Goal: Task Accomplishment & Management: Complete application form

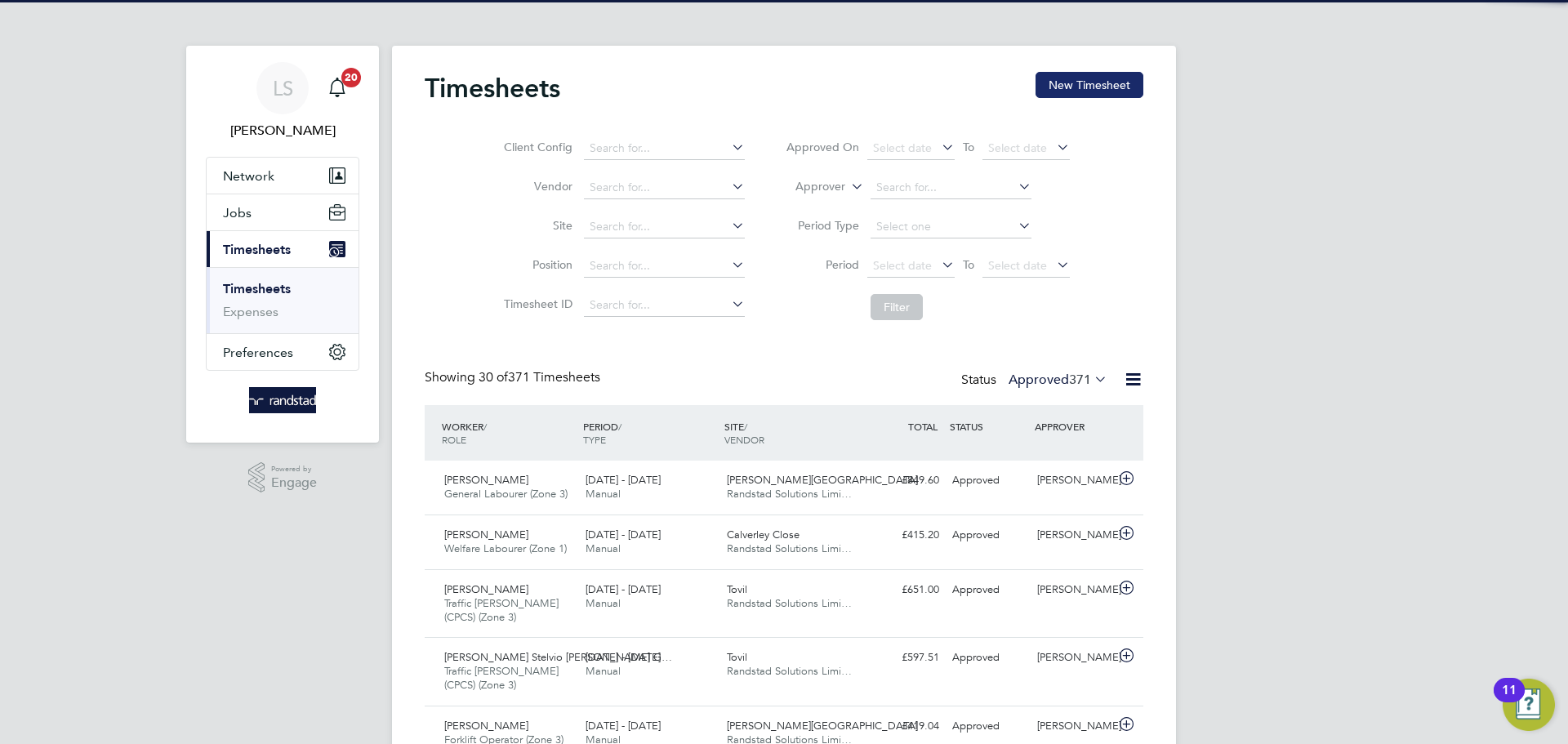
click at [1055, 79] on button "New Timesheet" at bounding box center [1089, 84] width 107 height 26
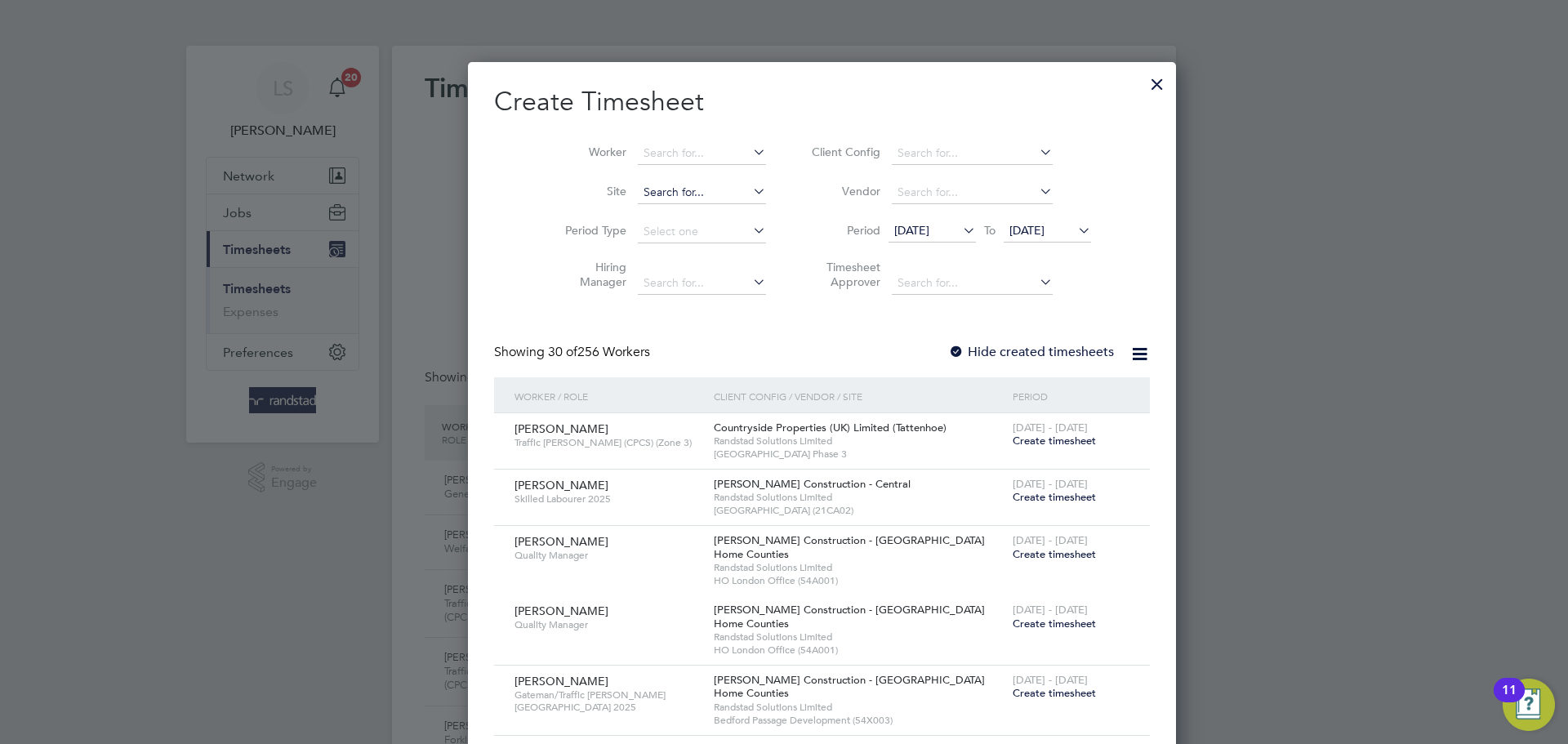
click at [638, 192] on input at bounding box center [702, 193] width 129 height 23
click at [635, 207] on li "Tovil" at bounding box center [663, 214] width 129 height 22
type input "Tovil"
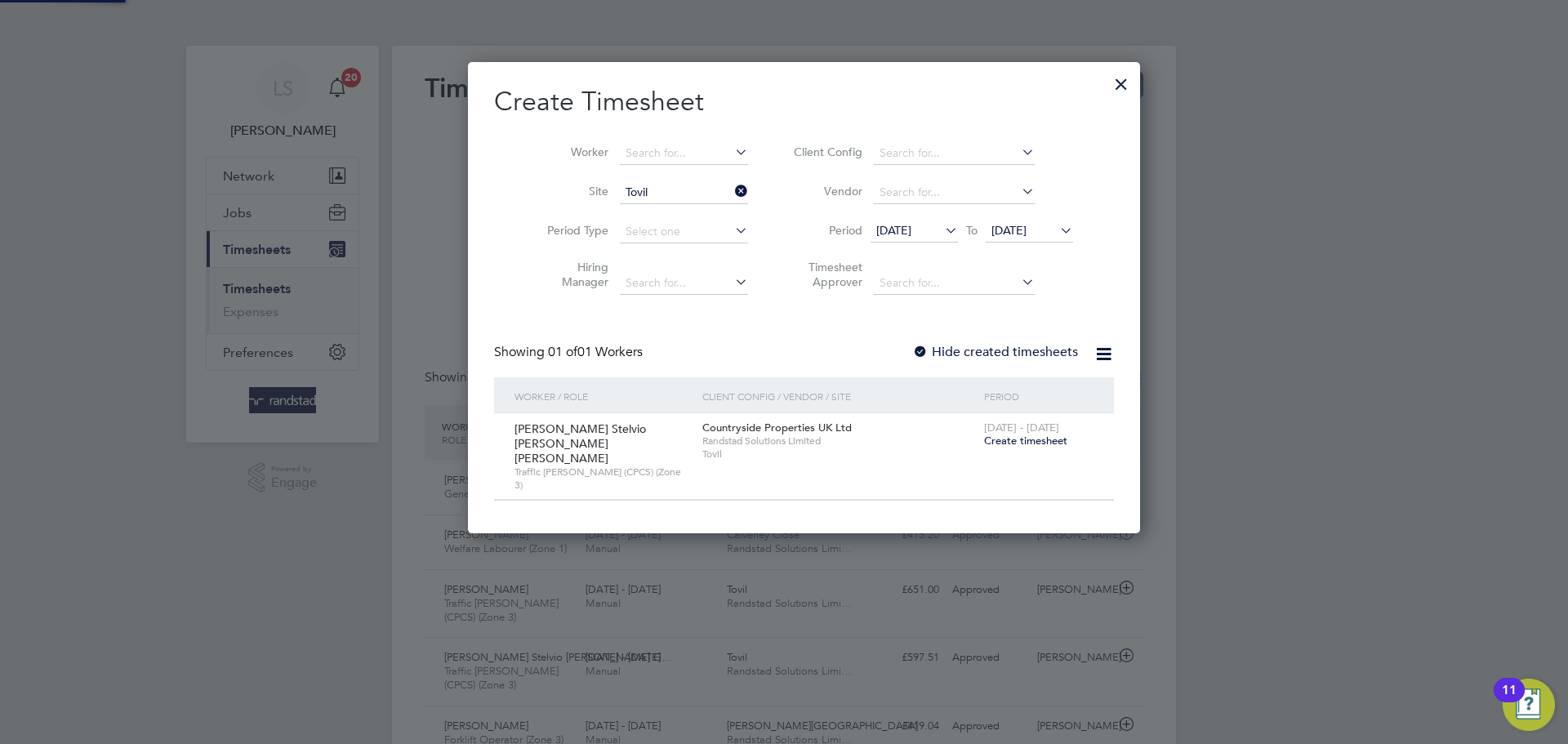
click at [912, 346] on label "Hide created timesheets" at bounding box center [995, 352] width 166 height 16
click at [988, 436] on span "Create timesheet" at bounding box center [1025, 440] width 83 height 13
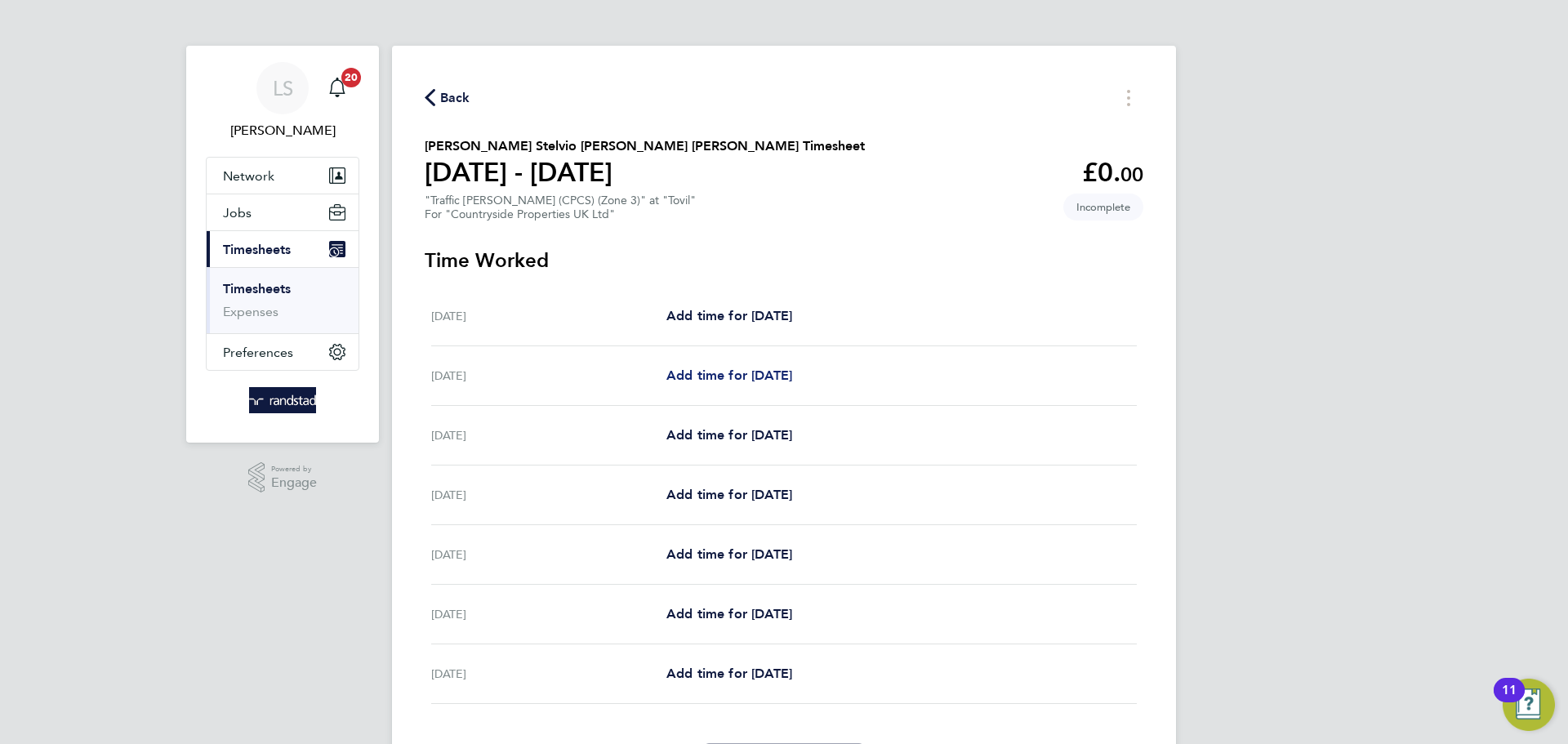
click at [752, 378] on span "Add time for [DATE]" at bounding box center [729, 375] width 126 height 15
select select "30"
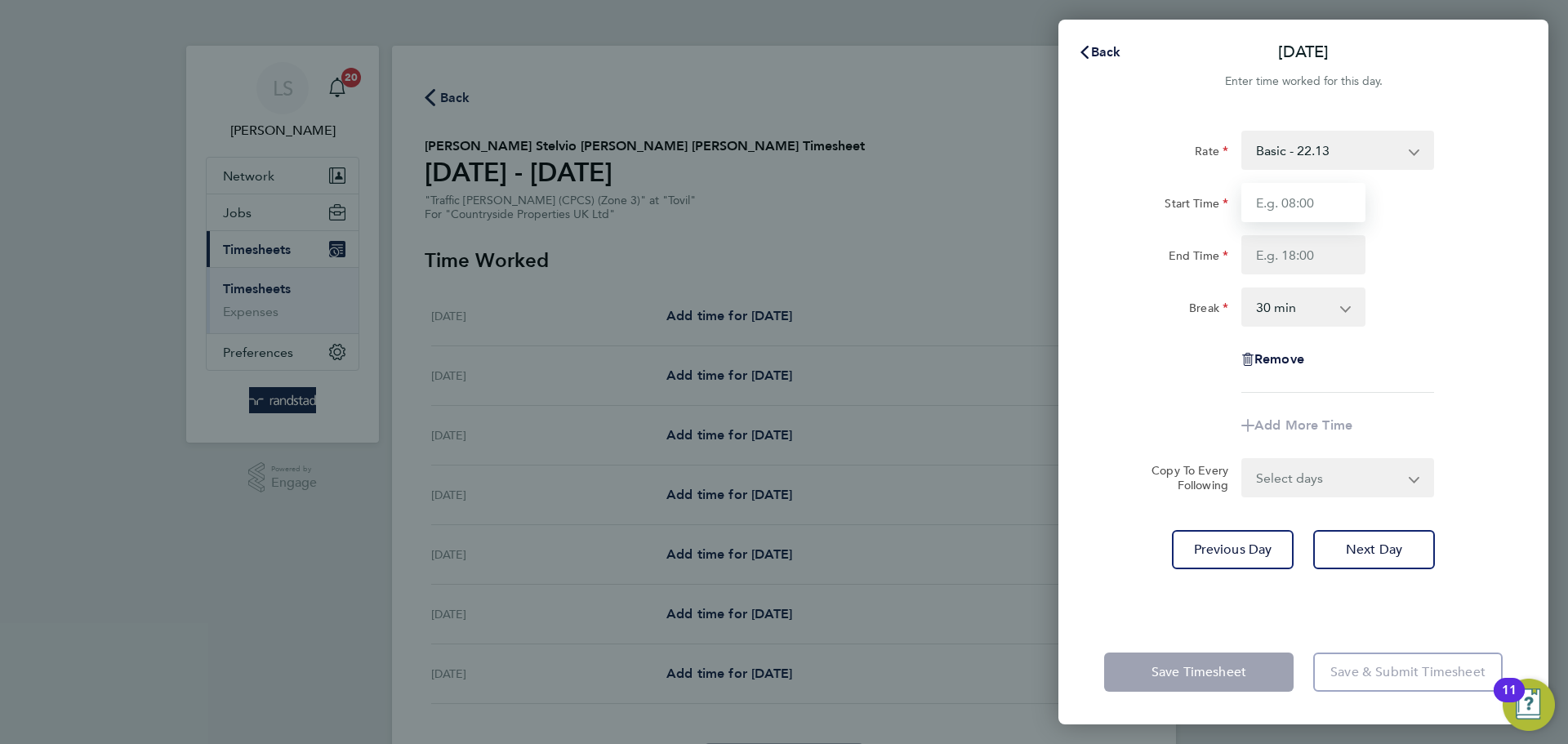
click at [1277, 199] on input "Start Time" at bounding box center [1303, 202] width 124 height 39
type input "07:00"
click at [1299, 270] on input "End Time" at bounding box center [1303, 254] width 124 height 39
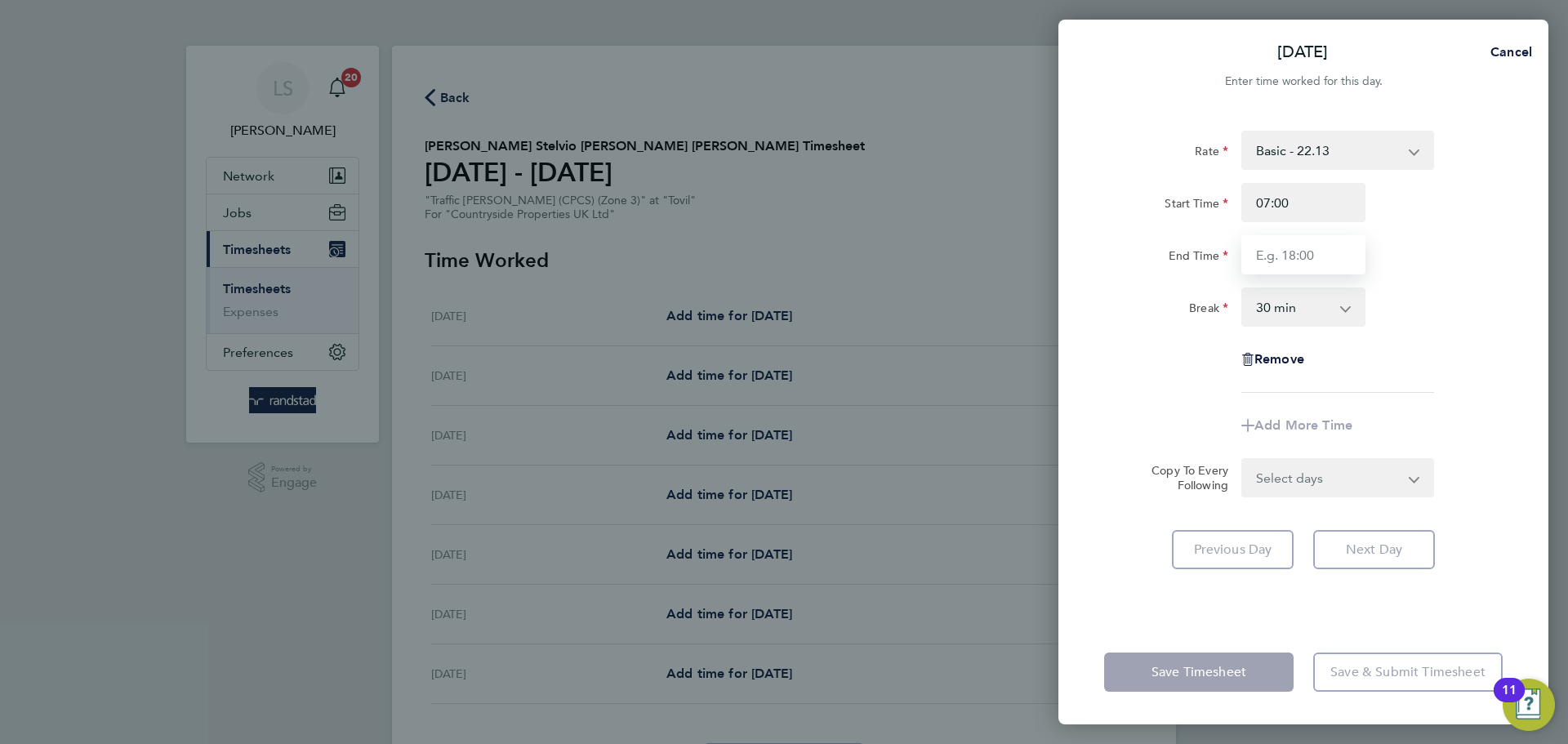
type input "17:00"
click at [1286, 317] on select "0 min 15 min 30 min 45 min 60 min 75 min 90 min" at bounding box center [1294, 306] width 102 height 35
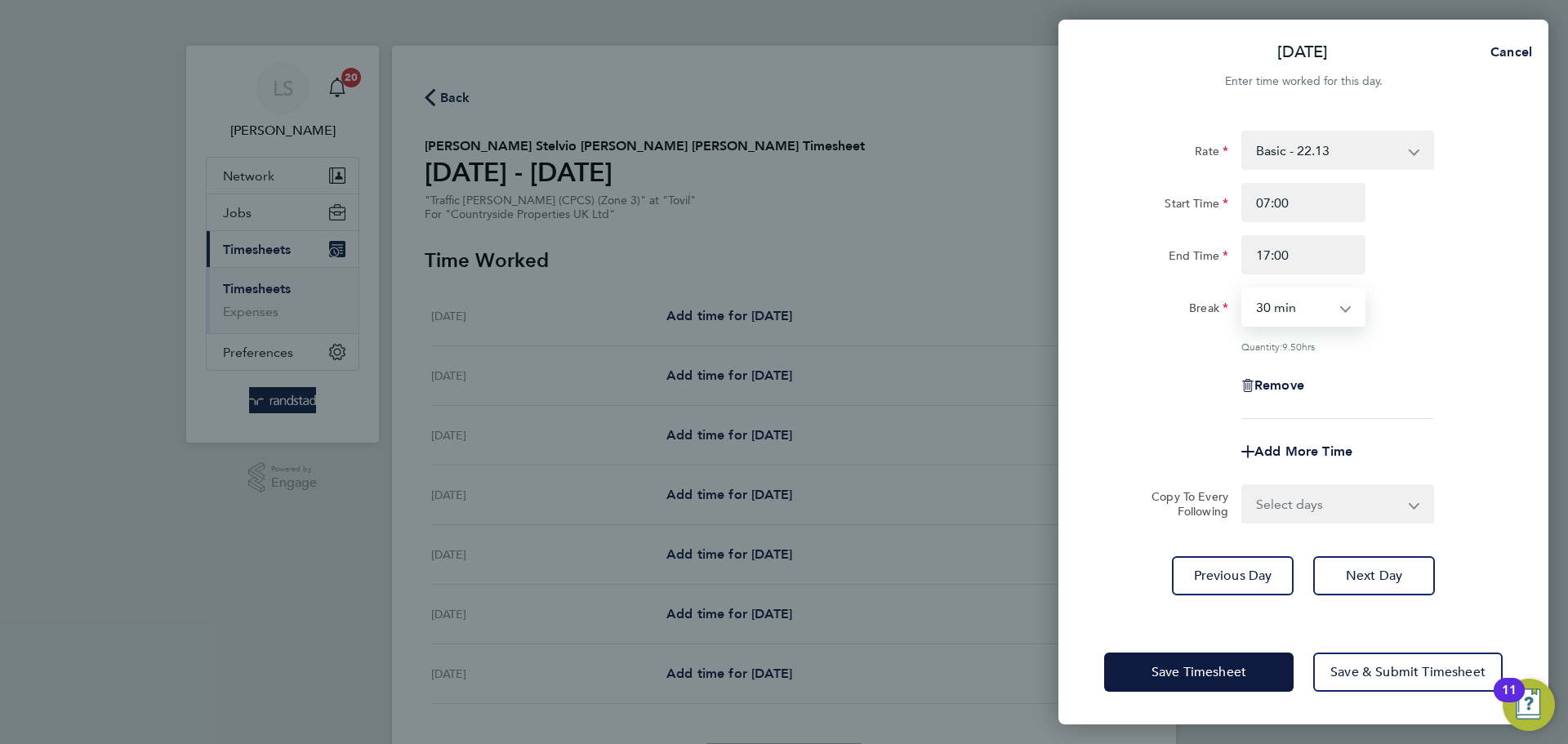
select select "0"
click at [1243, 289] on select "0 min 15 min 30 min 45 min 60 min 75 min 90 min" at bounding box center [1294, 306] width 102 height 35
click at [1308, 493] on select "Select days Day Weekday (Mon-Fri) Weekend (Sat-Sun) [DATE] [DATE] [DATE] [DATE]…" at bounding box center [1328, 503] width 172 height 35
select select "WEEKDAY"
click at [1243, 486] on select "Select days Day Weekday (Mon-Fri) Weekend (Sat-Sun) [DATE] [DATE] [DATE] [DATE]…" at bounding box center [1328, 503] width 172 height 35
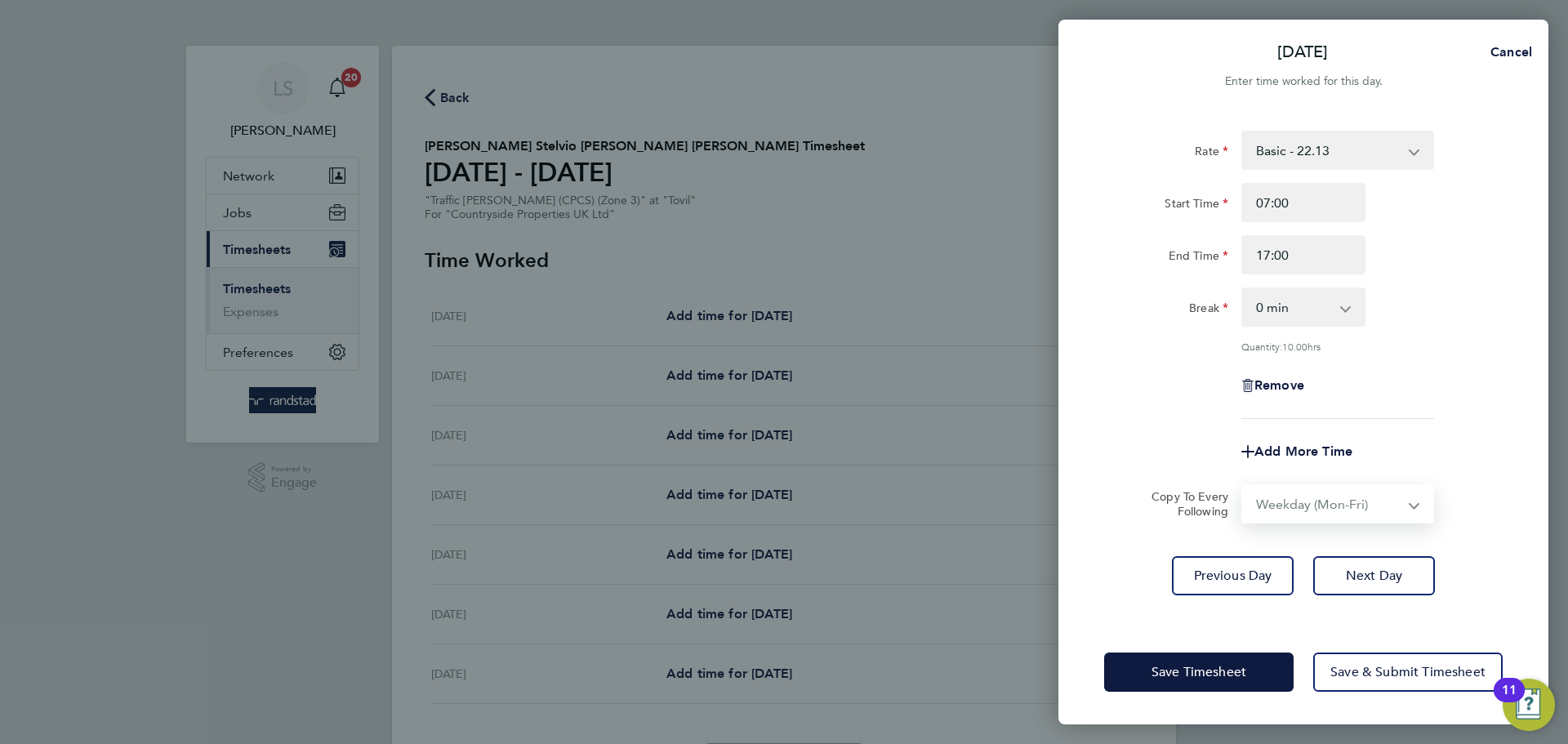
select select "[DATE]"
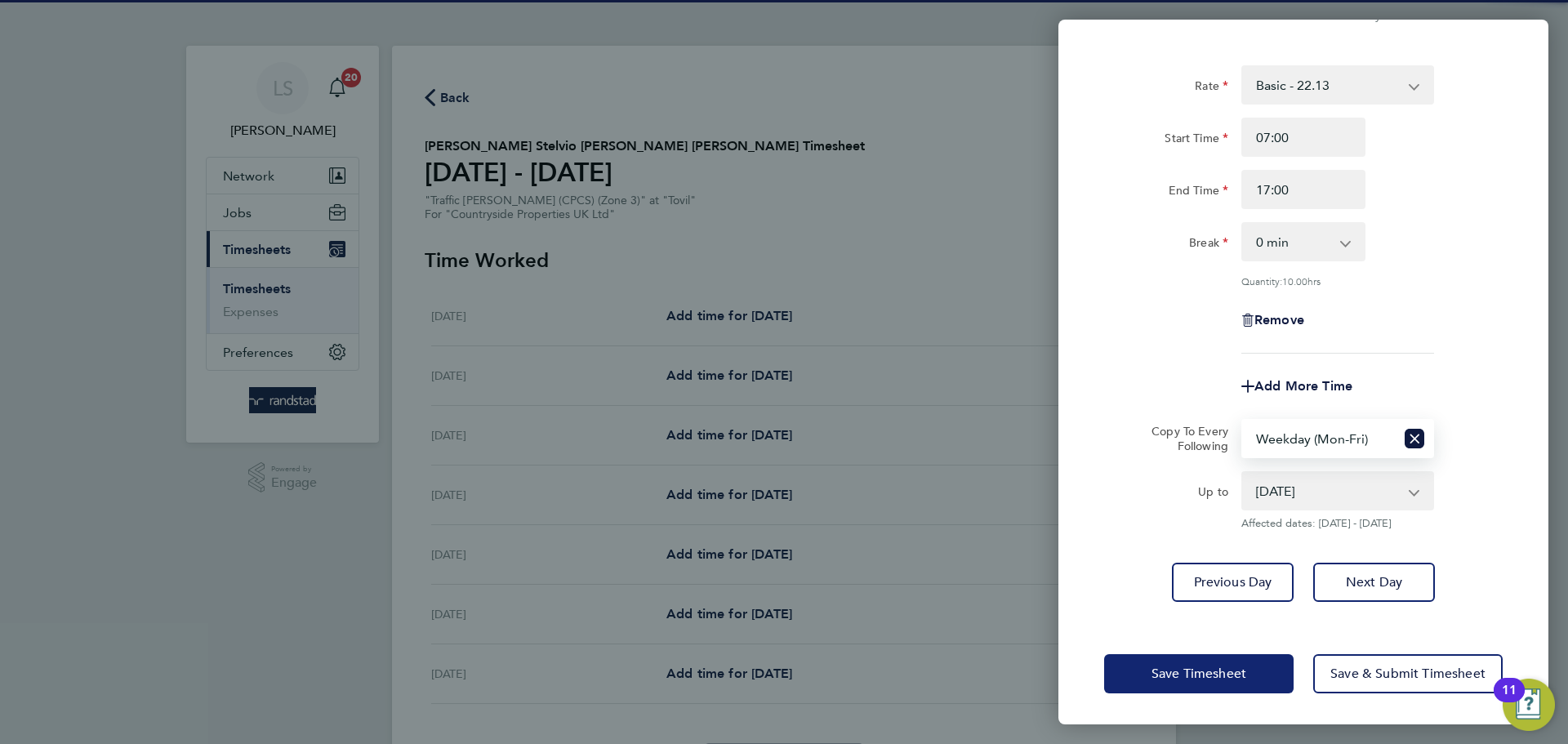
click at [1263, 673] on button "Save Timesheet" at bounding box center [1199, 673] width 190 height 39
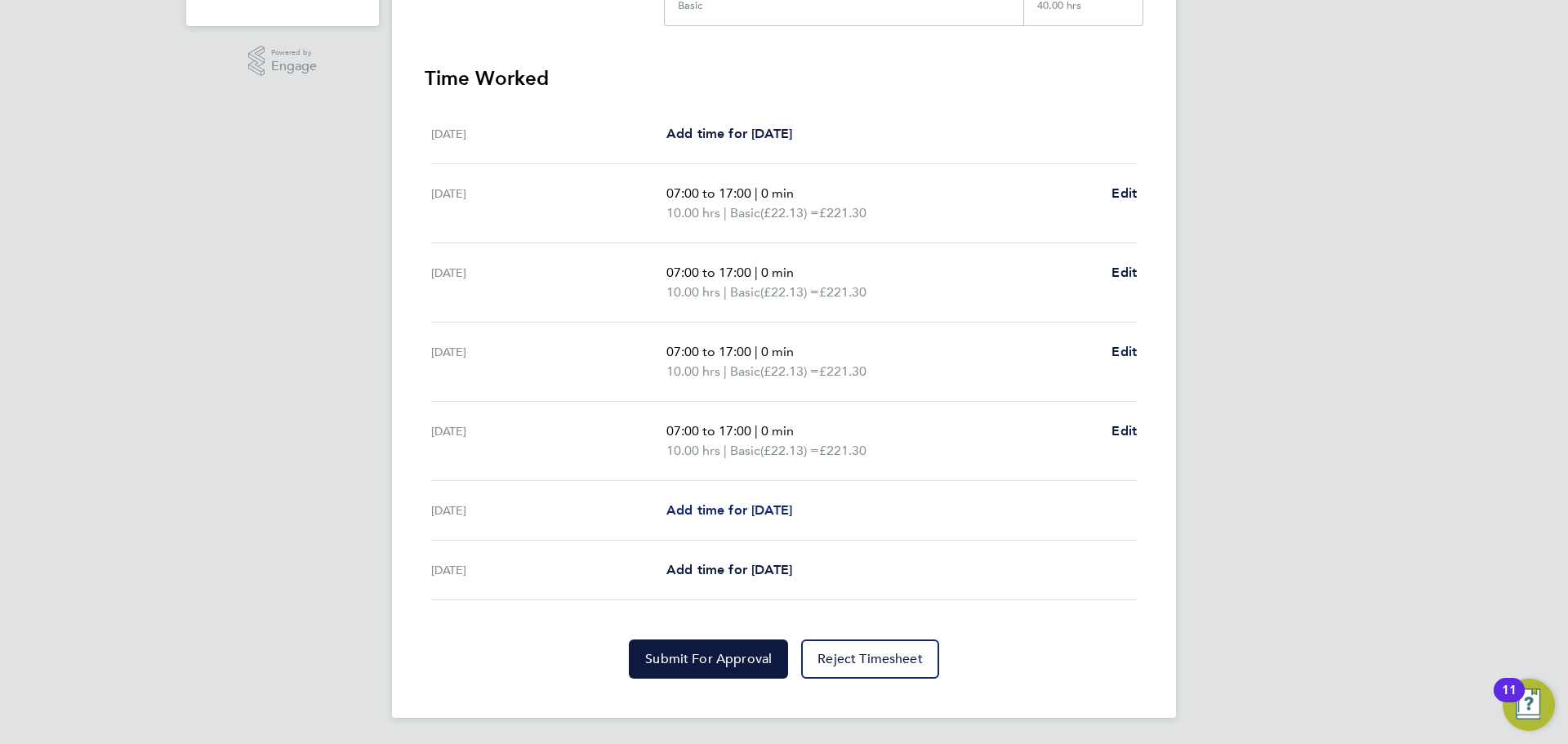
click at [738, 502] on span "Add time for [DATE]" at bounding box center [729, 510] width 126 height 15
select select "30"
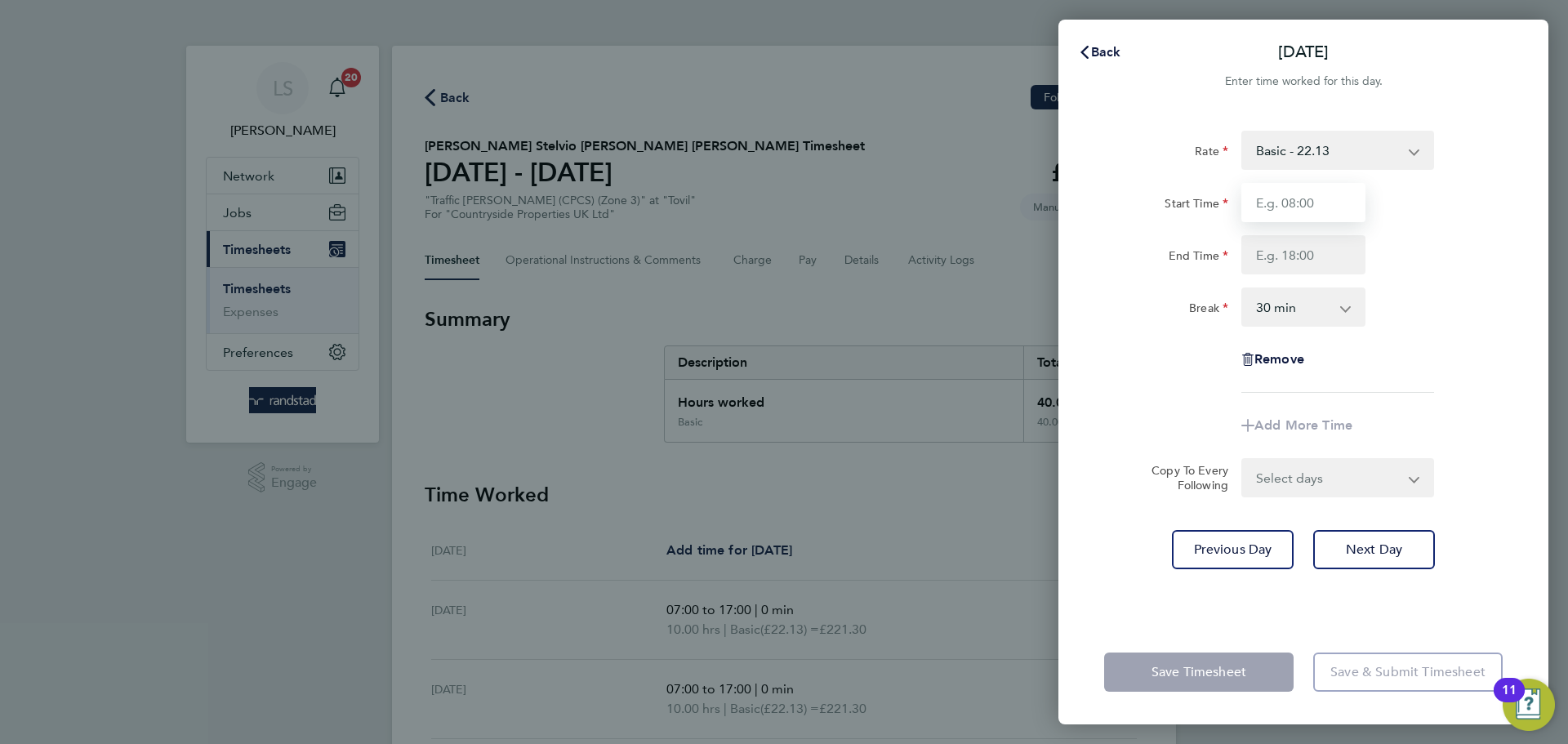
click at [1254, 202] on input "Start Time" at bounding box center [1303, 202] width 124 height 39
type input "07:00"
click at [1312, 265] on input "End Time" at bounding box center [1303, 254] width 124 height 39
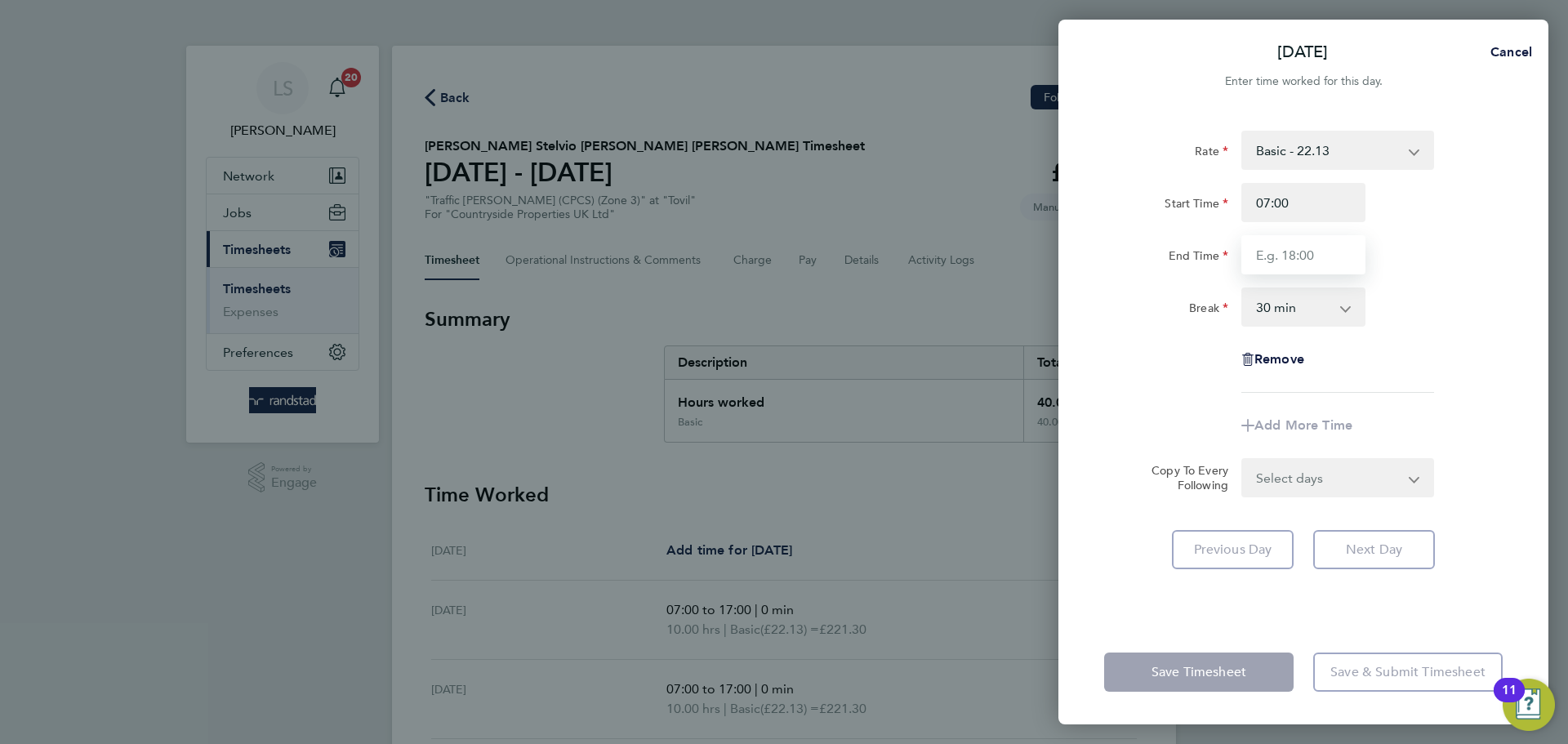
type input "14:30"
click at [1302, 307] on select "0 min 15 min 30 min 45 min 60 min 75 min 90 min" at bounding box center [1294, 306] width 102 height 35
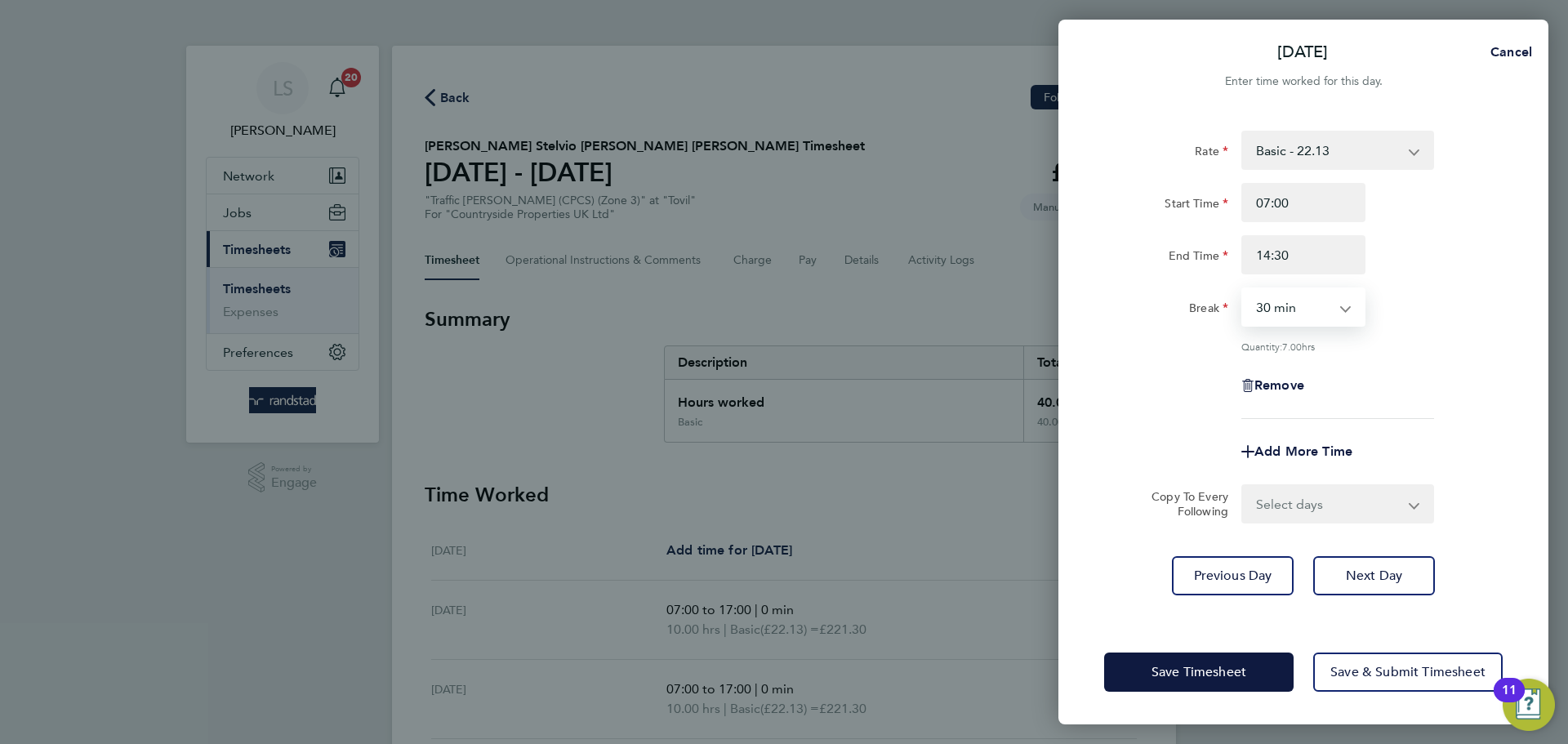
select select "0"
click at [1243, 289] on select "0 min 15 min 30 min 45 min 60 min 75 min 90 min" at bounding box center [1294, 306] width 102 height 35
click at [1270, 252] on input "14:30" at bounding box center [1303, 254] width 124 height 39
type input "14:00"
click at [1333, 323] on select "0 min 15 min 30 min 45 min 60 min 75 min 90 min" at bounding box center [1294, 306] width 102 height 35
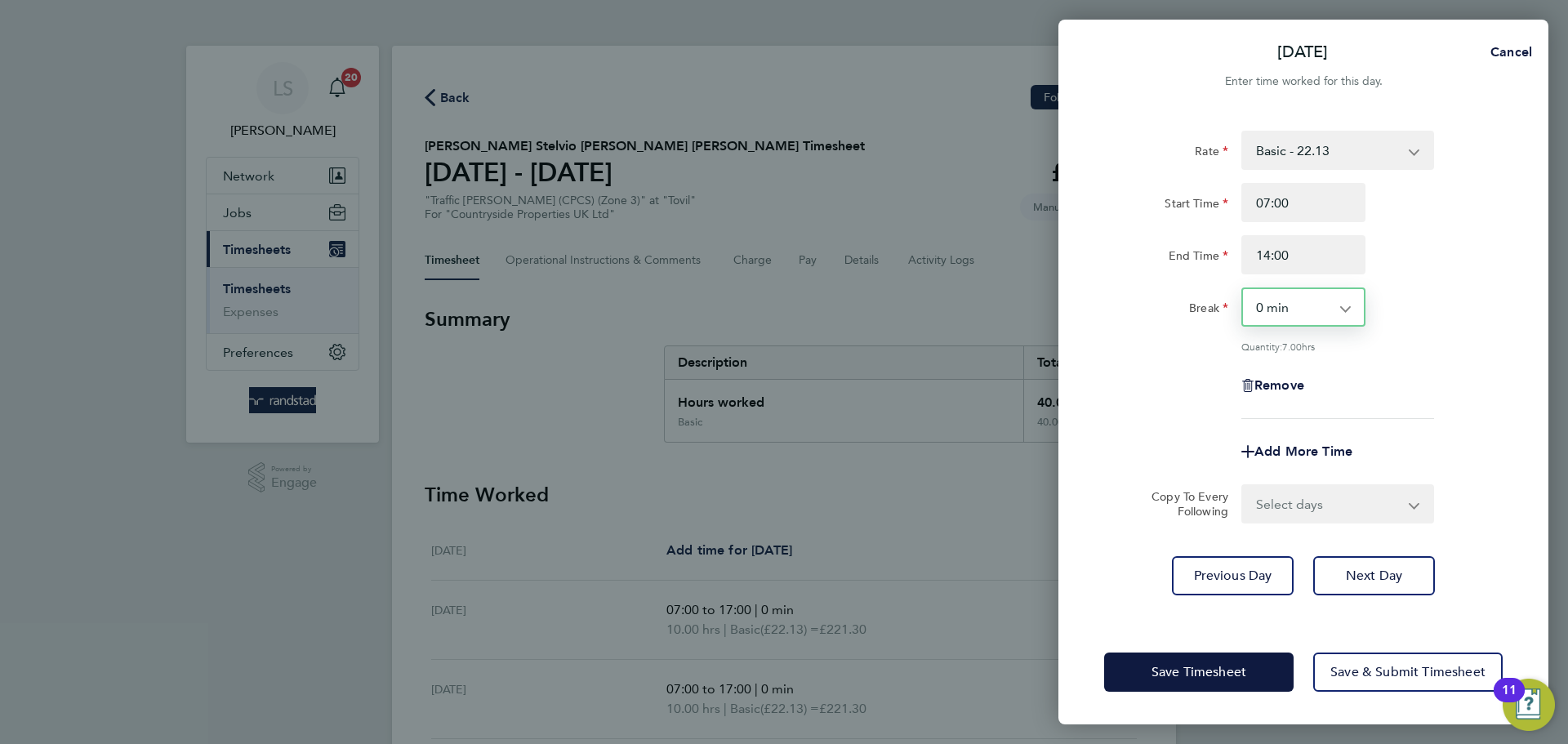
select select "30"
click at [1243, 289] on select "0 min 15 min 30 min 45 min 60 min 75 min 90 min" at bounding box center [1294, 306] width 102 height 35
click at [1337, 673] on span "Save & Submit Timesheet" at bounding box center [1408, 671] width 155 height 16
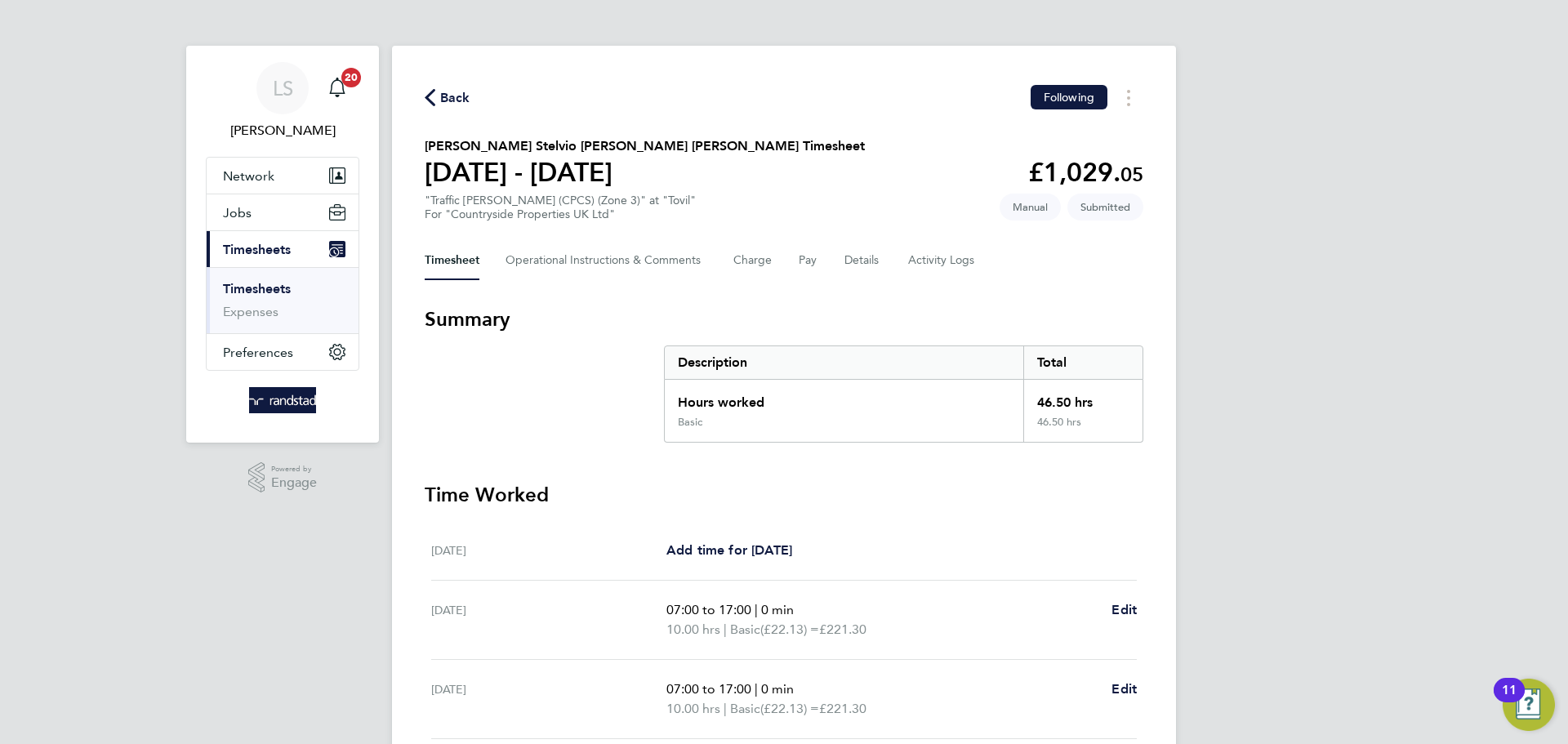
click at [440, 105] on span "Back" at bounding box center [456, 98] width 31 height 19
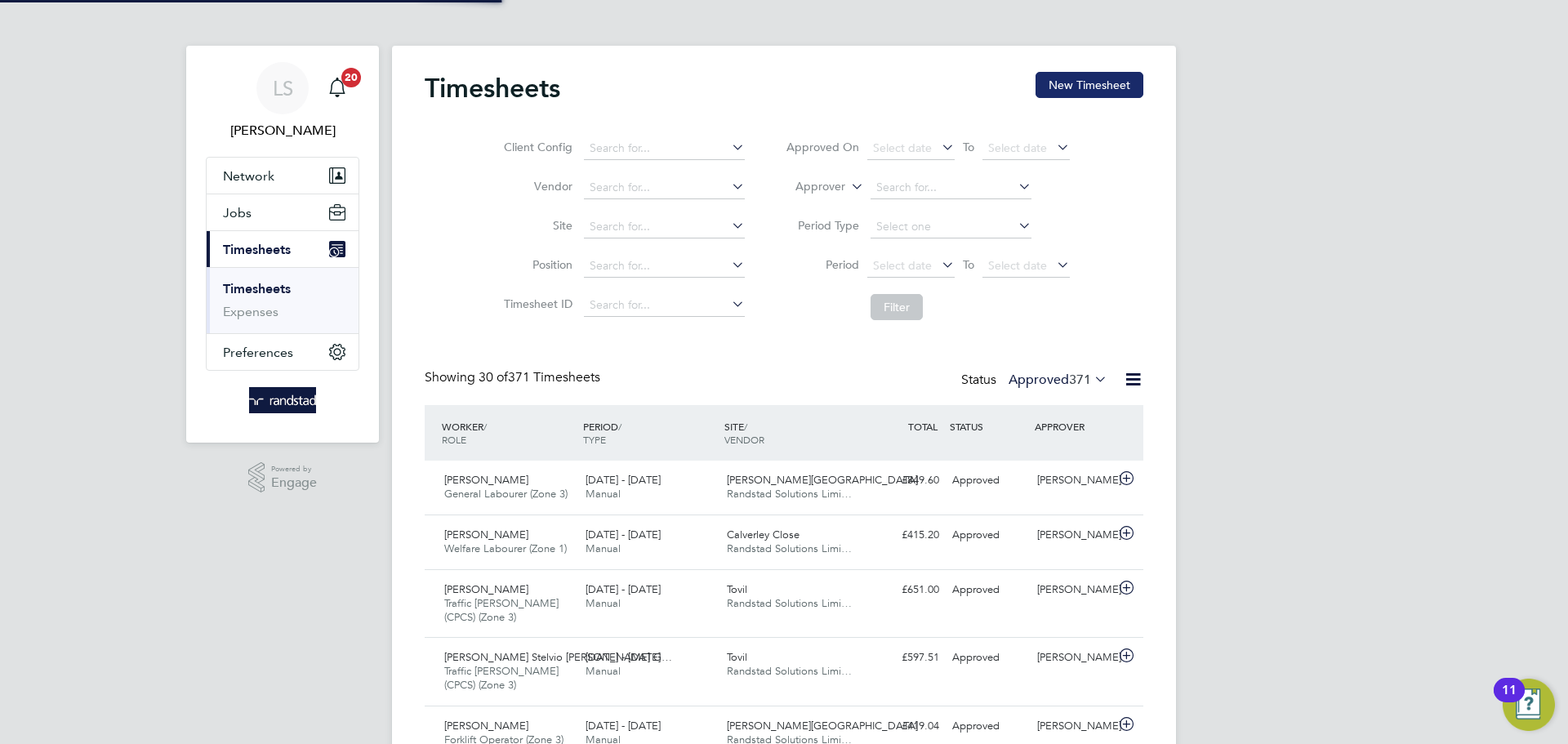
click at [1115, 79] on button "New Timesheet" at bounding box center [1089, 84] width 107 height 26
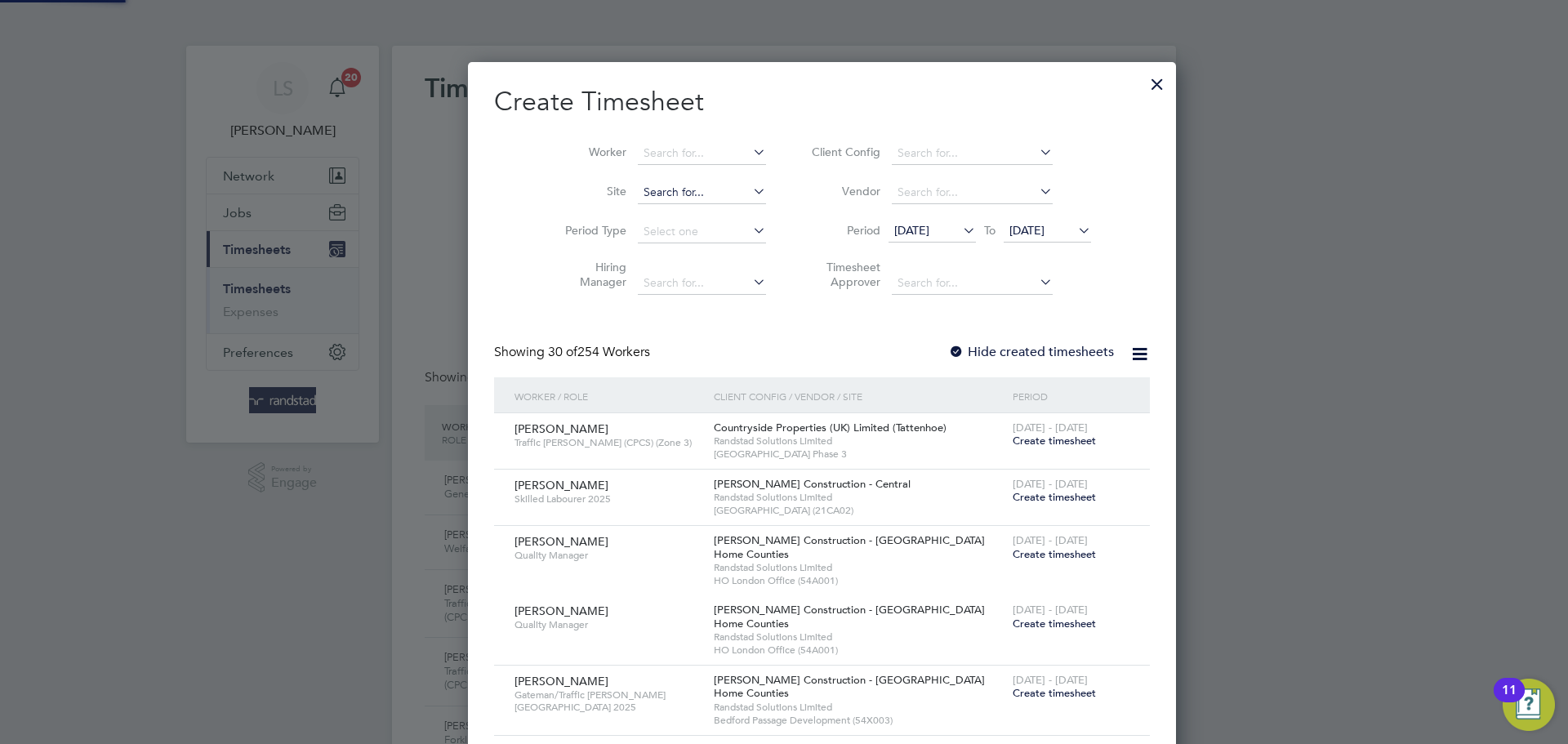
click at [638, 200] on input at bounding box center [702, 193] width 129 height 23
click at [598, 215] on li "[GEOGRAPHIC_DATA] ing" at bounding box center [663, 214] width 129 height 22
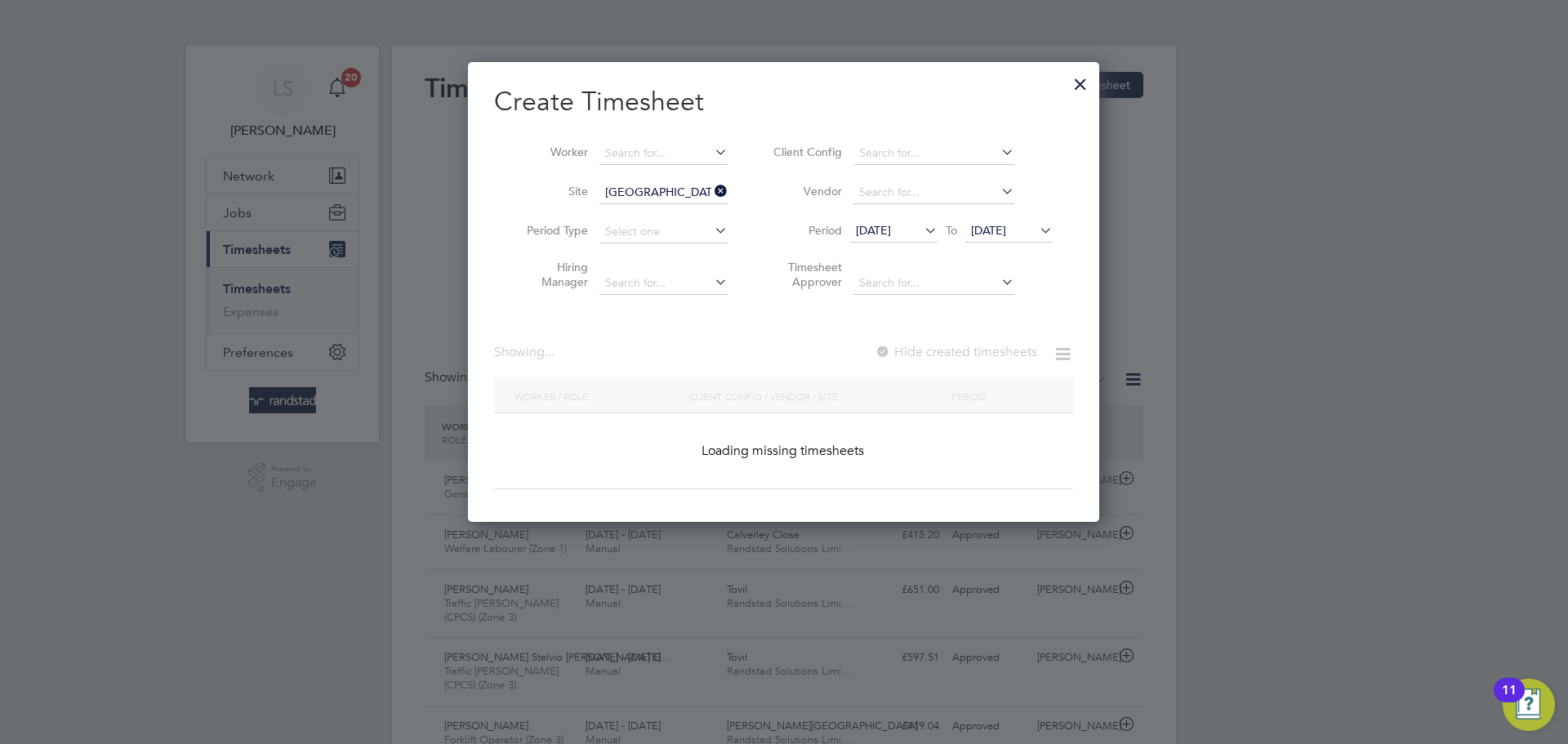
type input "East Malling"
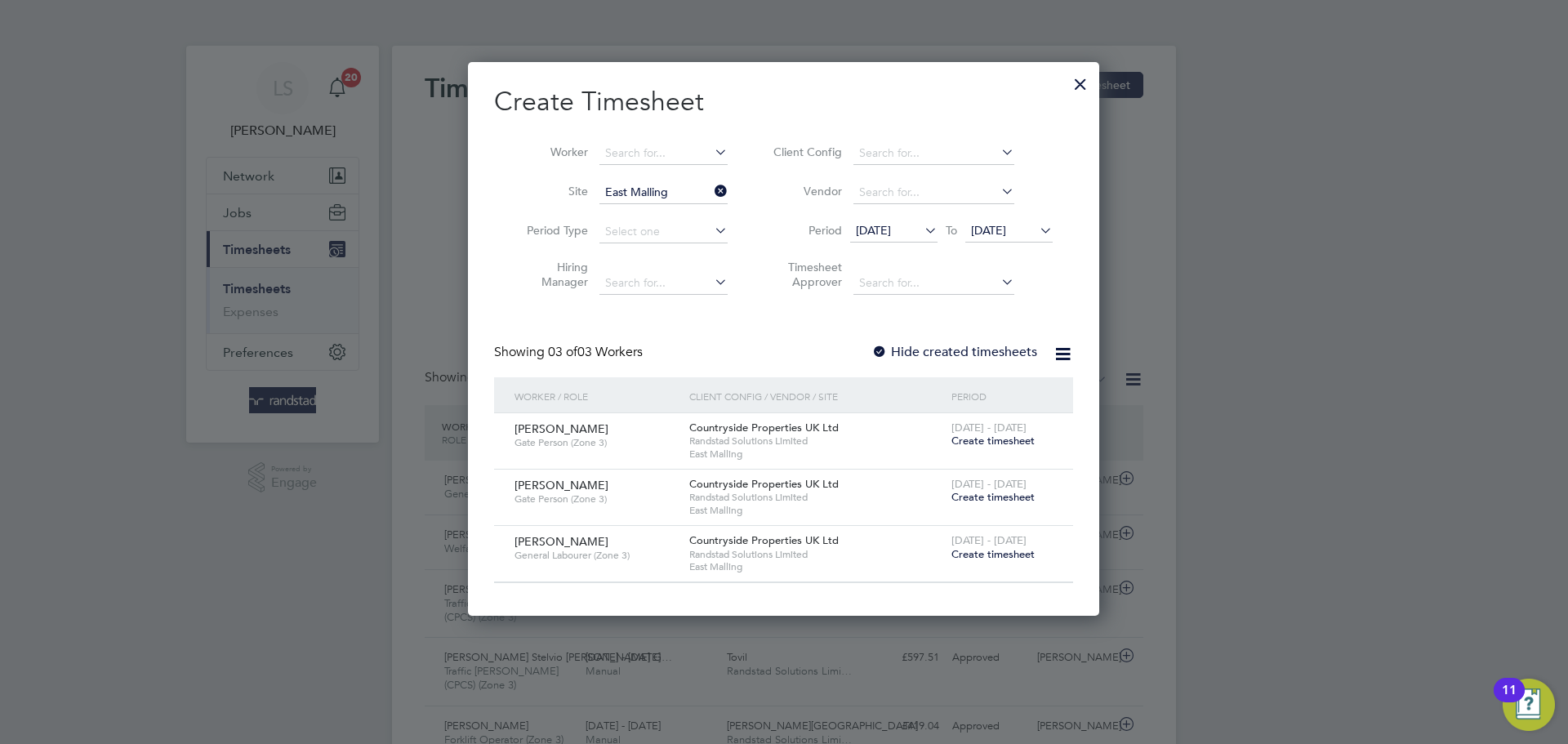
click at [901, 348] on label "Hide created timesheets" at bounding box center [954, 352] width 166 height 16
click at [974, 443] on span "Create timesheet" at bounding box center [993, 440] width 83 height 13
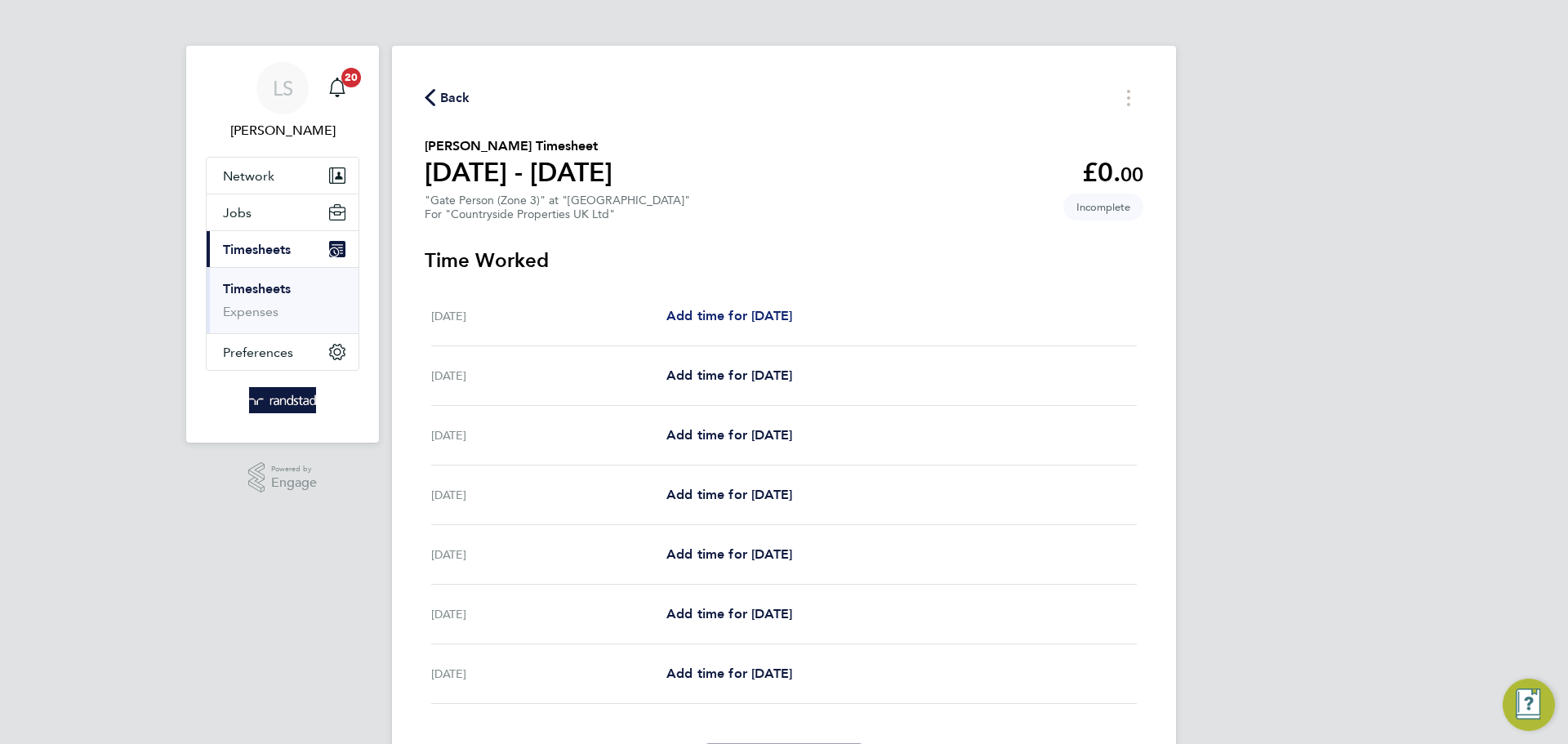
click at [701, 318] on span "Add time for [DATE]" at bounding box center [729, 315] width 126 height 15
select select "30"
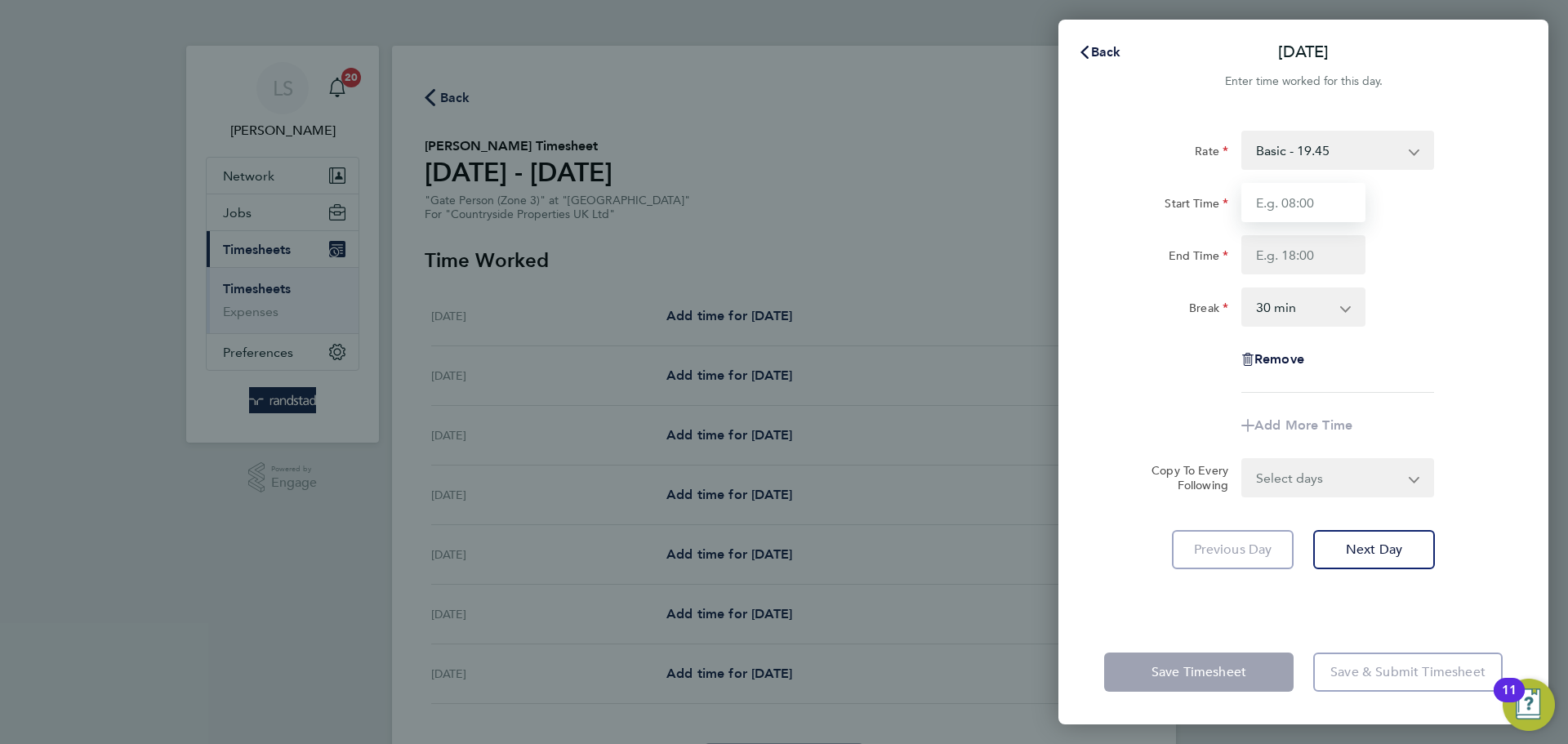
click at [1261, 204] on input "Start Time" at bounding box center [1303, 202] width 124 height 39
type input "07:30"
click at [1302, 255] on input "End Time" at bounding box center [1303, 254] width 124 height 39
type input "16:30"
click at [1308, 305] on select "0 min 15 min 30 min 45 min 60 min 75 min 90 min" at bounding box center [1294, 306] width 102 height 35
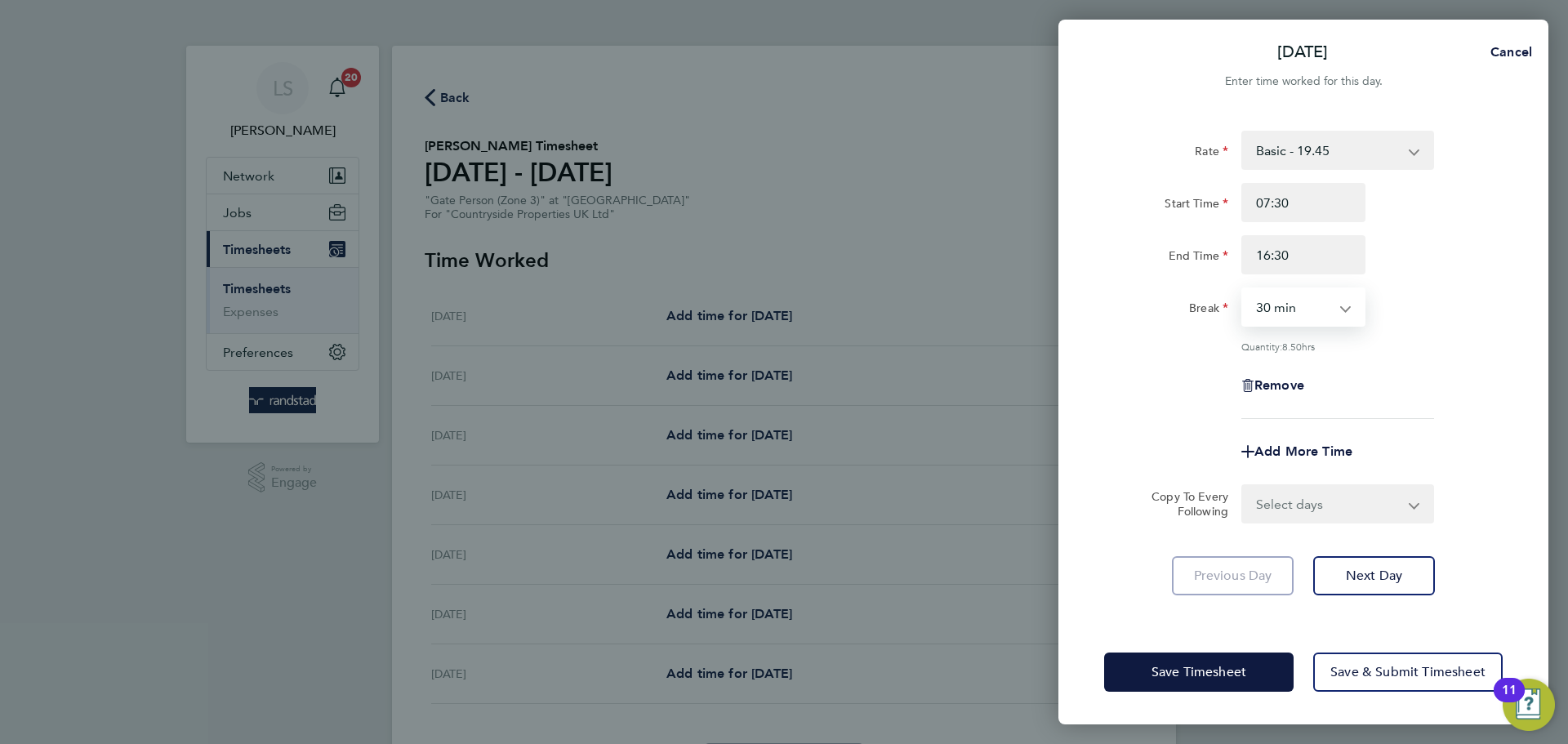
select select "0"
click at [1243, 289] on select "0 min 15 min 30 min 45 min 60 min 75 min 90 min" at bounding box center [1294, 306] width 102 height 35
click at [1280, 487] on select "Select days Day Weekday (Mon-Fri) Weekend (Sat-Sun) [DATE] [DATE] [DATE] [DATE]…" at bounding box center [1328, 503] width 172 height 35
select select "WEEKDAY"
click at [1243, 486] on select "Select days Day Weekday (Mon-Fri) Weekend (Sat-Sun) [DATE] [DATE] [DATE] [DATE]…" at bounding box center [1328, 503] width 172 height 35
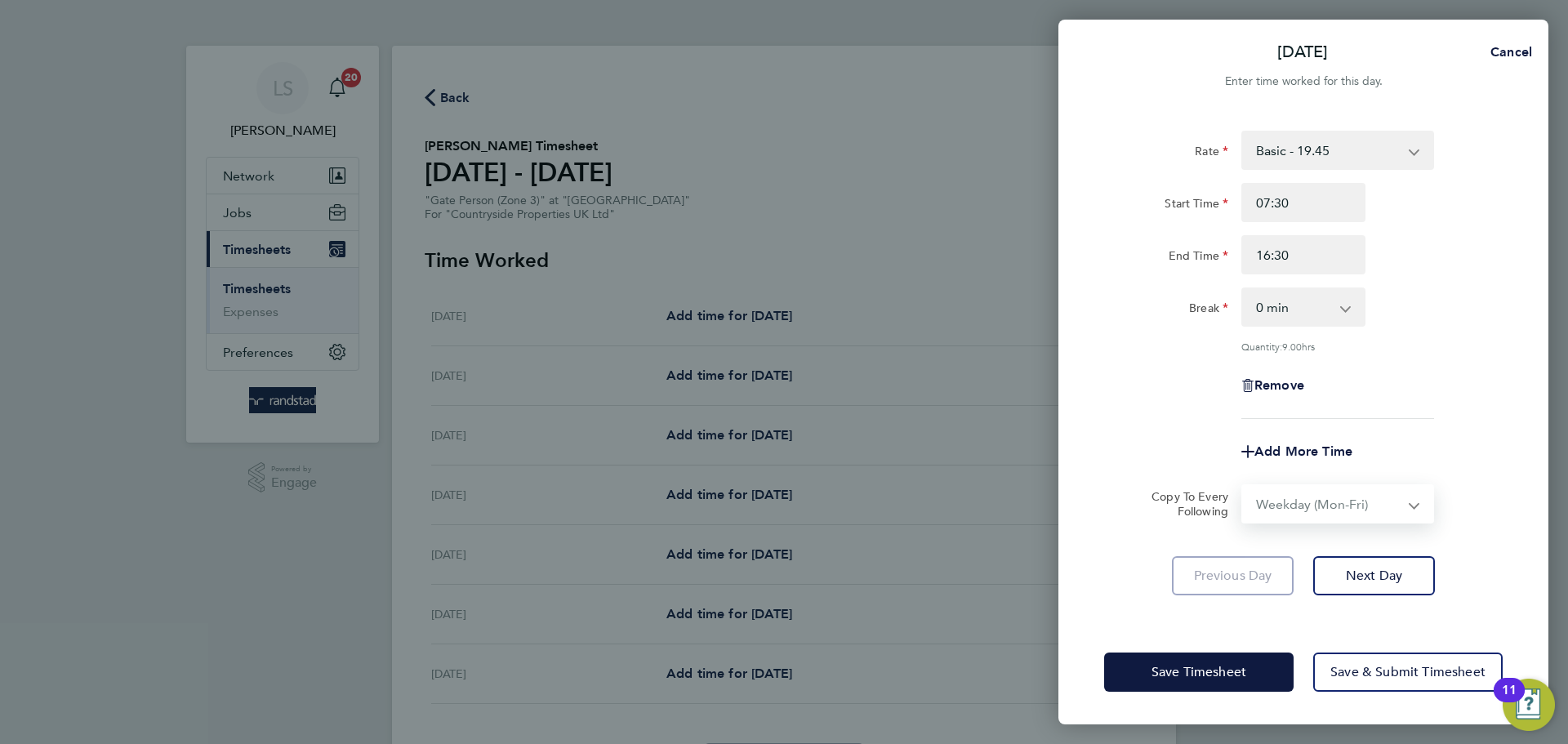
select select "[DATE]"
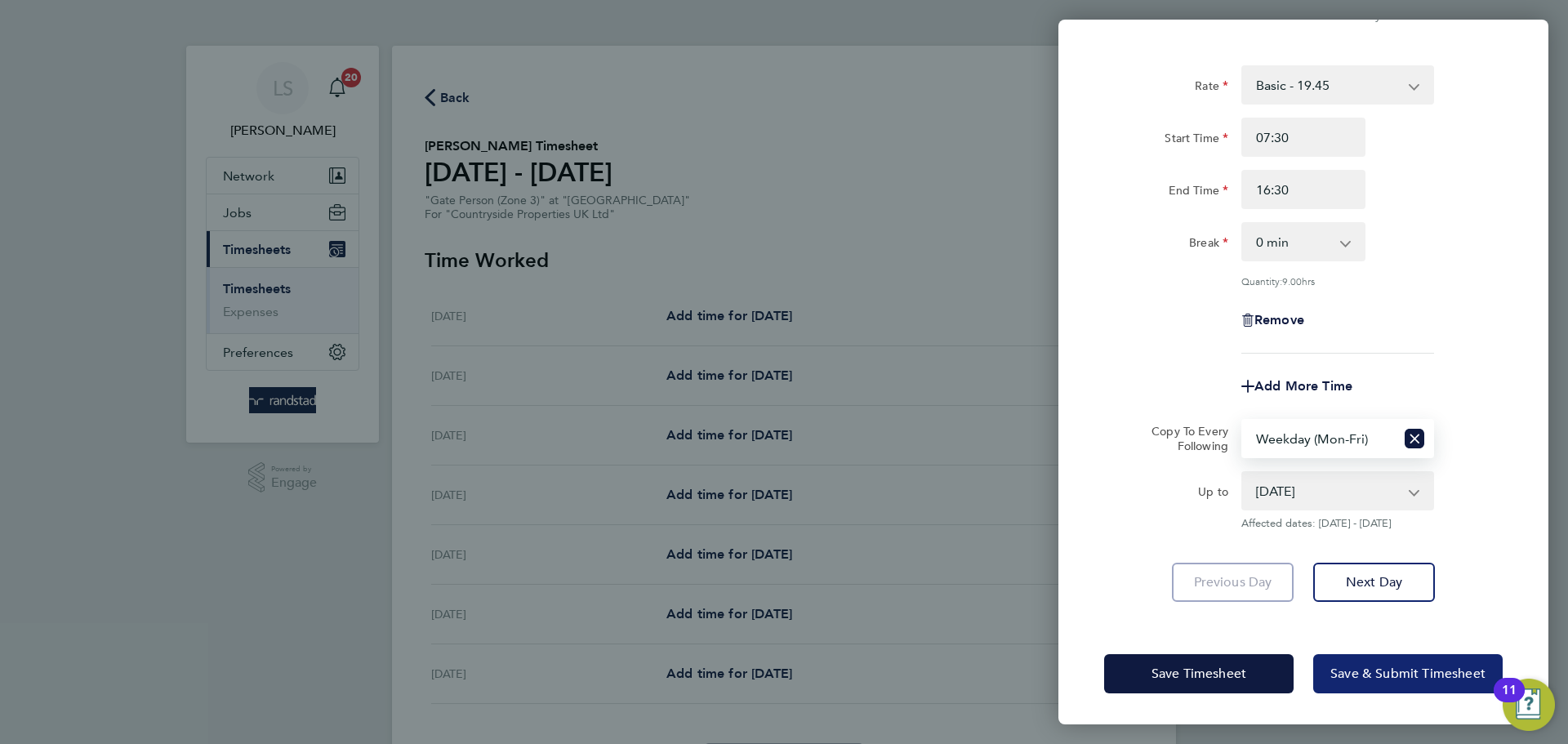
click at [1347, 685] on button "Save & Submit Timesheet" at bounding box center [1408, 673] width 190 height 39
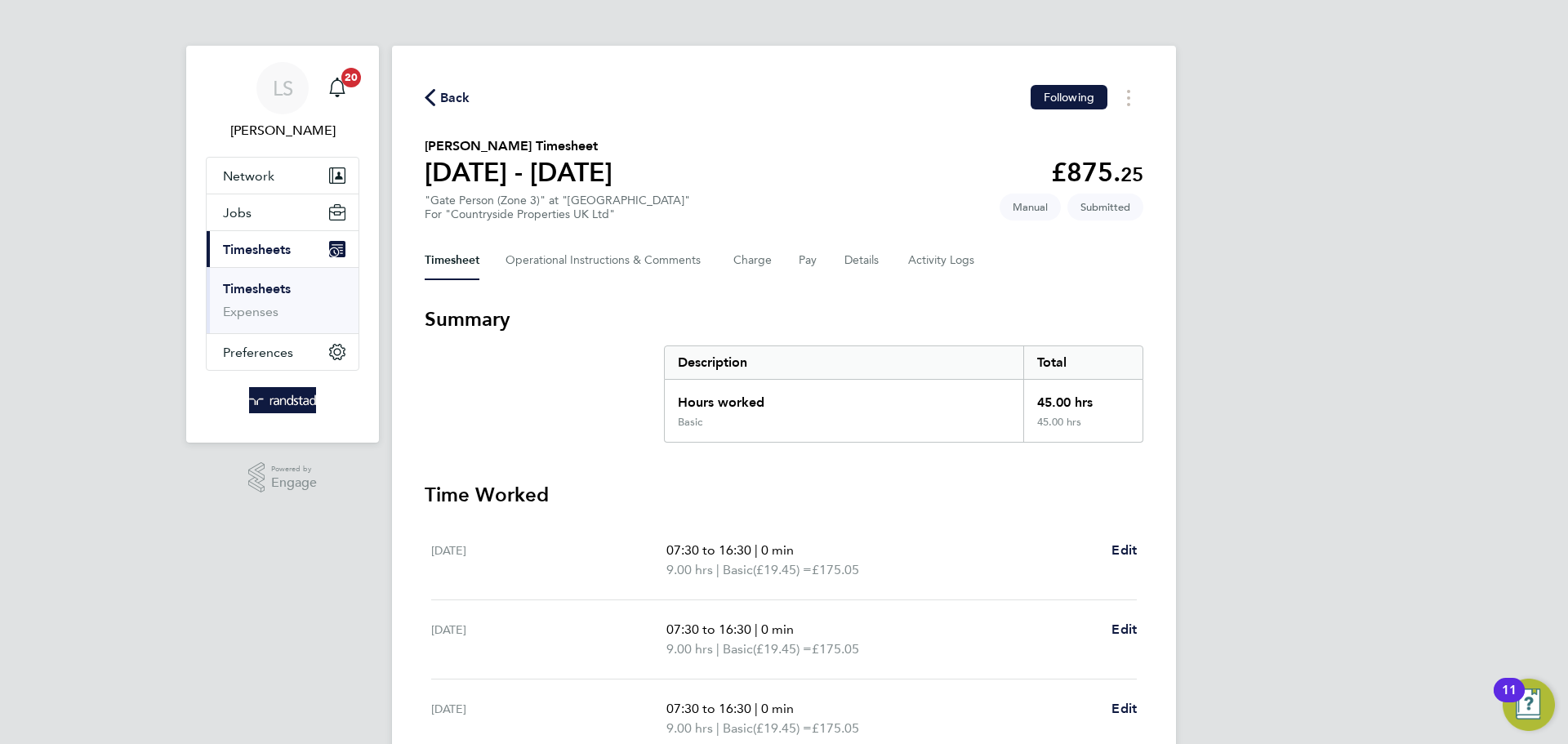
click at [796, 273] on div "Timesheet Operational Instructions & Comments Charge Pay Details Activity Logs" at bounding box center [784, 260] width 718 height 39
click at [748, 259] on button "Charge" at bounding box center [753, 260] width 39 height 39
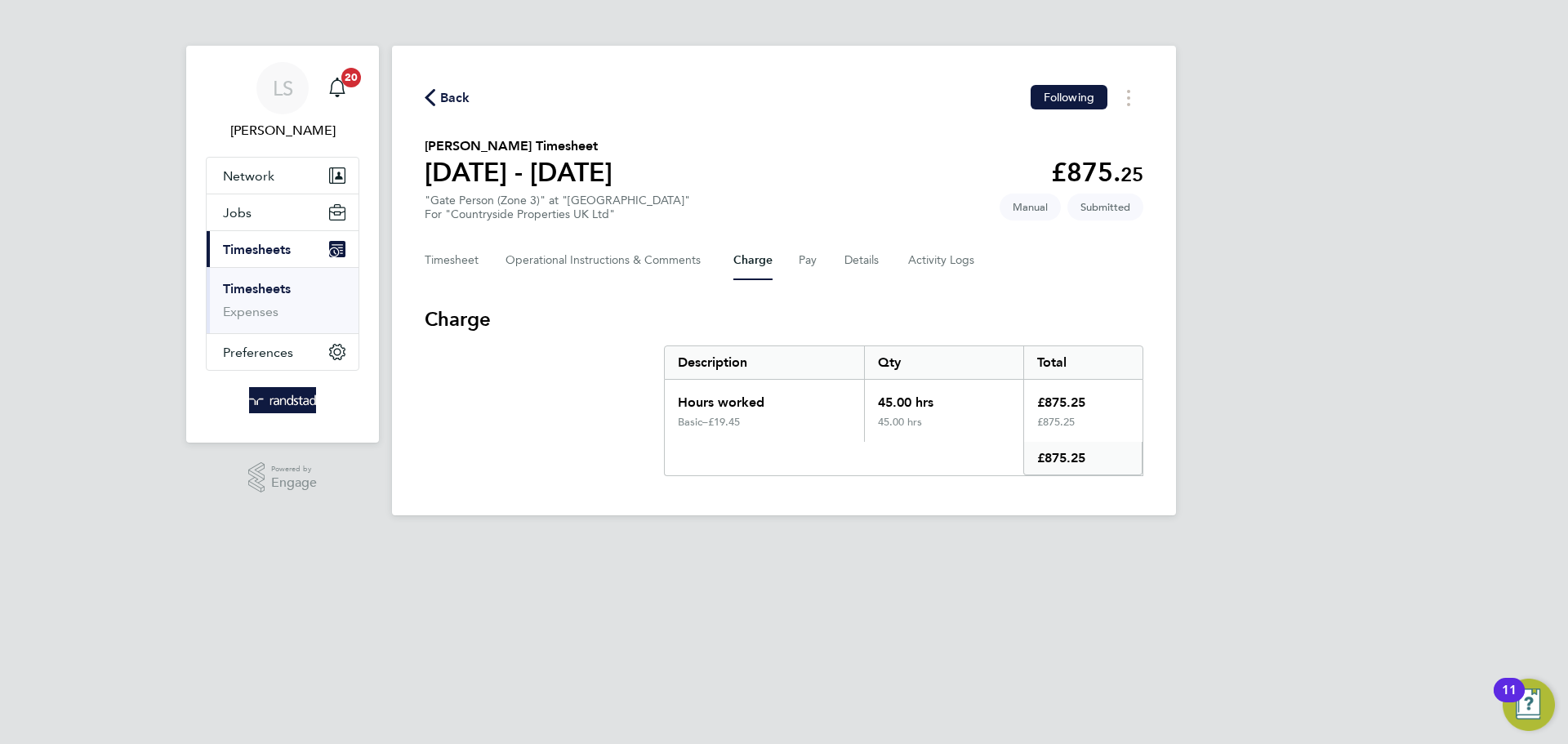
click at [790, 257] on div "Timesheet Operational Instructions & Comments Charge Pay Details Activity Logs" at bounding box center [784, 260] width 718 height 39
click at [801, 255] on button "Pay" at bounding box center [808, 260] width 19 height 39
click at [760, 274] on button "Charge" at bounding box center [753, 260] width 39 height 39
click at [459, 99] on span "Back" at bounding box center [456, 98] width 31 height 19
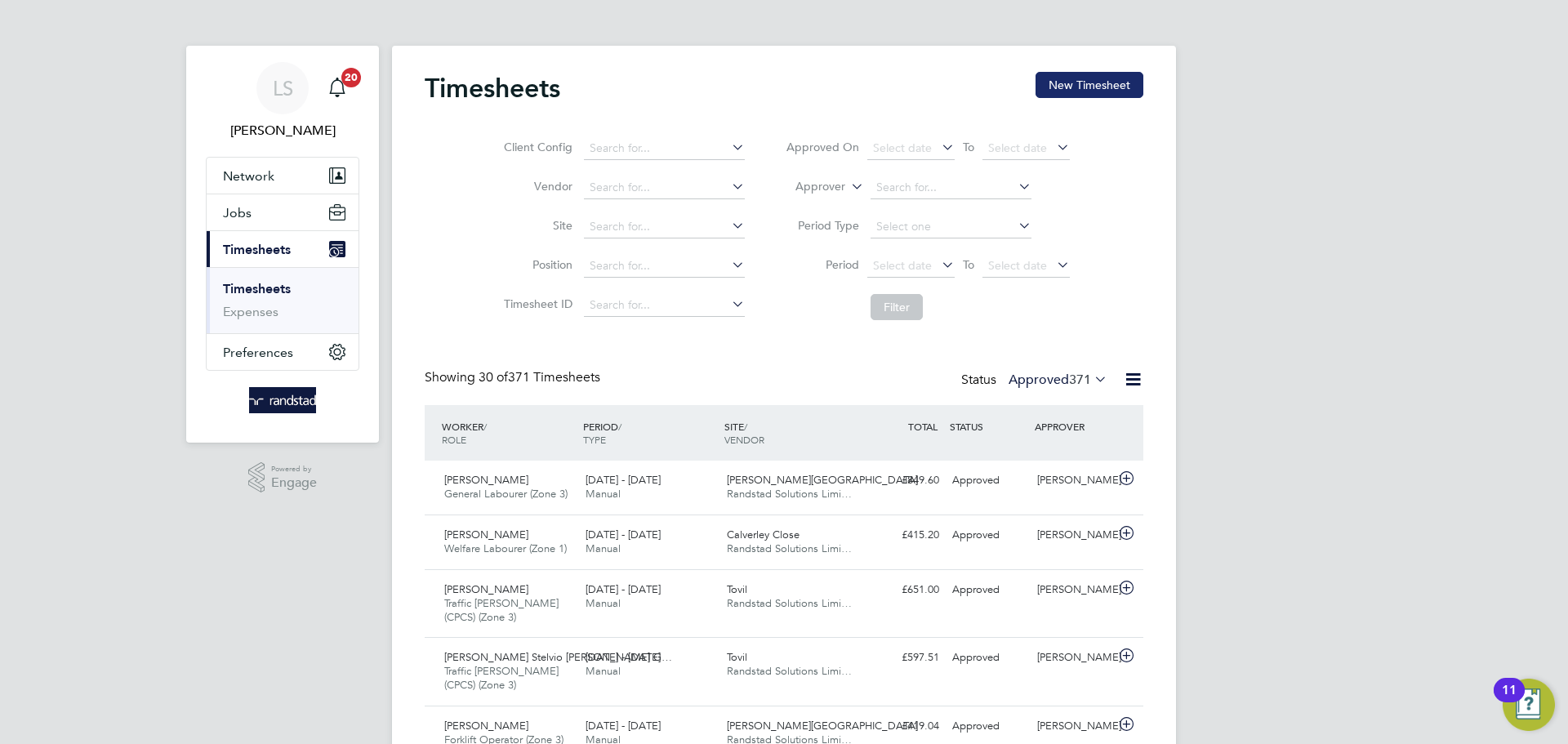
scroll to position [55, 142]
click at [1071, 79] on button "New Timesheet" at bounding box center [1089, 84] width 107 height 26
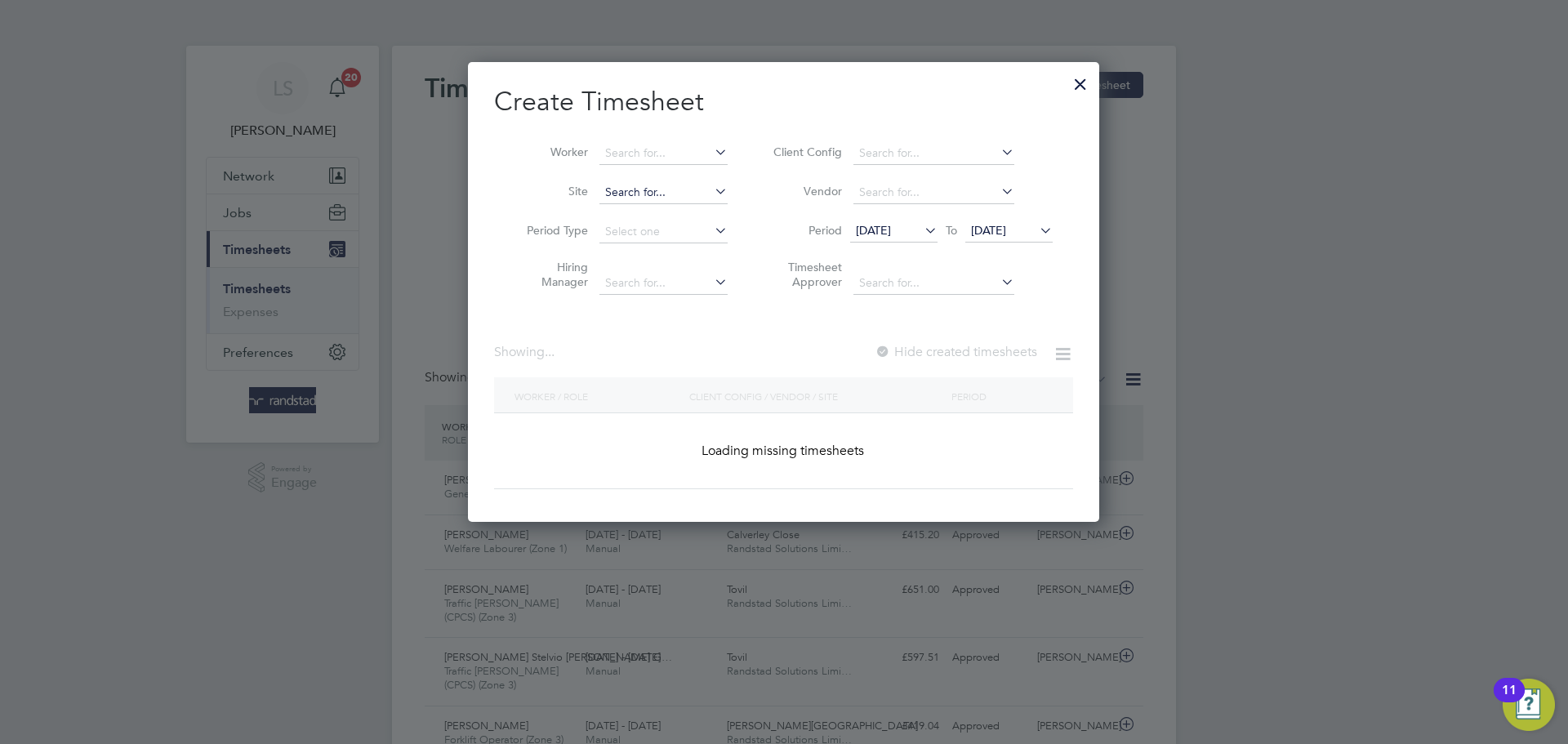
click at [617, 190] on input at bounding box center [664, 193] width 129 height 23
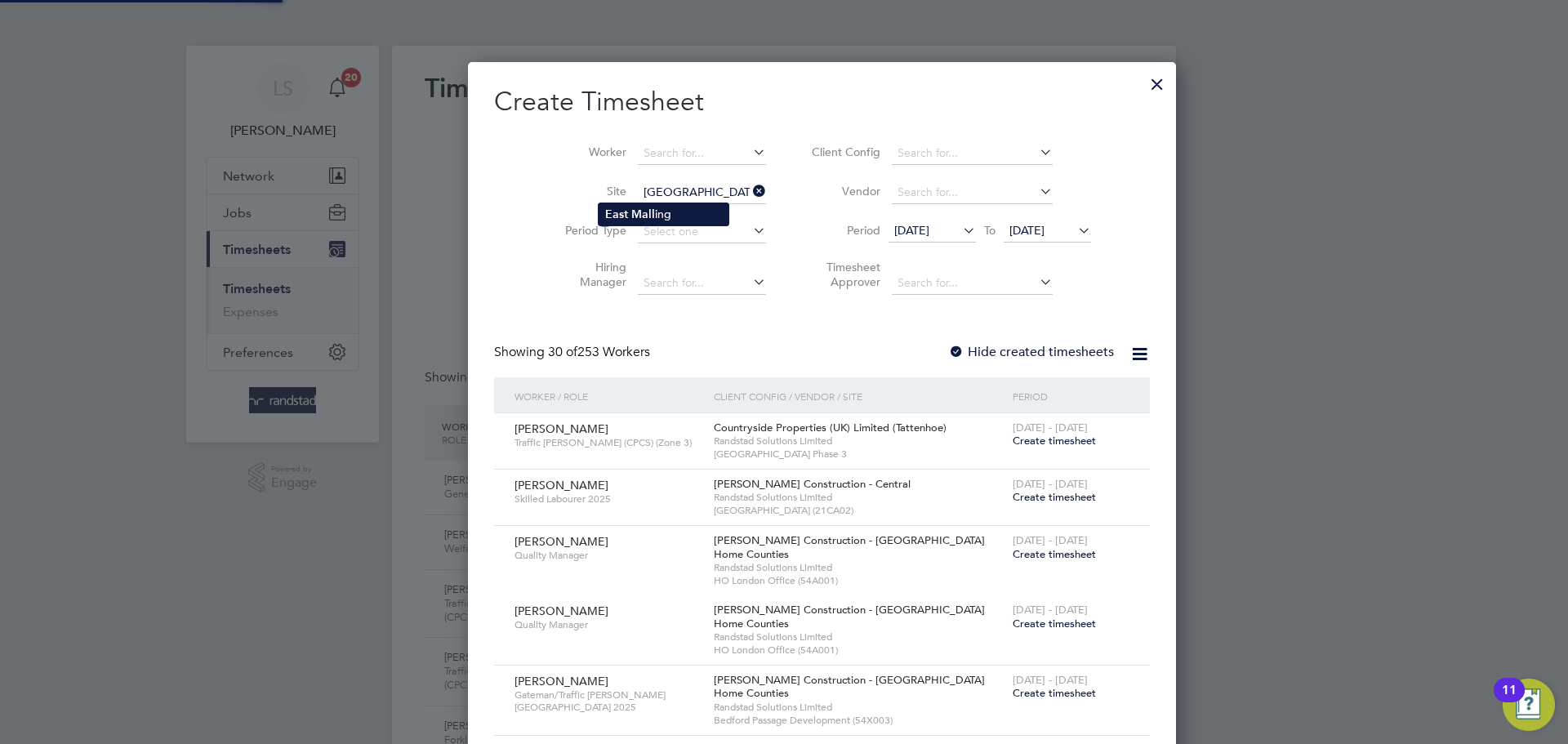
click at [627, 212] on li "[GEOGRAPHIC_DATA] ing" at bounding box center [663, 214] width 129 height 22
type input "East Malling"
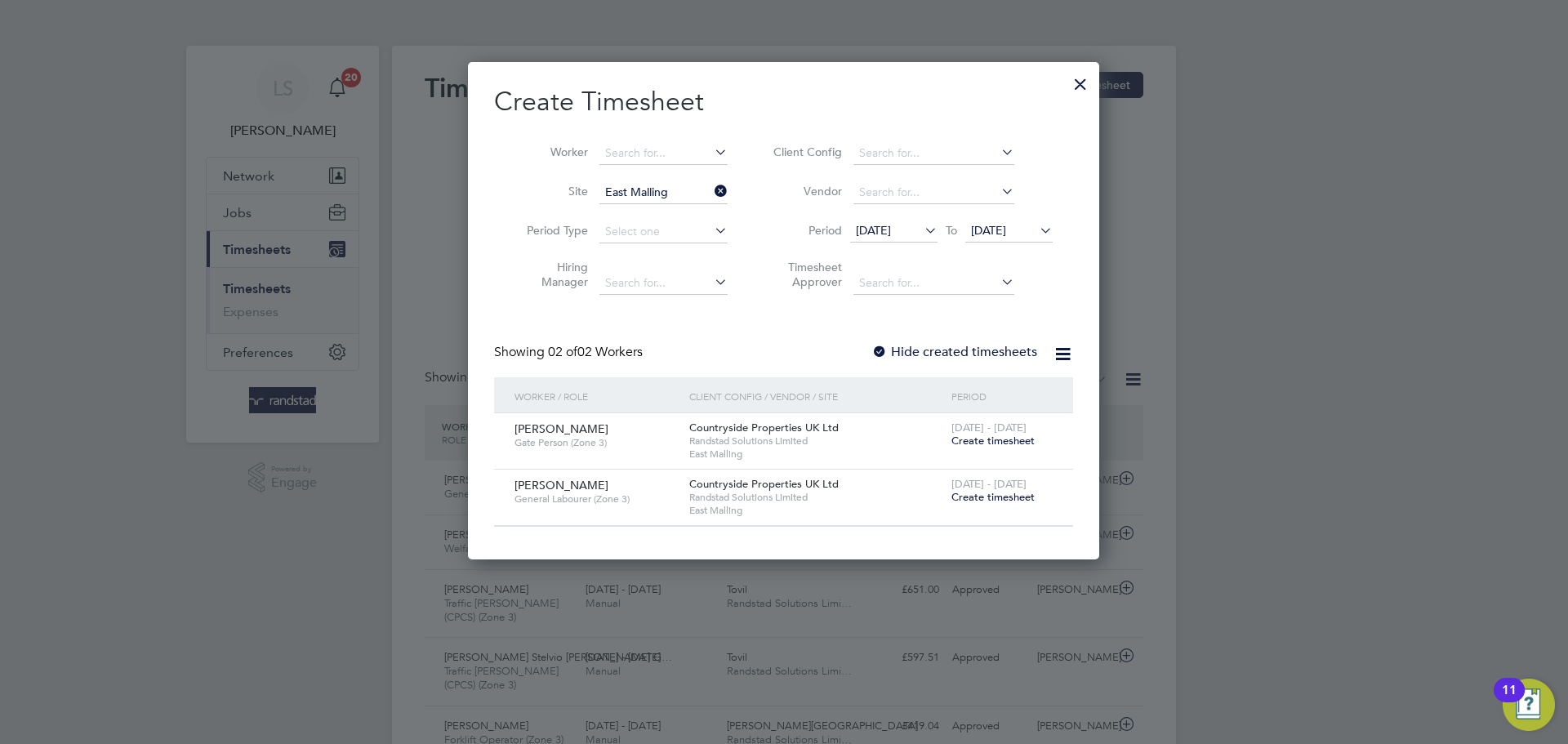
click at [877, 344] on div at bounding box center [879, 352] width 16 height 16
click at [999, 234] on span "[DATE]" at bounding box center [989, 230] width 35 height 14
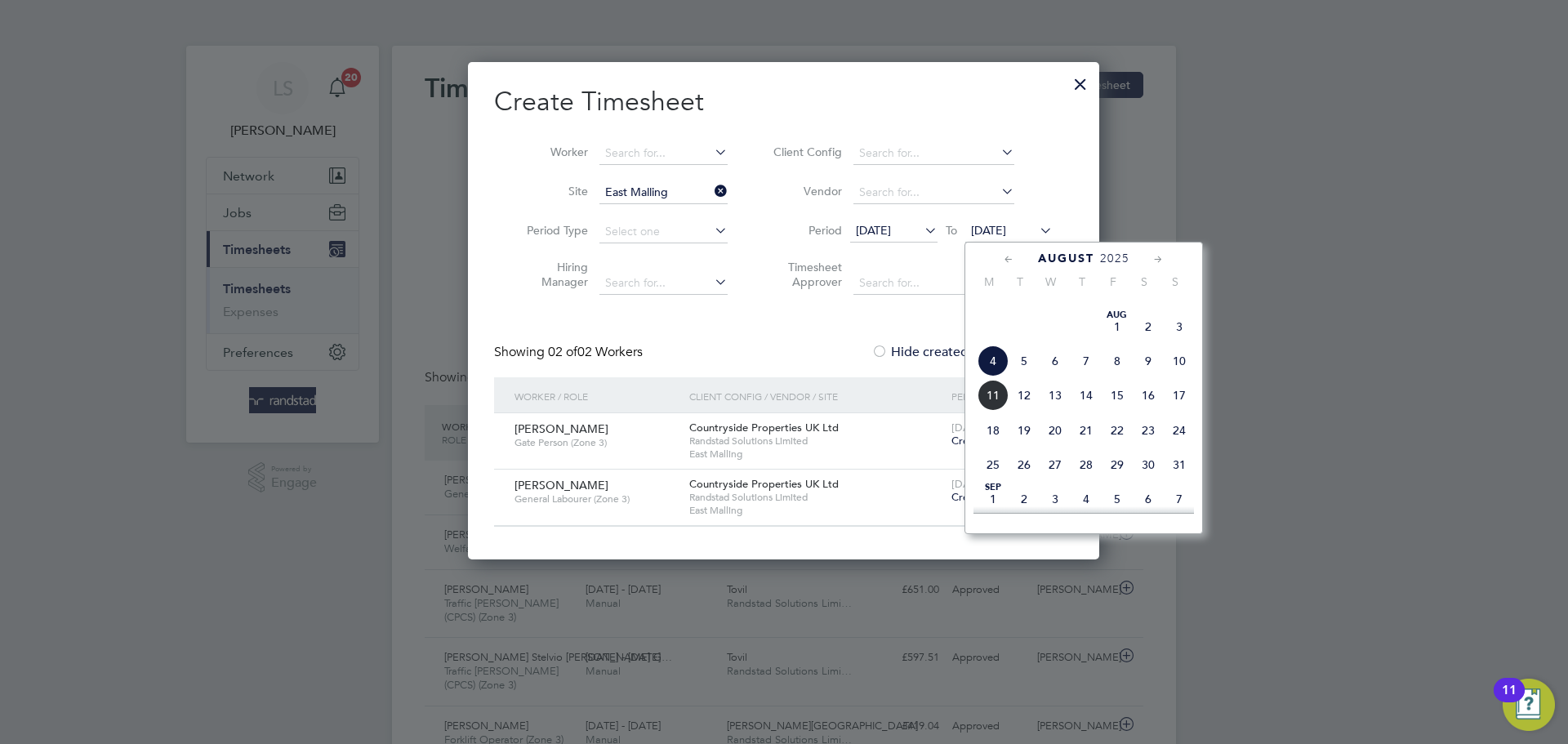
click at [999, 410] on span "11" at bounding box center [993, 395] width 31 height 31
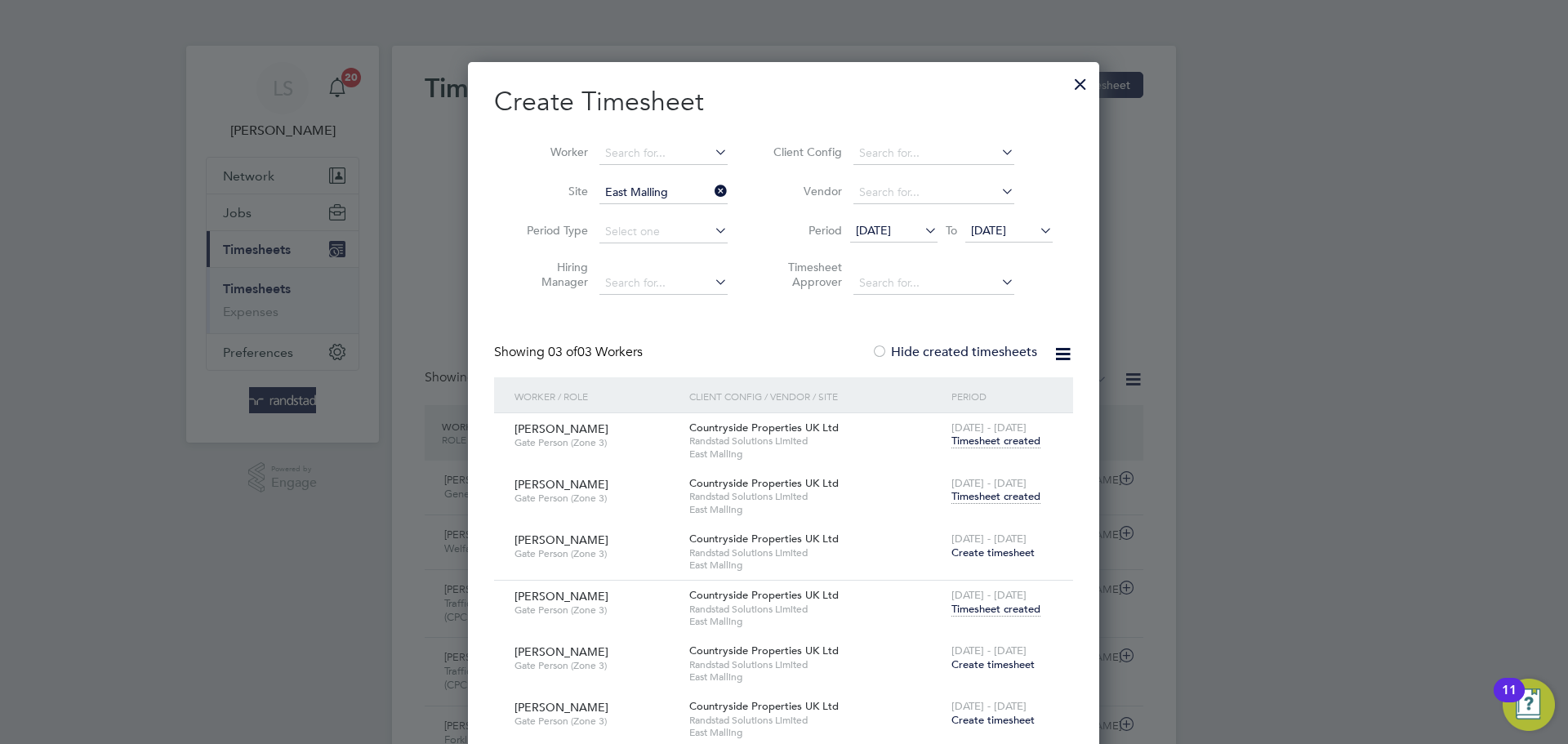
click at [987, 503] on div "[DATE] - [DATE] Timesheet created" at bounding box center [1002, 491] width 109 height 44
click at [987, 498] on span "Timesheet created" at bounding box center [995, 496] width 89 height 14
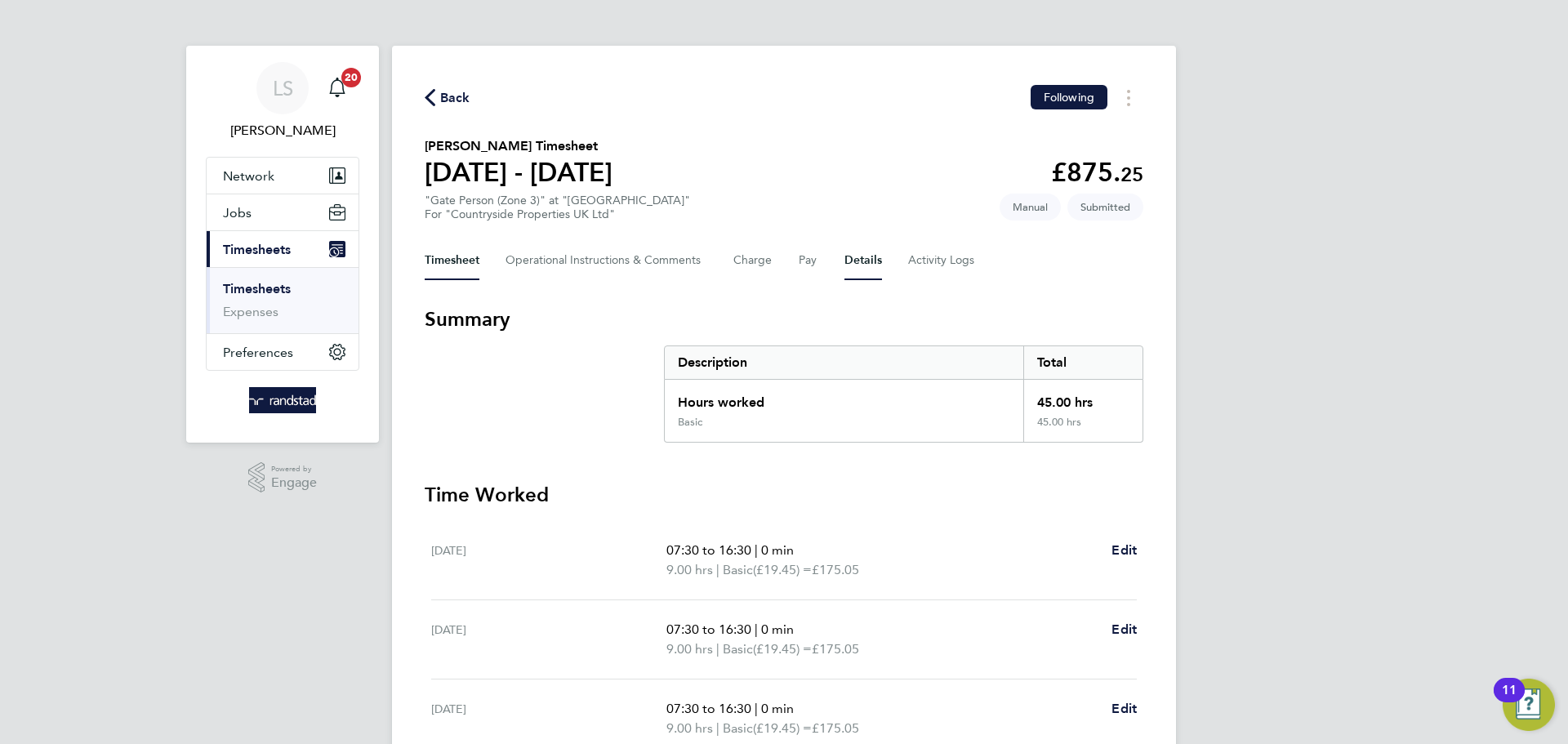
click at [868, 277] on button "Details" at bounding box center [863, 260] width 37 height 39
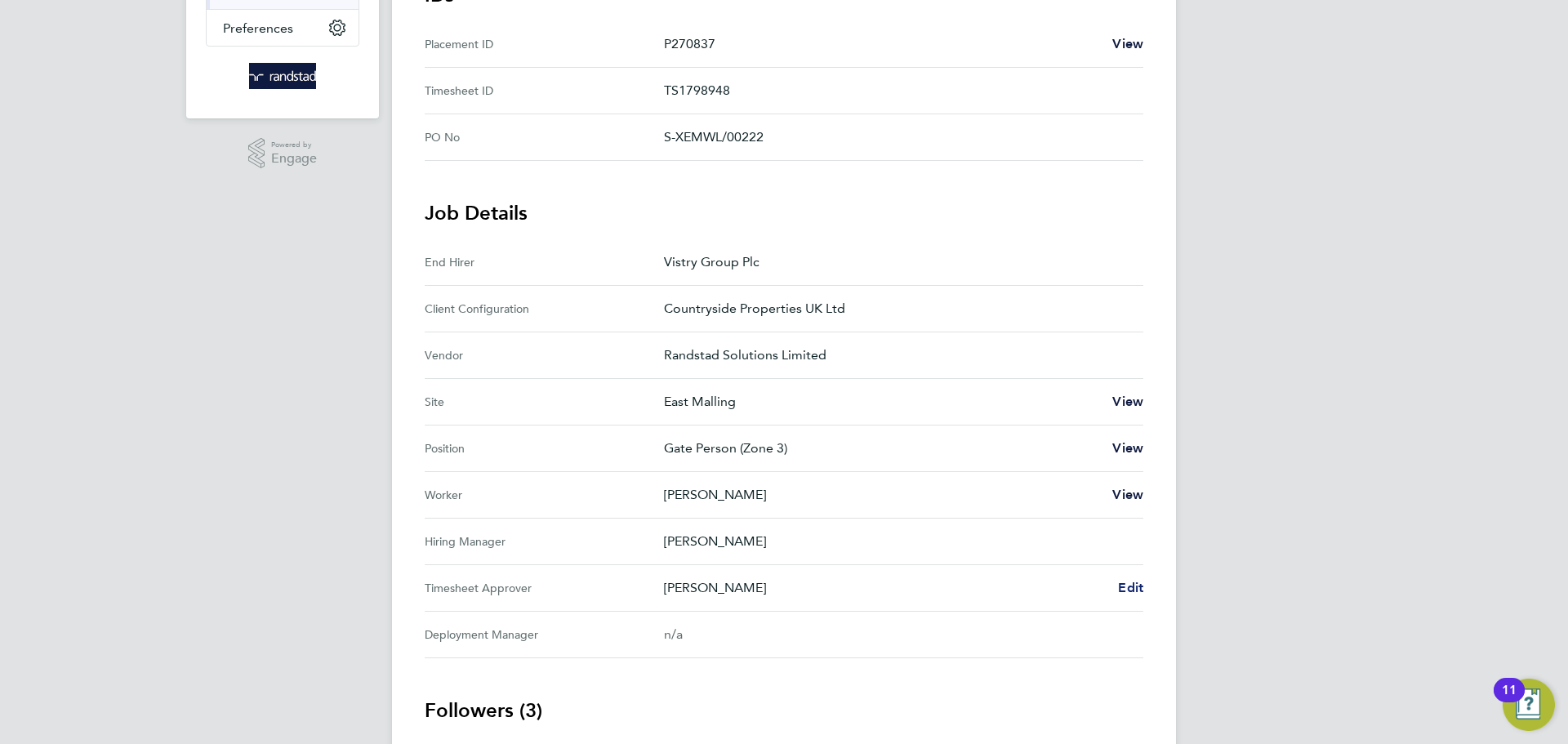
click at [1137, 592] on span "Edit" at bounding box center [1131, 588] width 25 height 15
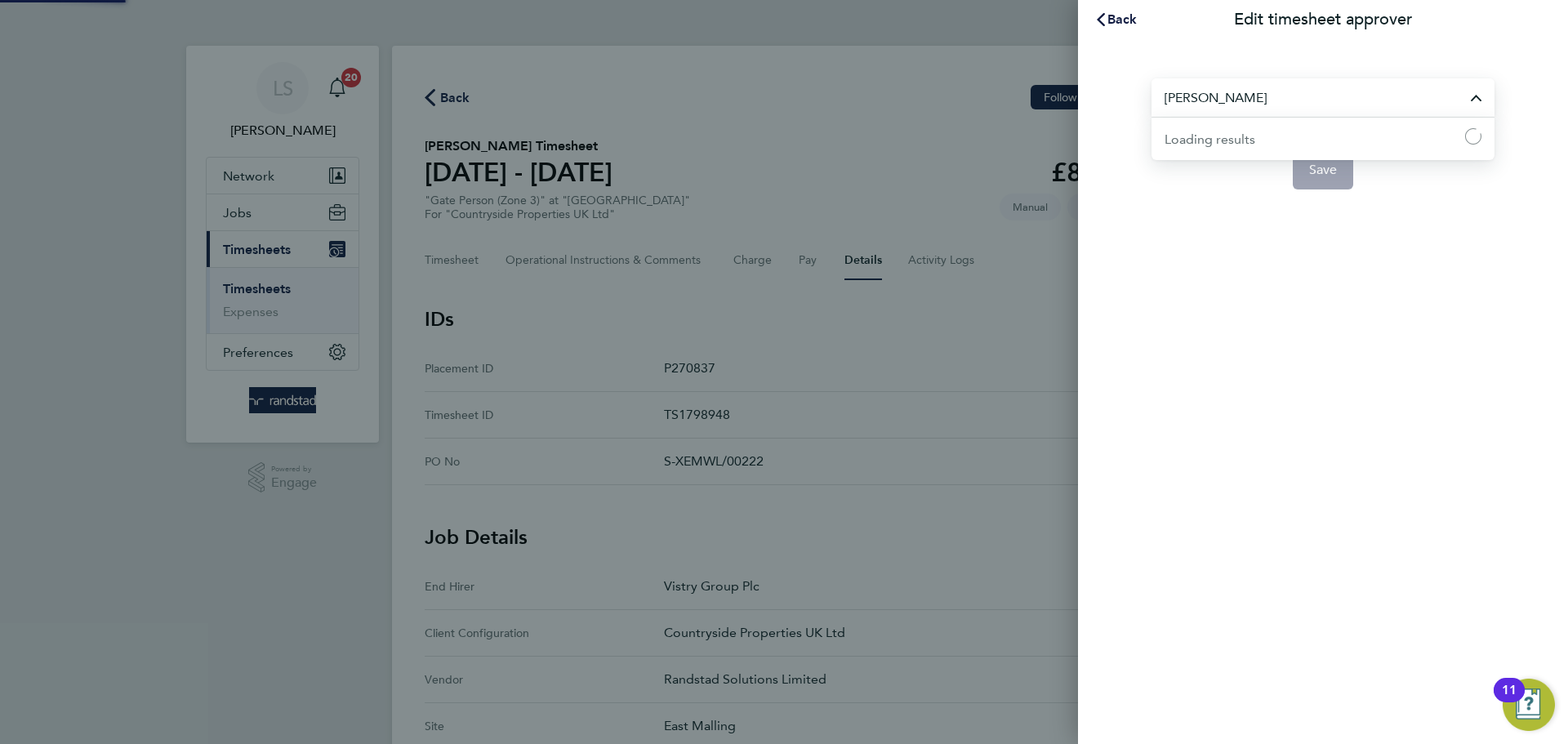
click at [1200, 103] on input "[PERSON_NAME]" at bounding box center [1323, 98] width 343 height 38
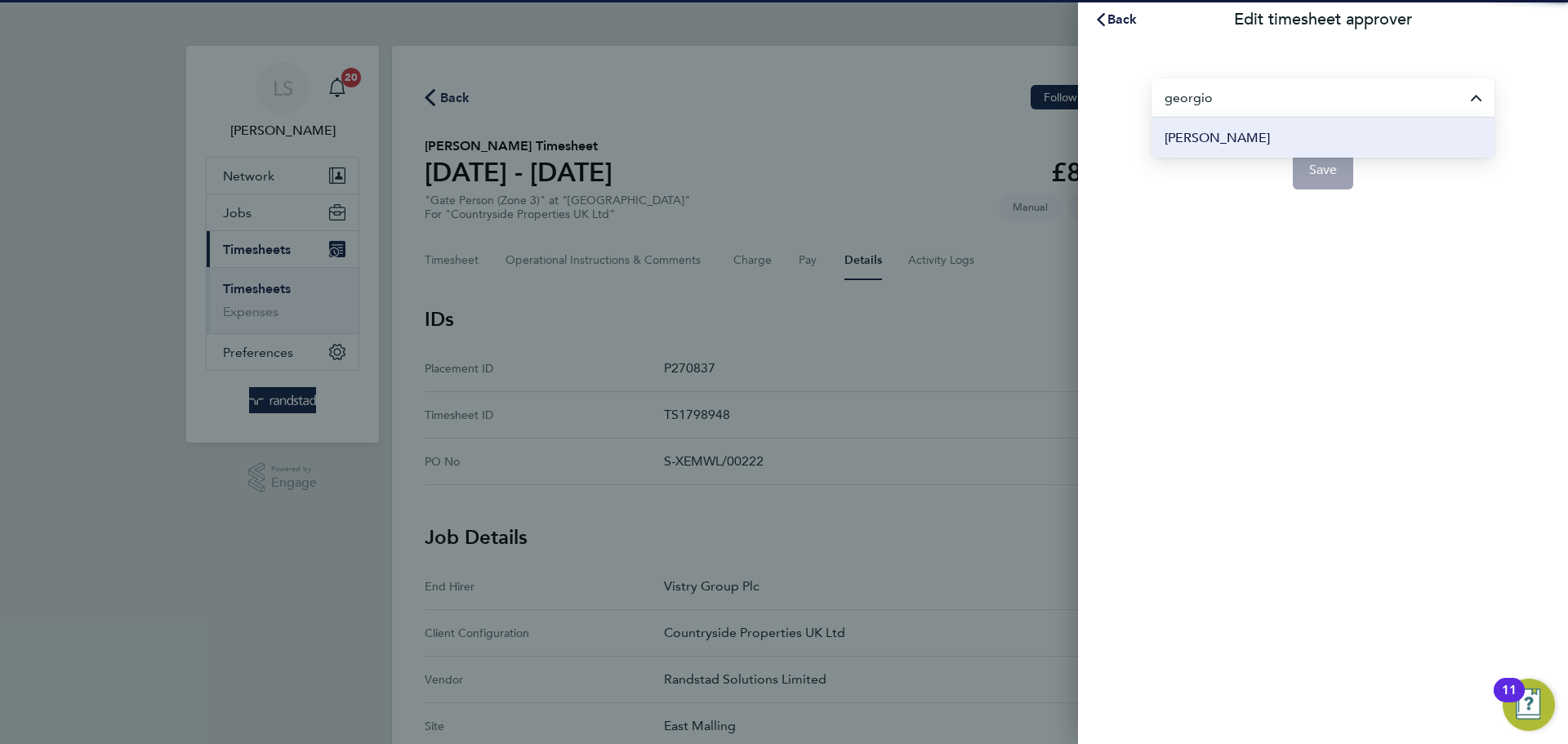
click at [1190, 146] on span "[PERSON_NAME]" at bounding box center [1217, 138] width 105 height 19
type input "[PERSON_NAME]"
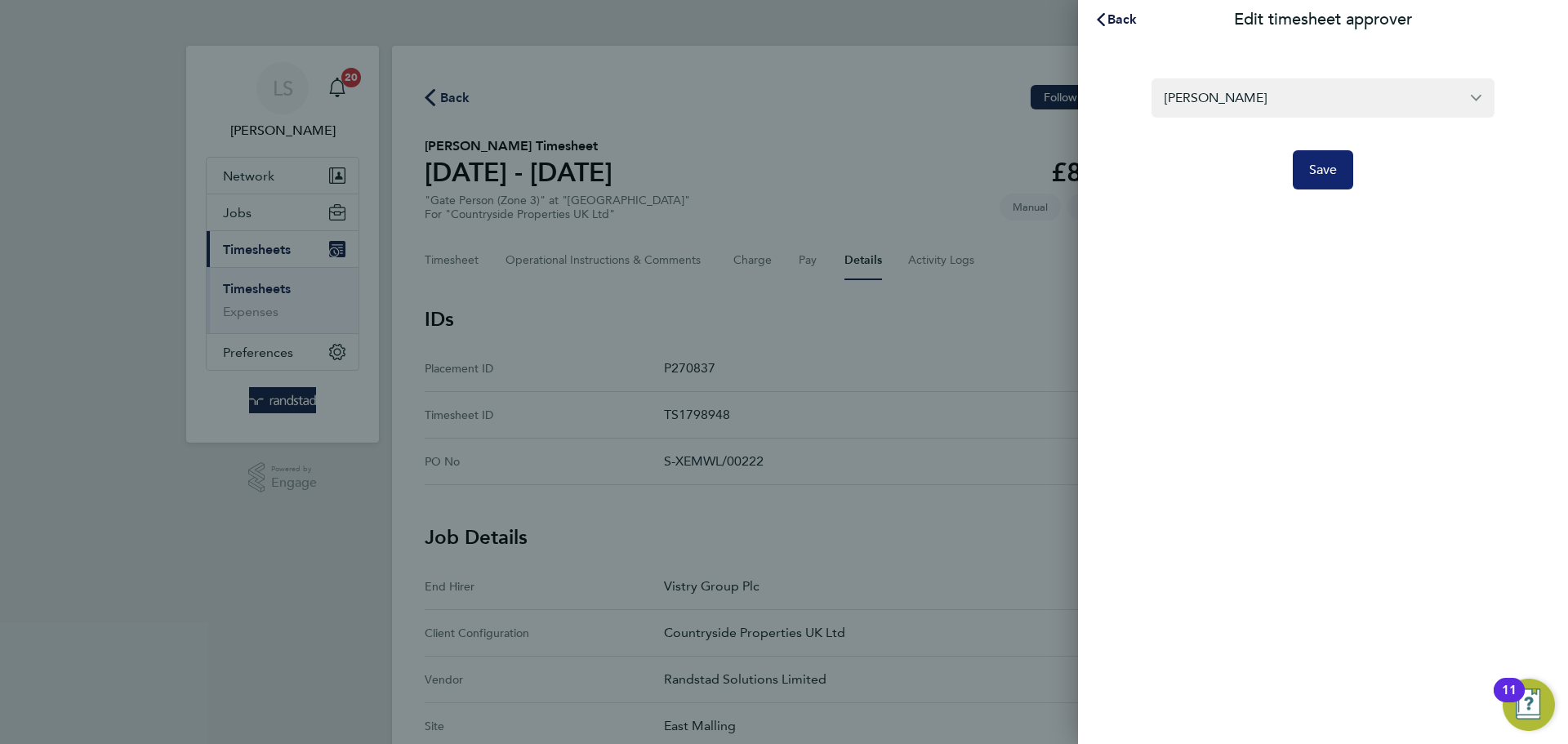
click at [1297, 170] on button "Save" at bounding box center [1323, 170] width 61 height 39
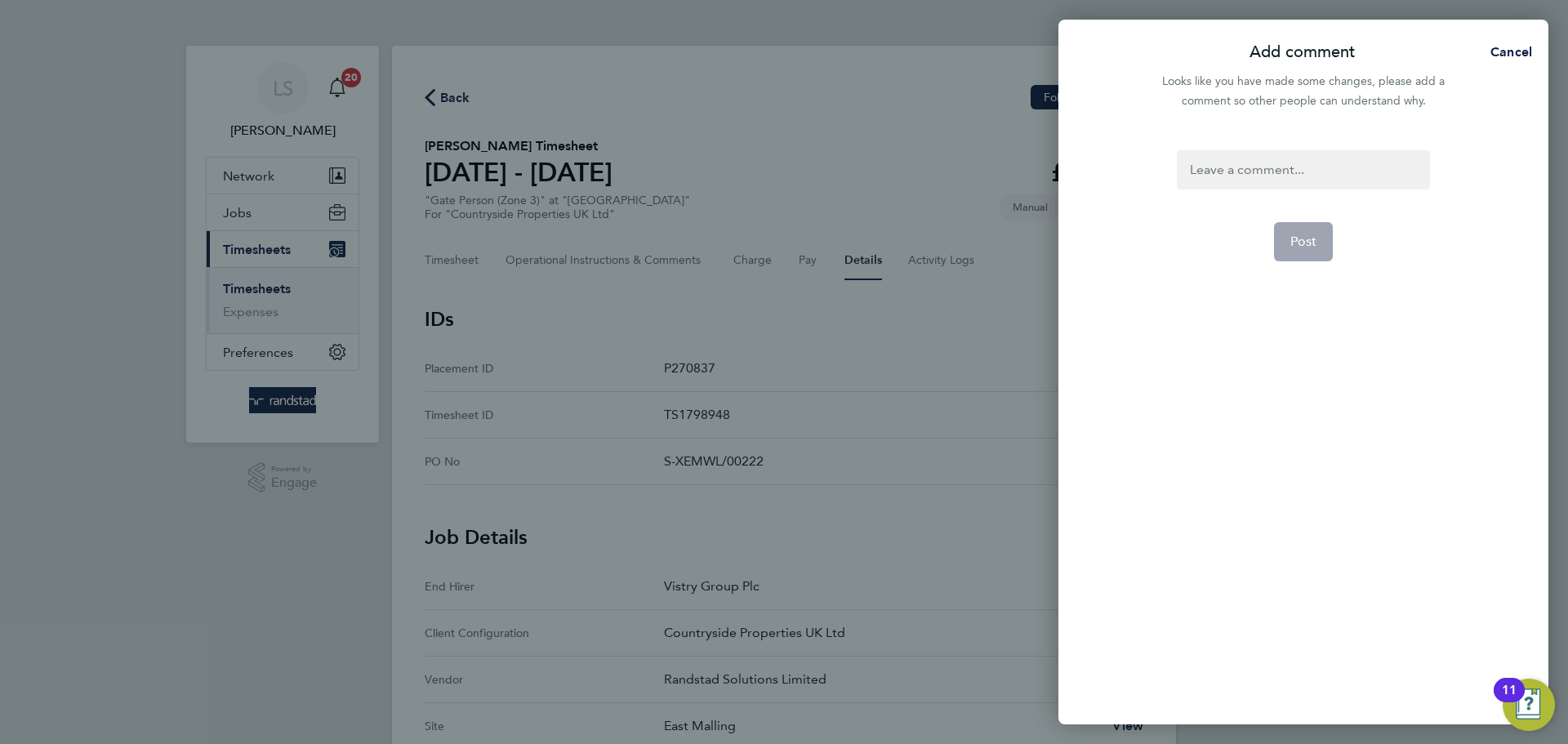
click at [1296, 173] on div at bounding box center [1302, 170] width 252 height 39
click at [1294, 174] on div at bounding box center [1302, 170] width 252 height 39
click at [1284, 225] on button "Post" at bounding box center [1304, 242] width 59 height 39
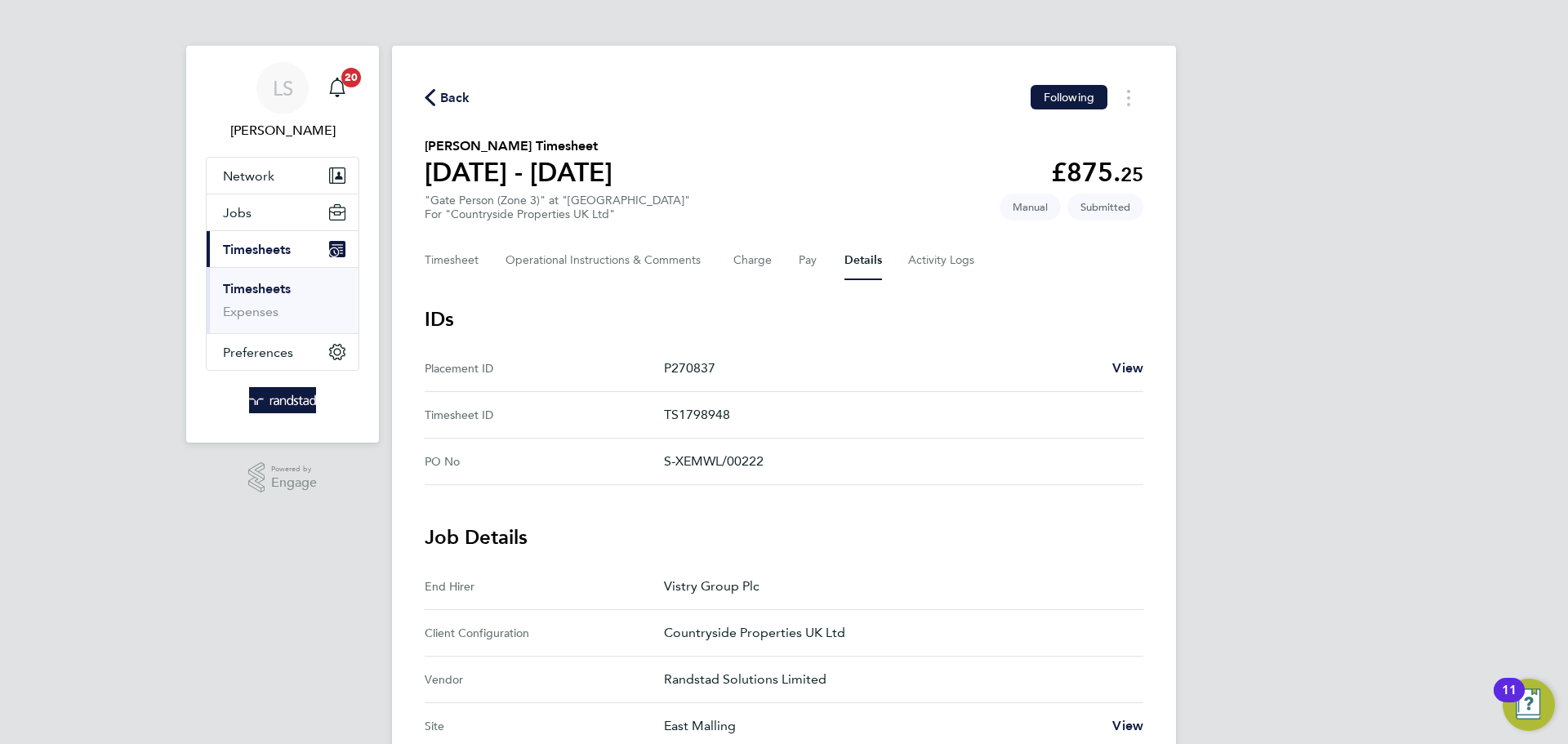
click at [434, 98] on icon "button" at bounding box center [430, 98] width 11 height 17
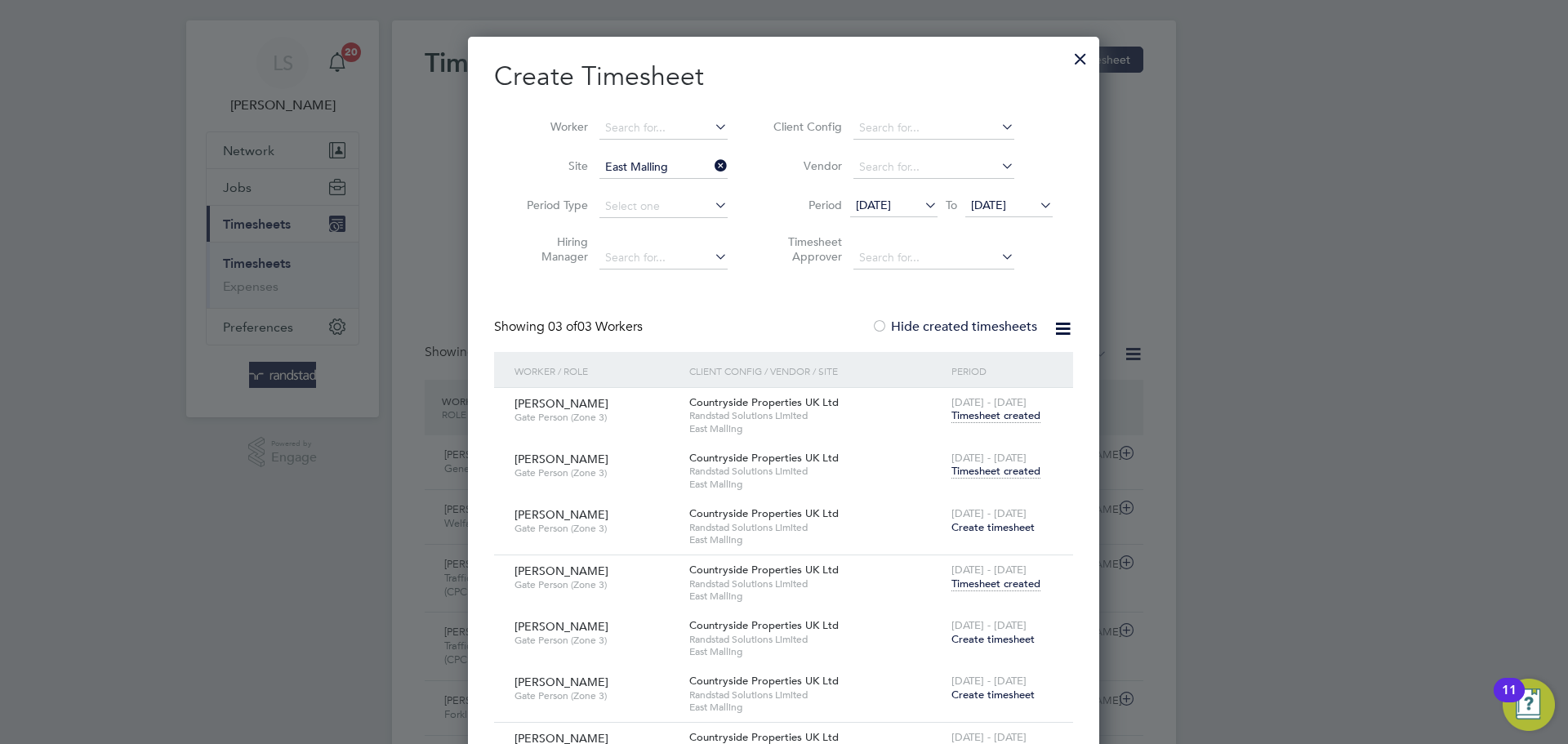
click at [982, 641] on span "Create timesheet" at bounding box center [993, 639] width 83 height 13
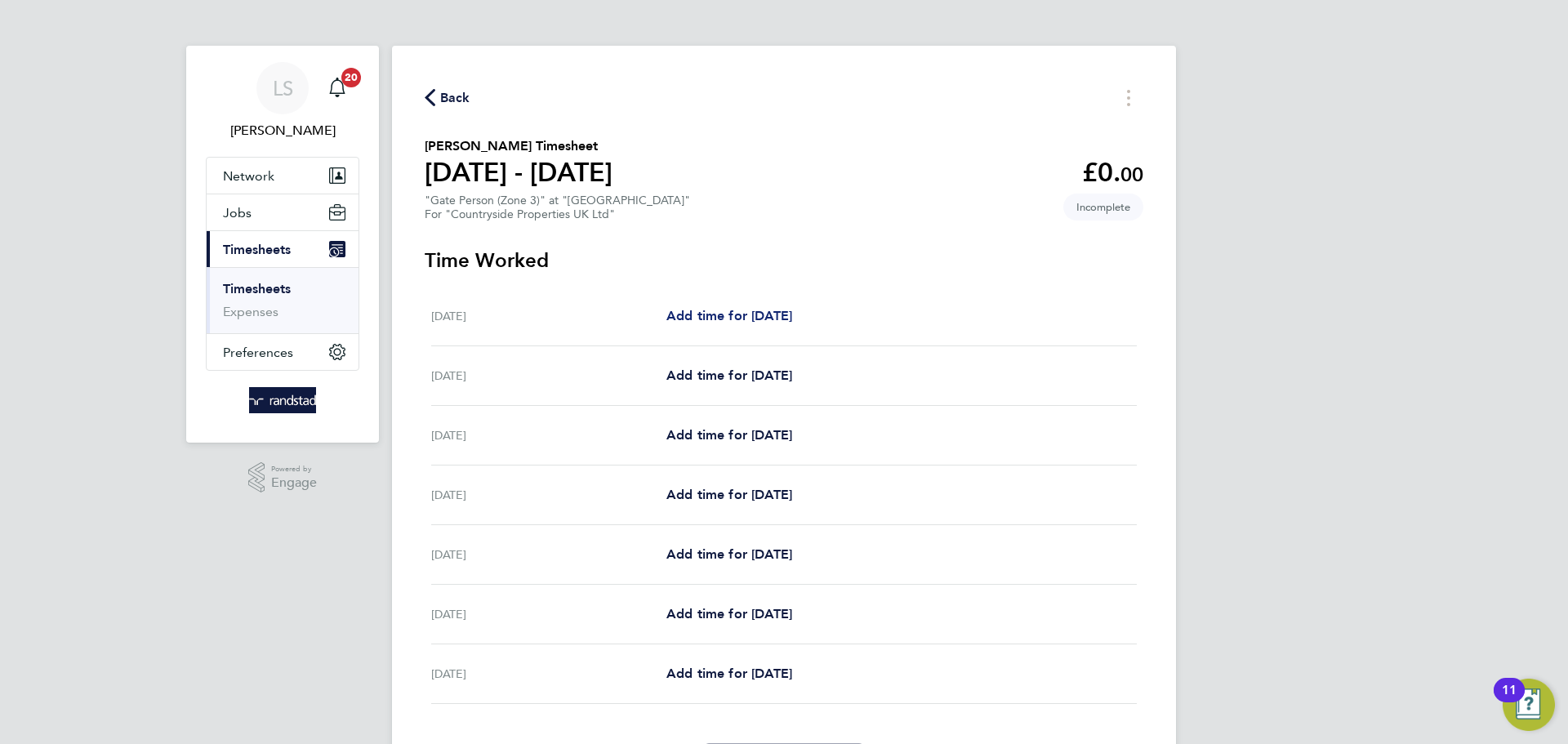
click at [674, 317] on span "Add time for [DATE]" at bounding box center [729, 315] width 126 height 15
select select "30"
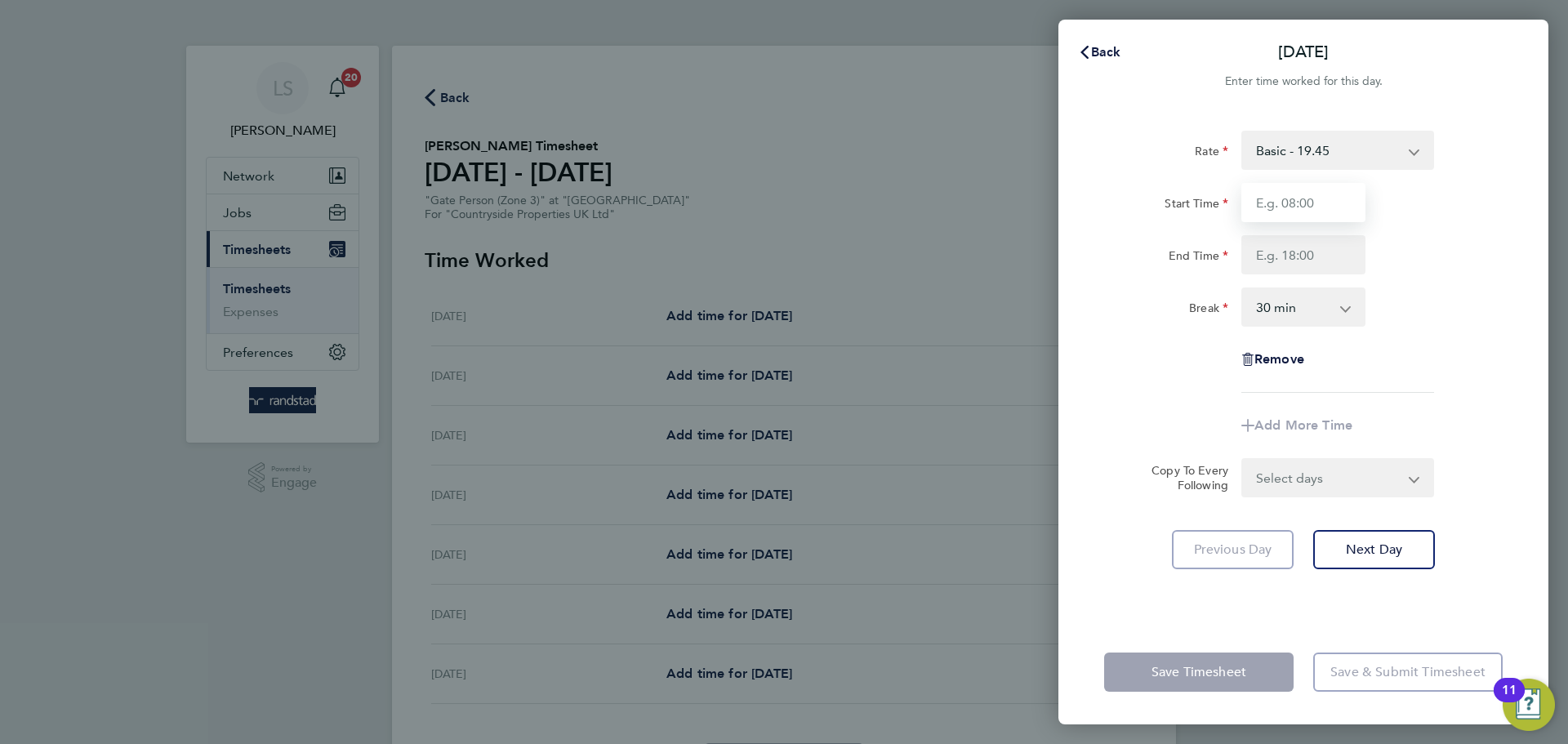
click at [1252, 212] on input "Start Time" at bounding box center [1303, 202] width 124 height 39
type input "07:30"
click at [1302, 262] on input "End Time" at bounding box center [1303, 254] width 124 height 39
type input "16:30"
click at [1302, 306] on select "0 min 15 min 30 min 45 min 60 min 75 min 90 min" at bounding box center [1294, 306] width 102 height 35
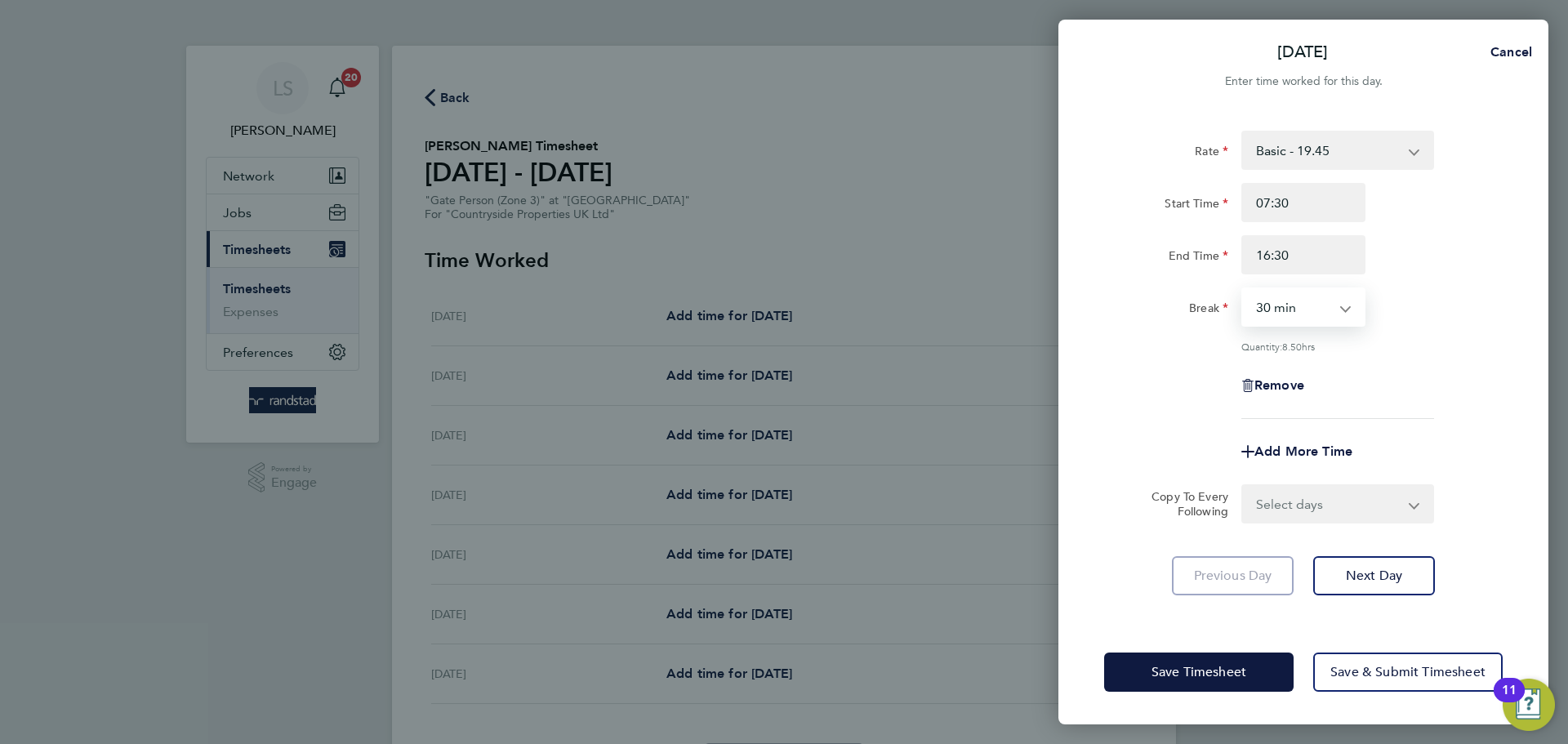
select select "0"
click at [1243, 289] on select "0 min 15 min 30 min 45 min 60 min 75 min 90 min" at bounding box center [1294, 306] width 102 height 35
click at [1332, 496] on select "Select days Day Weekday (Mon-Fri) Weekend (Sat-Sun) [DATE] [DATE] [DATE] [DATE]…" at bounding box center [1328, 503] width 172 height 35
select select "DAY"
click at [1243, 486] on select "Select days Day Weekday (Mon-Fri) Weekend (Sat-Sun) [DATE] [DATE] [DATE] [DATE]…" at bounding box center [1328, 503] width 172 height 35
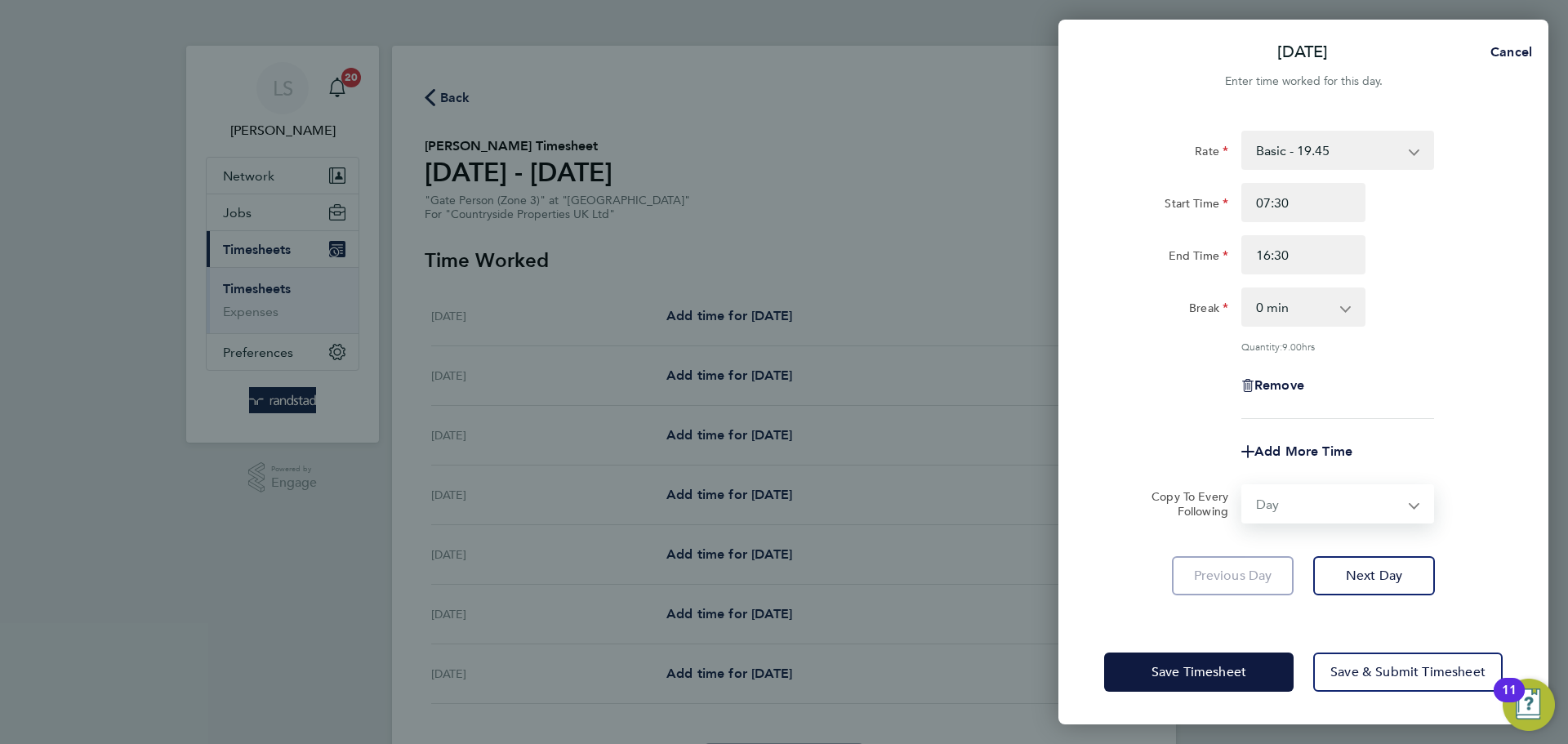
select select "[DATE]"
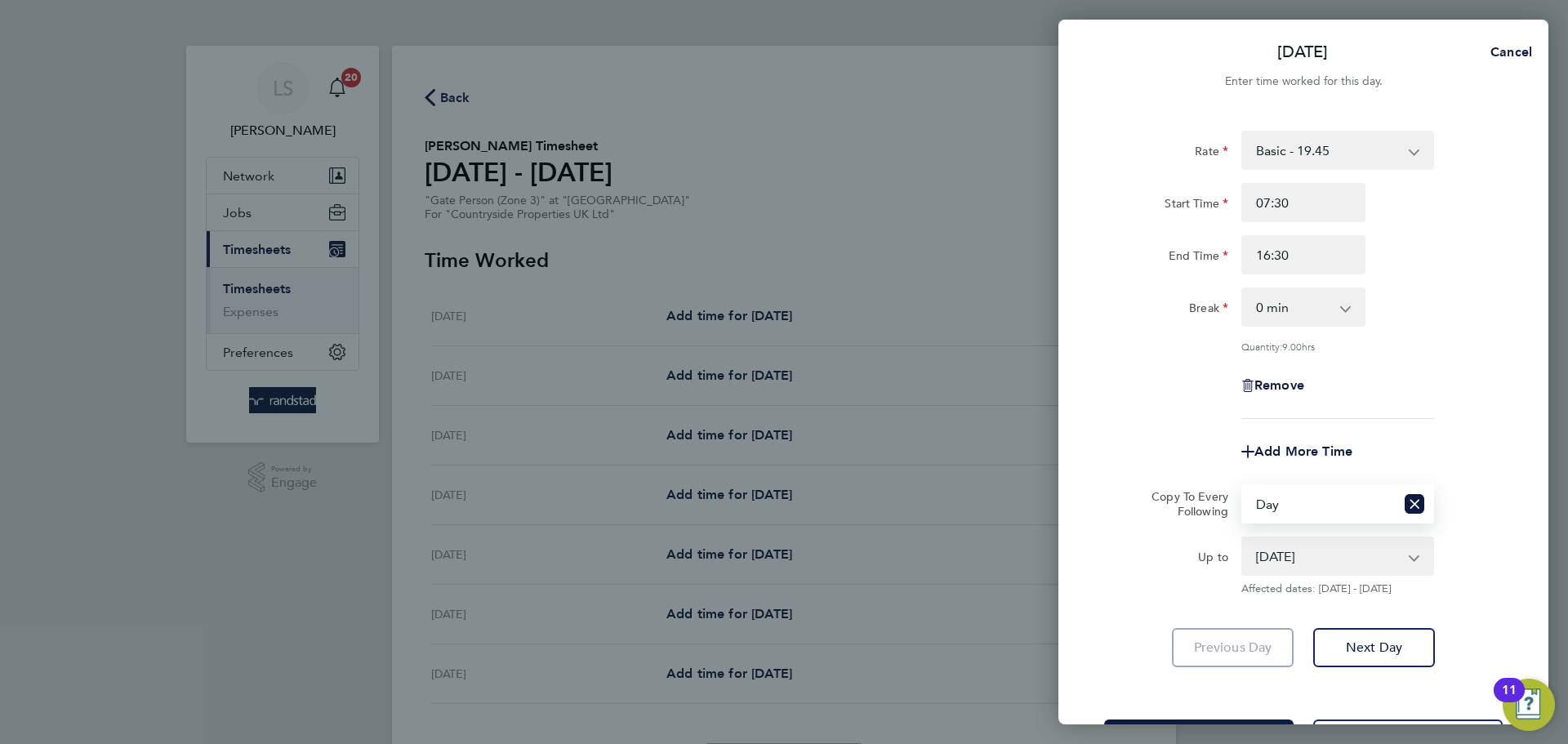
click at [1291, 502] on select "Select days Day Weekday (Mon-Fri) Weekend (Sat-Sun) [DATE] [DATE] [DATE] [DATE]…" at bounding box center [1319, 503] width 152 height 35
select select "WEEKDAY"
click at [1243, 486] on select "Select days Day Weekday (Mon-Fri) Weekend (Sat-Sun) [DATE] [DATE] [DATE] [DATE]…" at bounding box center [1319, 503] width 152 height 35
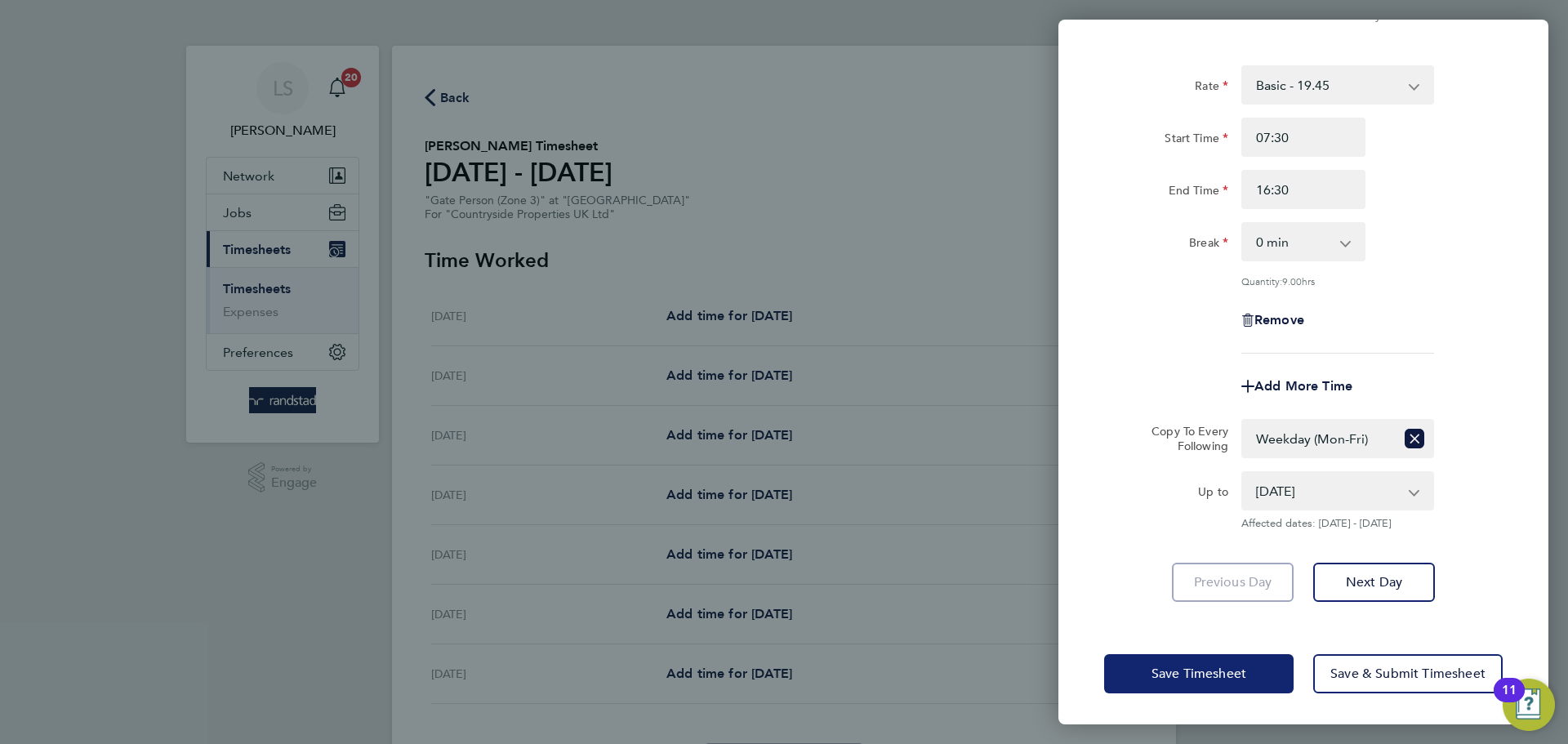
click at [1246, 667] on span "Save Timesheet" at bounding box center [1199, 673] width 95 height 16
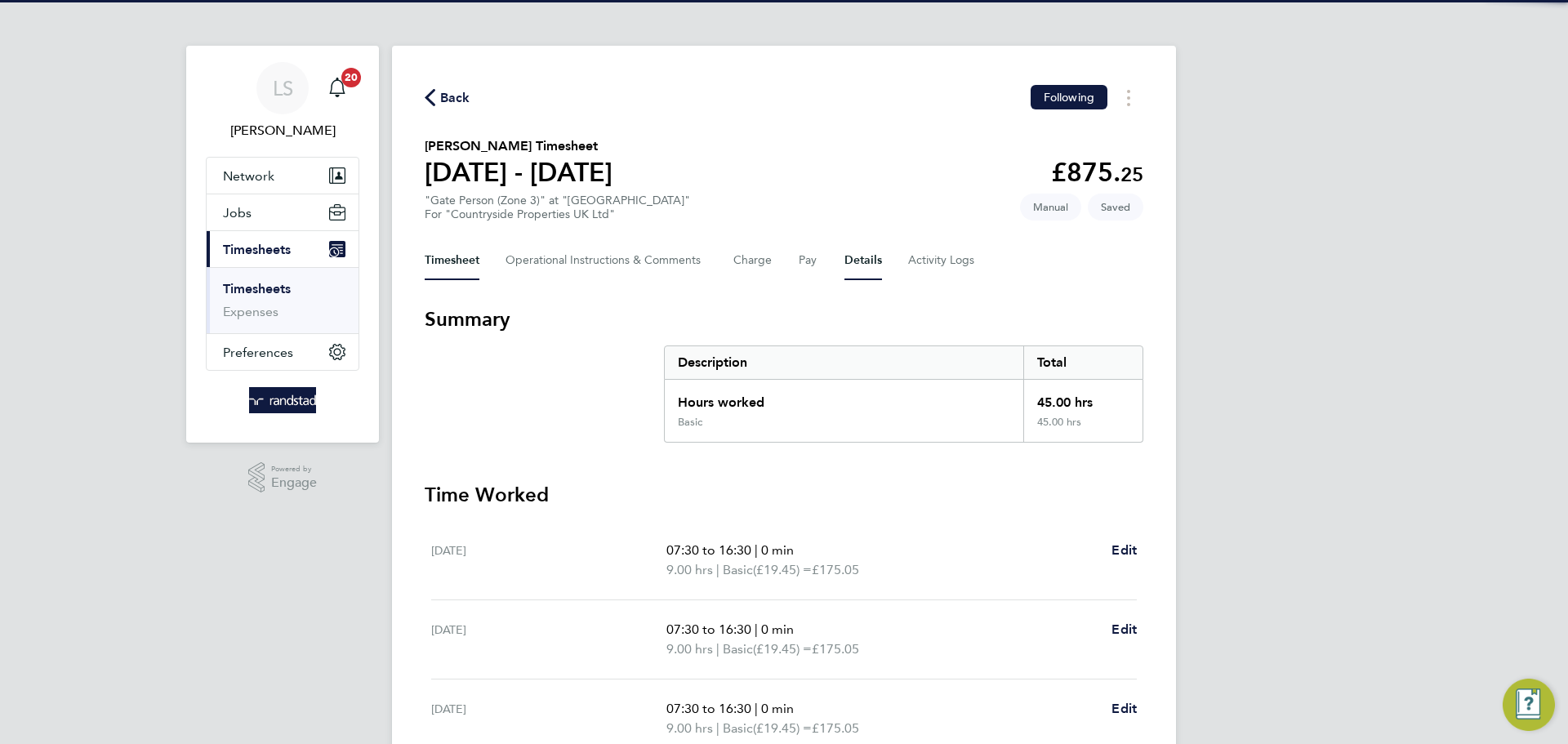
click at [852, 262] on button "Details" at bounding box center [863, 260] width 37 height 39
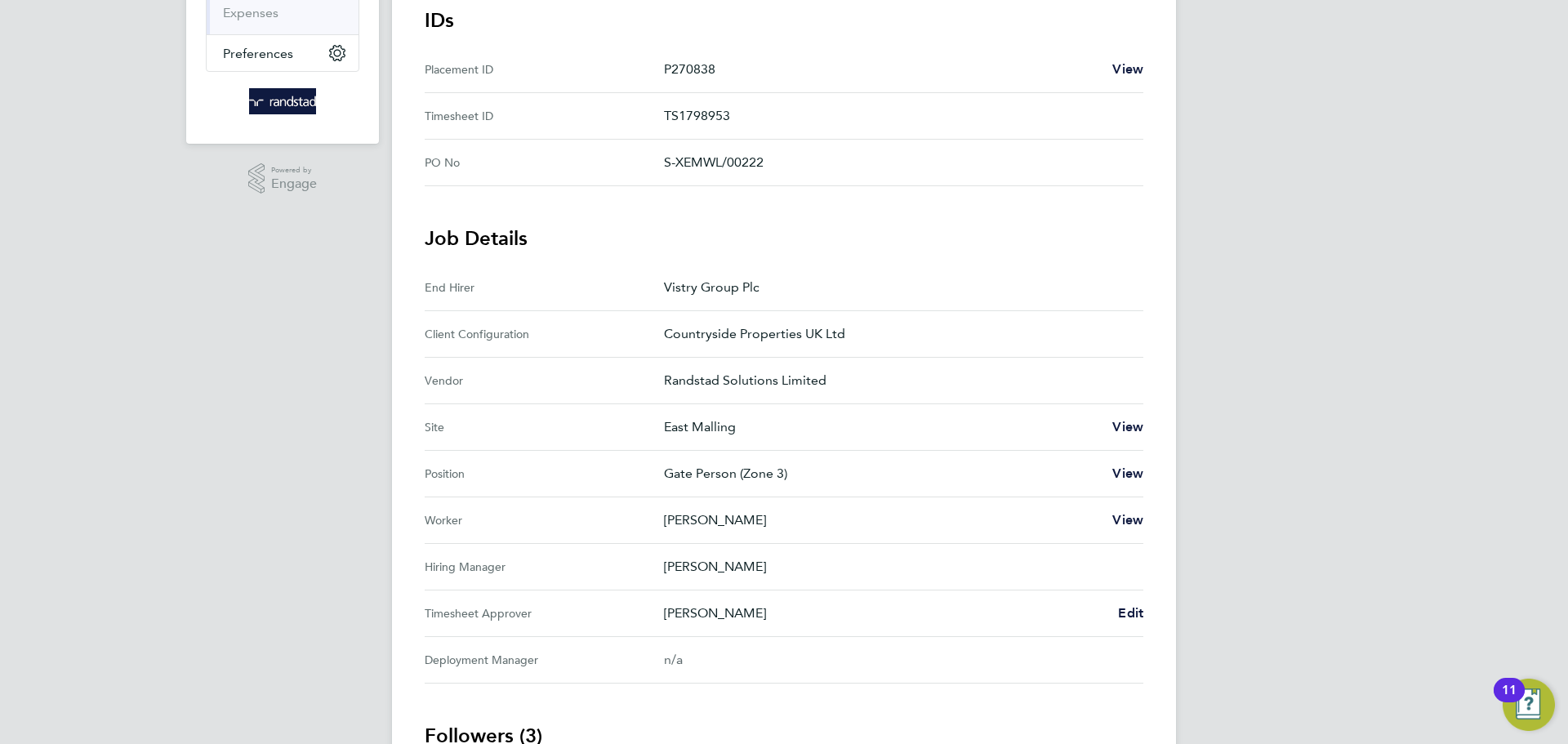
click at [1115, 606] on div "[PERSON_NAME] Edit" at bounding box center [903, 613] width 480 height 19
click at [1118, 607] on span "Edit" at bounding box center [1131, 613] width 25 height 15
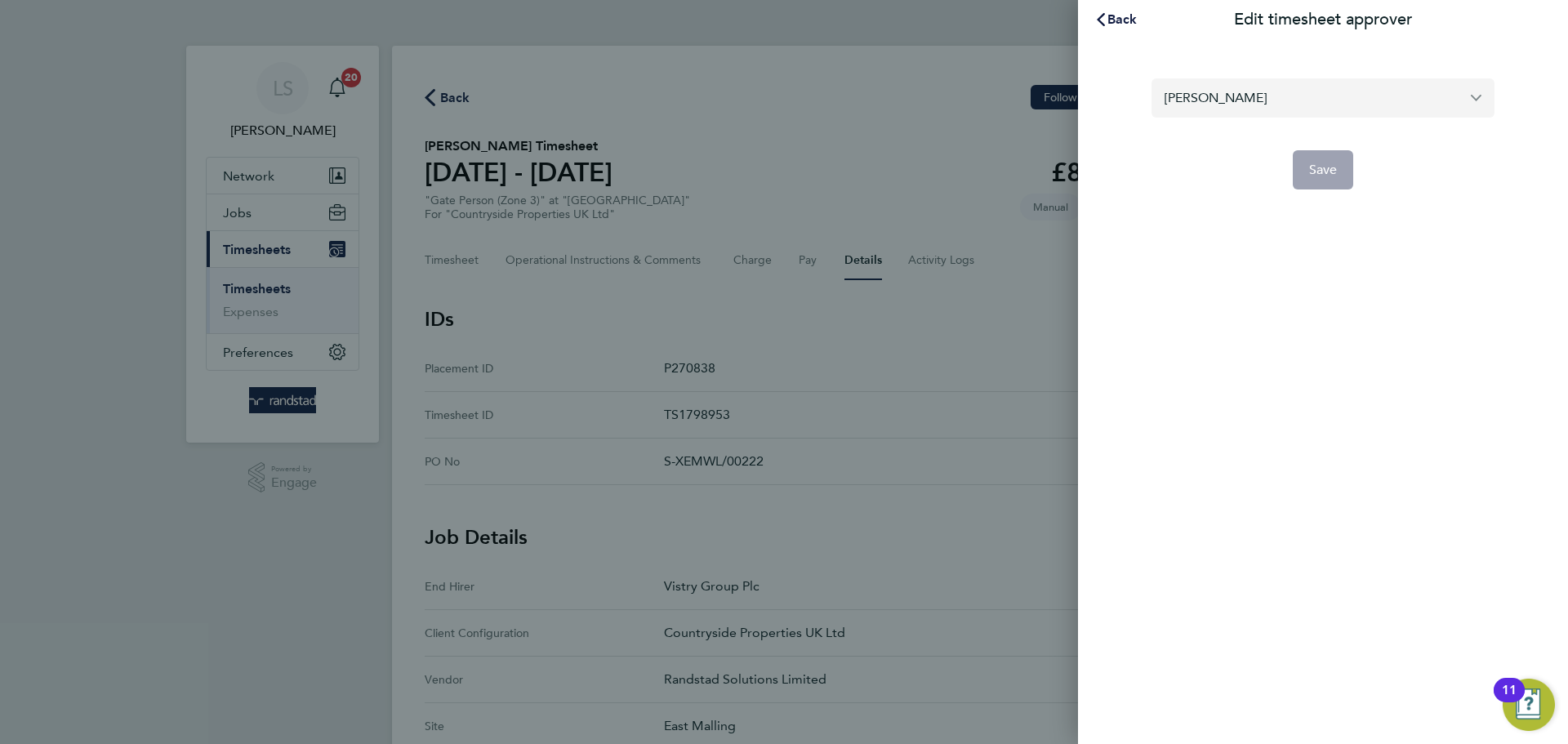
click at [1294, 105] on input "[PERSON_NAME]" at bounding box center [1323, 98] width 343 height 38
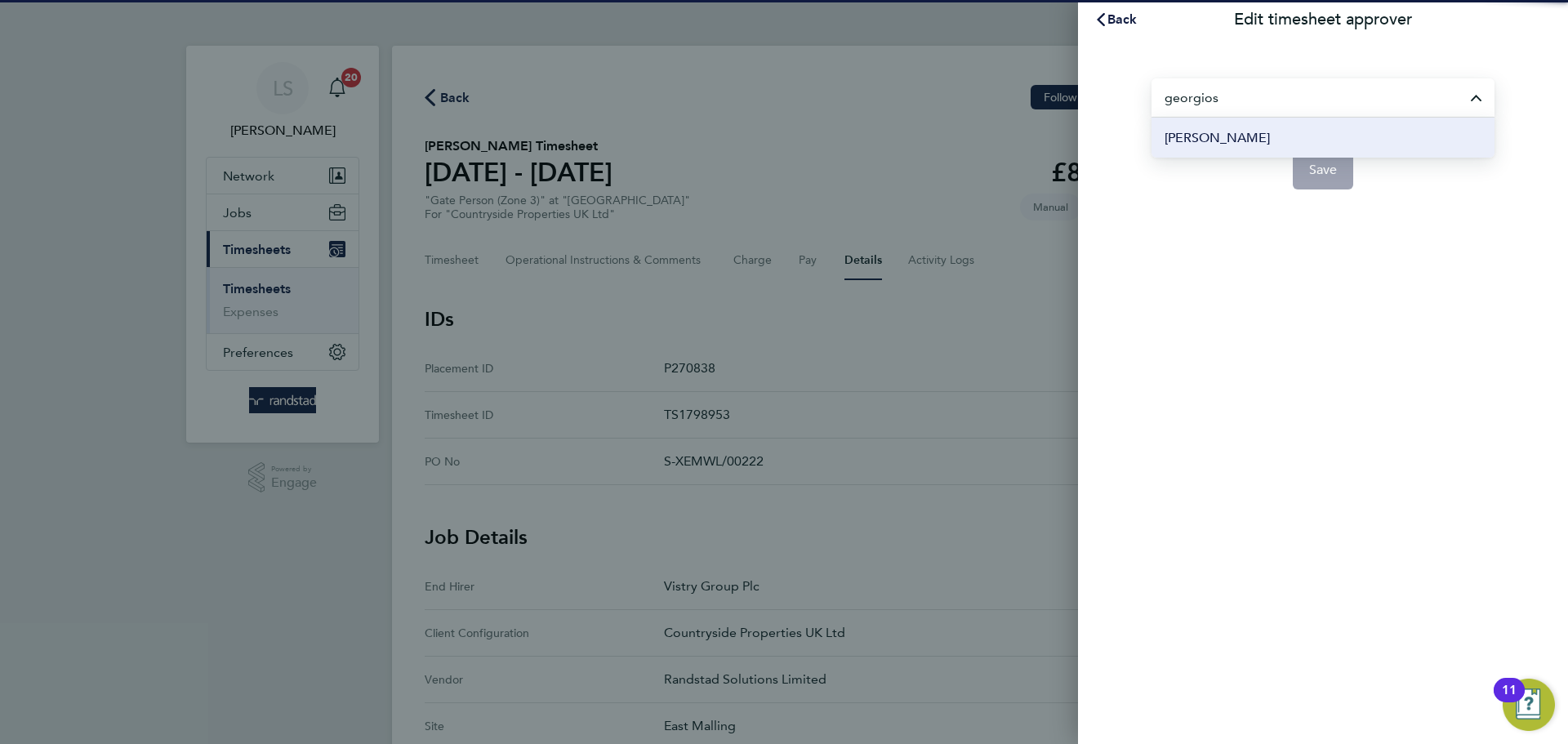
click at [1225, 140] on span "[PERSON_NAME]" at bounding box center [1217, 138] width 105 height 19
type input "[PERSON_NAME]"
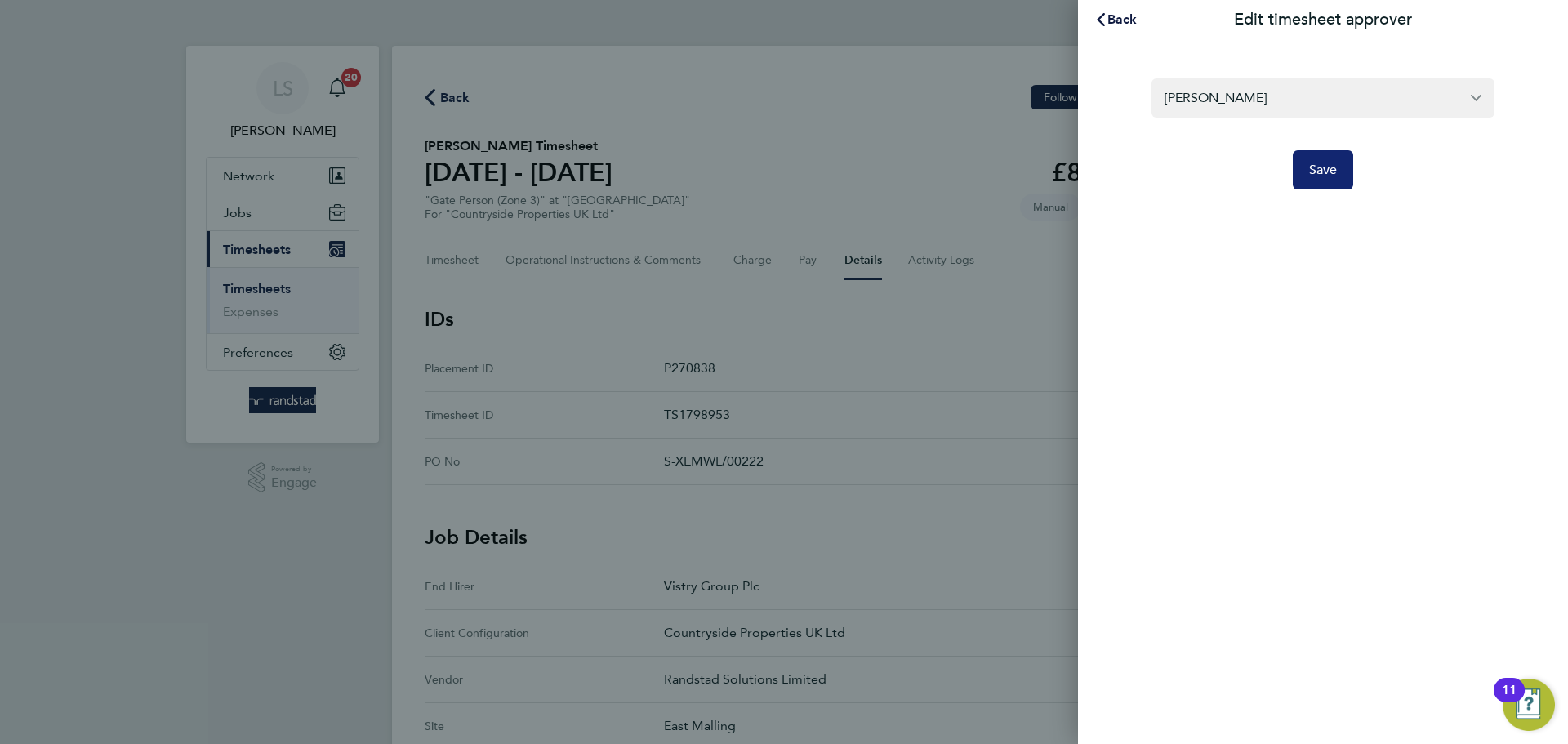
click at [1306, 166] on button "Save" at bounding box center [1323, 170] width 61 height 39
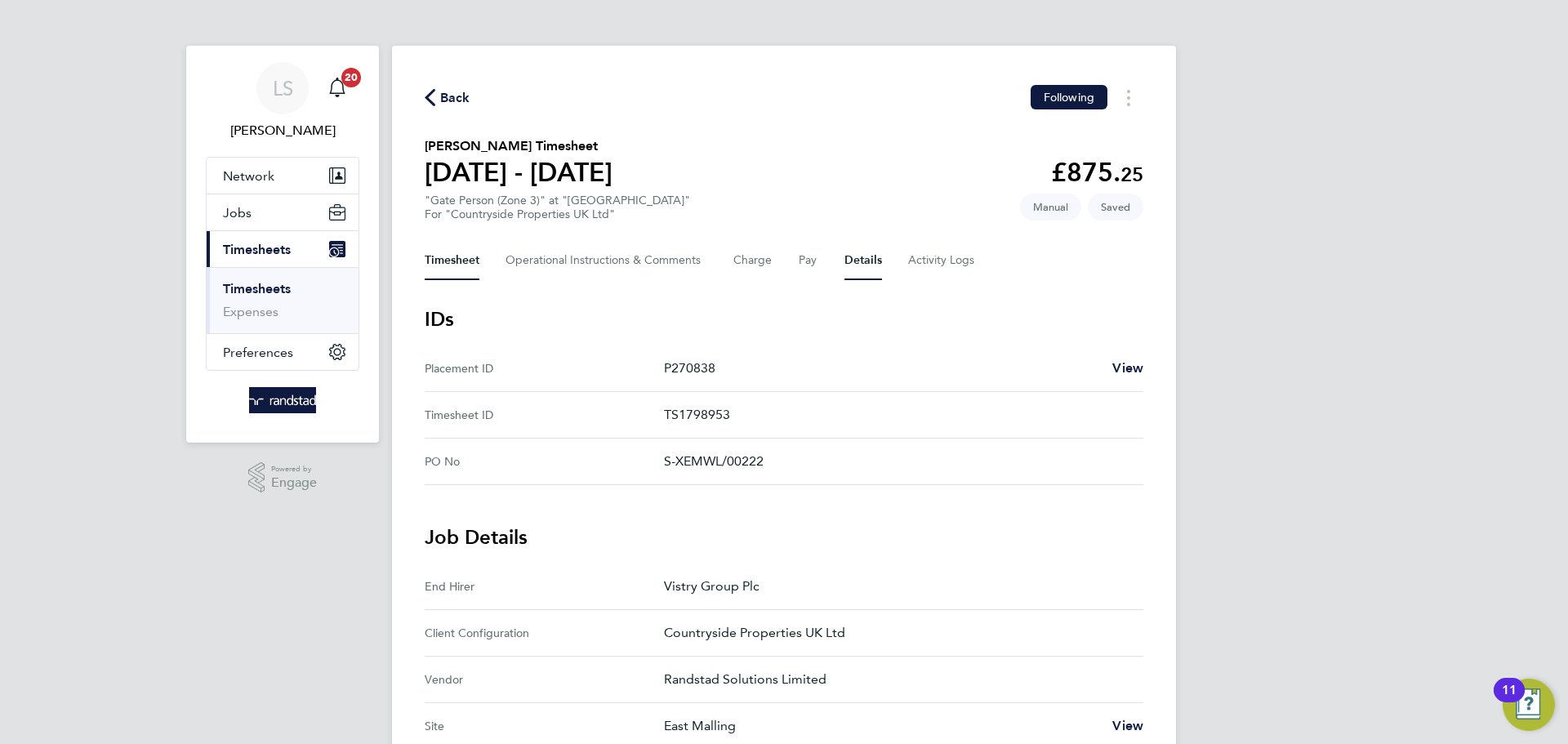
click at [471, 262] on button "Timesheet" at bounding box center [452, 260] width 55 height 39
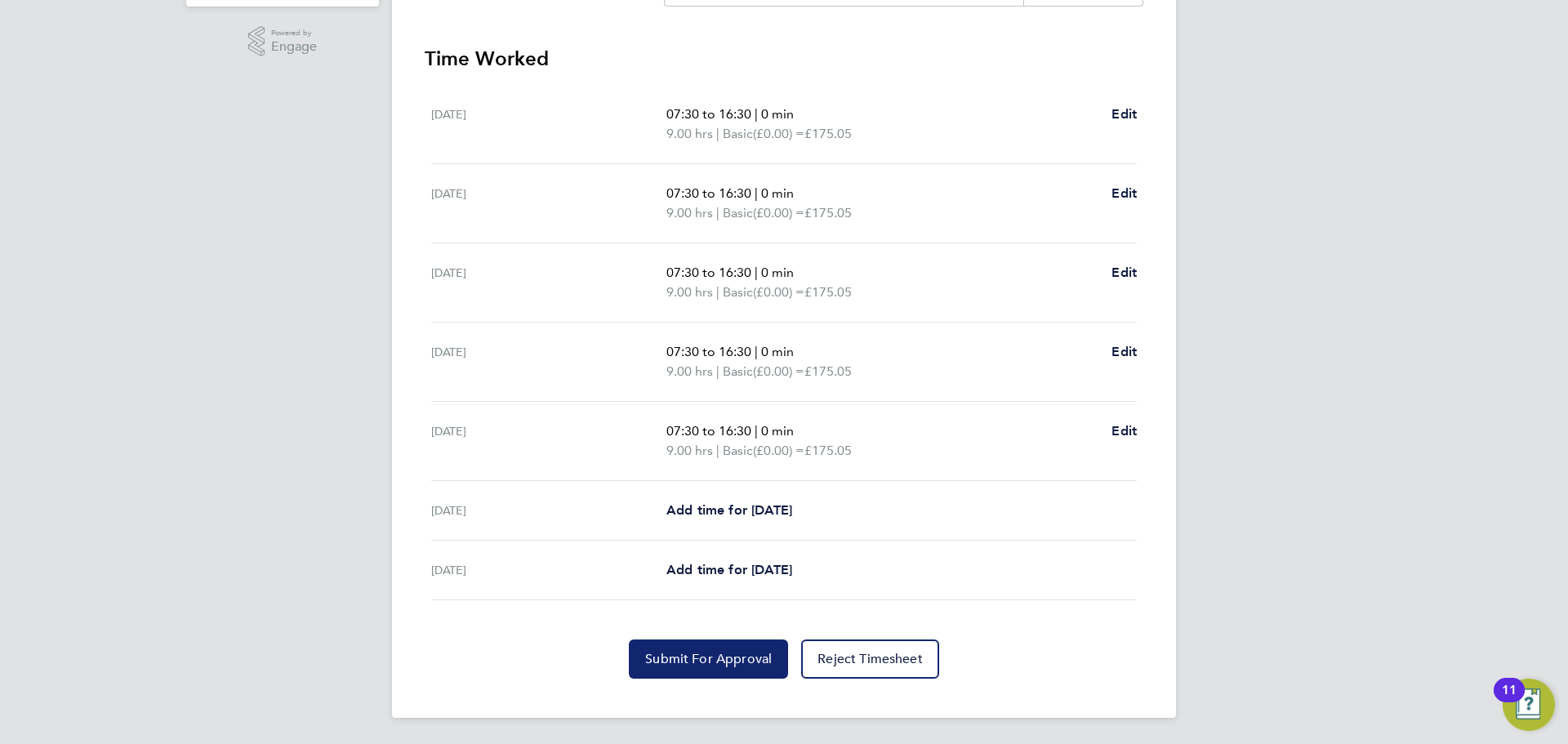
click at [725, 647] on button "Submit For Approval" at bounding box center [709, 659] width 159 height 39
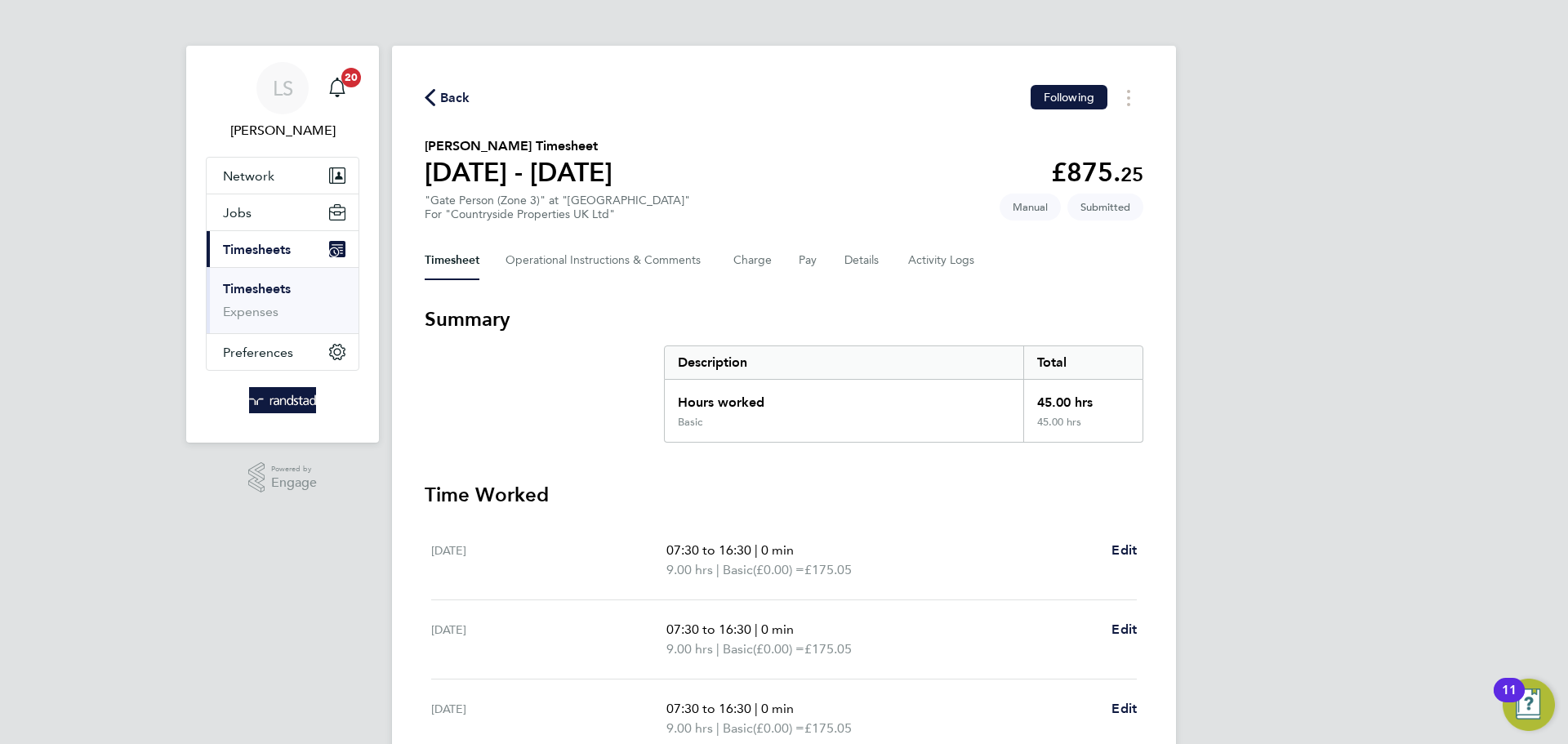
click at [443, 94] on span "Back" at bounding box center [456, 98] width 31 height 19
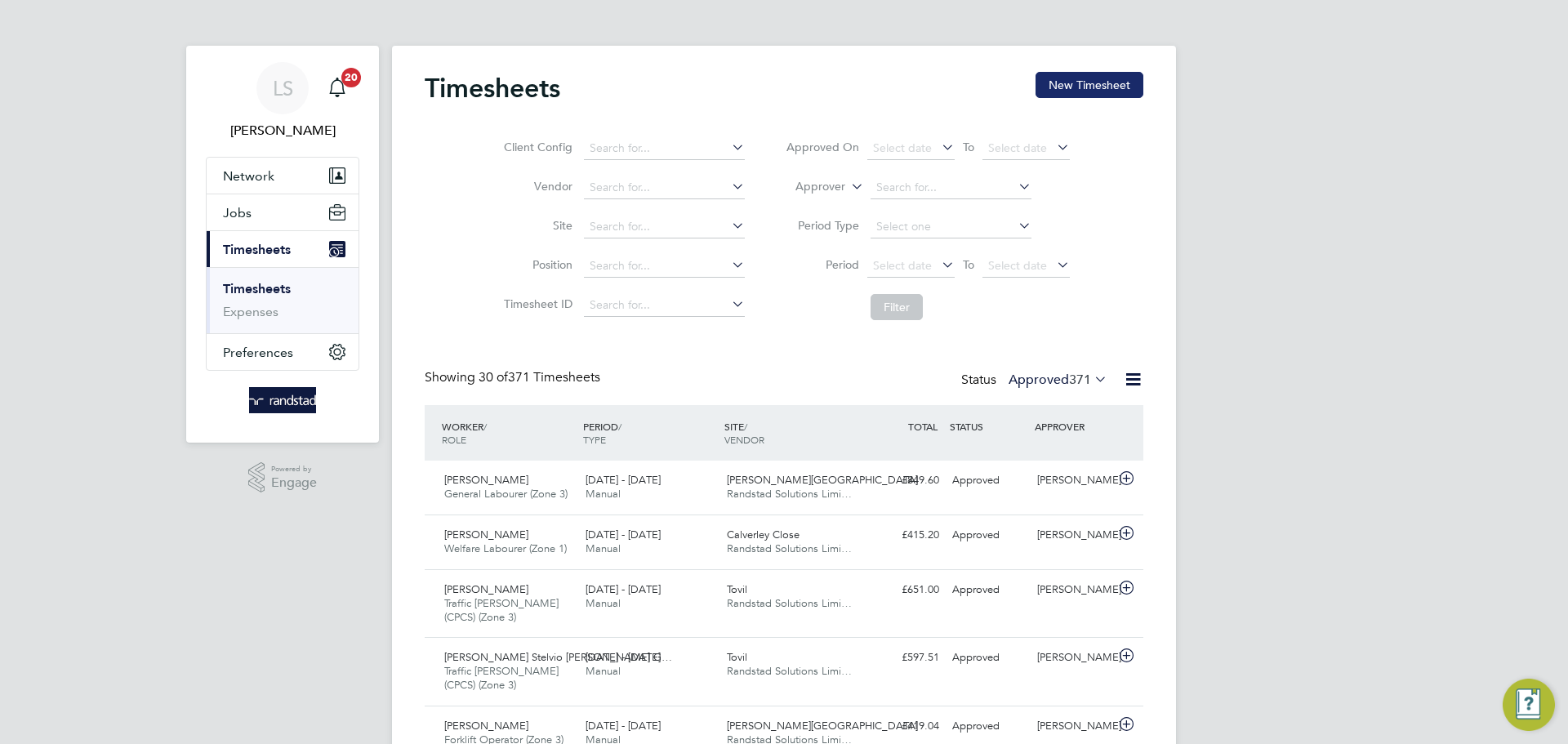
click at [1124, 80] on button "New Timesheet" at bounding box center [1089, 84] width 107 height 26
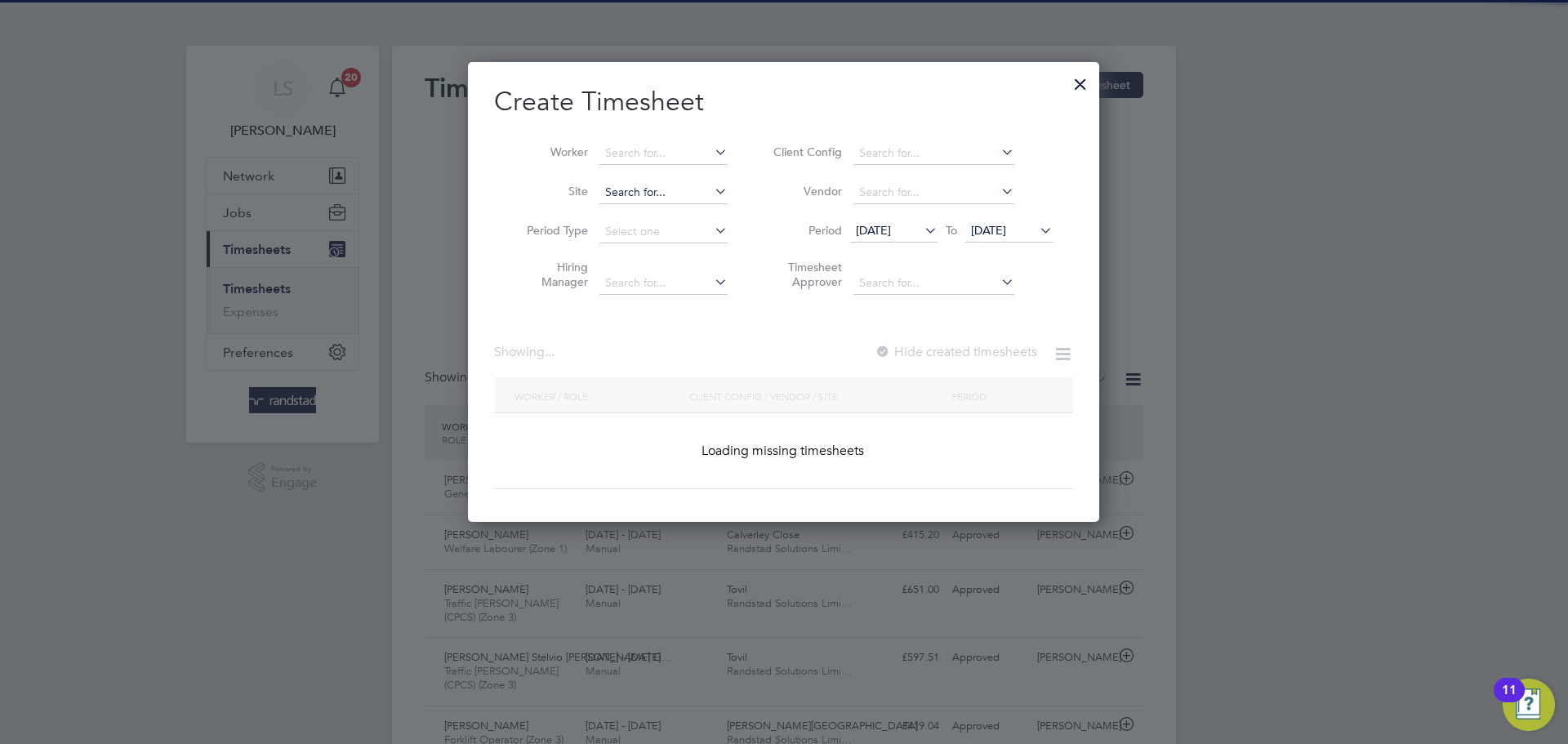
click at [656, 198] on input at bounding box center [664, 193] width 129 height 23
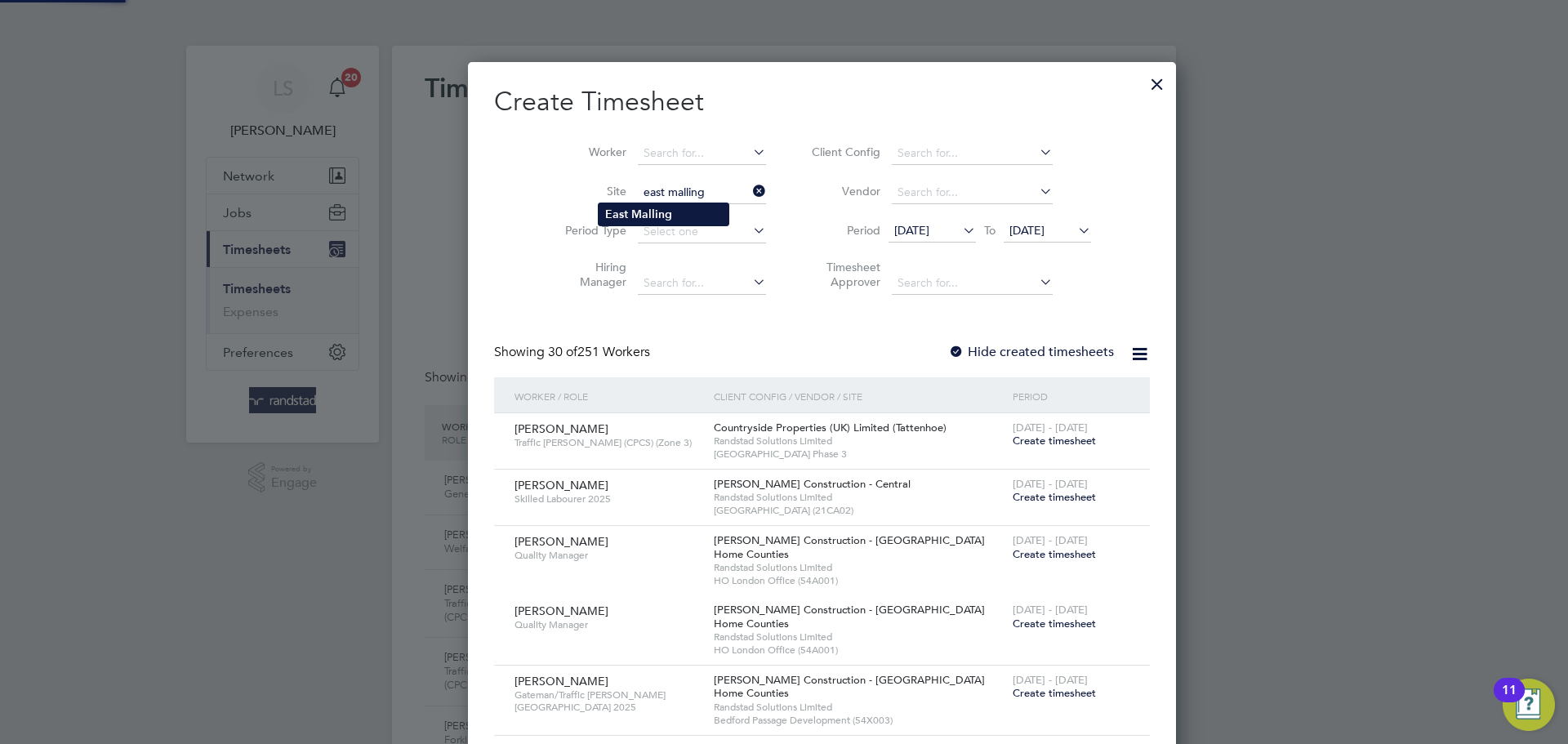
click at [644, 211] on b "Malling" at bounding box center [651, 214] width 41 height 13
type input "East Malling"
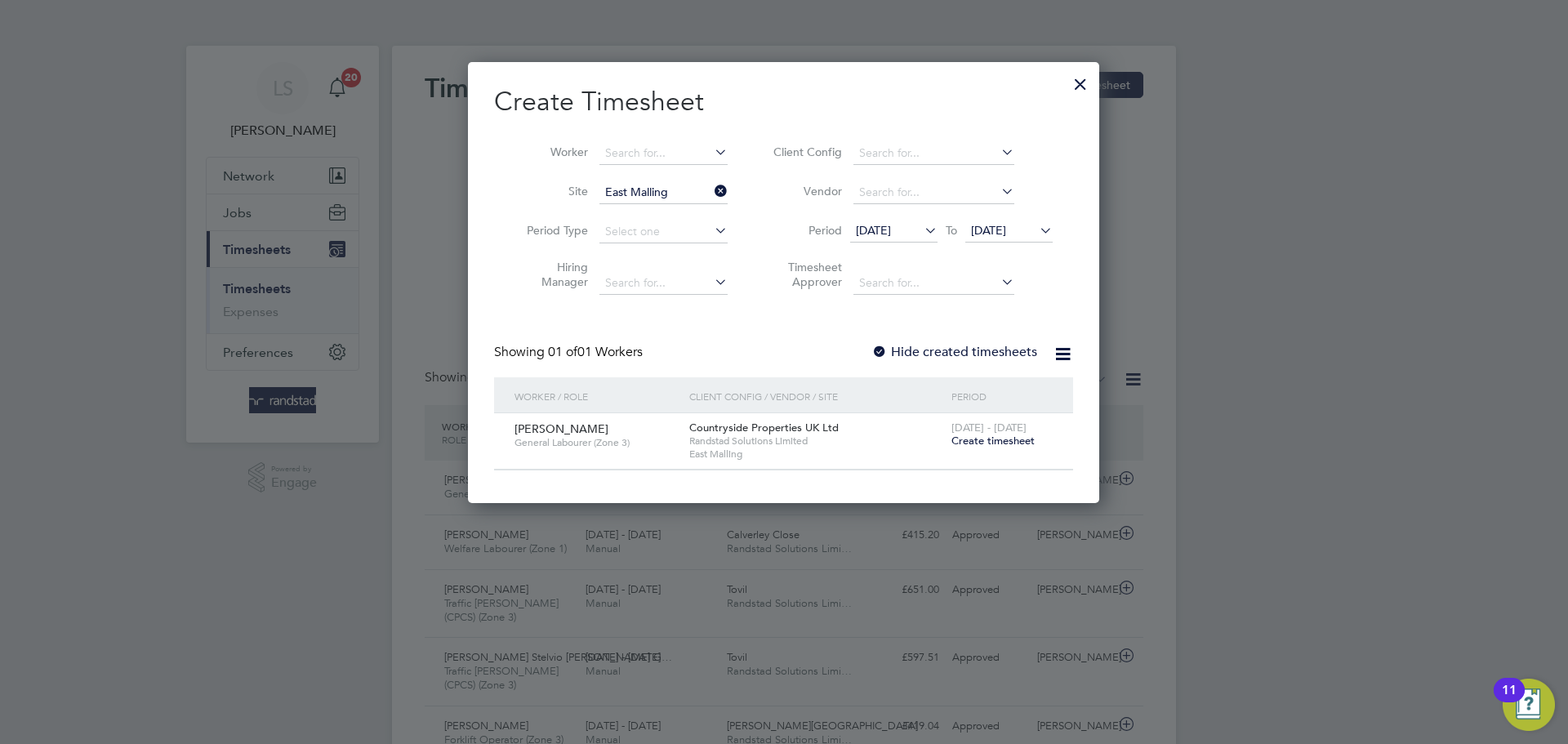
click at [882, 341] on div "Create Timesheet Worker Site East Malling Period Type Hiring Manager Client Con…" at bounding box center [784, 278] width 579 height 385
click at [981, 437] on span "Create timesheet" at bounding box center [993, 440] width 83 height 13
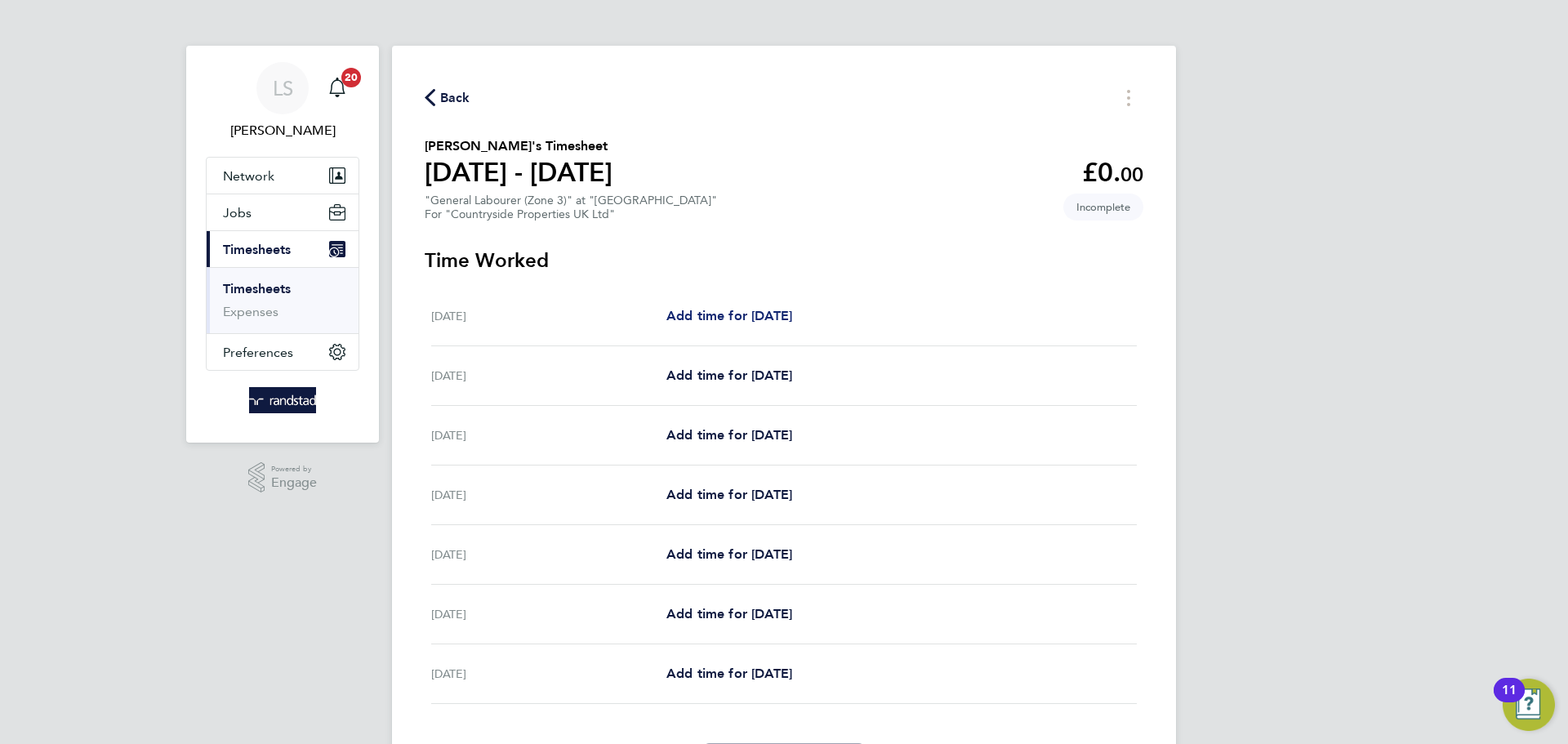
click at [694, 311] on span "Add time for [DATE]" at bounding box center [729, 315] width 126 height 15
select select "30"
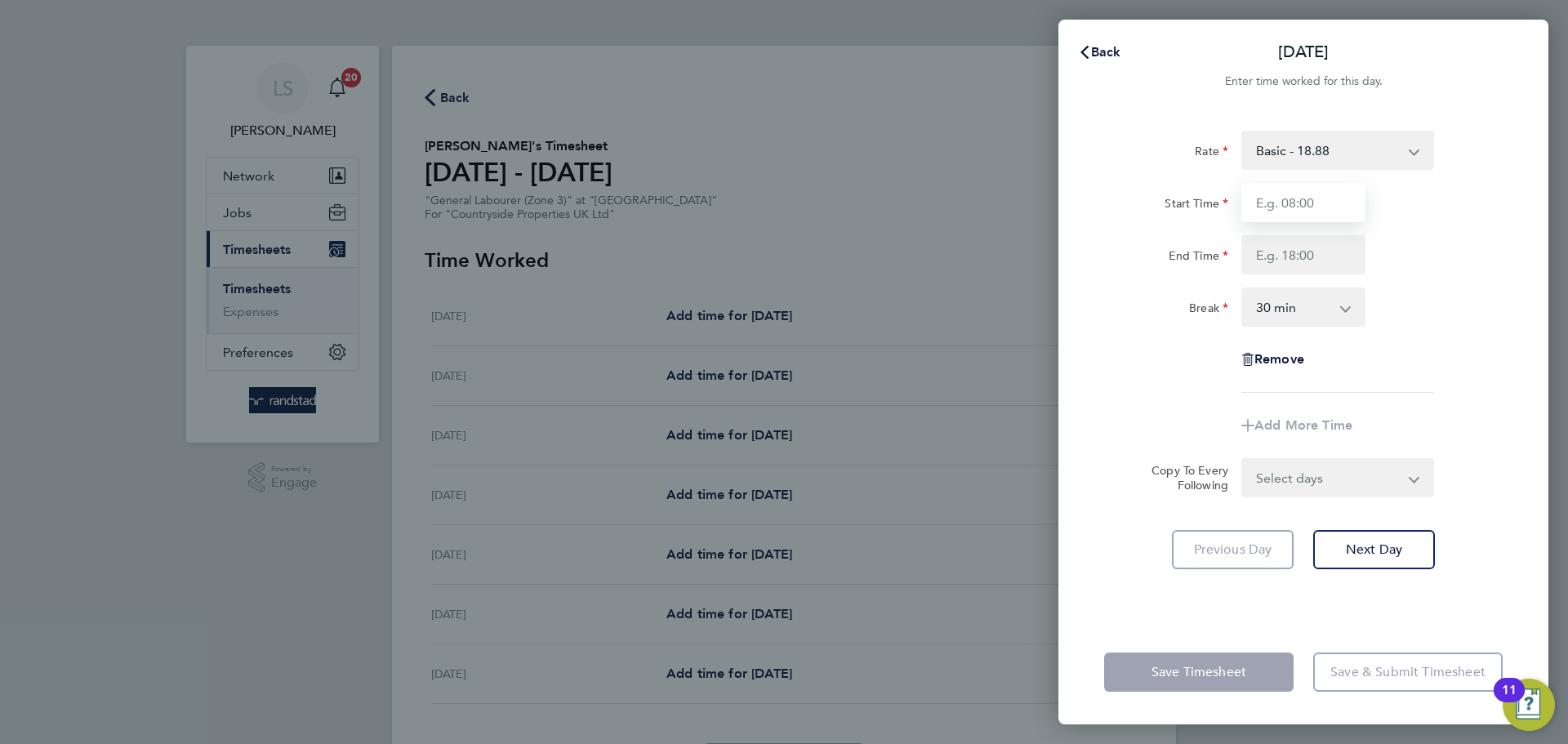
click at [1289, 201] on input "Start Time" at bounding box center [1303, 202] width 124 height 39
type input "07:00"
click at [1265, 263] on input "End Time" at bounding box center [1303, 254] width 124 height 39
type input "16:30"
click at [1280, 205] on input "07:00" at bounding box center [1303, 202] width 124 height 39
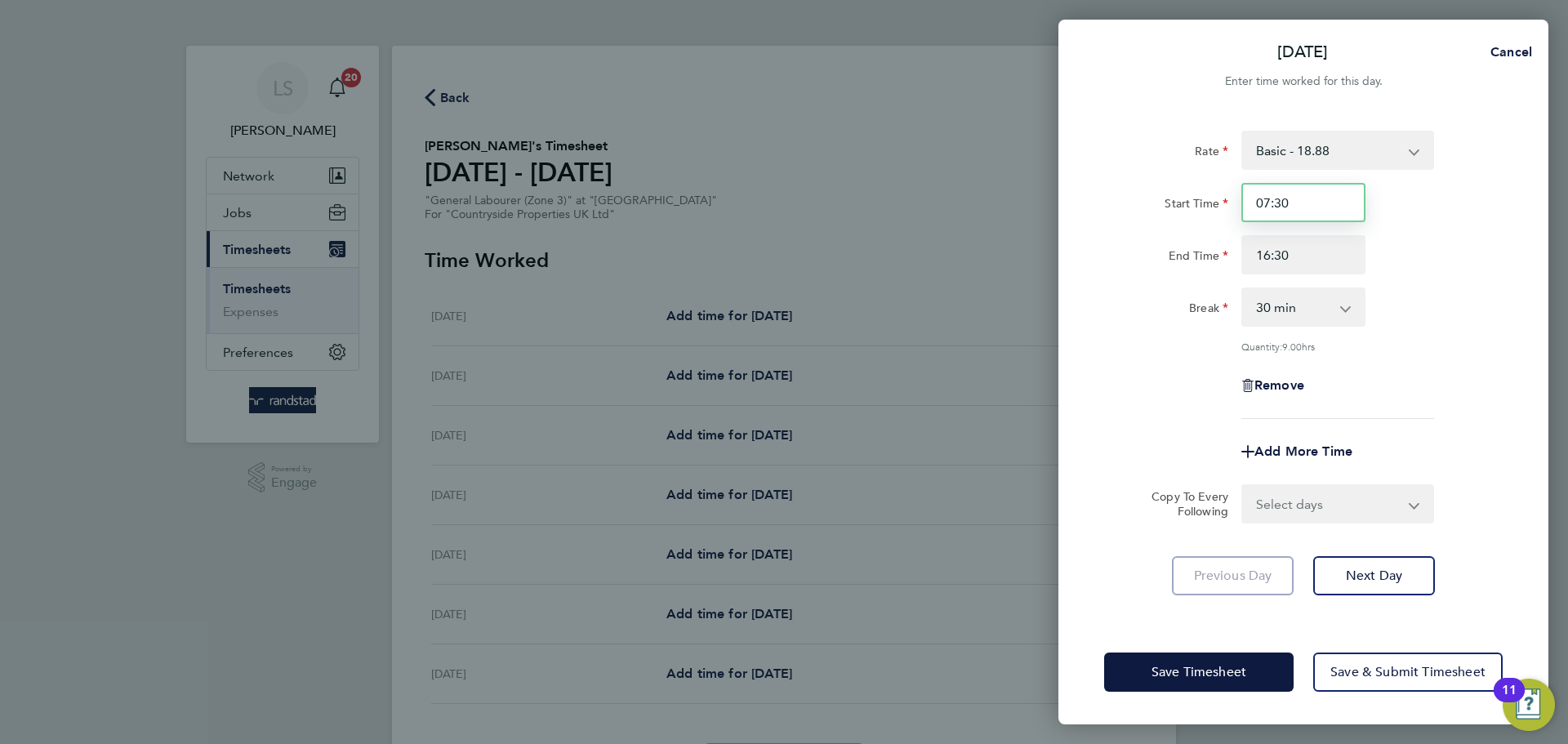
type input "07:30"
click at [1326, 313] on select "0 min 15 min 30 min 45 min 60 min 75 min 90 min" at bounding box center [1294, 306] width 102 height 35
select select "0"
click at [1243, 289] on select "0 min 15 min 30 min 45 min 60 min 75 min 90 min" at bounding box center [1294, 306] width 102 height 35
click at [1283, 492] on select "Select days Day Weekday (Mon-Fri) Weekend (Sat-Sun) [DATE] [DATE] [DATE] [DATE]…" at bounding box center [1328, 503] width 172 height 35
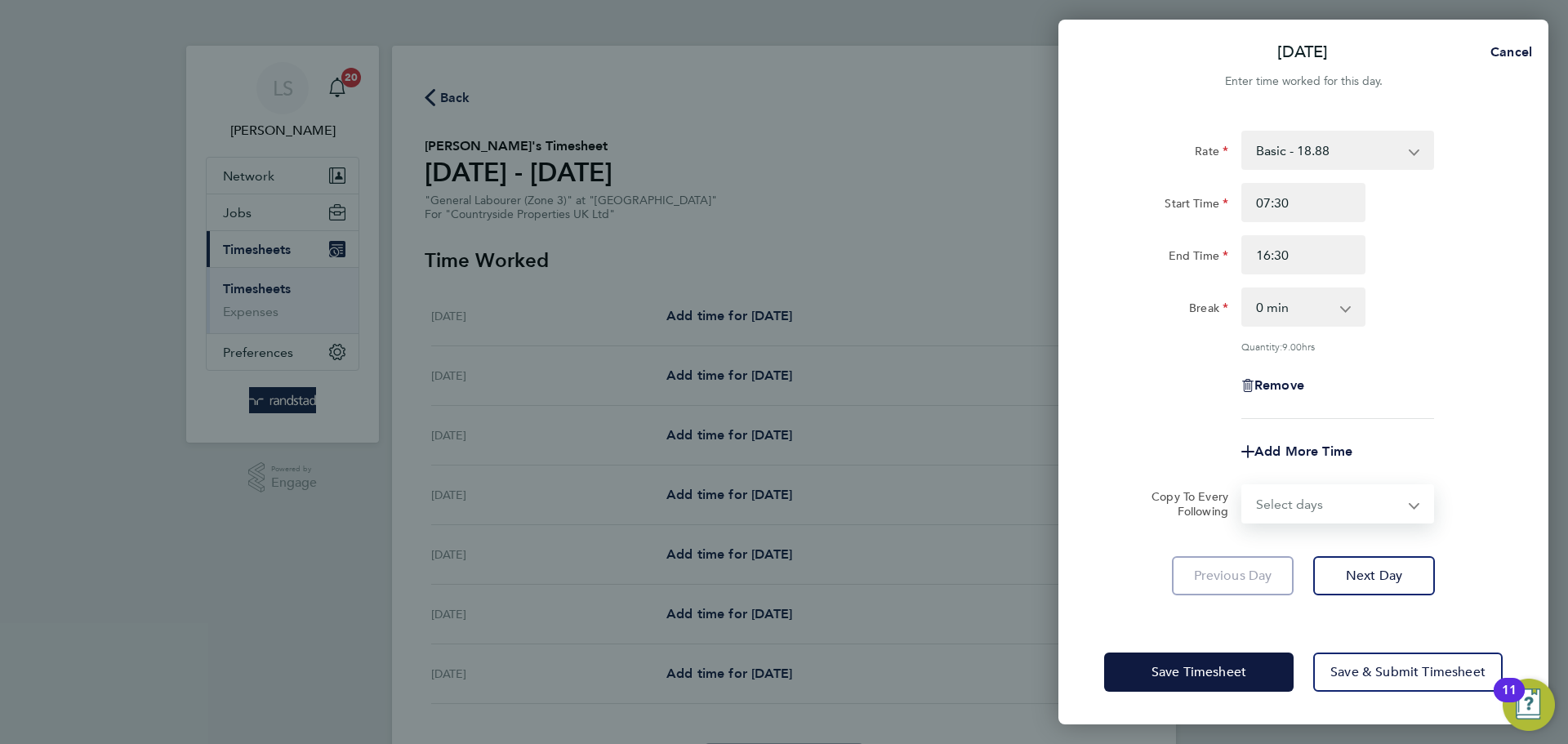
select select "WEEKDAY"
click at [1243, 486] on select "Select days Day Weekday (Mon-Fri) Weekend (Sat-Sun) [DATE] [DATE] [DATE] [DATE]…" at bounding box center [1328, 503] width 172 height 35
select select "[DATE]"
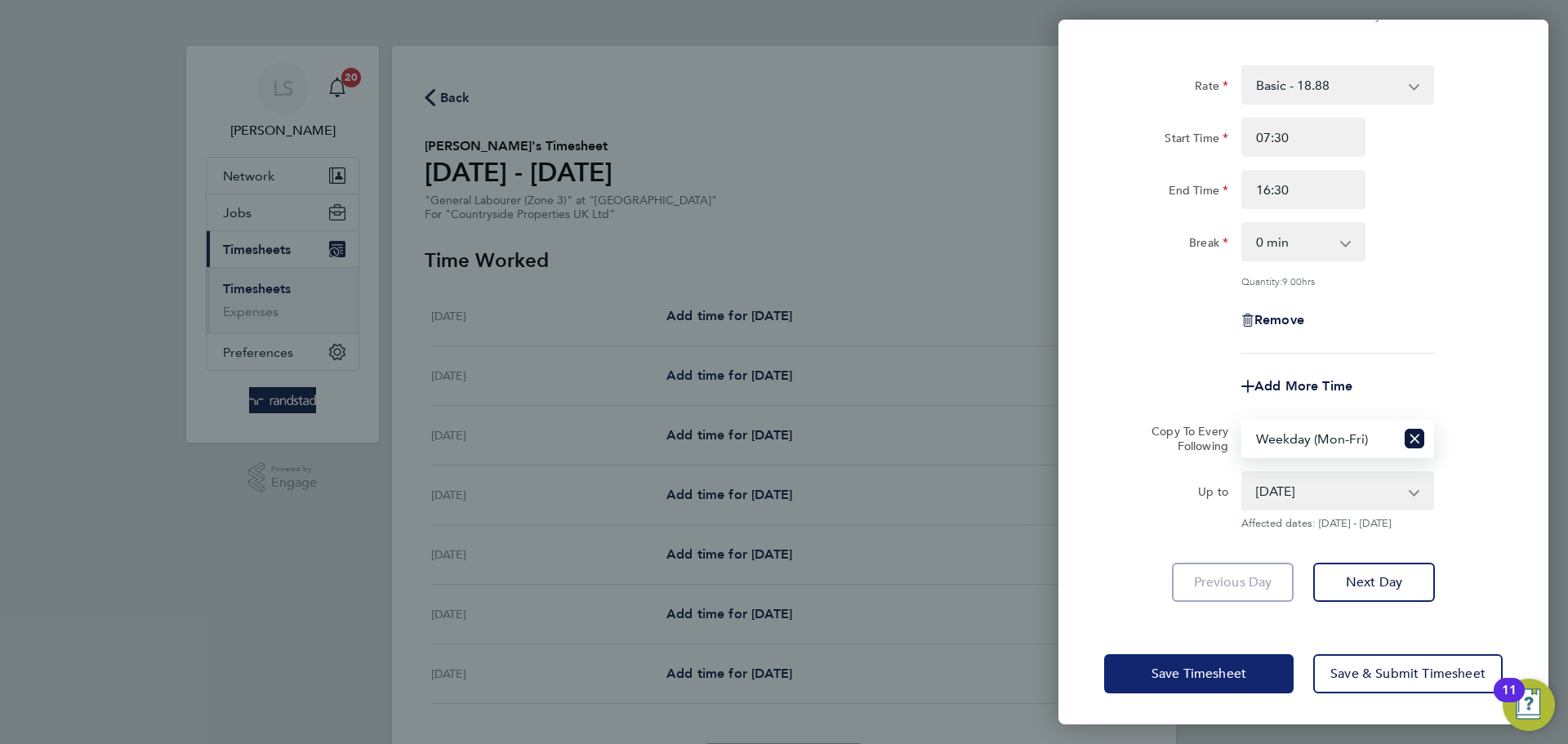
click at [1230, 666] on span "Save Timesheet" at bounding box center [1199, 673] width 95 height 16
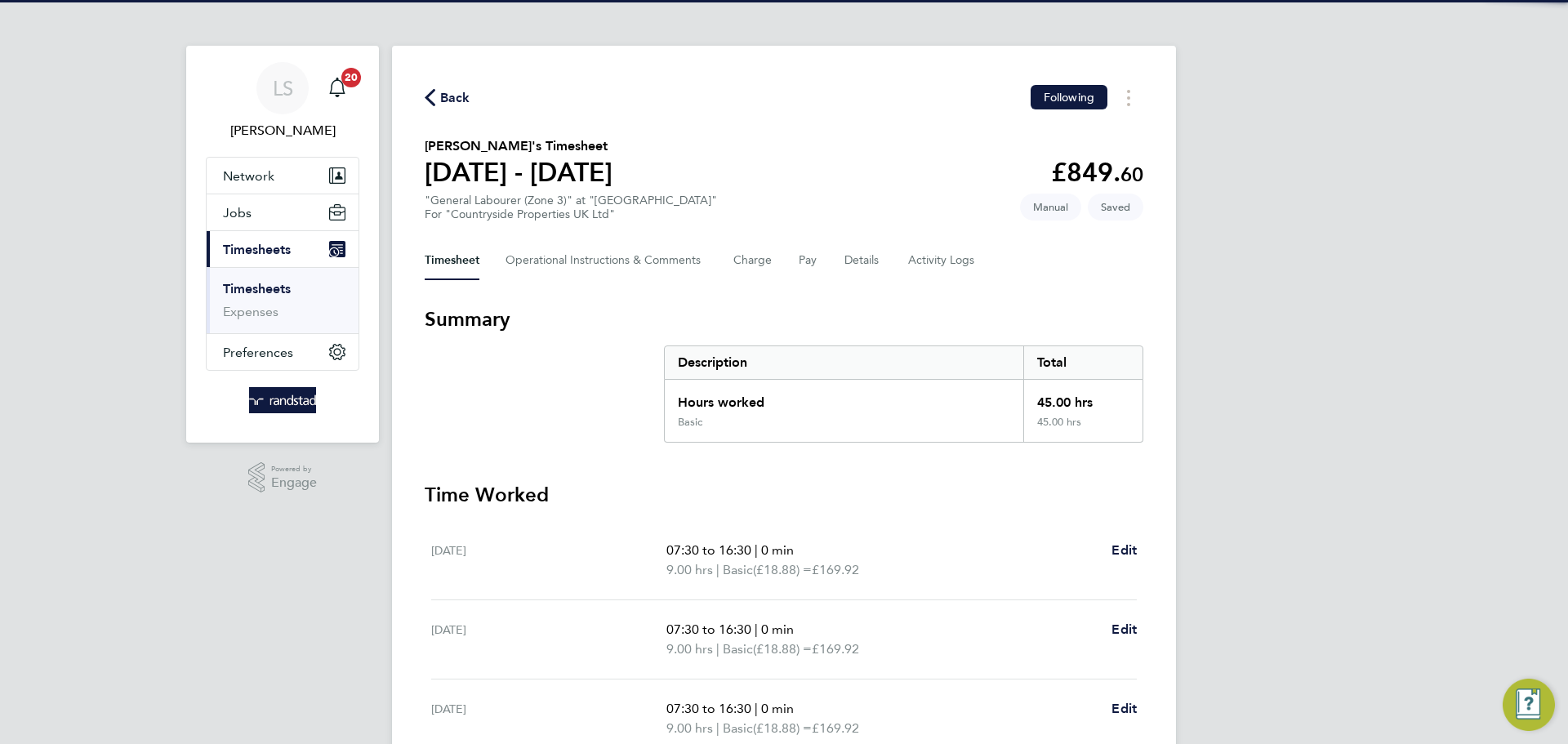
click at [834, 257] on div "Timesheet Operational Instructions & Comments Charge Pay Details Activity Logs" at bounding box center [784, 260] width 718 height 39
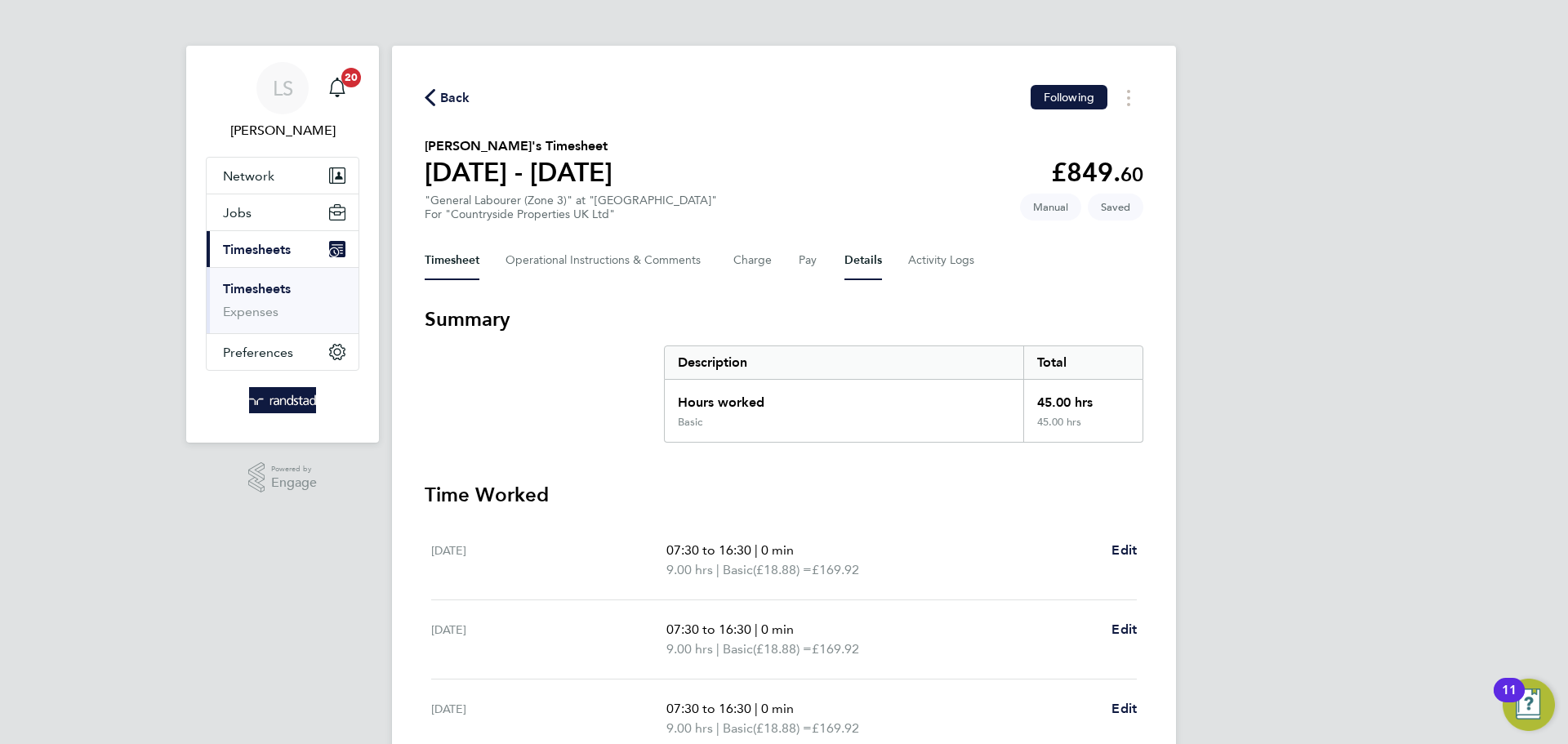
click at [845, 258] on button "Details" at bounding box center [863, 260] width 37 height 39
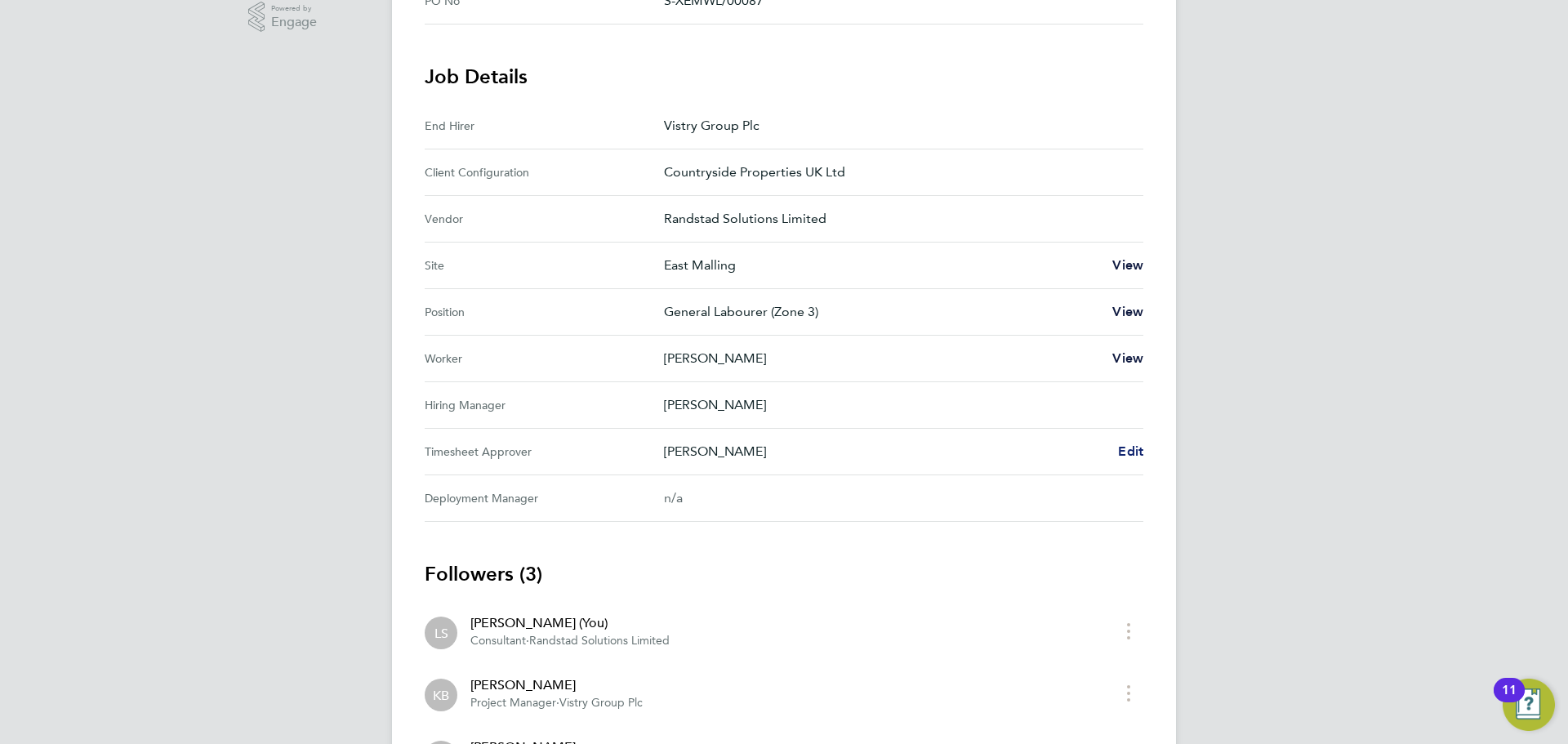
click at [1134, 458] on span "Edit" at bounding box center [1131, 451] width 25 height 15
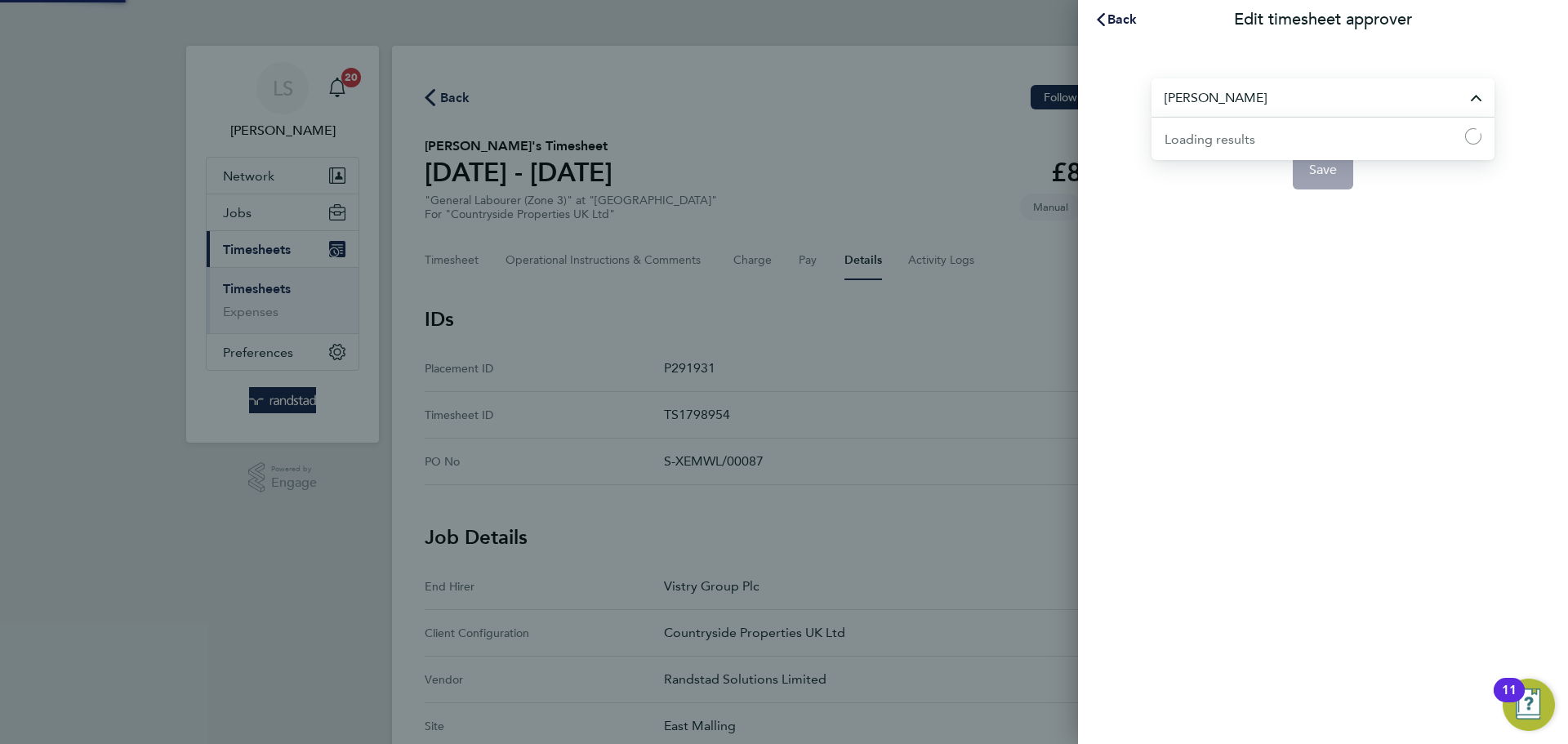
click at [1204, 94] on input "[PERSON_NAME]" at bounding box center [1323, 98] width 343 height 38
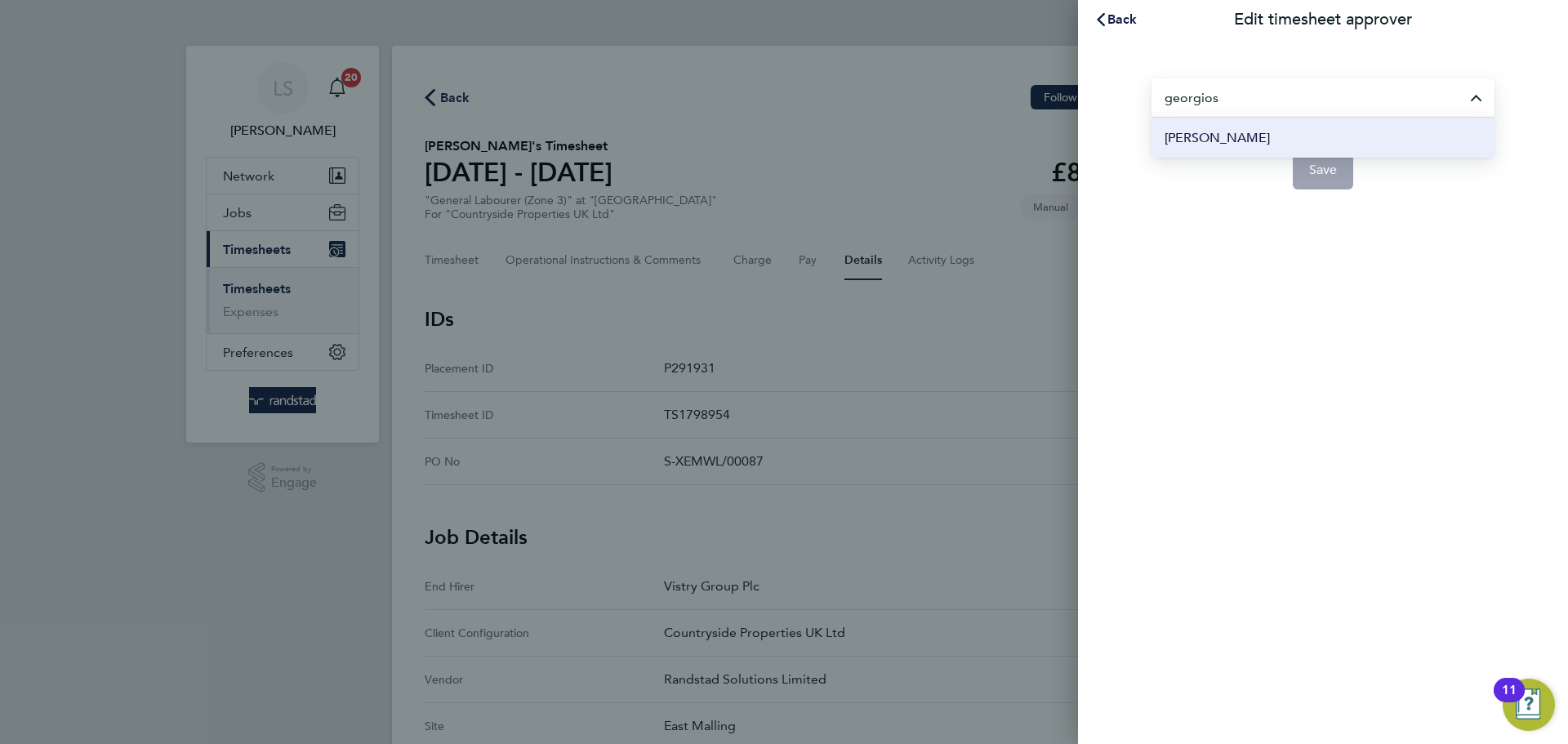
click at [1209, 134] on span "[PERSON_NAME]" at bounding box center [1217, 138] width 105 height 19
type input "[PERSON_NAME]"
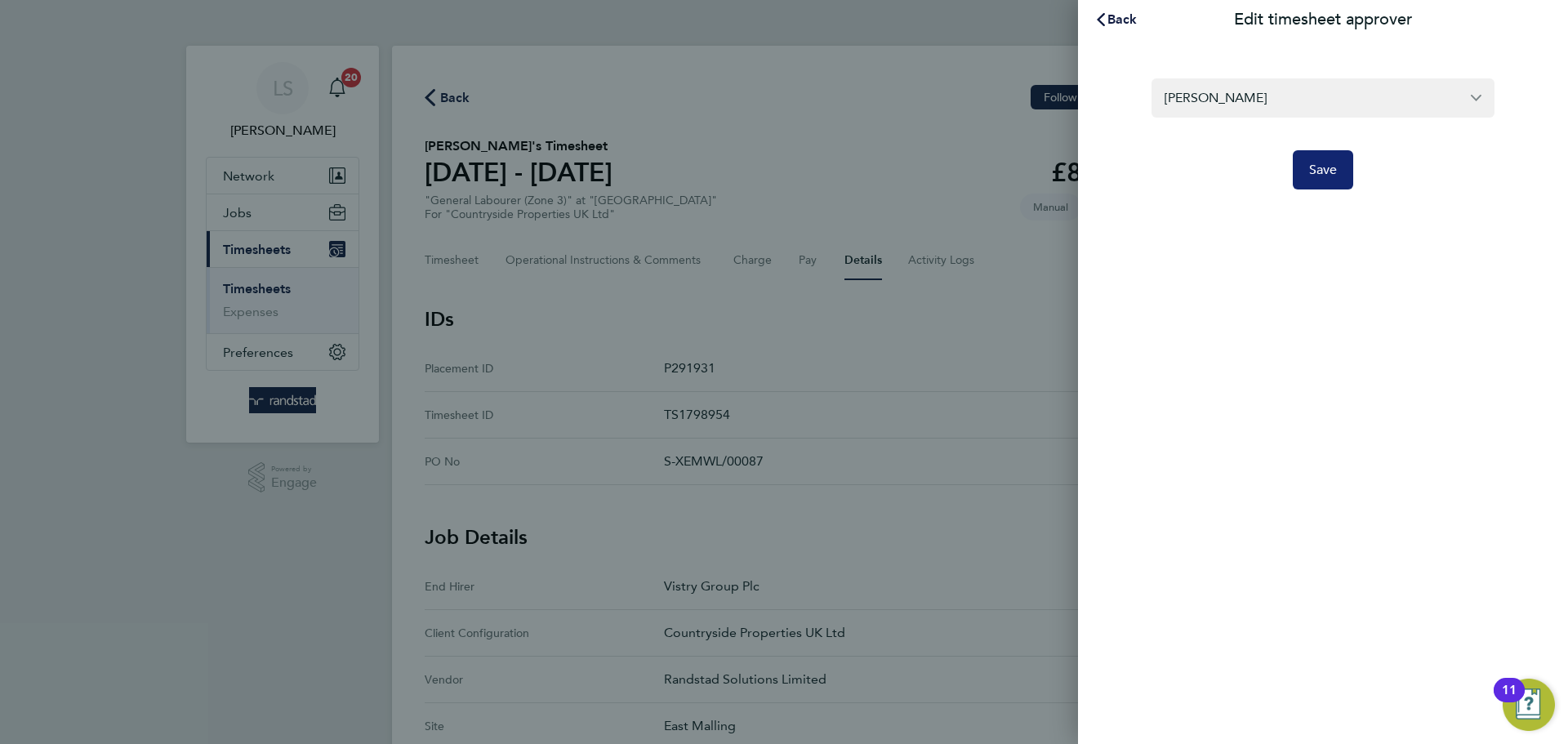
click at [1303, 174] on button "Save" at bounding box center [1323, 170] width 61 height 39
click at [1253, 175] on div "[PERSON_NAME] Notifications 20 Applications: Network Businesses Sites Workers C…" at bounding box center [784, 679] width 1568 height 1358
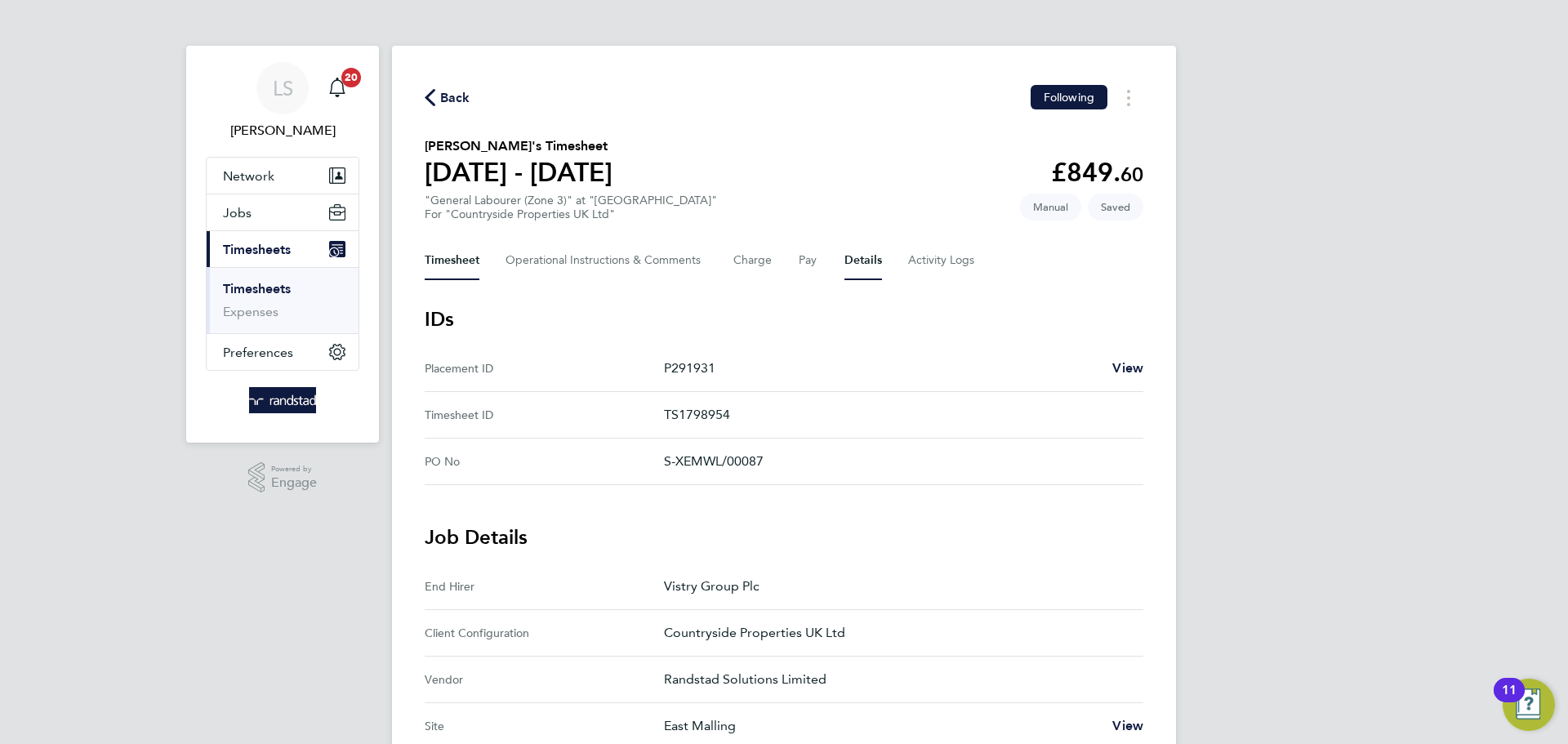
click at [454, 262] on button "Timesheet" at bounding box center [452, 260] width 55 height 39
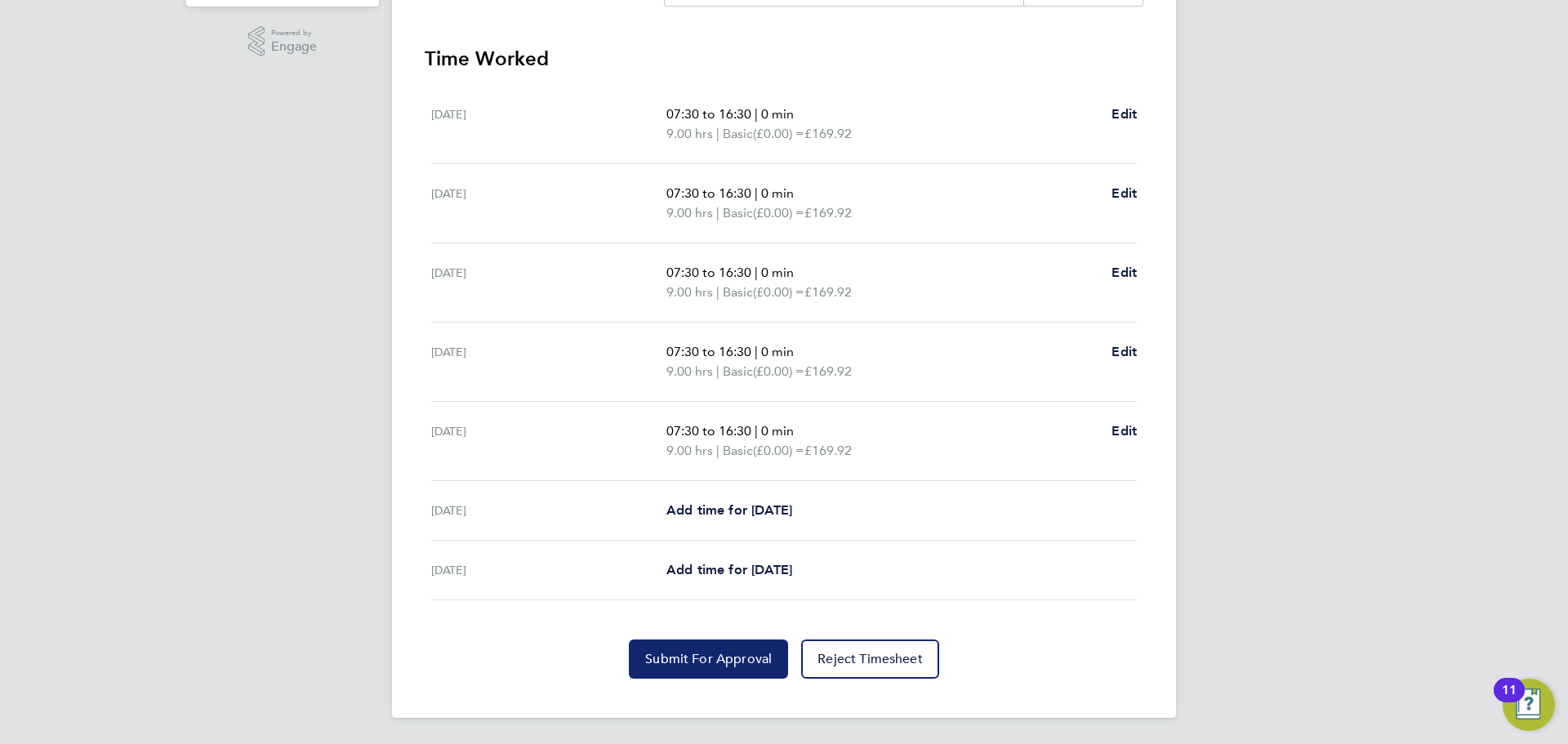
click at [736, 674] on button "Submit For Approval" at bounding box center [709, 659] width 159 height 39
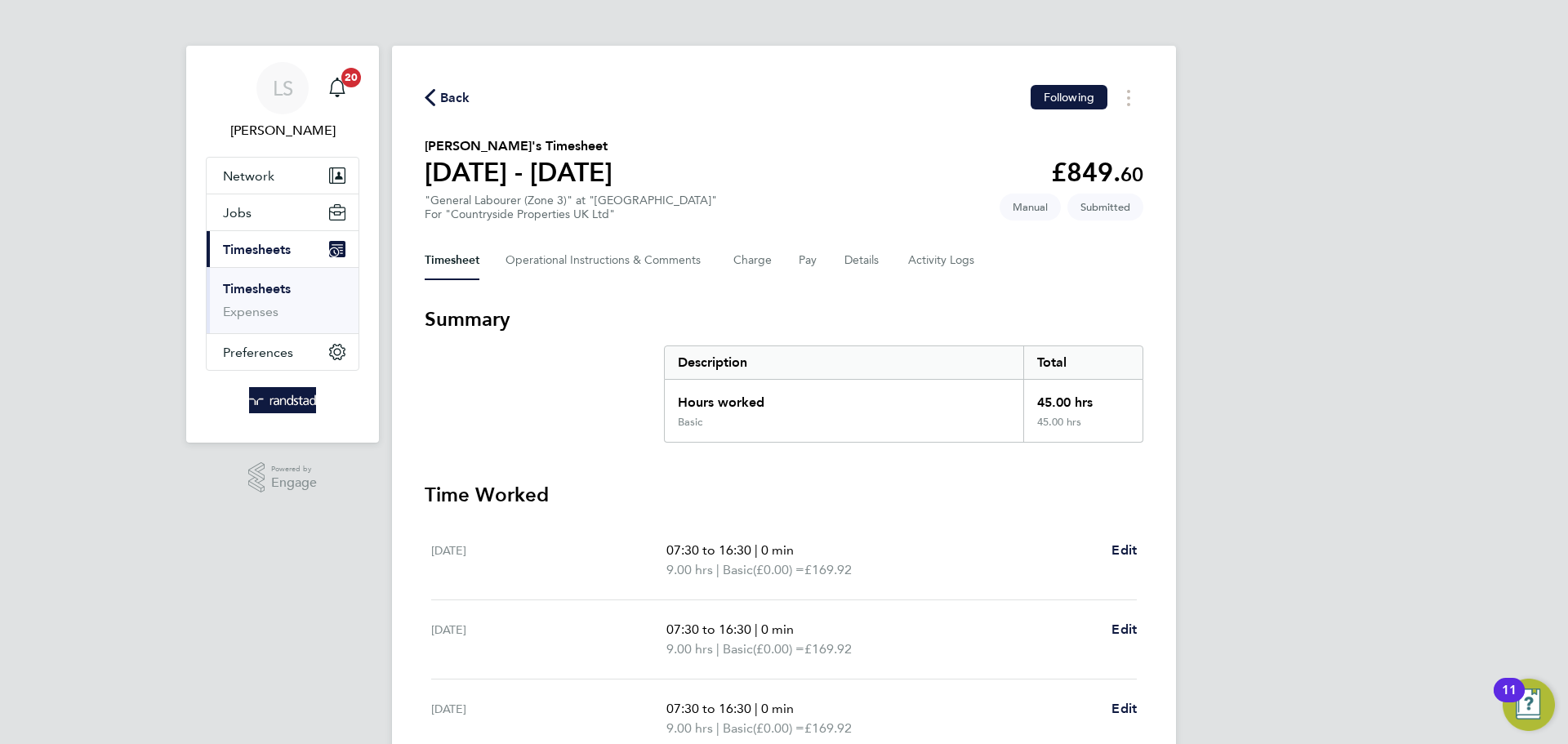
click at [465, 102] on span "Back" at bounding box center [456, 98] width 31 height 19
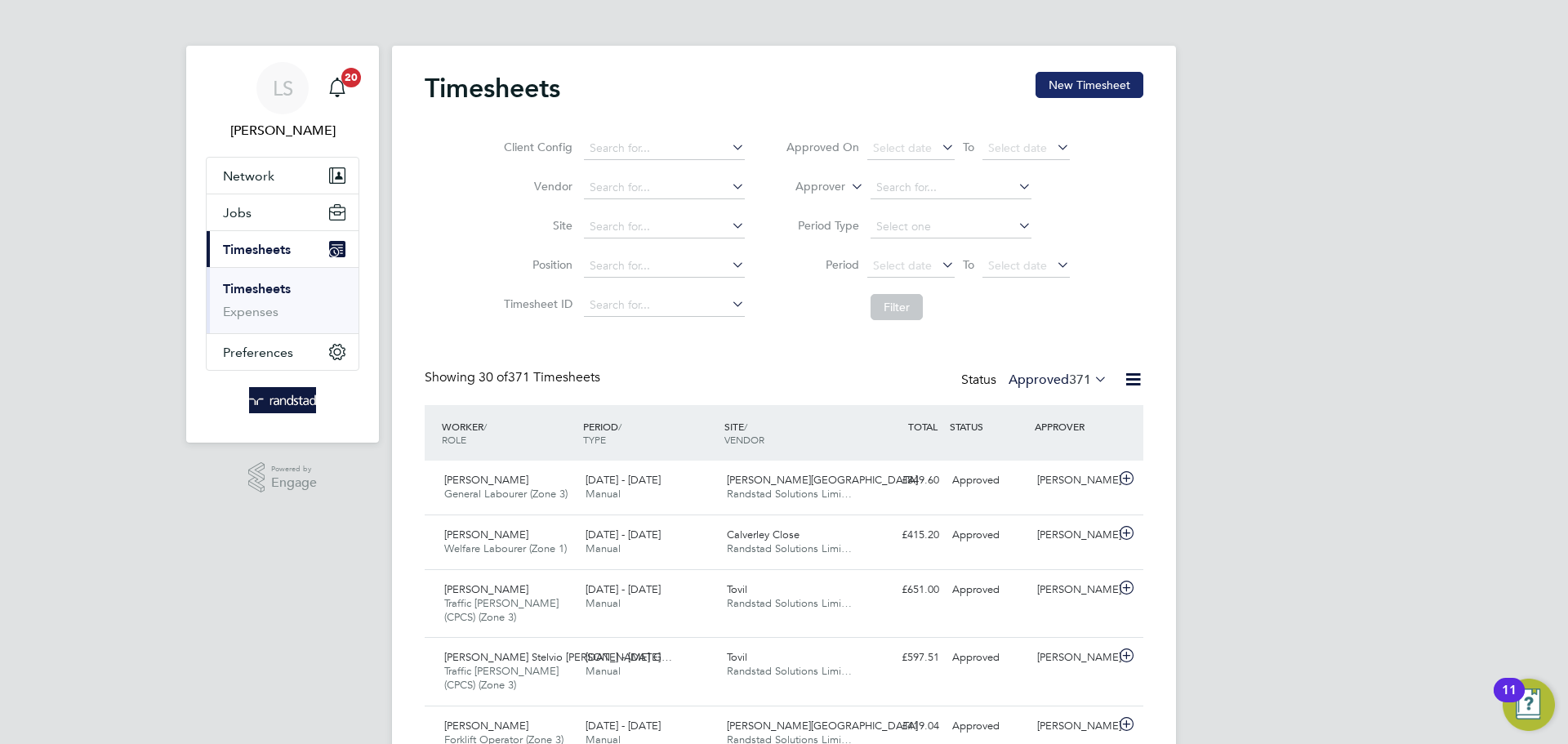
click at [1066, 89] on button "New Timesheet" at bounding box center [1089, 84] width 107 height 26
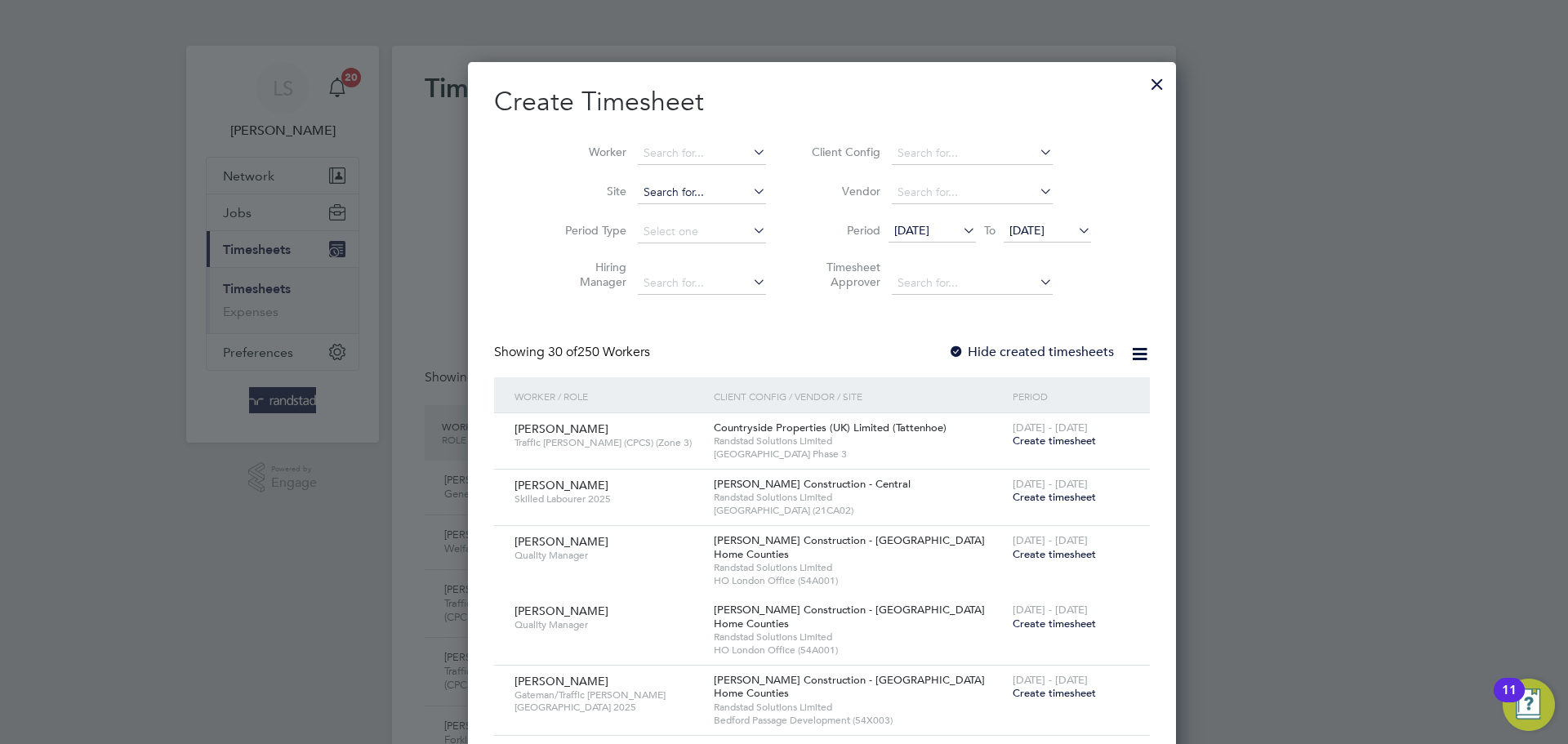
click at [667, 185] on input at bounding box center [702, 193] width 129 height 23
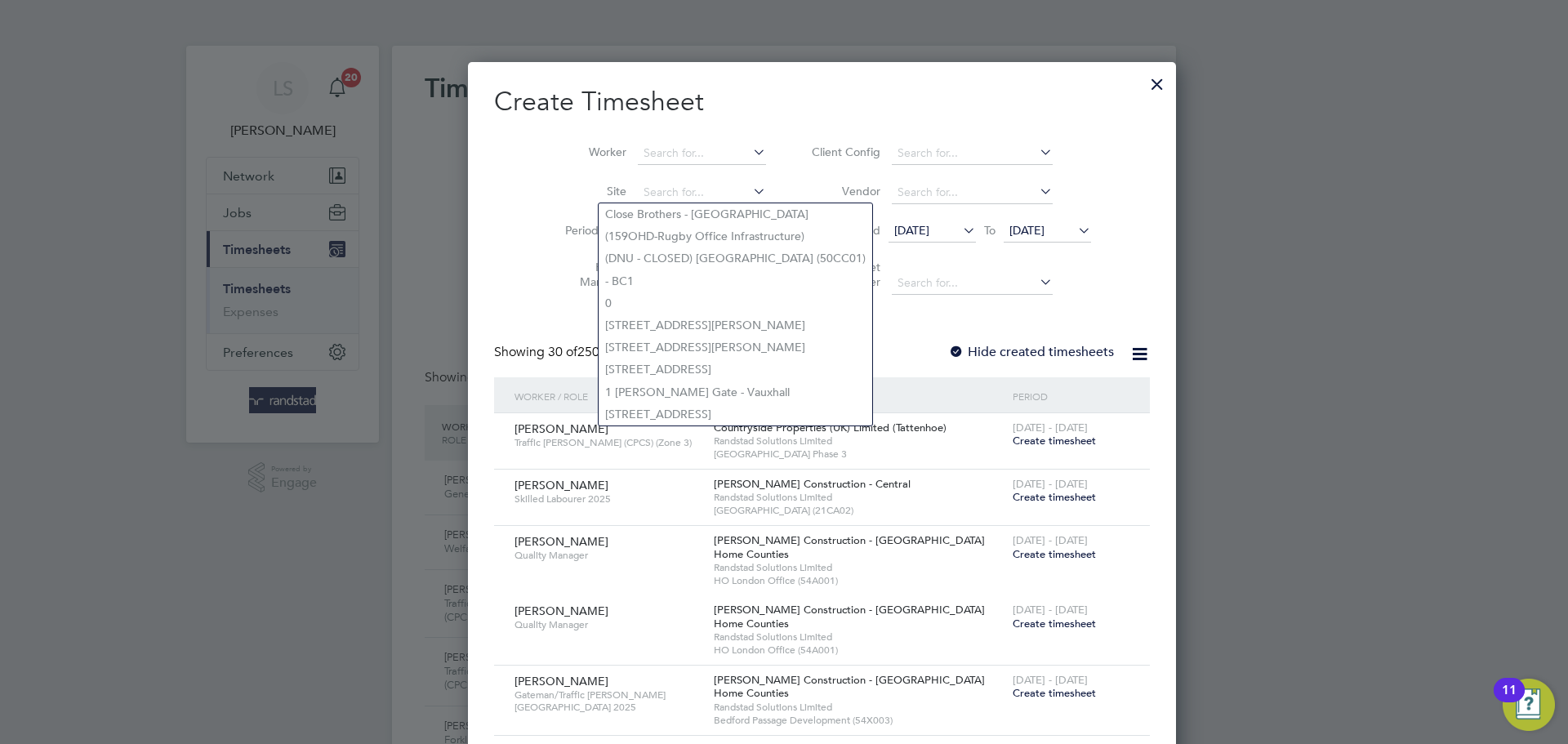
click at [1142, 89] on div at bounding box center [1157, 80] width 30 height 30
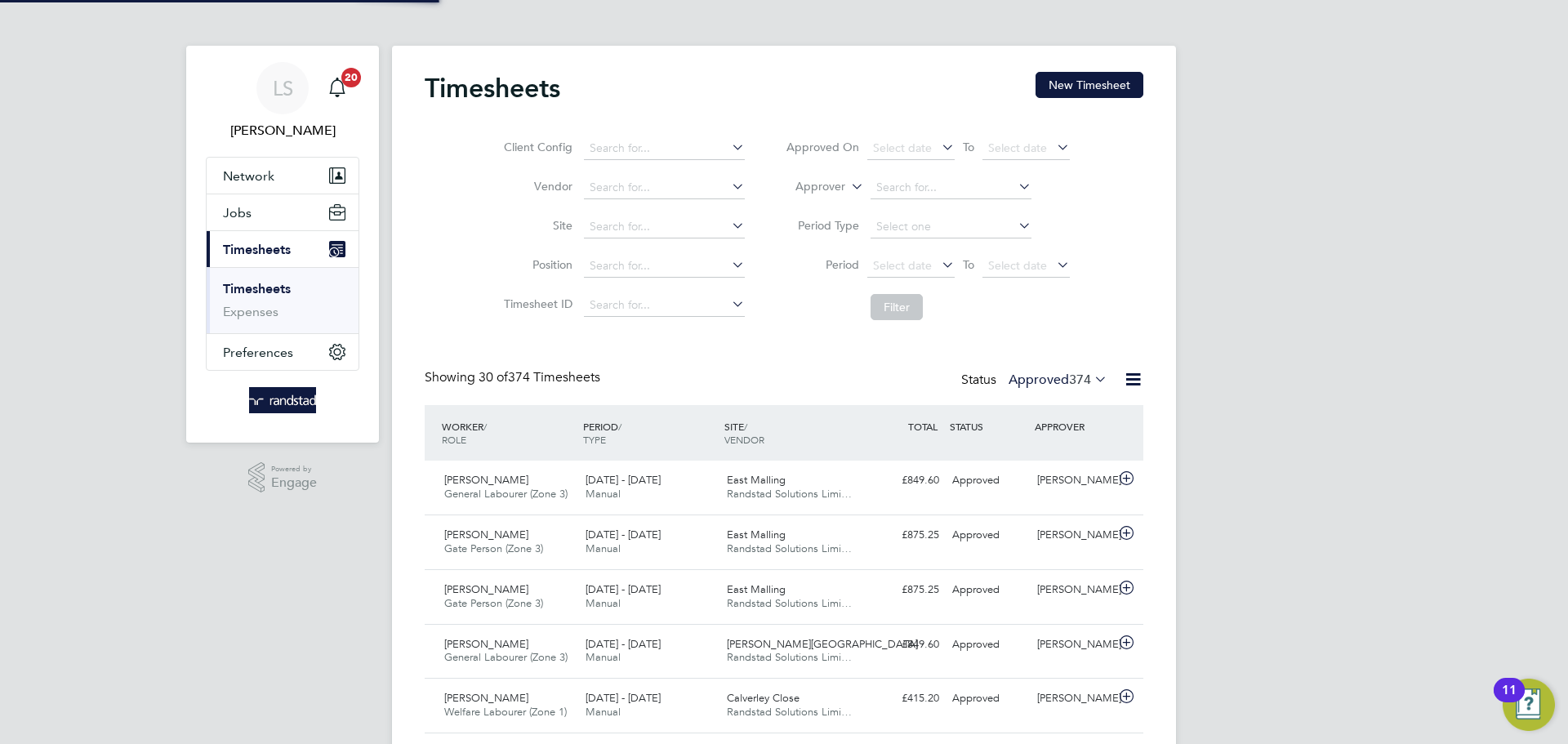
scroll to position [41, 142]
click at [256, 213] on button "Jobs" at bounding box center [282, 212] width 152 height 35
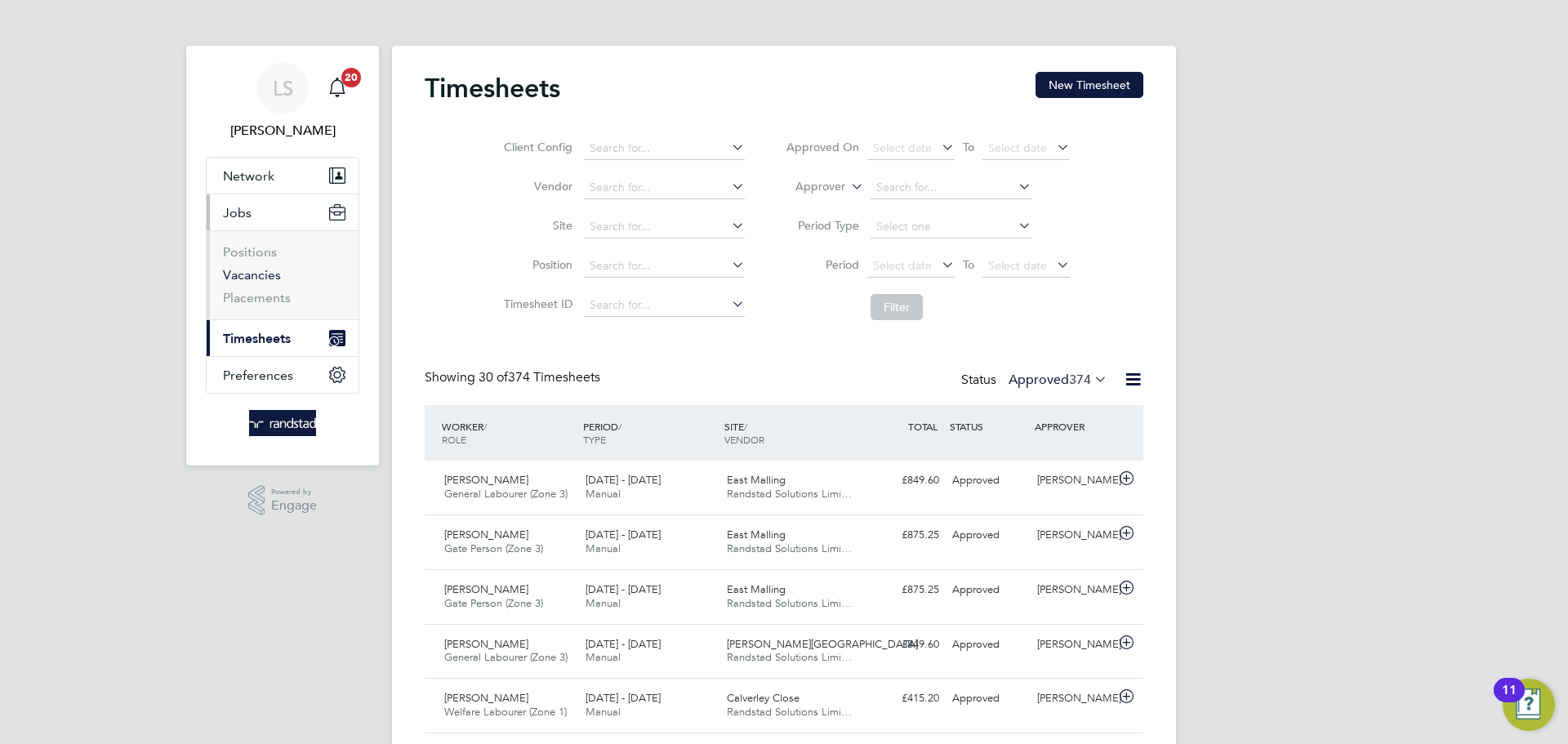
click at [237, 282] on link "Vacancies" at bounding box center [252, 274] width 58 height 15
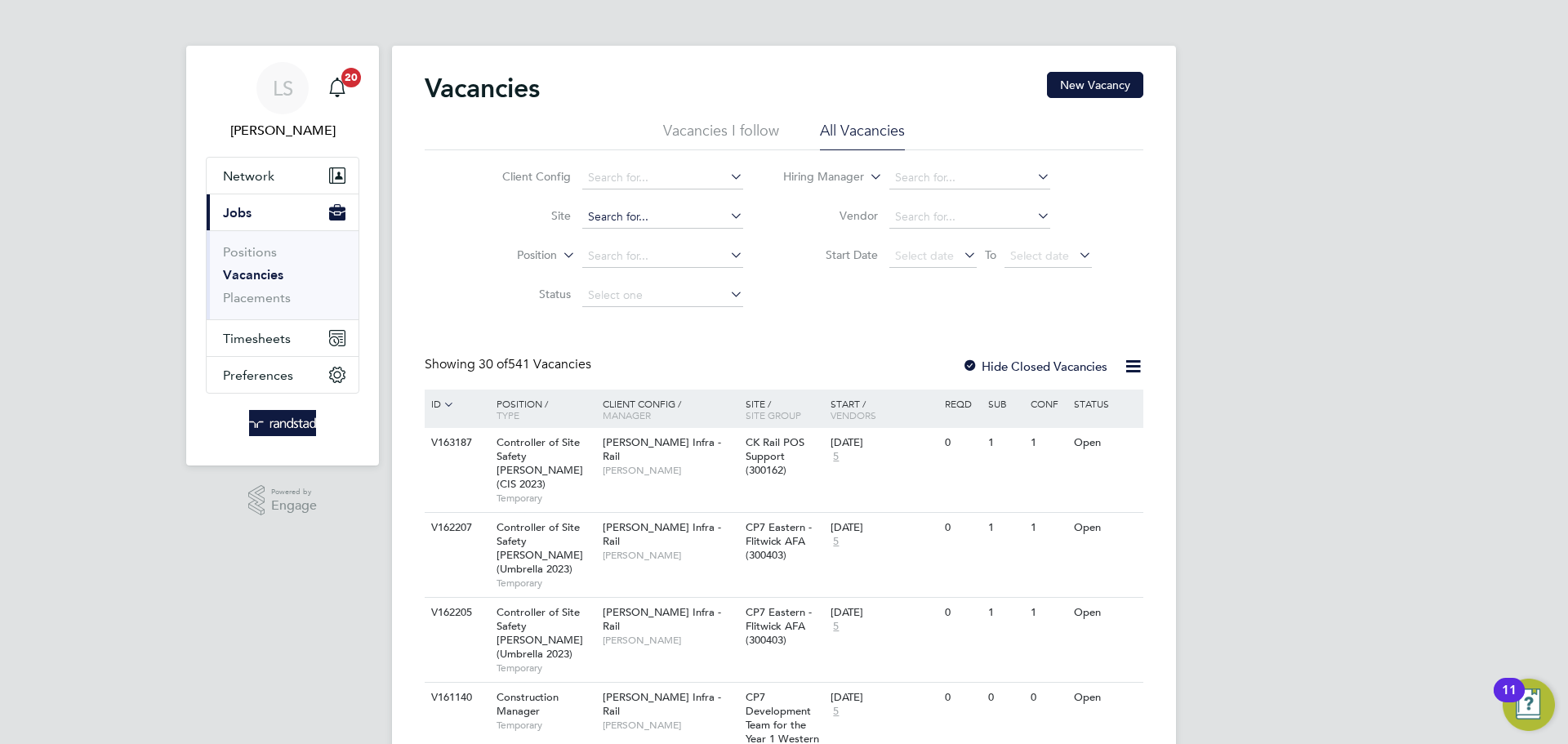
click at [643, 222] on input at bounding box center [663, 218] width 161 height 23
click at [669, 253] on li "[PERSON_NAME][GEOGRAPHIC_DATA]" at bounding box center [693, 261] width 224 height 21
type input "[PERSON_NAME][GEOGRAPHIC_DATA]"
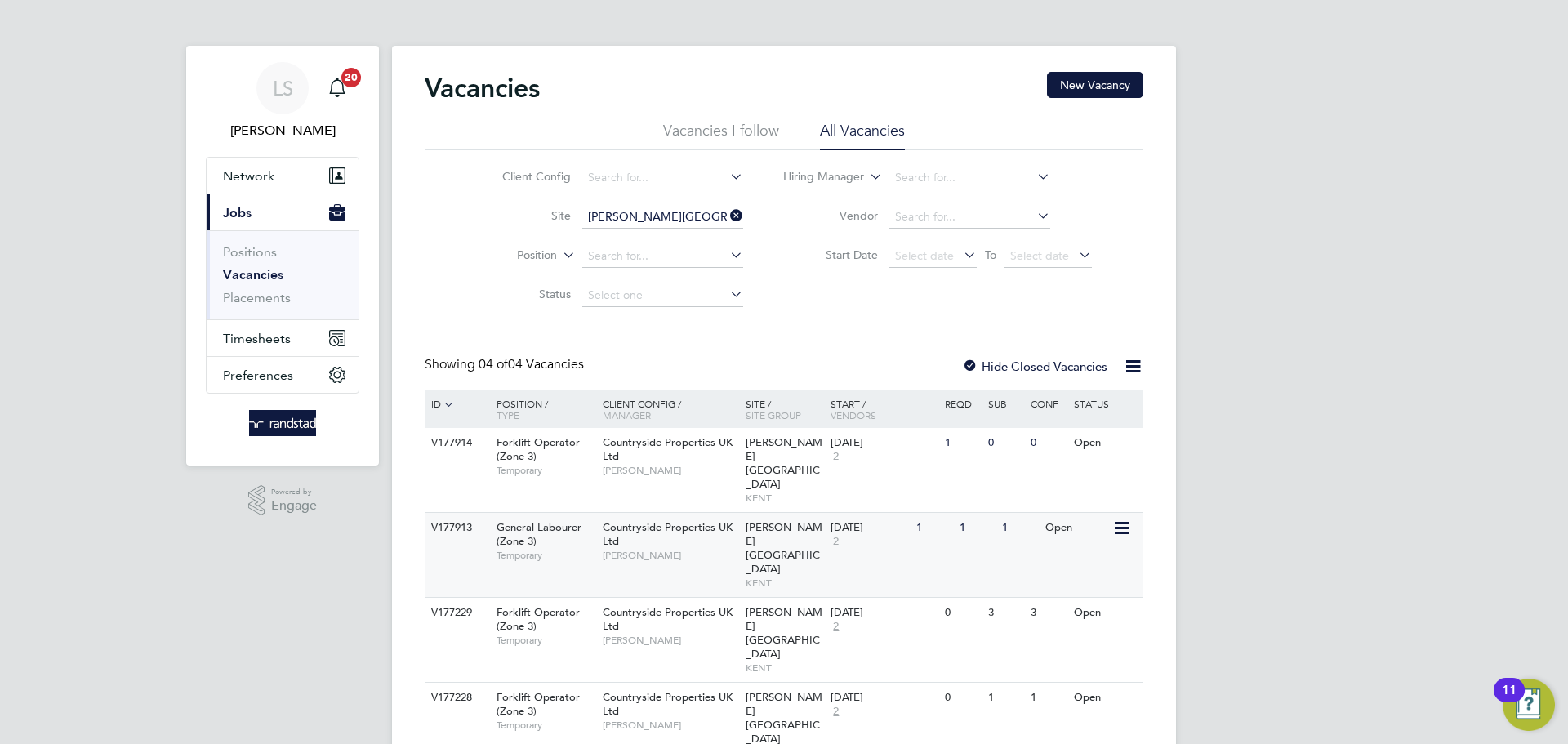
click at [597, 536] on div "General Labourer (Zone 3) Temporary" at bounding box center [541, 541] width 114 height 57
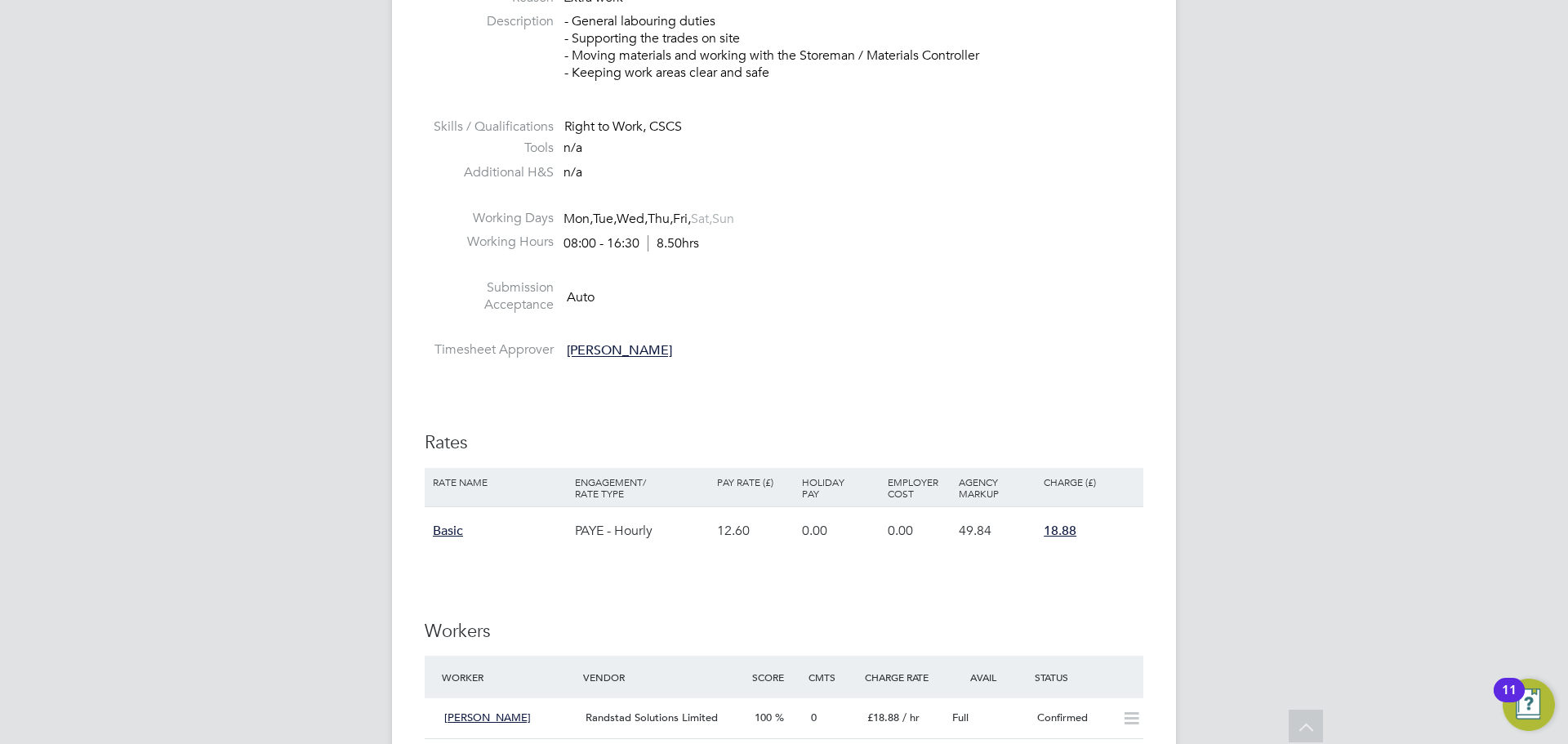
scroll to position [1071, 0]
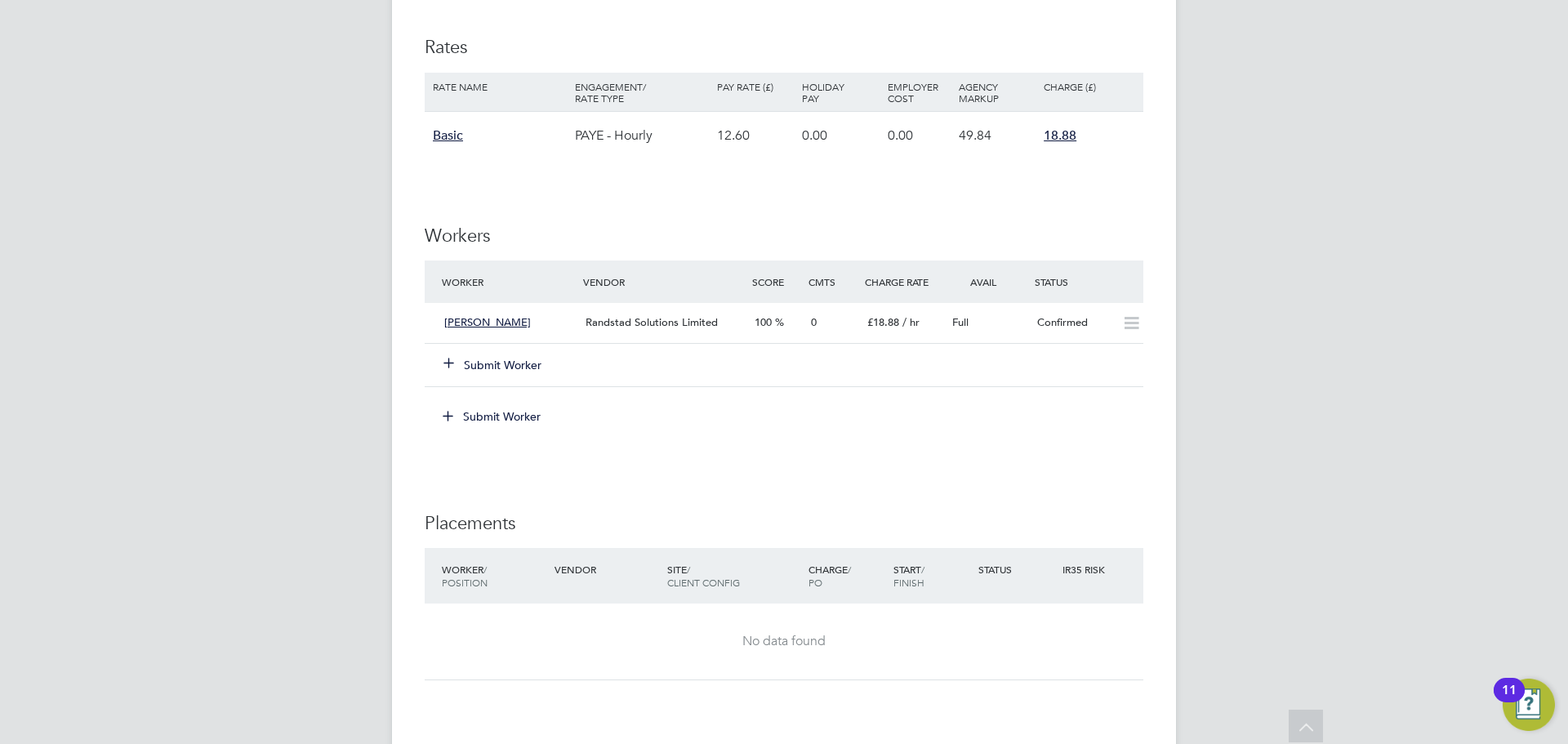
click at [470, 369] on button "Submit Worker" at bounding box center [493, 364] width 98 height 16
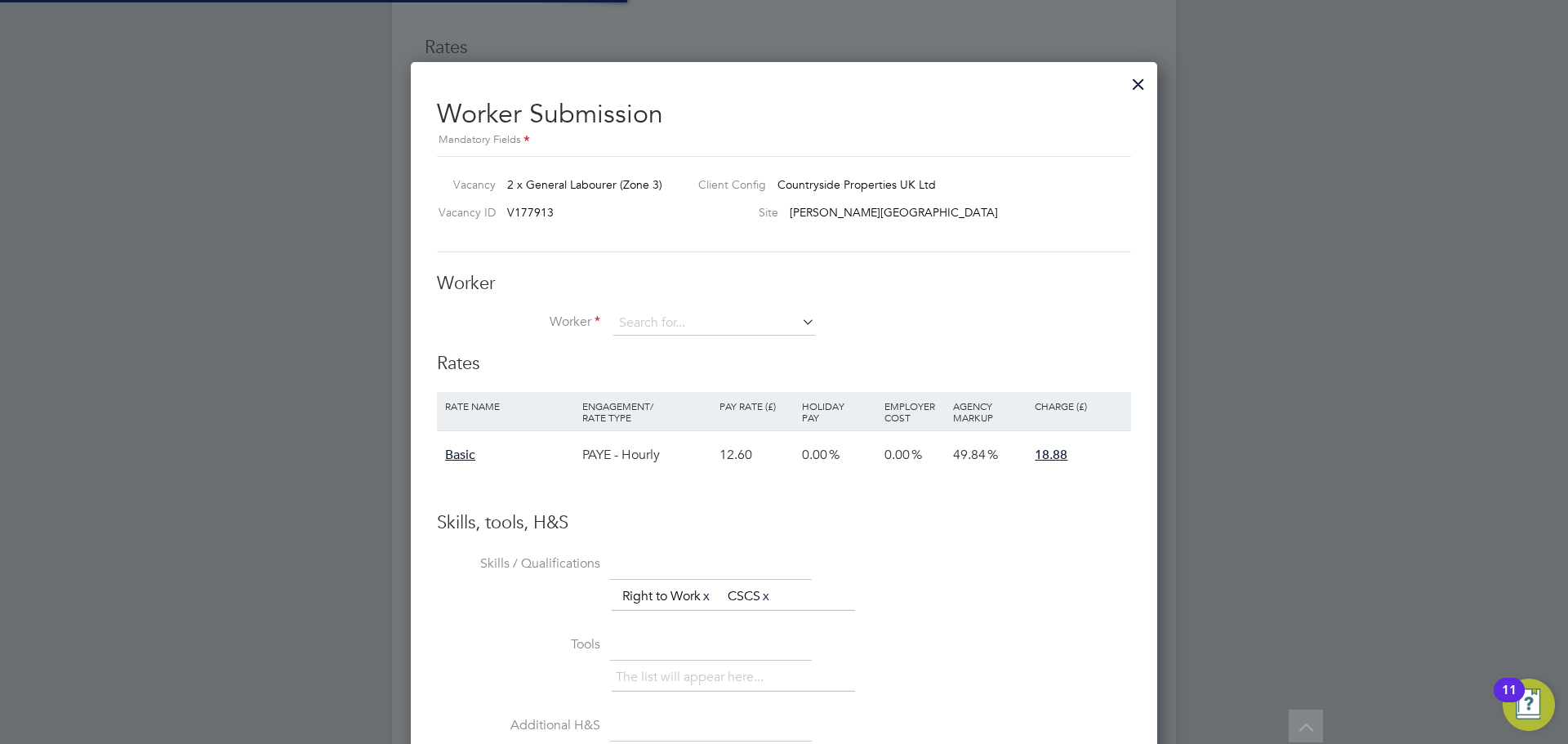
scroll to position [24, 256]
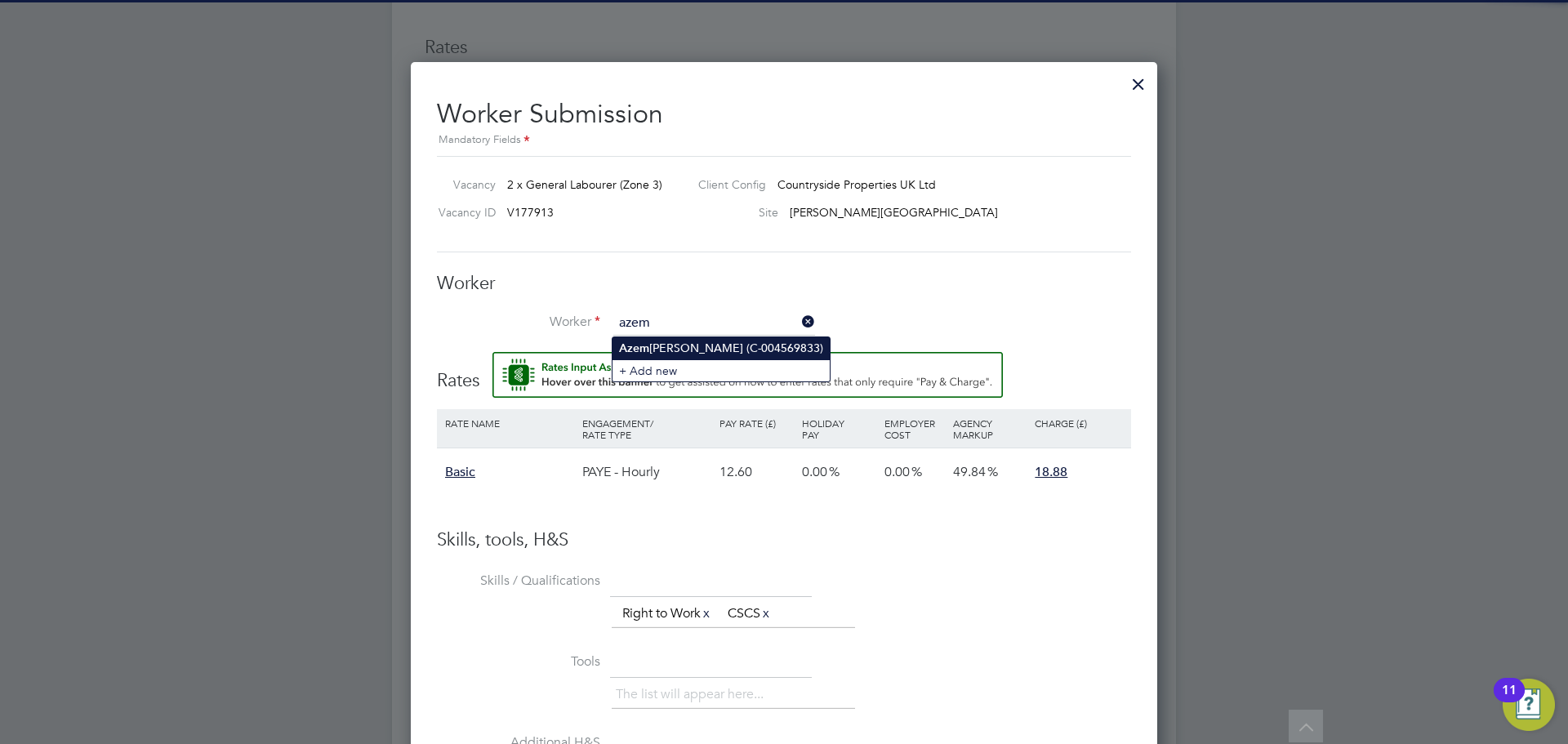
click at [624, 349] on b "Azem" at bounding box center [635, 348] width 31 height 13
type input "Azem Spahiu (C-004569833)"
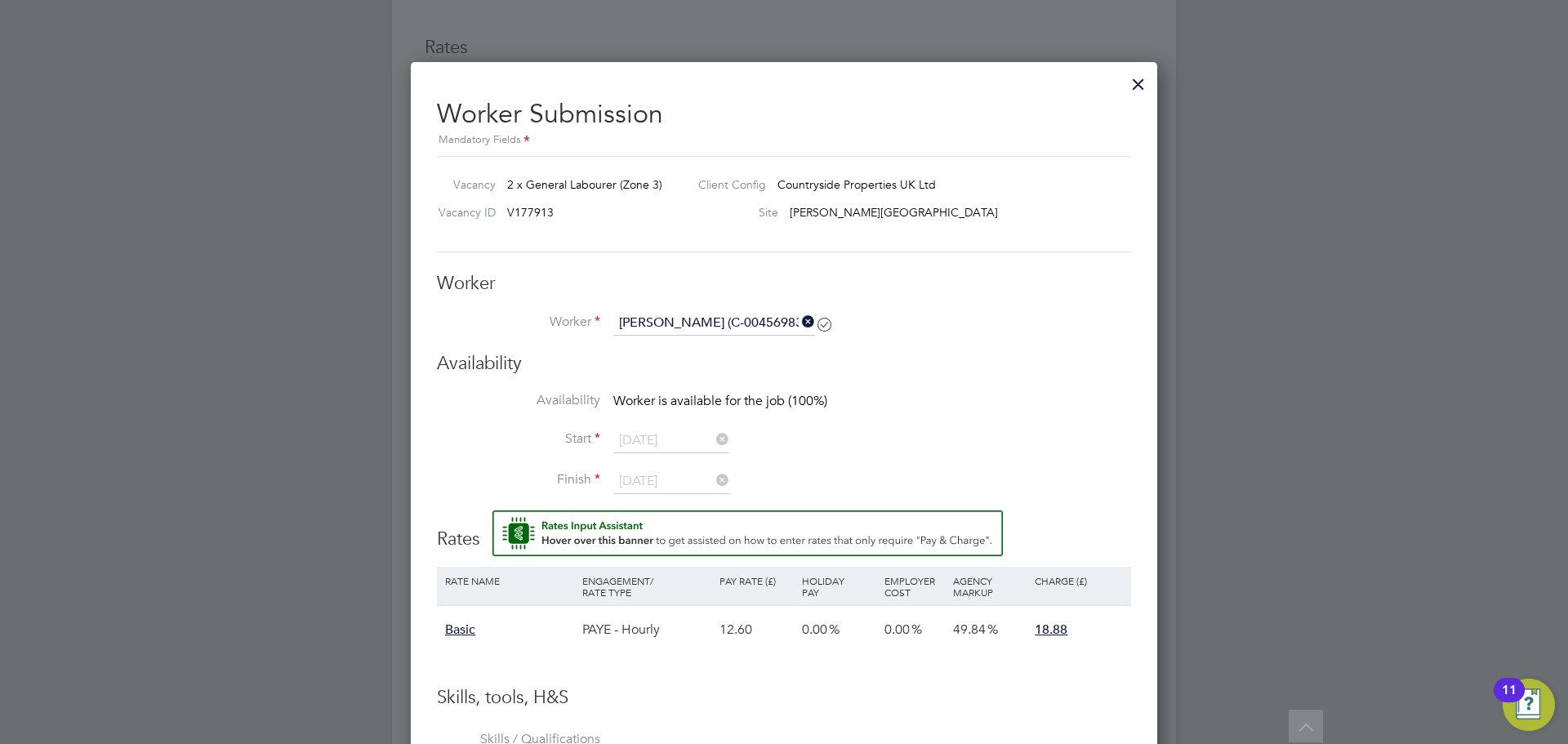
scroll to position [1151, 747]
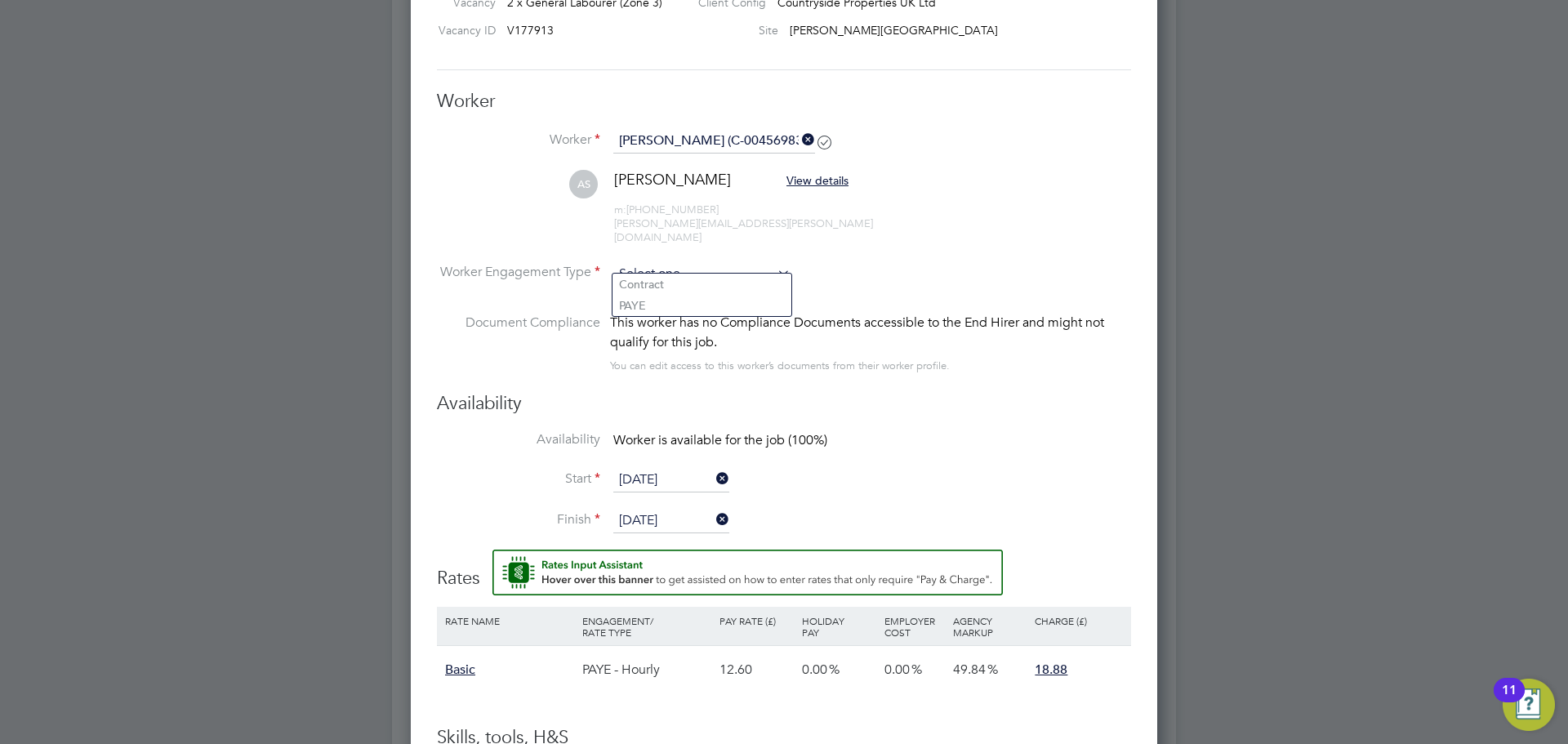
click at [648, 262] on input at bounding box center [702, 274] width 177 height 25
click at [665, 262] on input at bounding box center [702, 274] width 177 height 25
click at [640, 287] on li "Contract" at bounding box center [702, 284] width 179 height 21
type input "Contract"
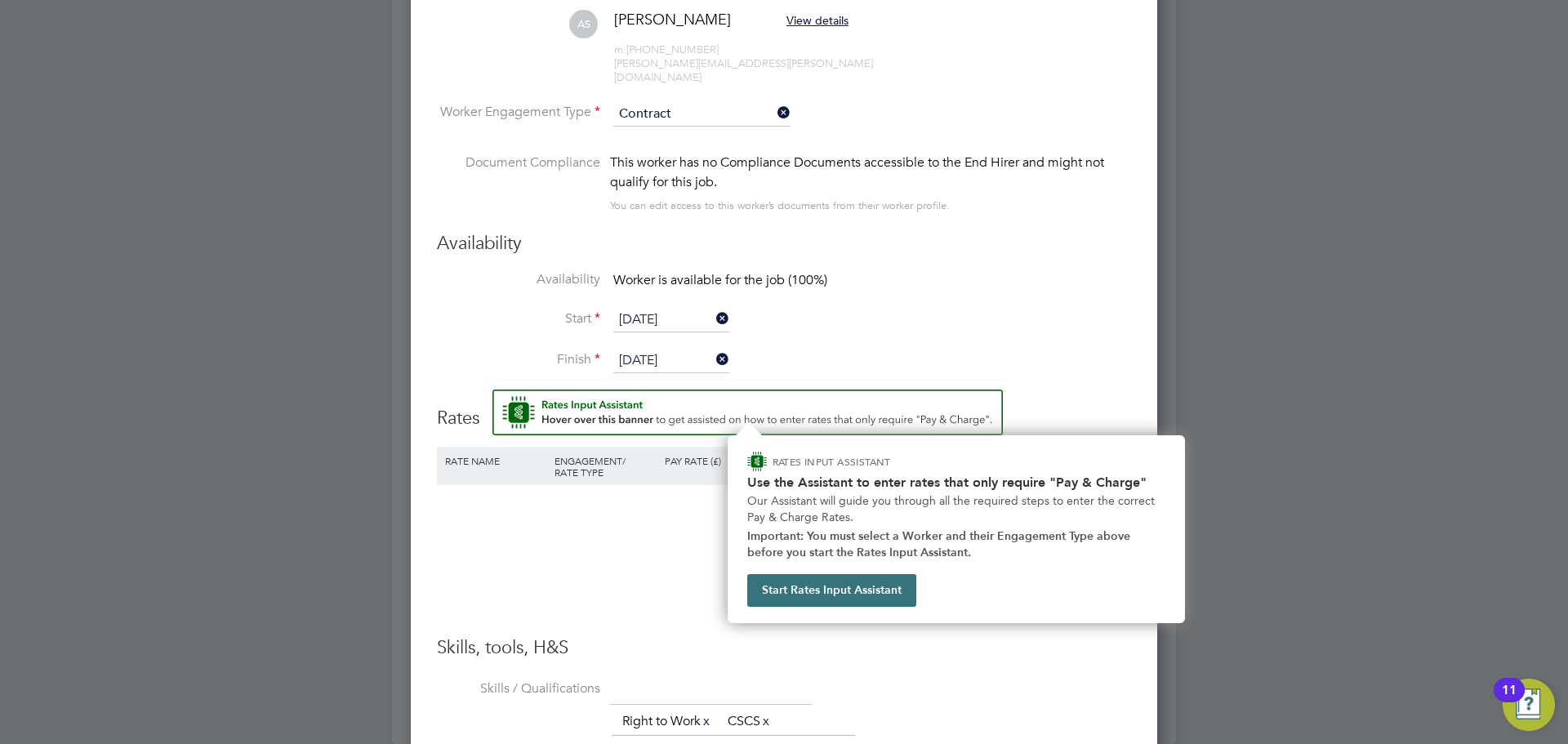
click at [766, 598] on button "Start Rates Input Assistant" at bounding box center [831, 591] width 169 height 33
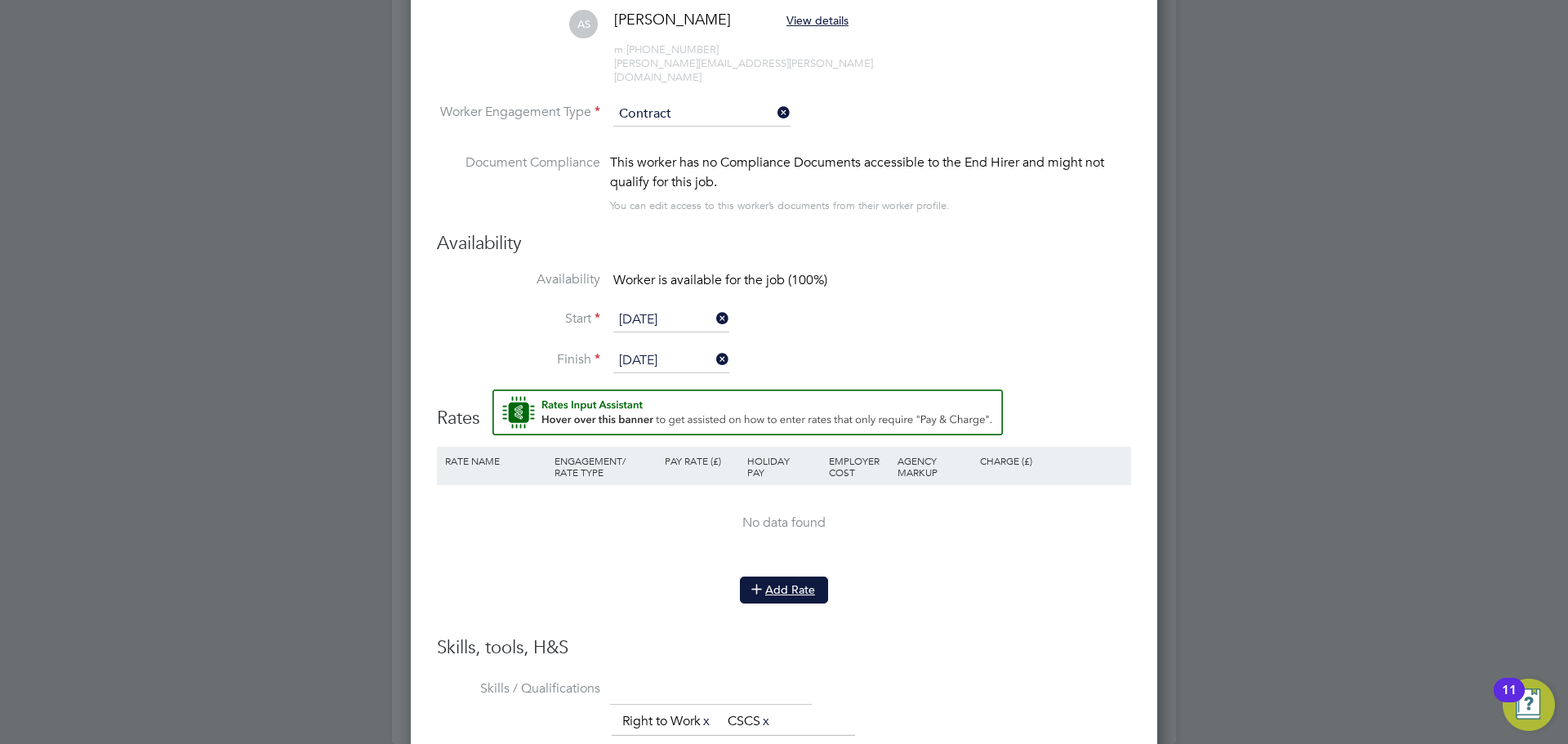
click at [762, 582] on icon at bounding box center [757, 588] width 12 height 12
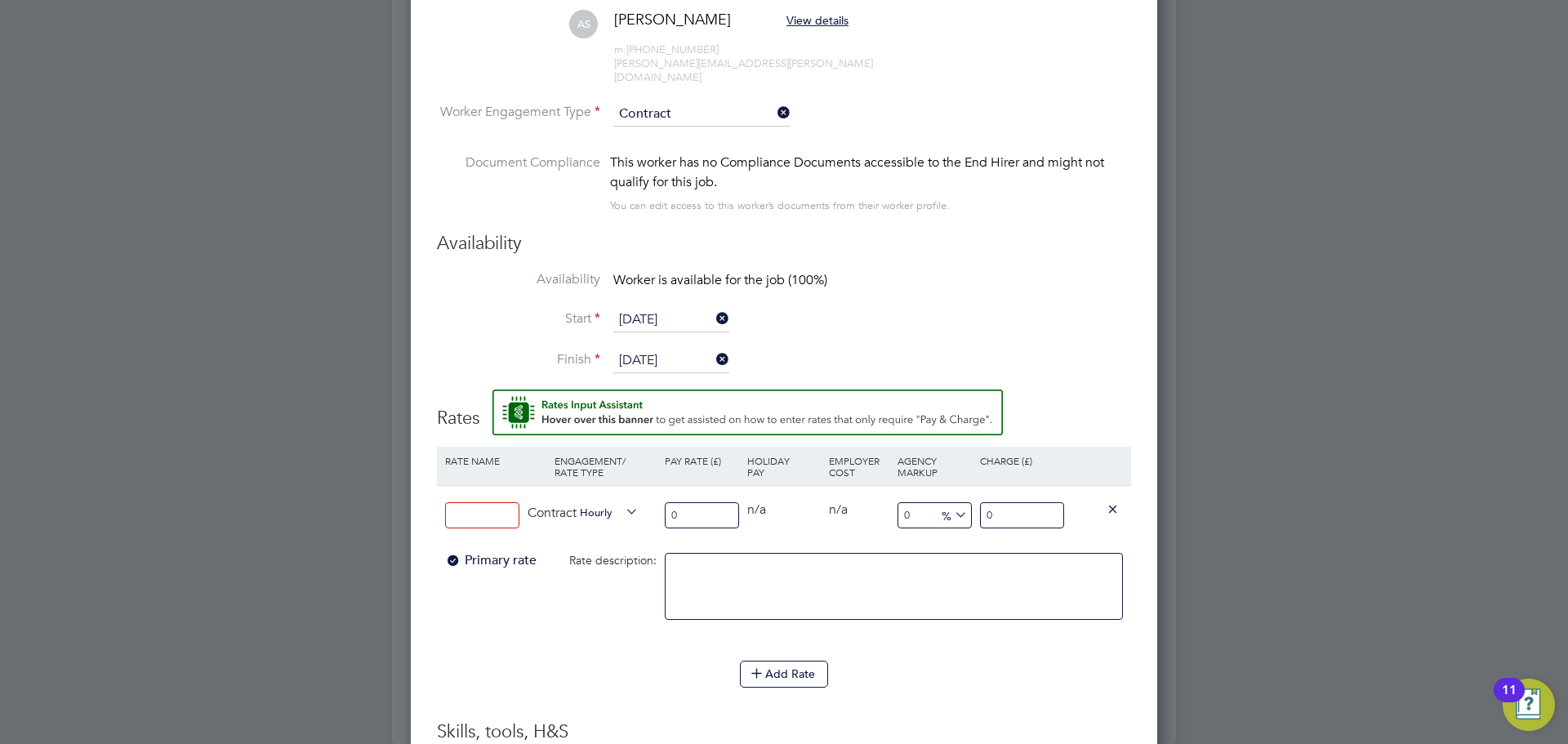
click at [476, 514] on input at bounding box center [482, 516] width 75 height 27
click at [680, 105] on input "Contract" at bounding box center [702, 114] width 177 height 25
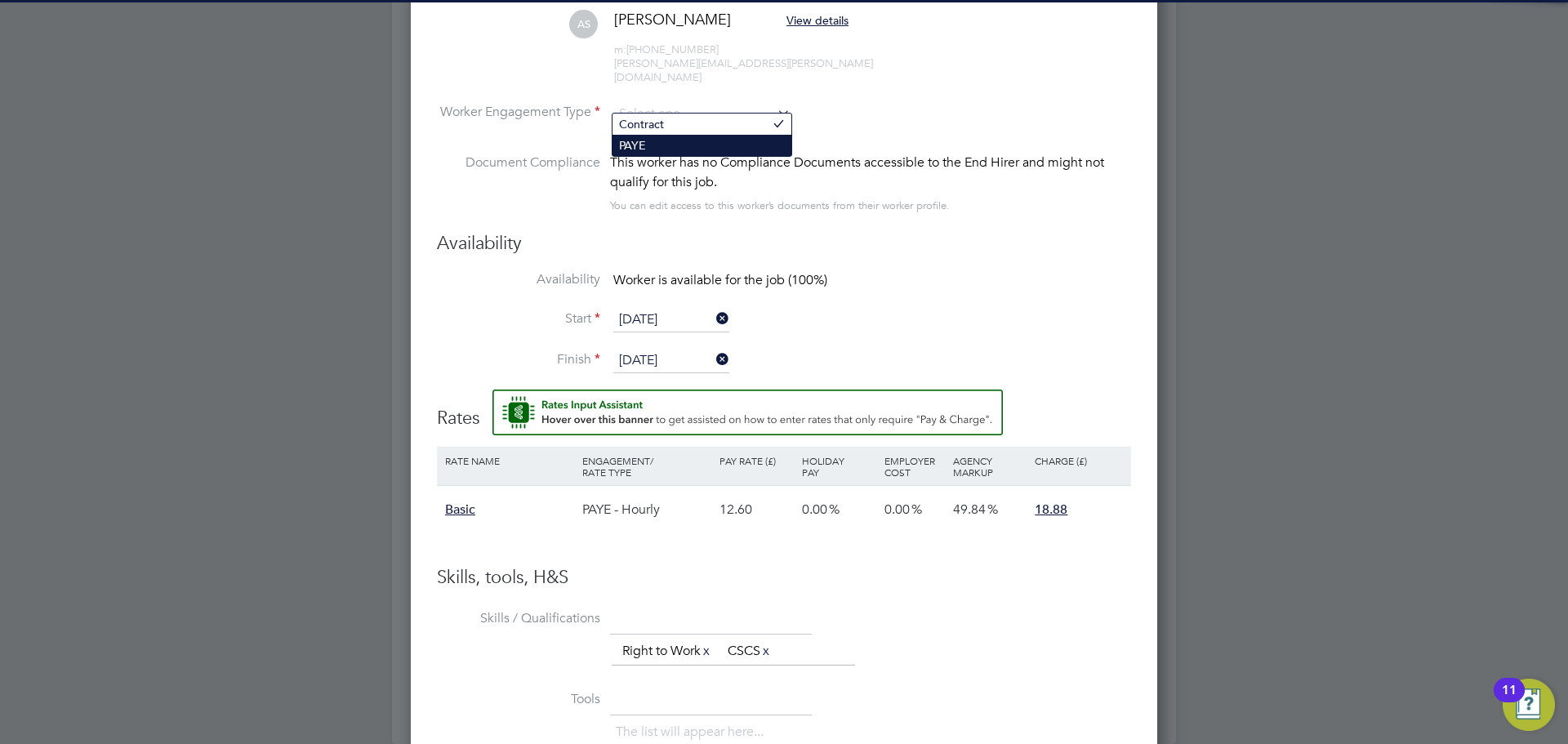
click at [672, 139] on li "PAYE" at bounding box center [702, 146] width 179 height 21
type input "PAYE"
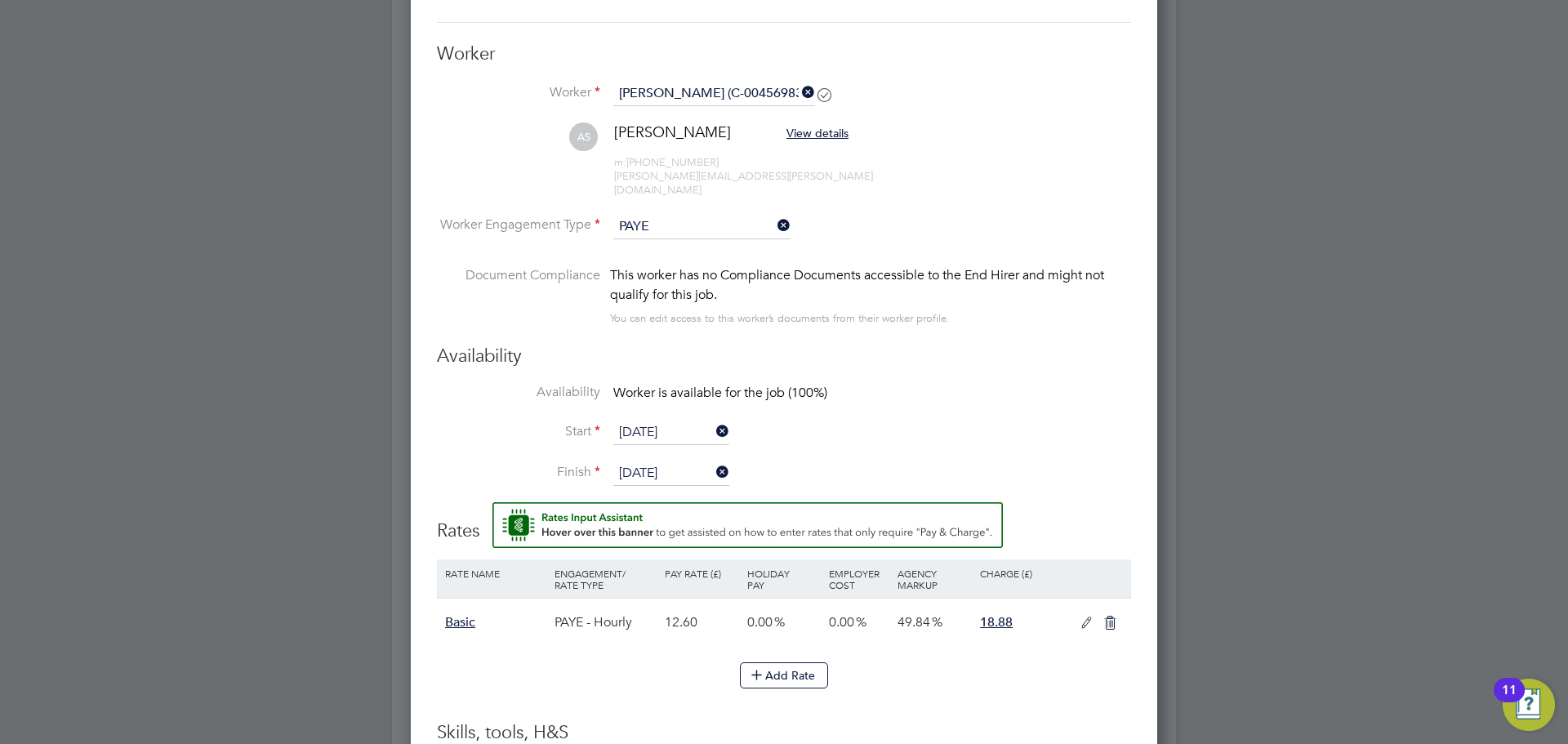
click at [669, 215] on input "PAYE" at bounding box center [702, 227] width 177 height 25
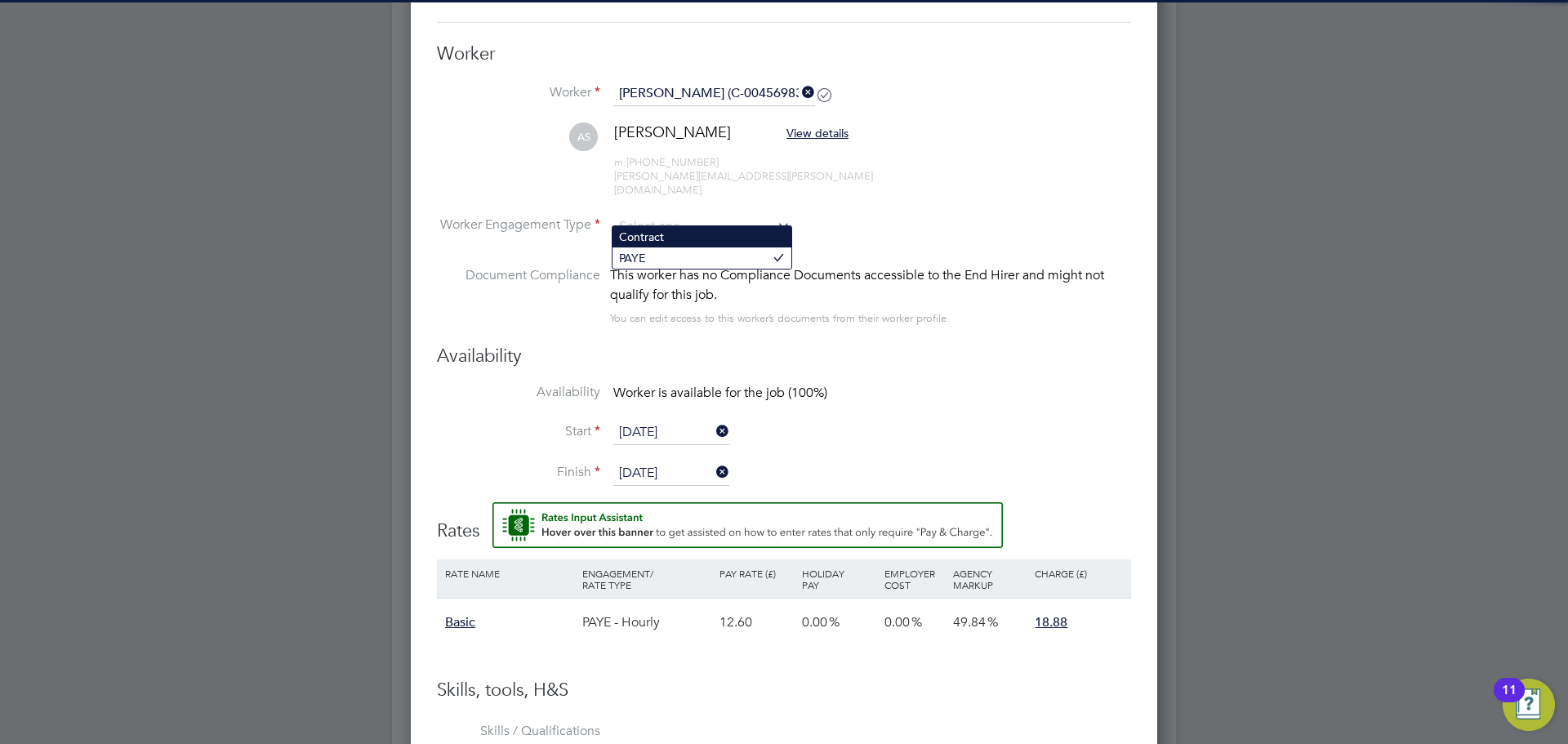
click at [664, 237] on li "Contract" at bounding box center [702, 237] width 179 height 21
type input "Contract"
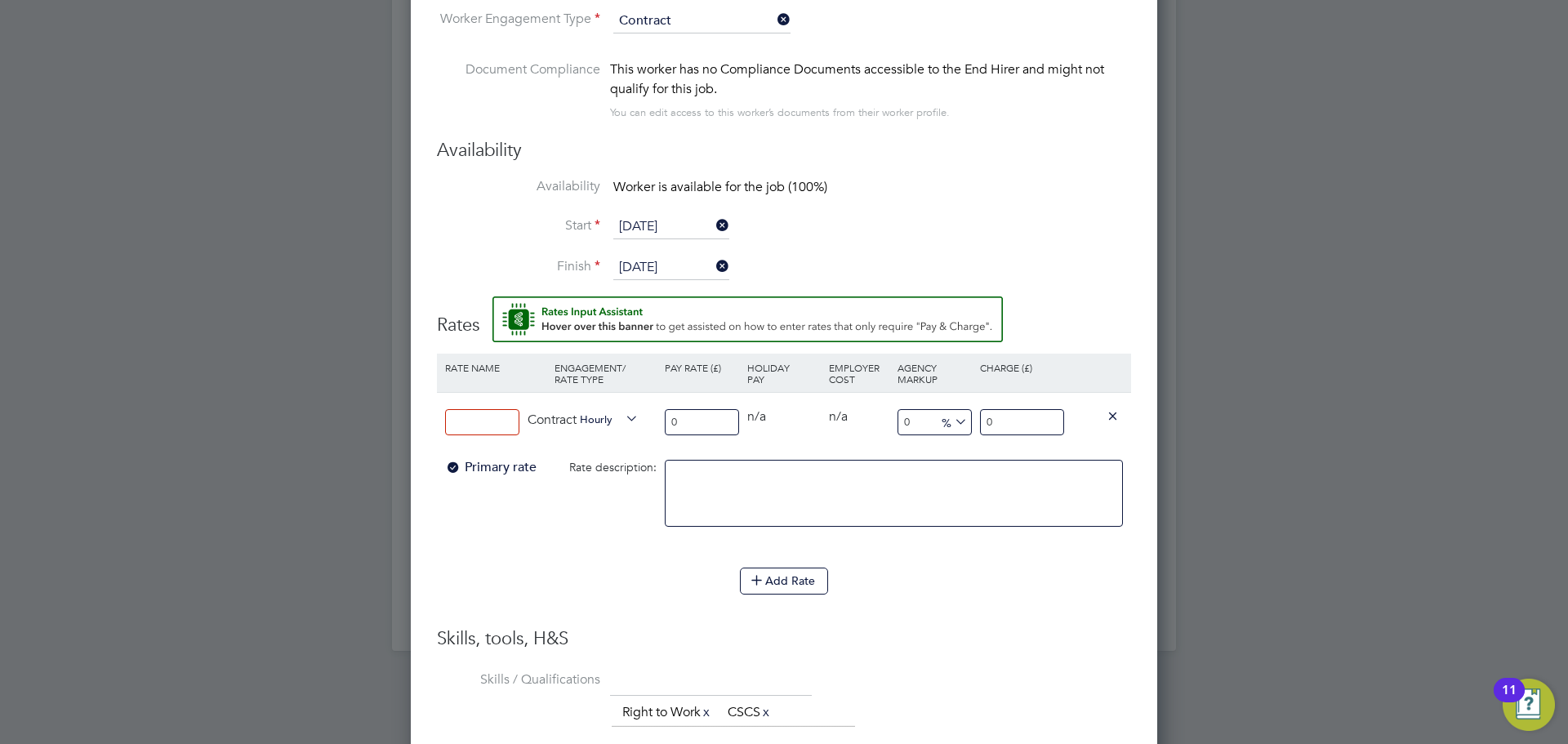
click at [490, 409] on input at bounding box center [482, 423] width 75 height 27
type input "15.80"
click at [1014, 420] on input "0" at bounding box center [1022, 423] width 84 height 27
click at [1016, 420] on input "0" at bounding box center [1022, 423] width 84 height 27
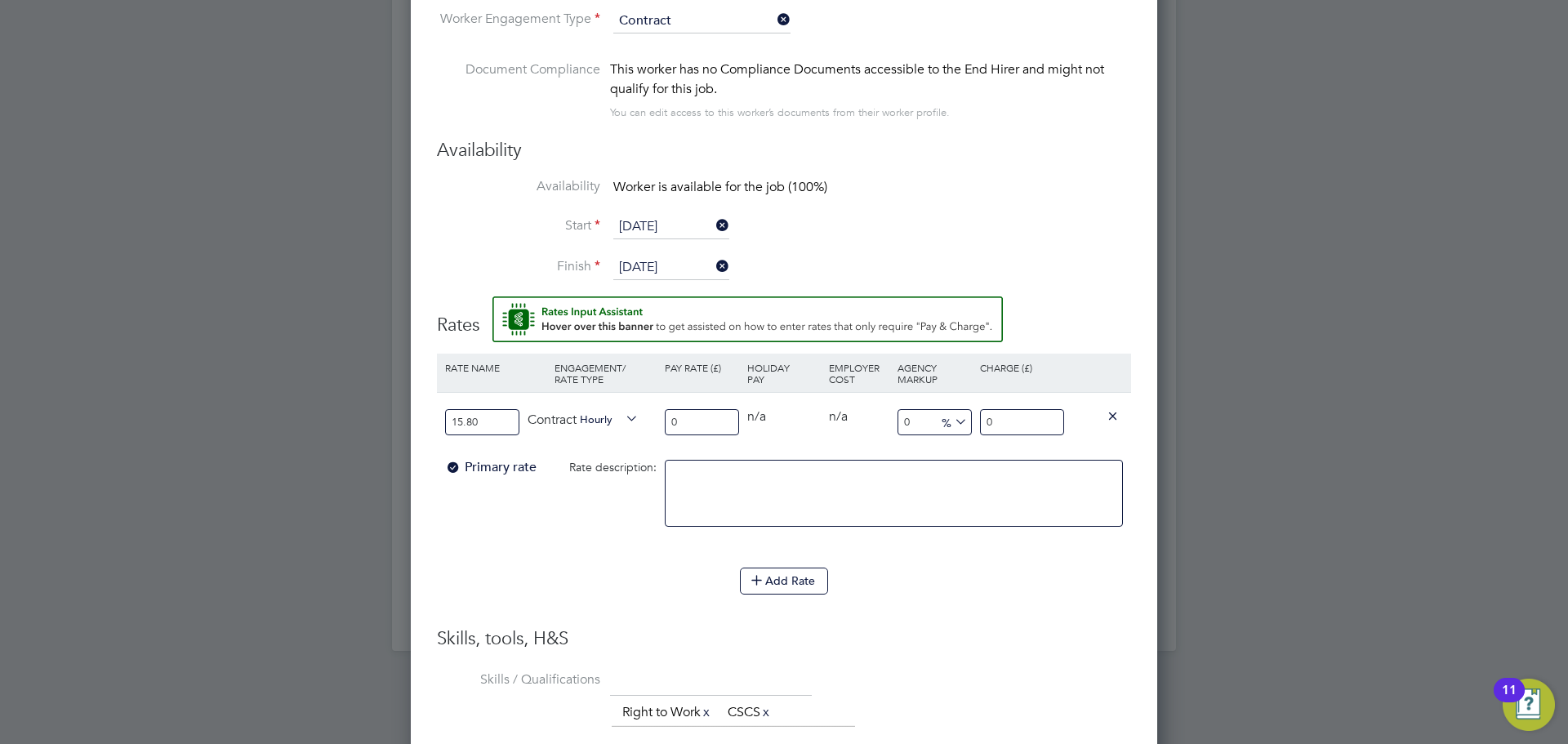
click at [998, 410] on input "0" at bounding box center [1022, 423] width 84 height 27
type input "18.88"
click at [554, 539] on li "Rate Name Engagement/ Rate Type Pay Rate (£) Holiday Pay Employer Cost Agency M…" at bounding box center [784, 461] width 694 height 215
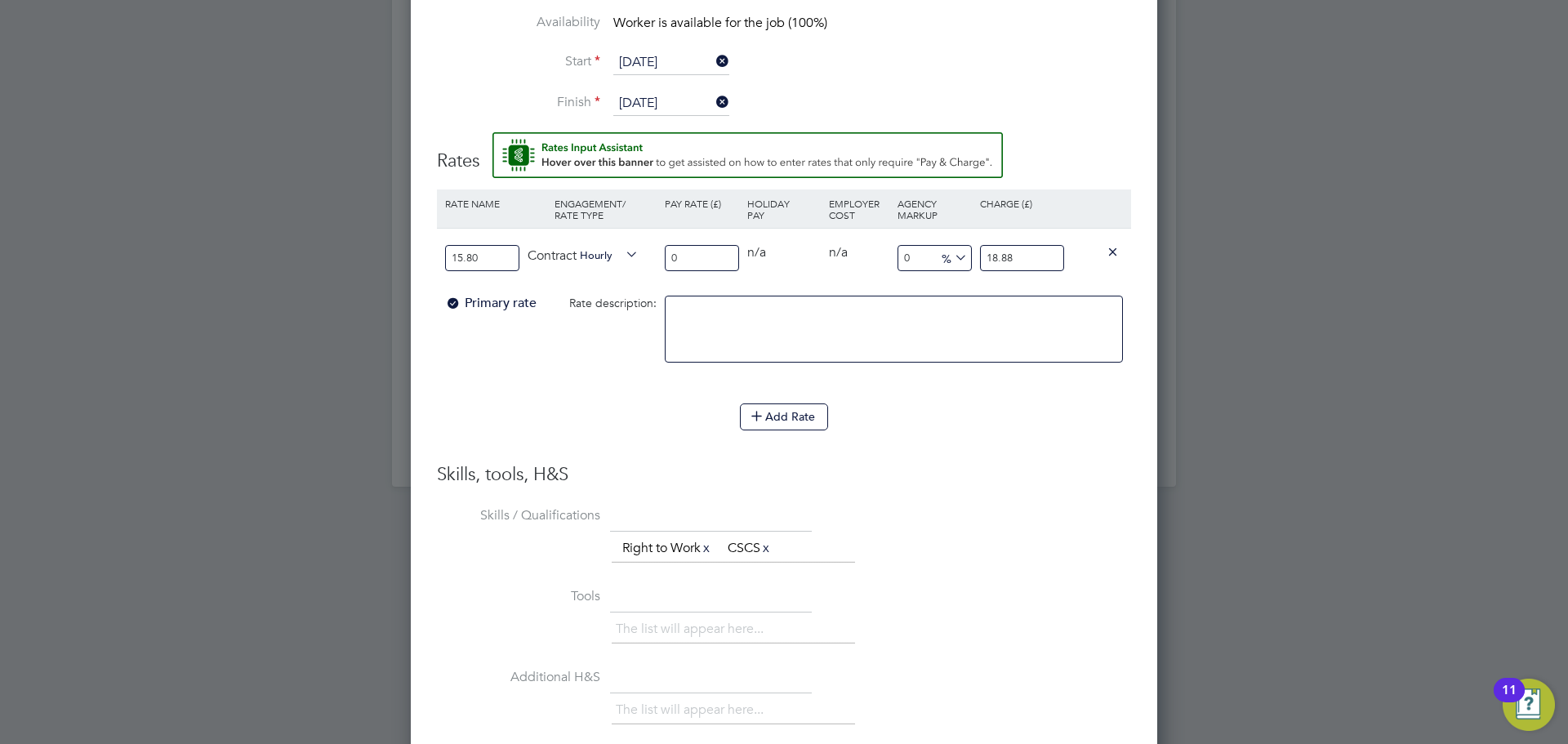
scroll to position [1902, 0]
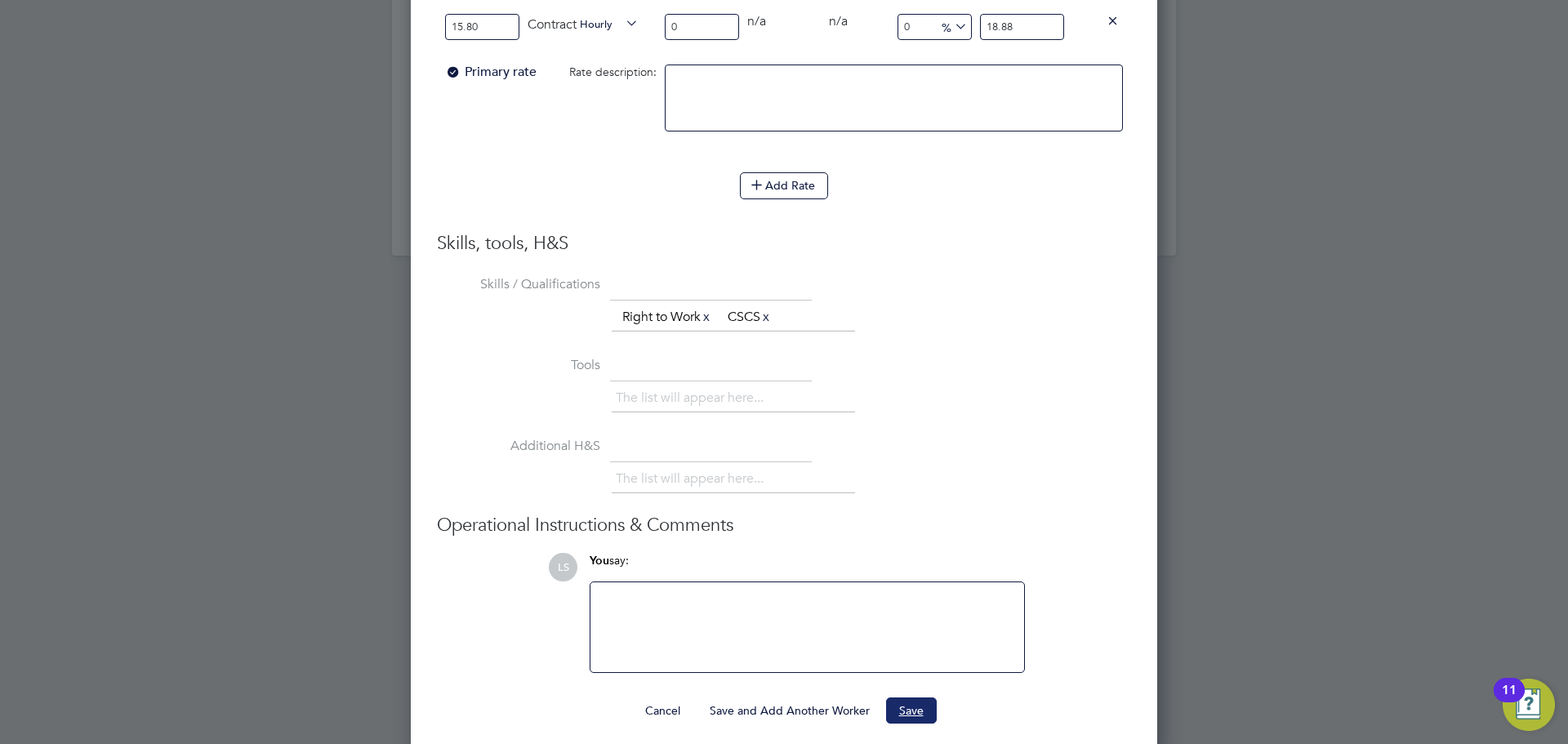
click at [896, 707] on button "Save" at bounding box center [911, 709] width 51 height 26
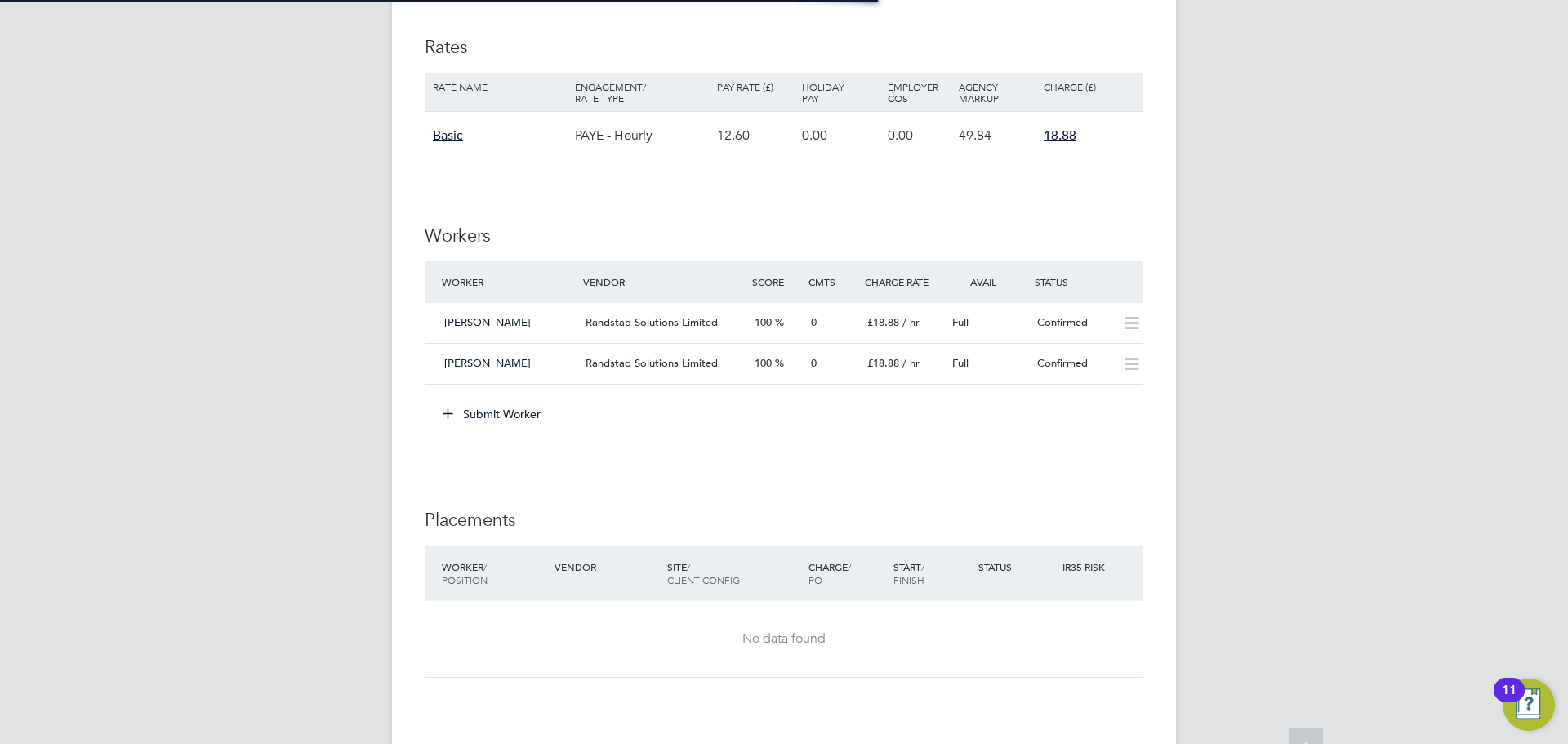
scroll to position [9, 9]
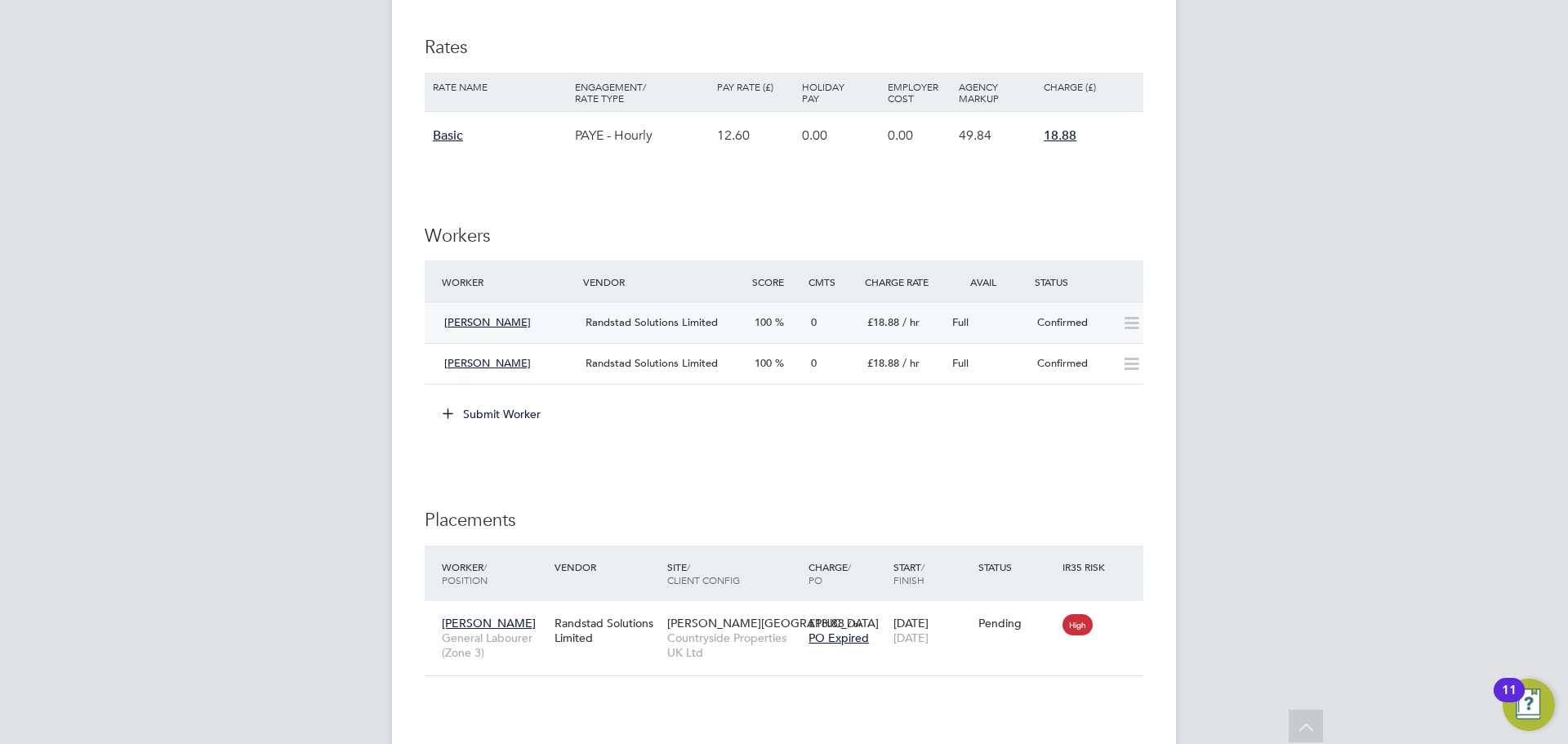
click at [526, 328] on div "Azem Spahiu" at bounding box center [507, 323] width 141 height 27
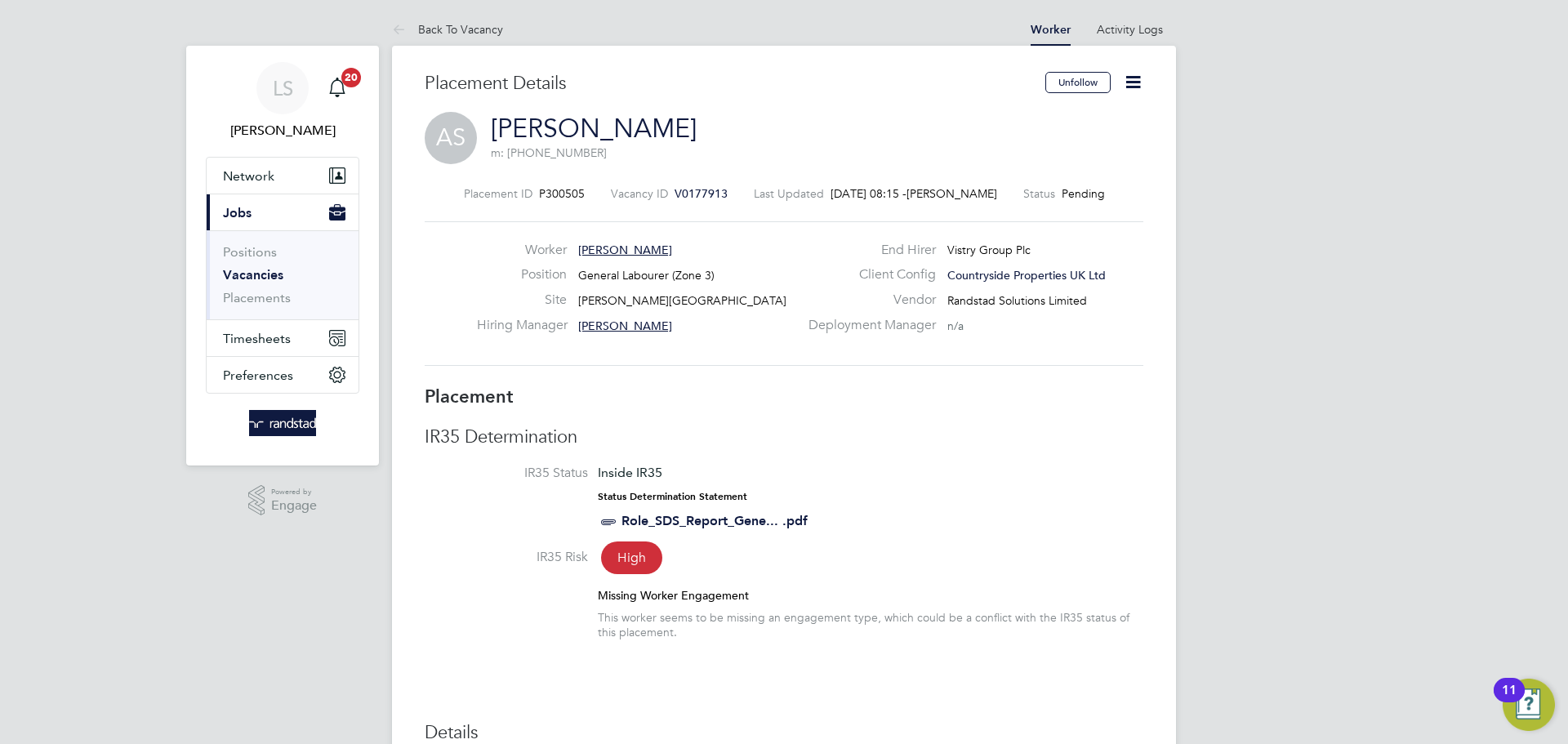
click at [1130, 87] on icon at bounding box center [1133, 81] width 20 height 20
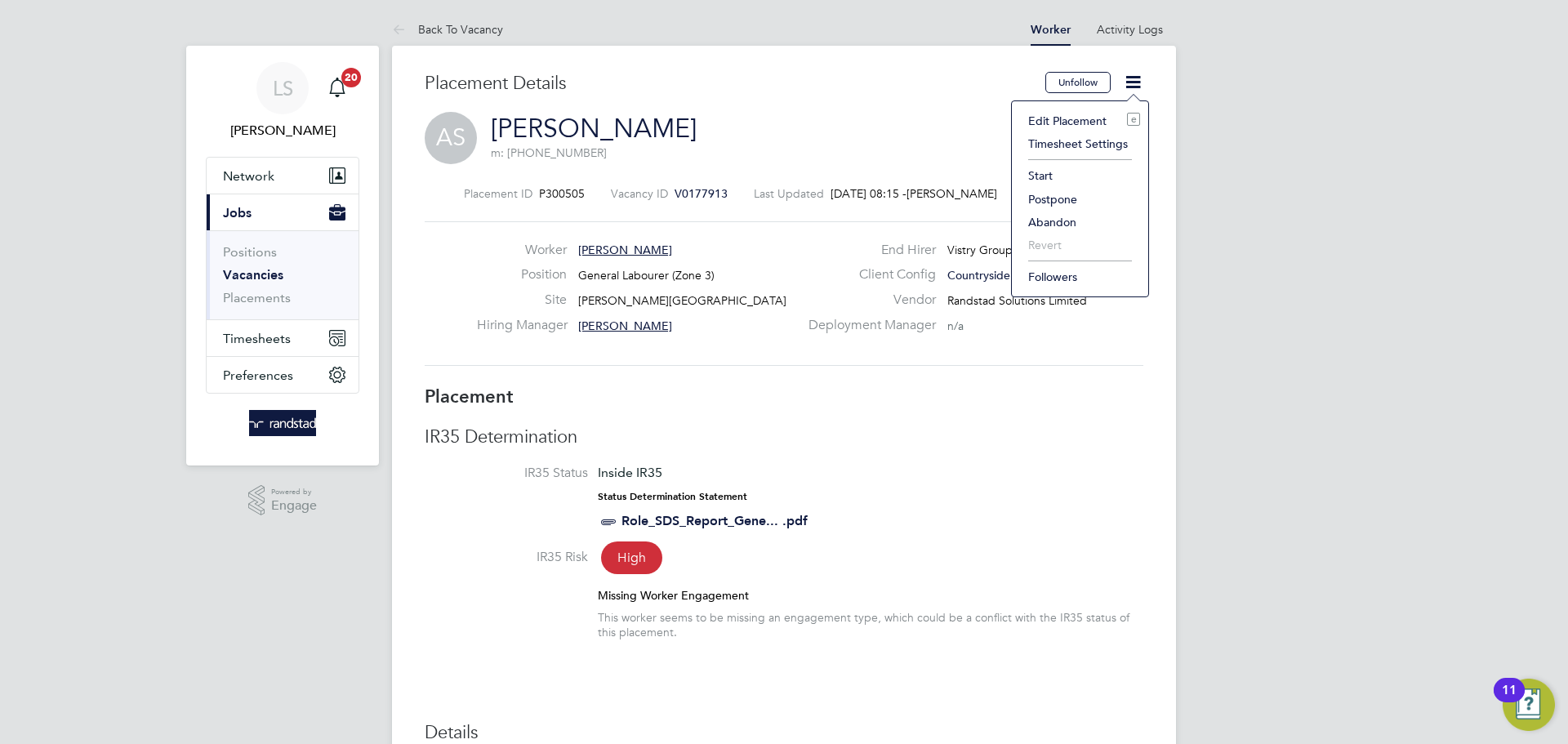
click at [1030, 174] on li "Start" at bounding box center [1080, 175] width 120 height 23
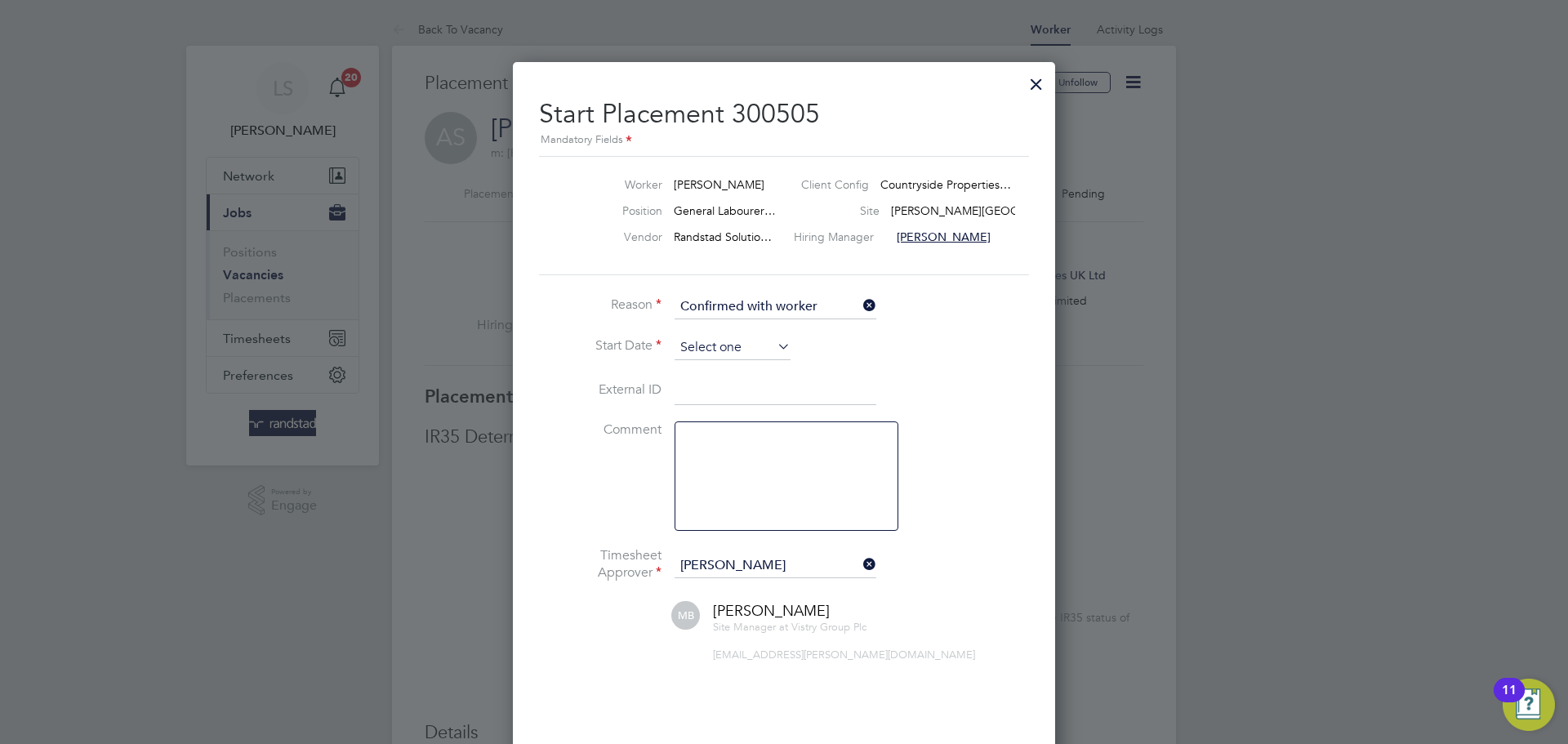
click at [719, 350] on input at bounding box center [732, 348] width 116 height 25
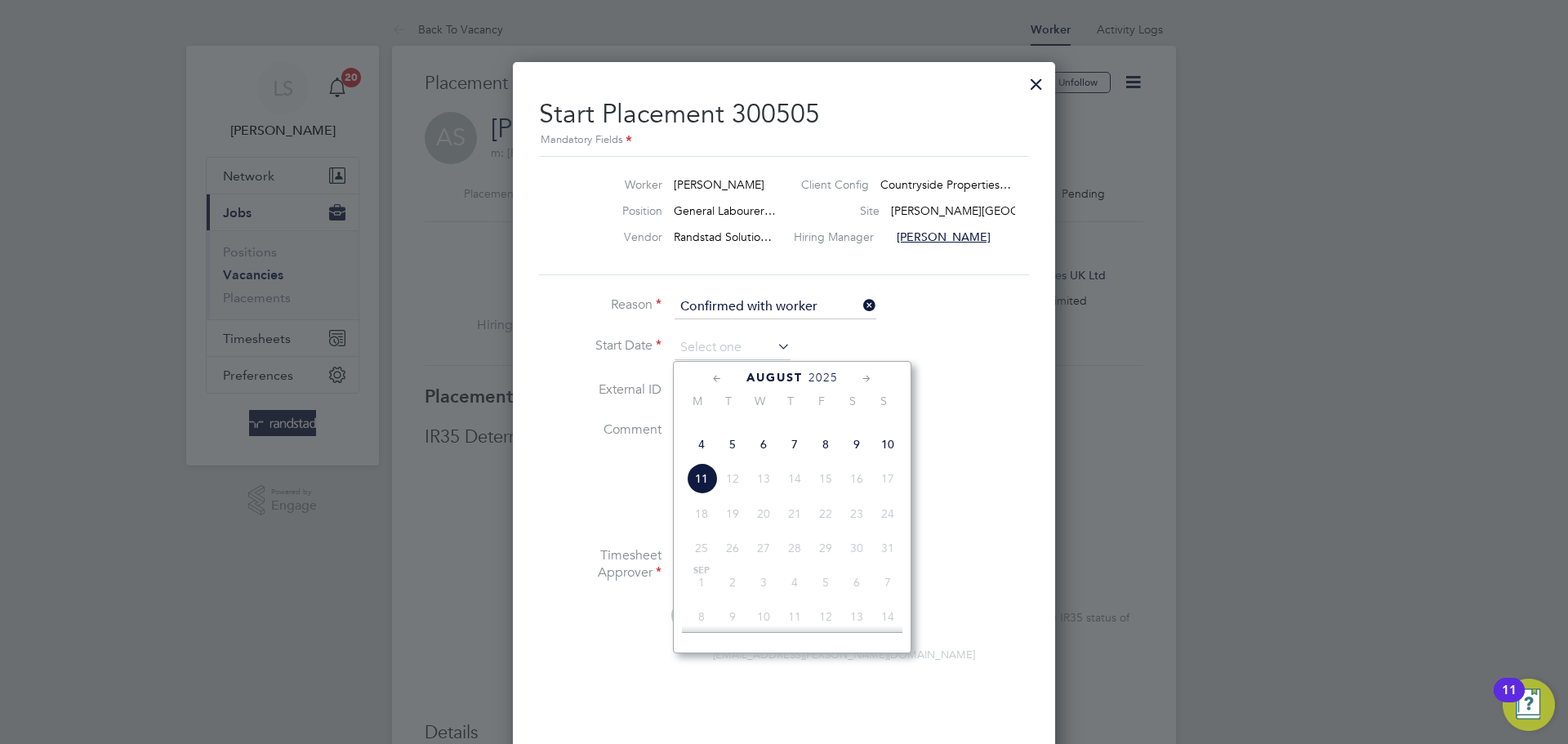
click at [767, 459] on span "6" at bounding box center [763, 444] width 31 height 31
type input "[DATE]"
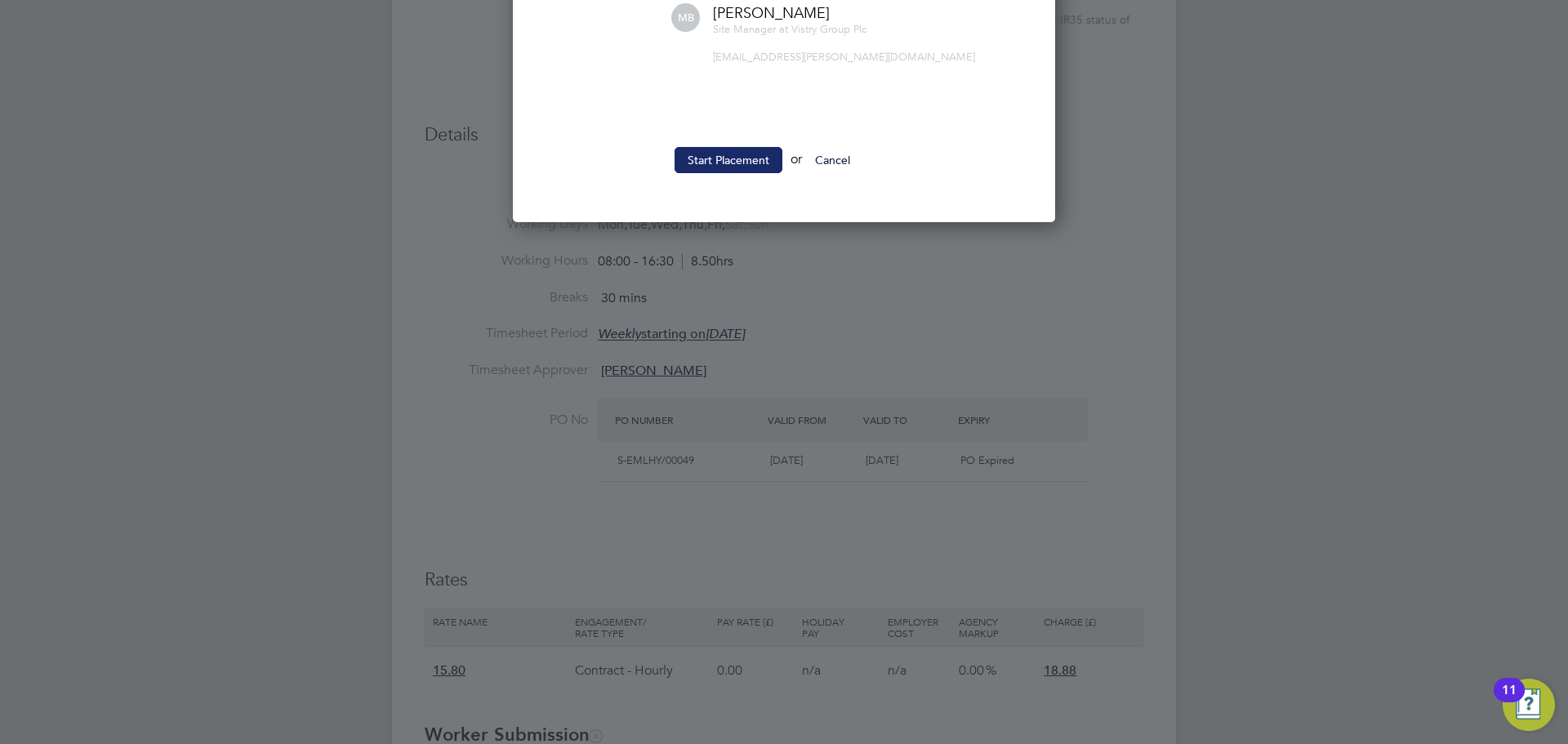
click at [733, 153] on button "Start Placement" at bounding box center [728, 159] width 107 height 26
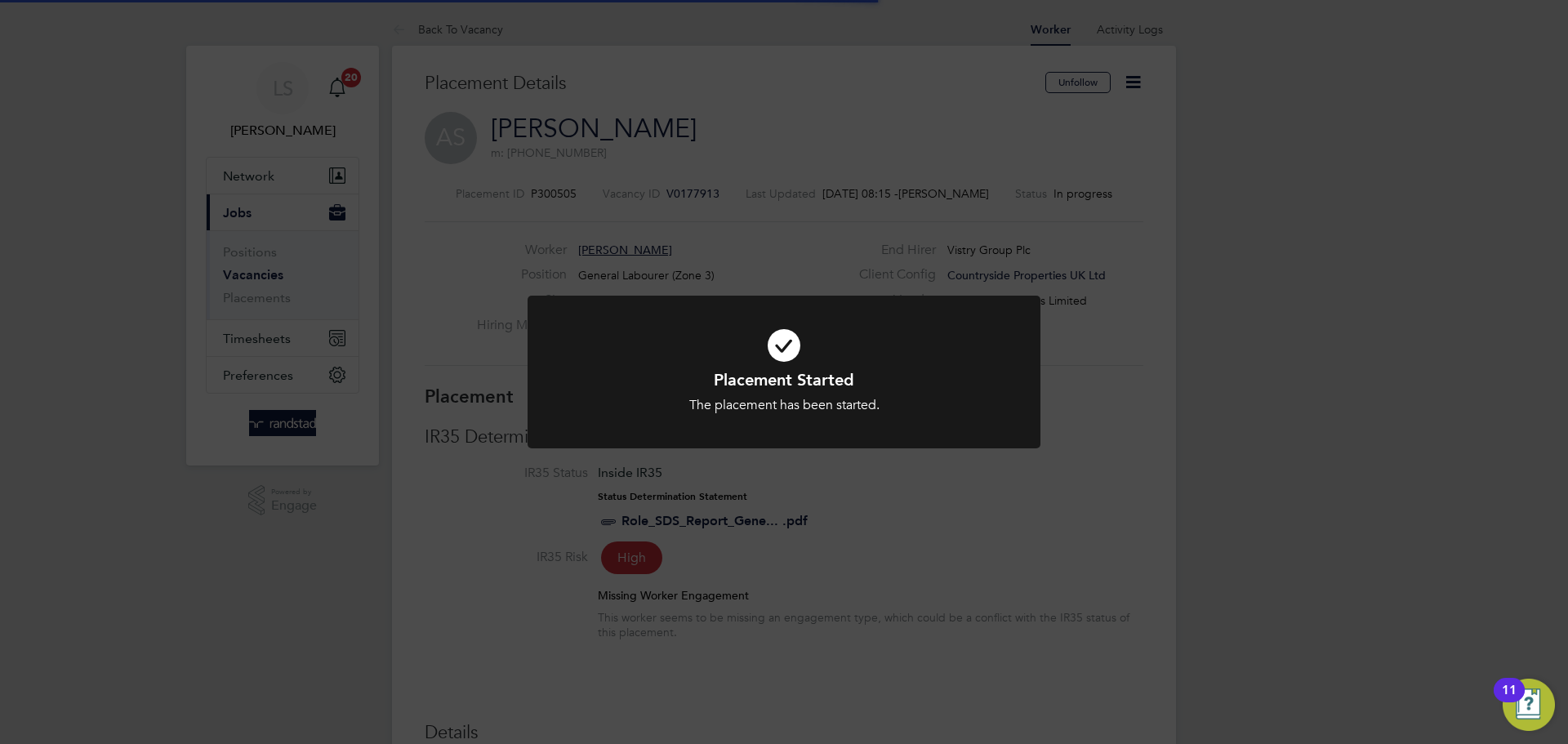
click at [443, 190] on div "Placement Started The placement has been started. Cancel Okay" at bounding box center [784, 372] width 1568 height 744
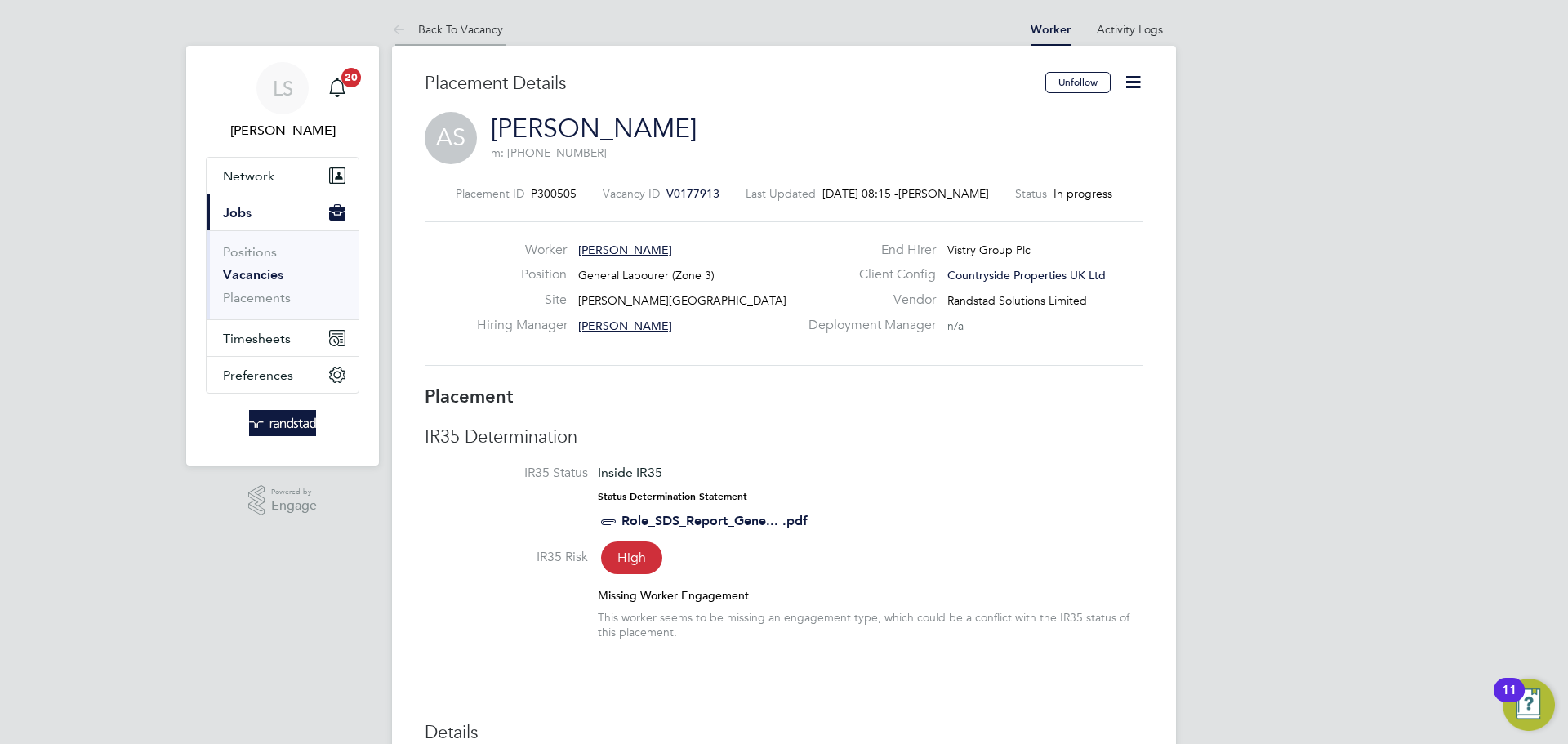
click at [402, 35] on icon at bounding box center [402, 30] width 20 height 20
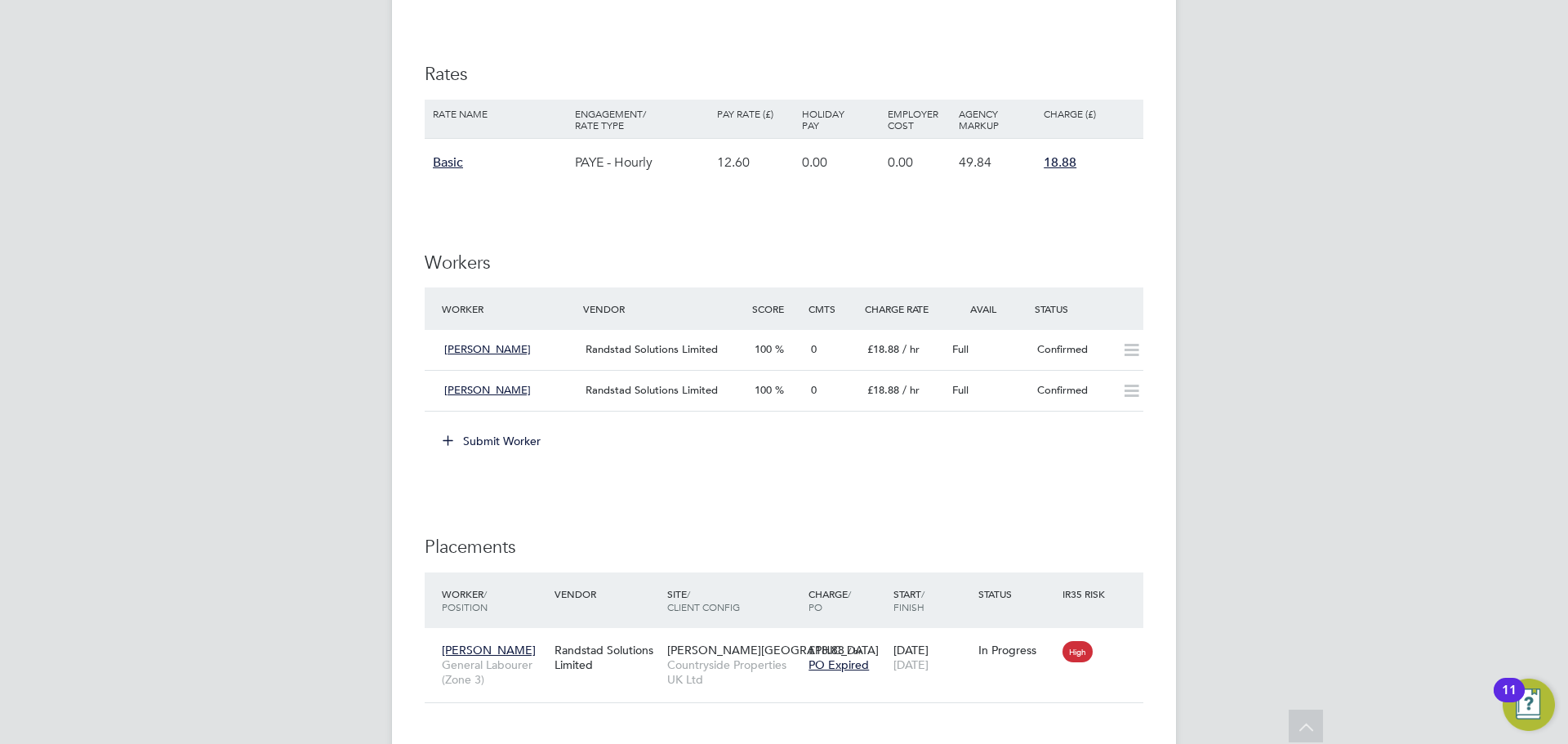
click at [481, 426] on li "Worker Vendor Score Cmts Charge Rate Avail Status Azem Spahiu Randstad Solution…" at bounding box center [784, 358] width 718 height 140
click at [481, 432] on button "Submit Worker" at bounding box center [493, 440] width 123 height 26
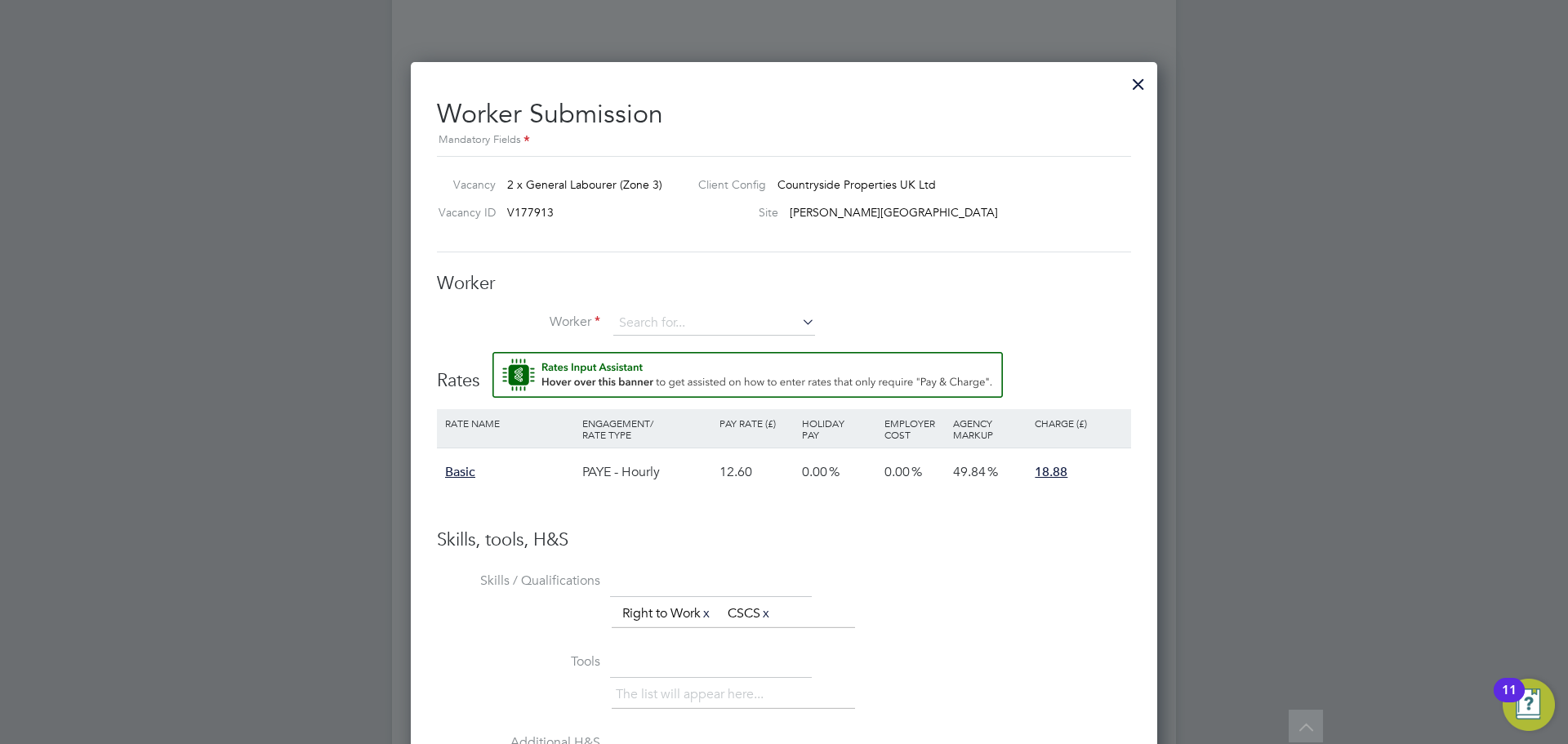
click at [646, 342] on li "Worker" at bounding box center [784, 331] width 694 height 41
click at [657, 322] on input at bounding box center [714, 323] width 201 height 25
type input "archie wil"
click at [640, 327] on input at bounding box center [714, 323] width 201 height 25
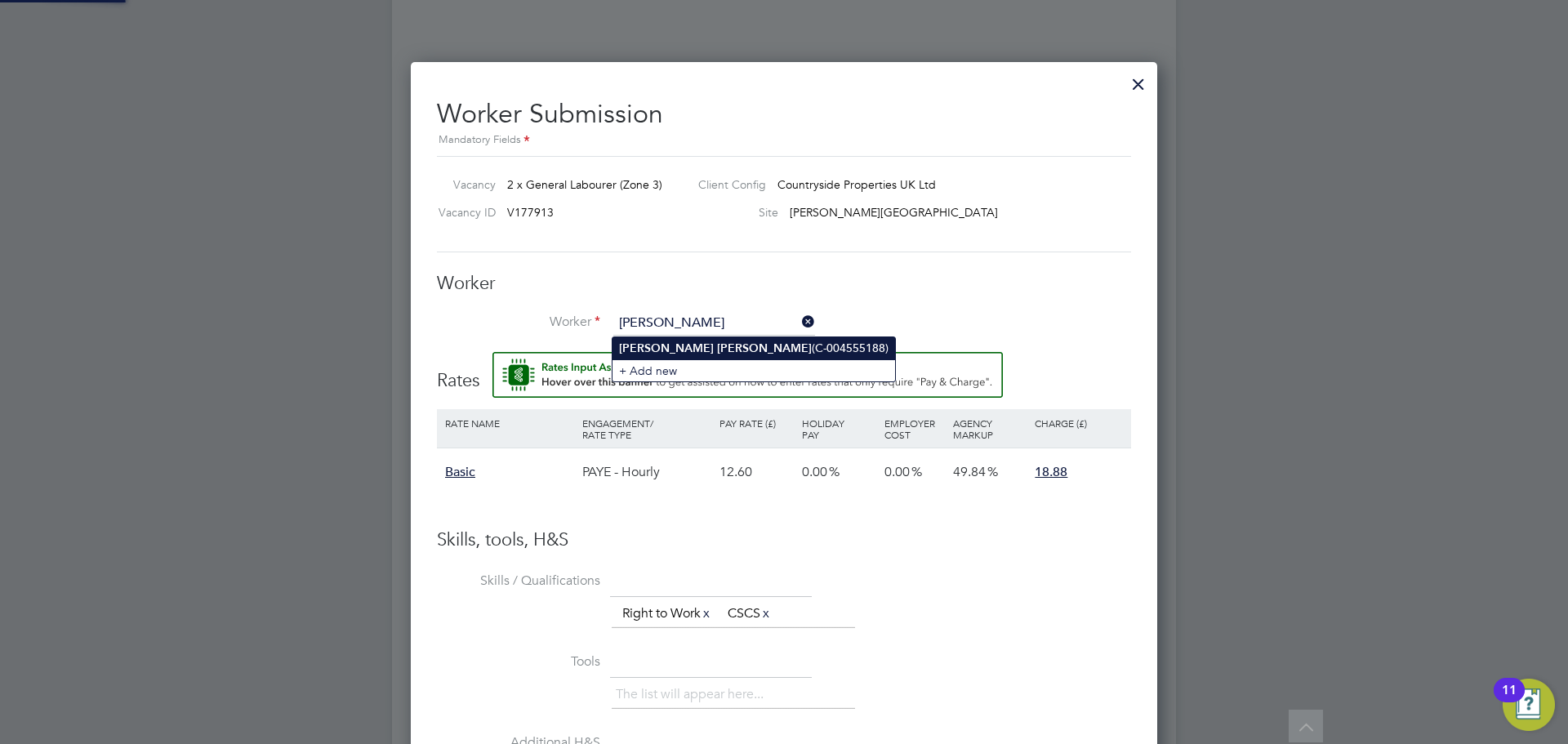
click at [638, 351] on b "Archie" at bounding box center [667, 348] width 95 height 13
type input "Archie Wilson (C-004555188)"
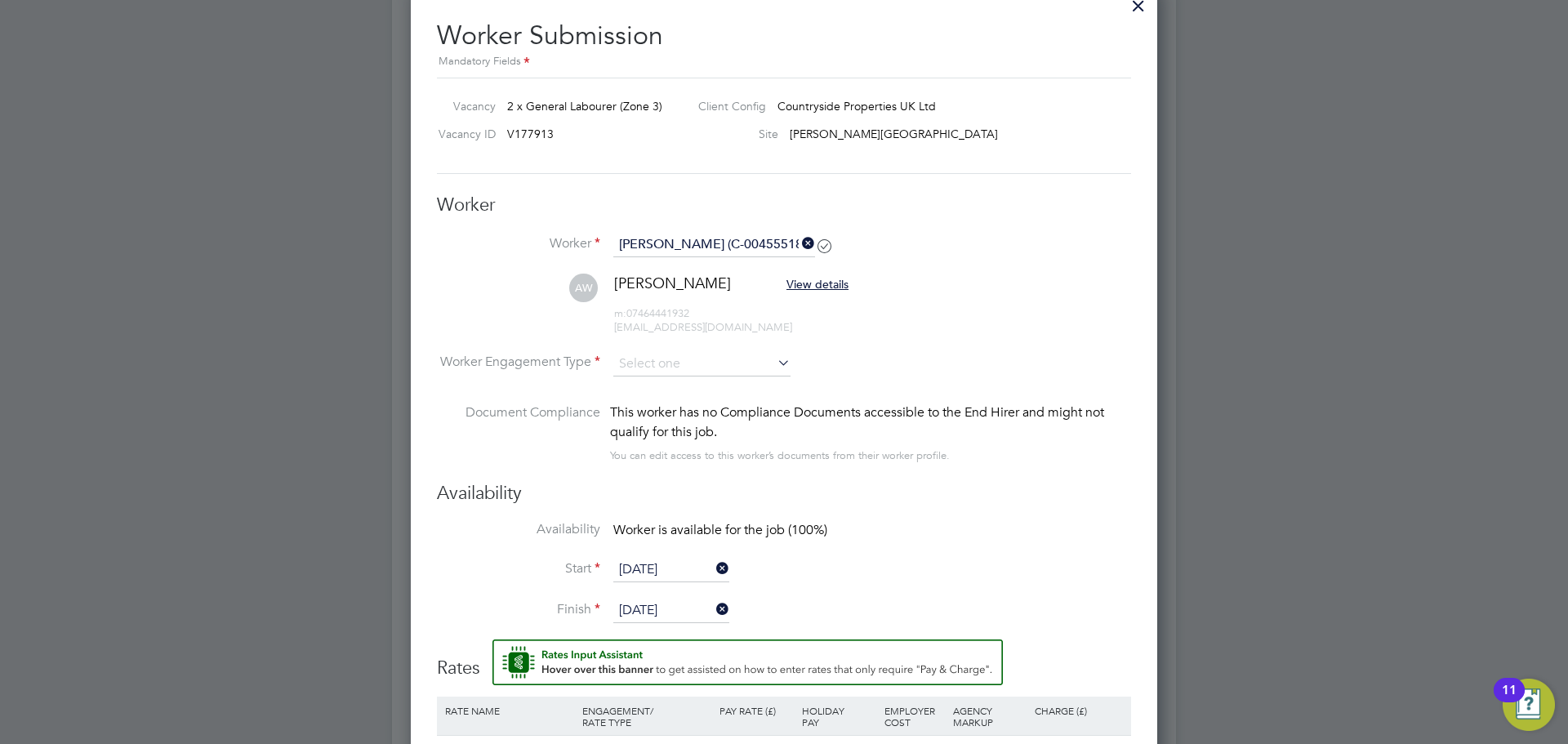
click at [706, 377] on li "Worker Engagement Type" at bounding box center [784, 377] width 694 height 51
click at [692, 371] on input at bounding box center [702, 364] width 177 height 25
click at [651, 389] on li "Contract" at bounding box center [702, 387] width 179 height 21
type input "Contract"
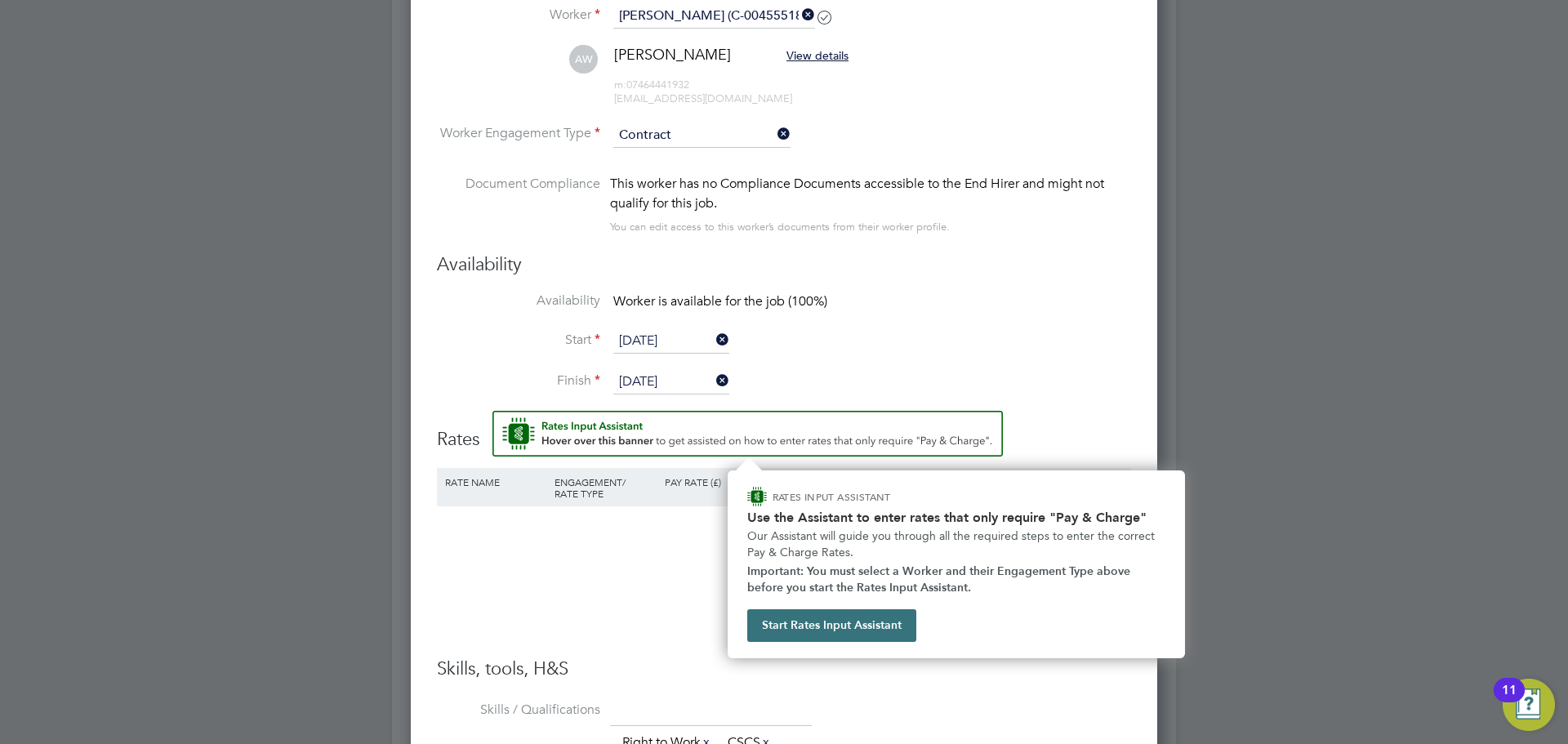
click at [850, 616] on button "Start Rates Input Assistant" at bounding box center [831, 625] width 169 height 33
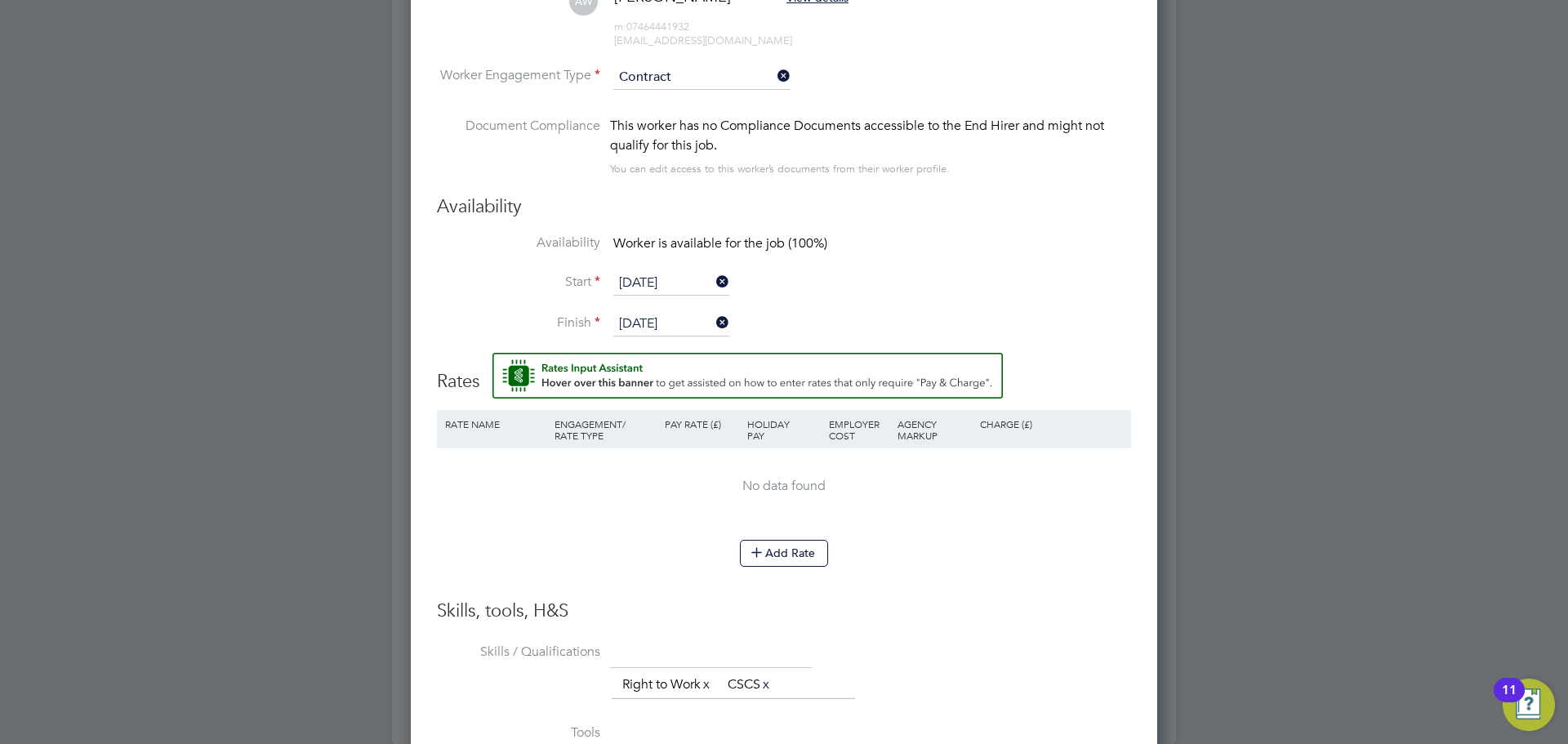
click at [761, 572] on li "Add Rate" at bounding box center [784, 561] width 694 height 42
click at [762, 553] on icon at bounding box center [757, 551] width 12 height 12
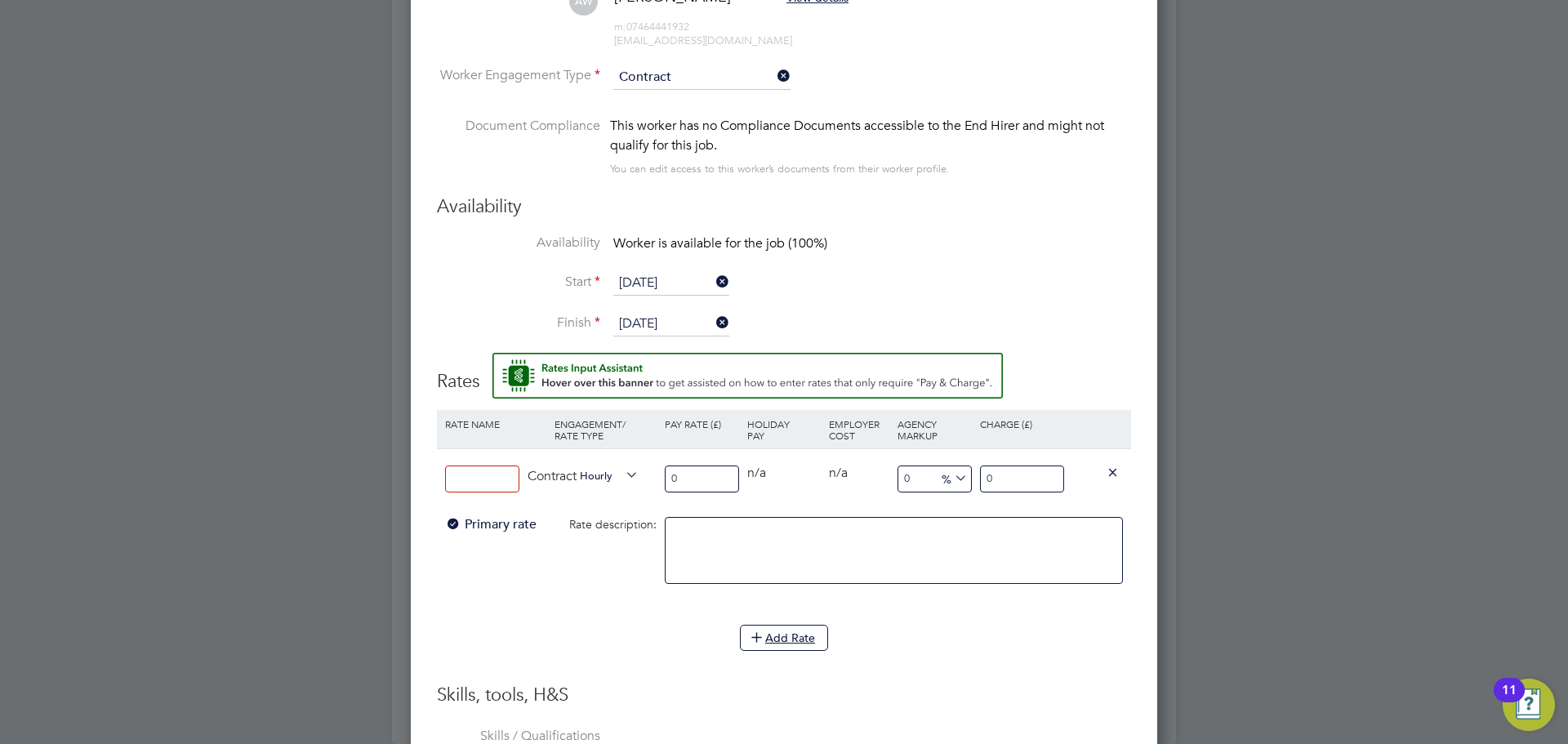
click at [472, 482] on input at bounding box center [482, 478] width 75 height 27
type input "15.80"
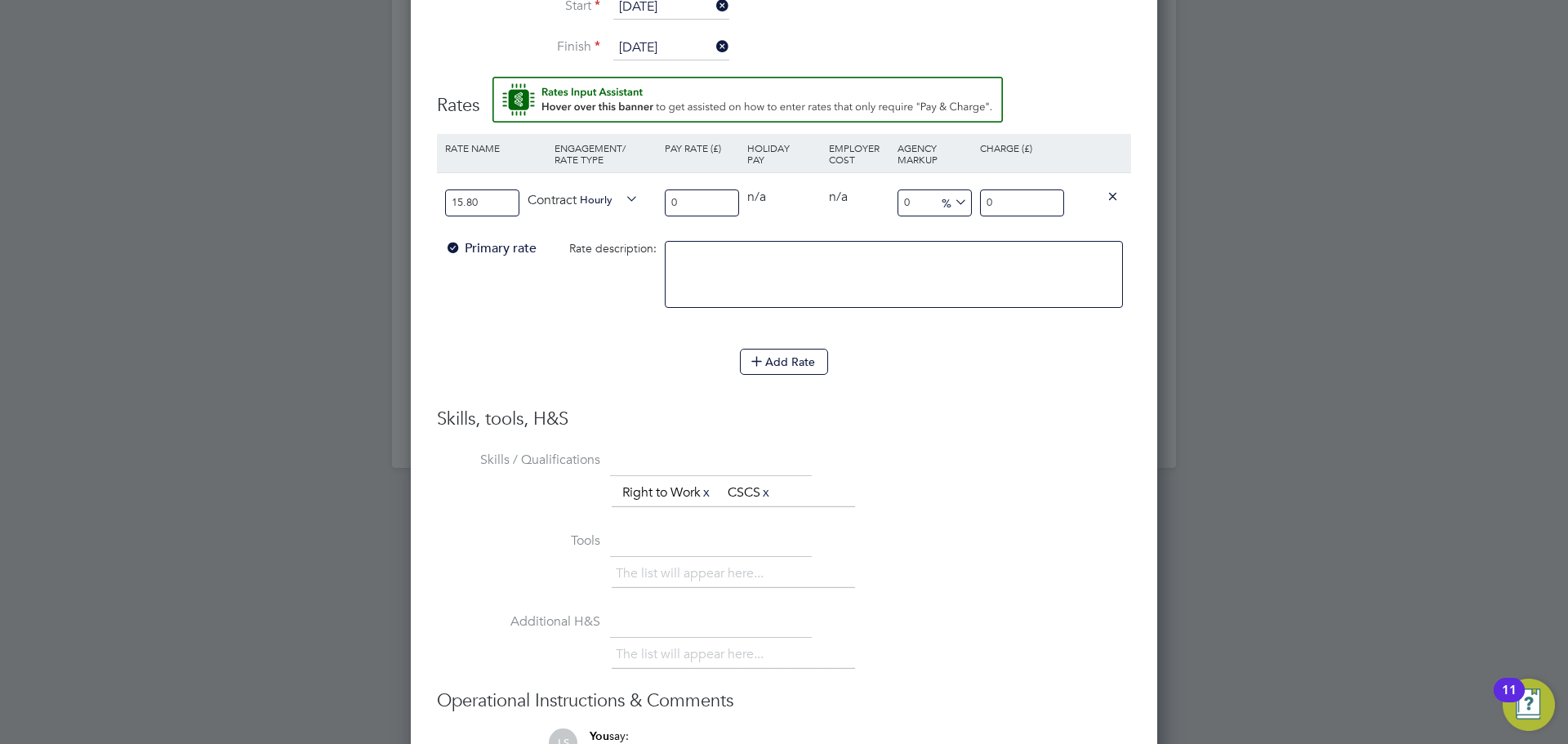
click at [1037, 191] on input "0" at bounding box center [1022, 203] width 84 height 27
click at [1038, 193] on input "0" at bounding box center [1022, 203] width 84 height 27
click at [1023, 202] on input "0" at bounding box center [1022, 203] width 84 height 27
click at [1025, 205] on input "0" at bounding box center [1022, 203] width 84 height 27
type input "18.88"
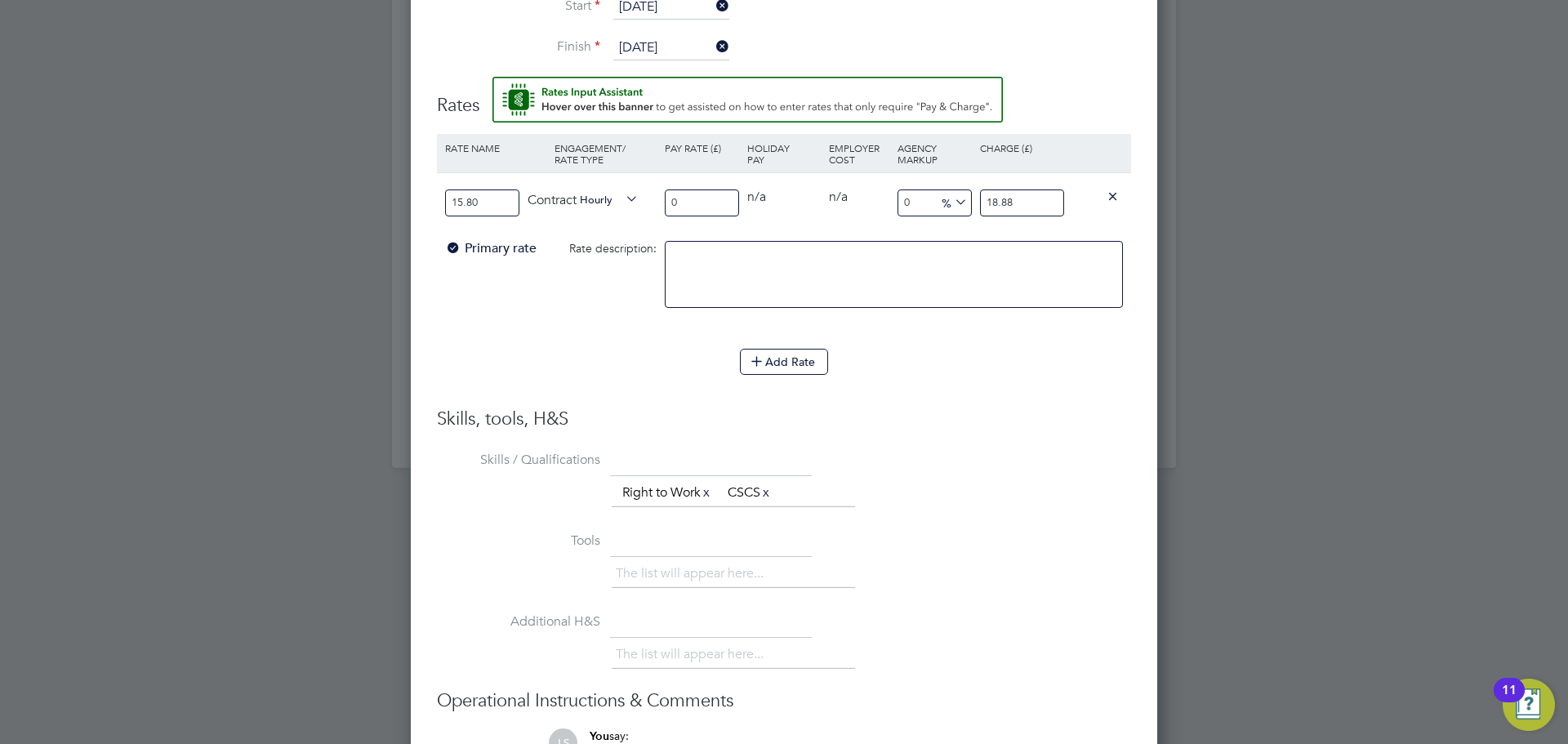
click at [923, 395] on li "Rate Name Engagement/ Rate Type Pay Rate (£) Holiday Pay Employer Cost Agency M…" at bounding box center [784, 270] width 694 height 273
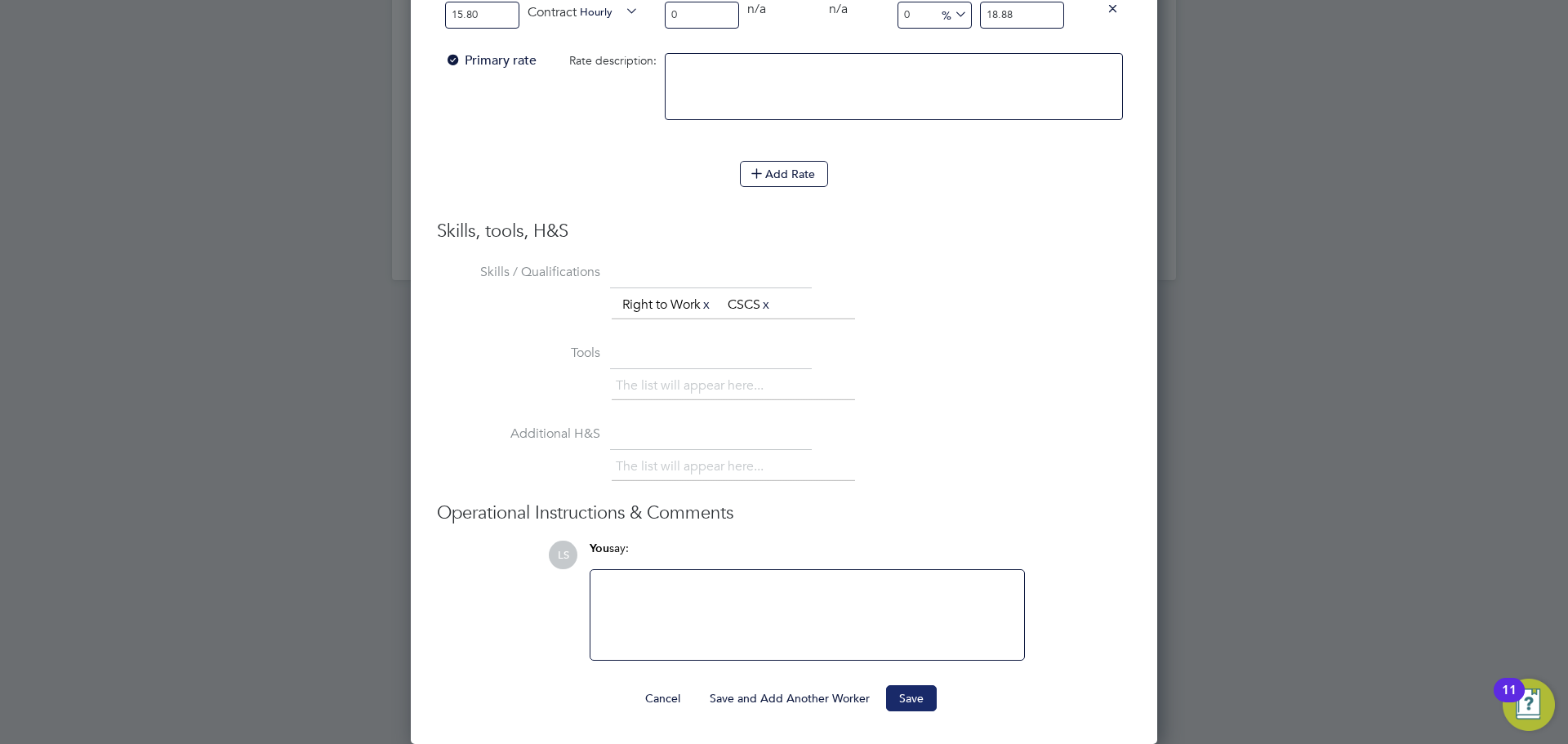
click at [901, 689] on button "Save" at bounding box center [911, 698] width 51 height 26
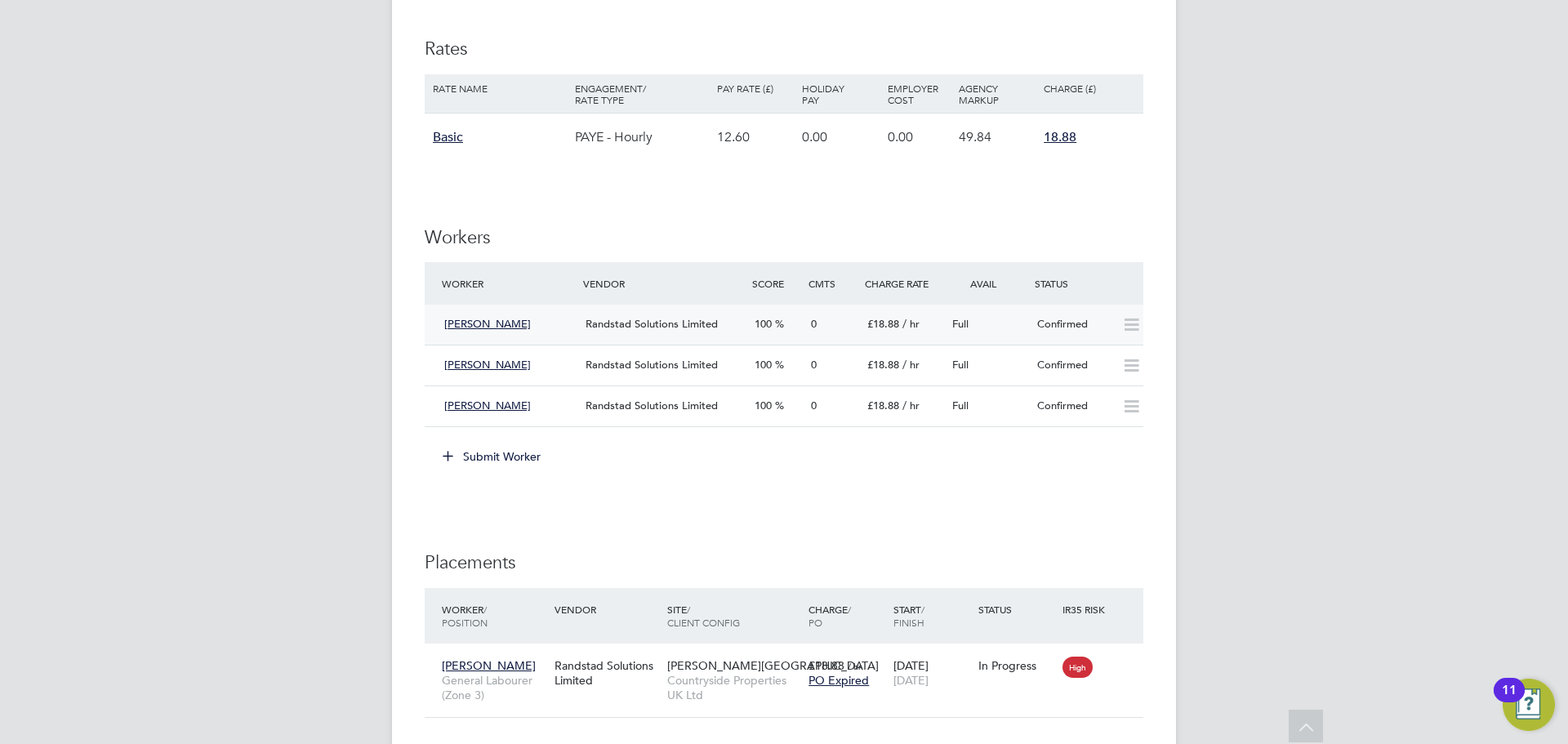
click at [565, 340] on div "Archie Wilson Randstad Solutions Limited 100 0 £18.88 / hr Full Confirmed" at bounding box center [784, 325] width 718 height 40
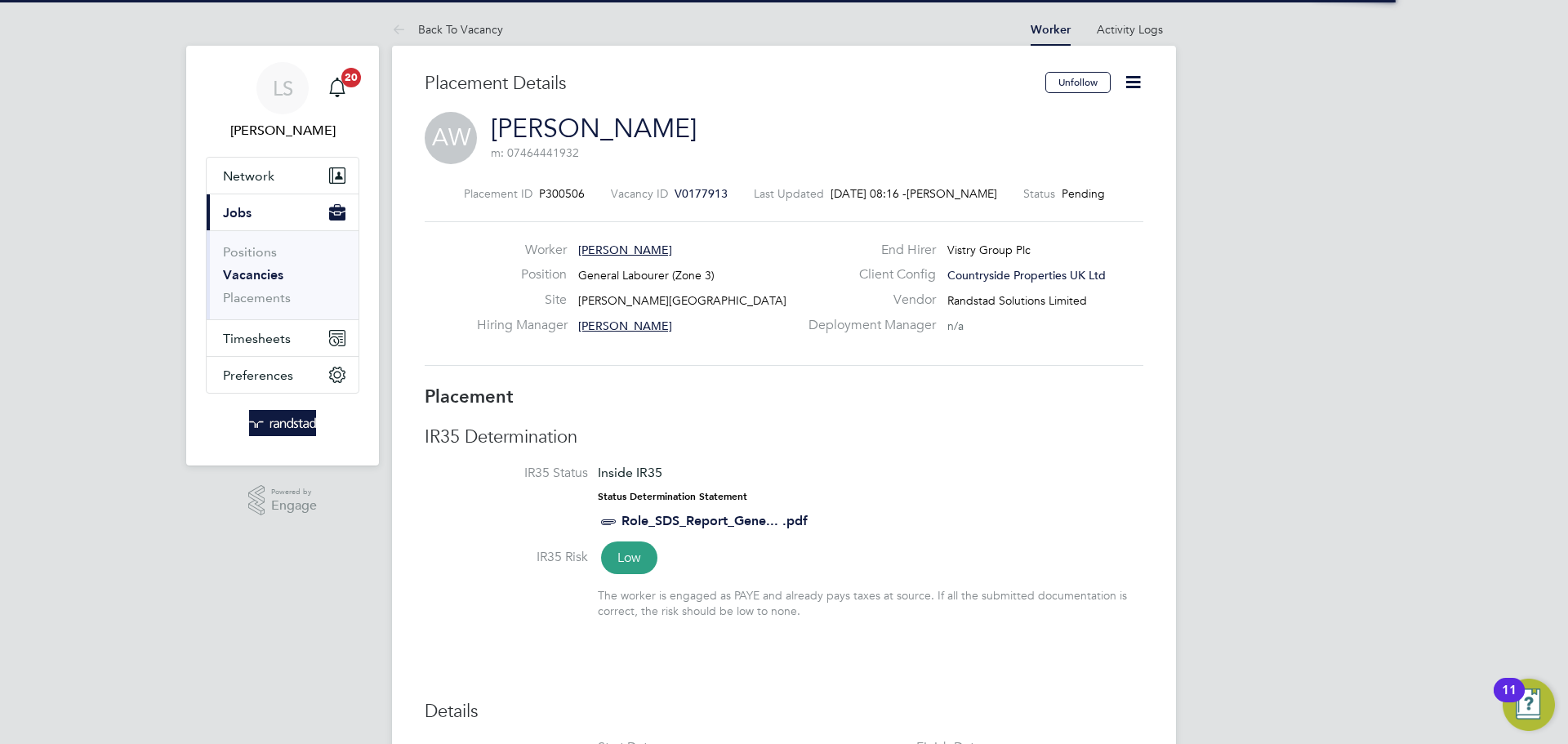
click at [1143, 80] on icon at bounding box center [1133, 81] width 20 height 20
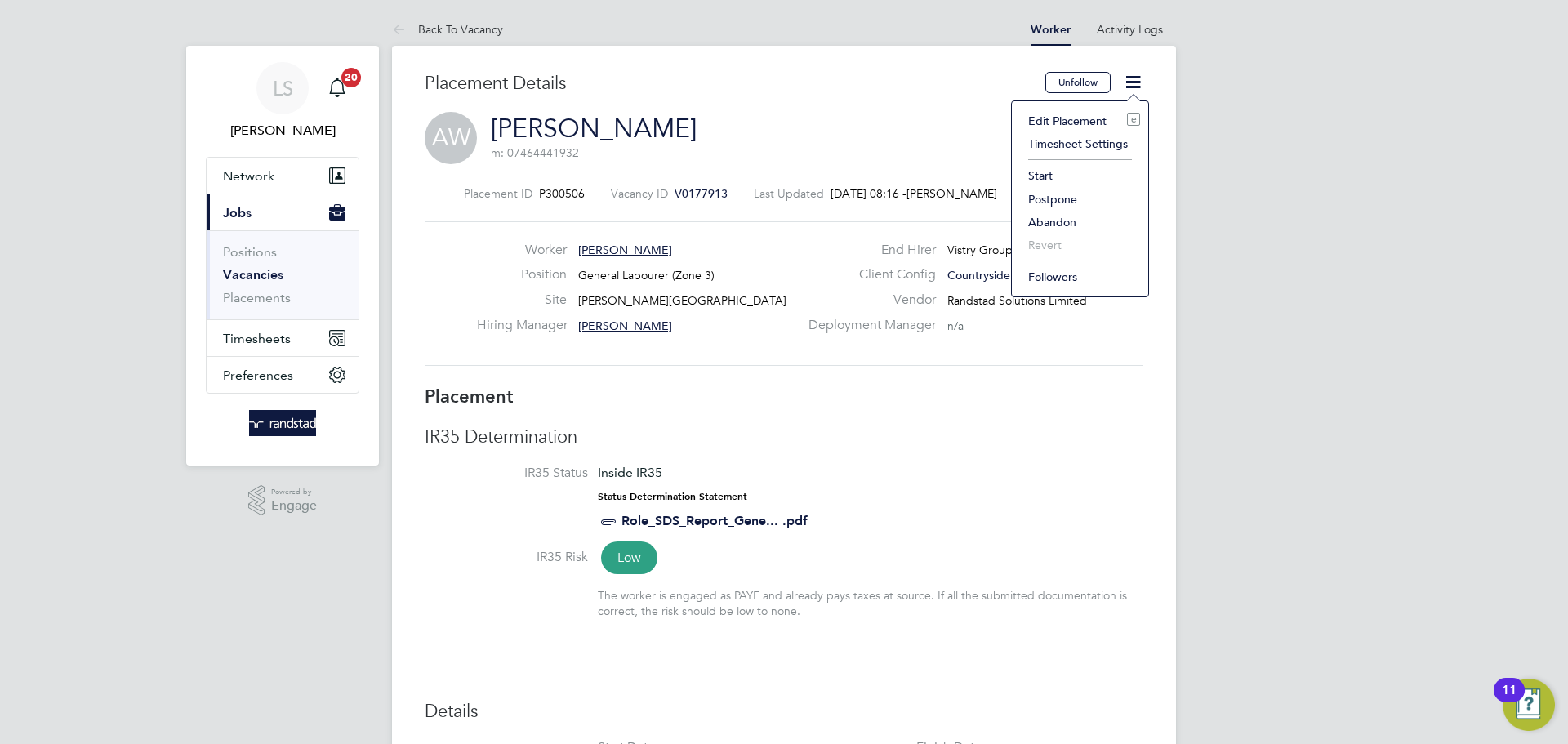
click at [1047, 174] on li "Start" at bounding box center [1080, 175] width 120 height 23
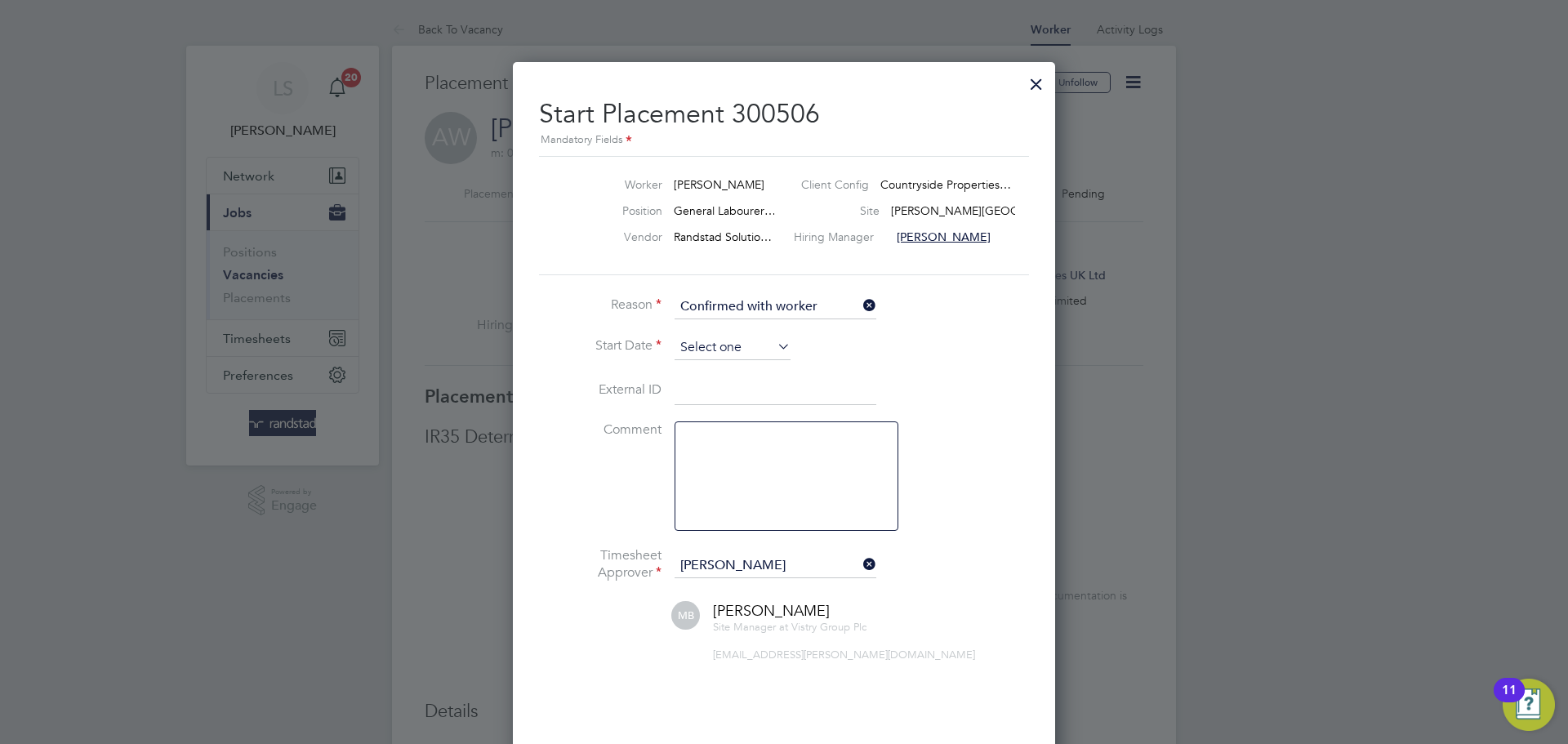
click at [744, 356] on input at bounding box center [732, 348] width 116 height 25
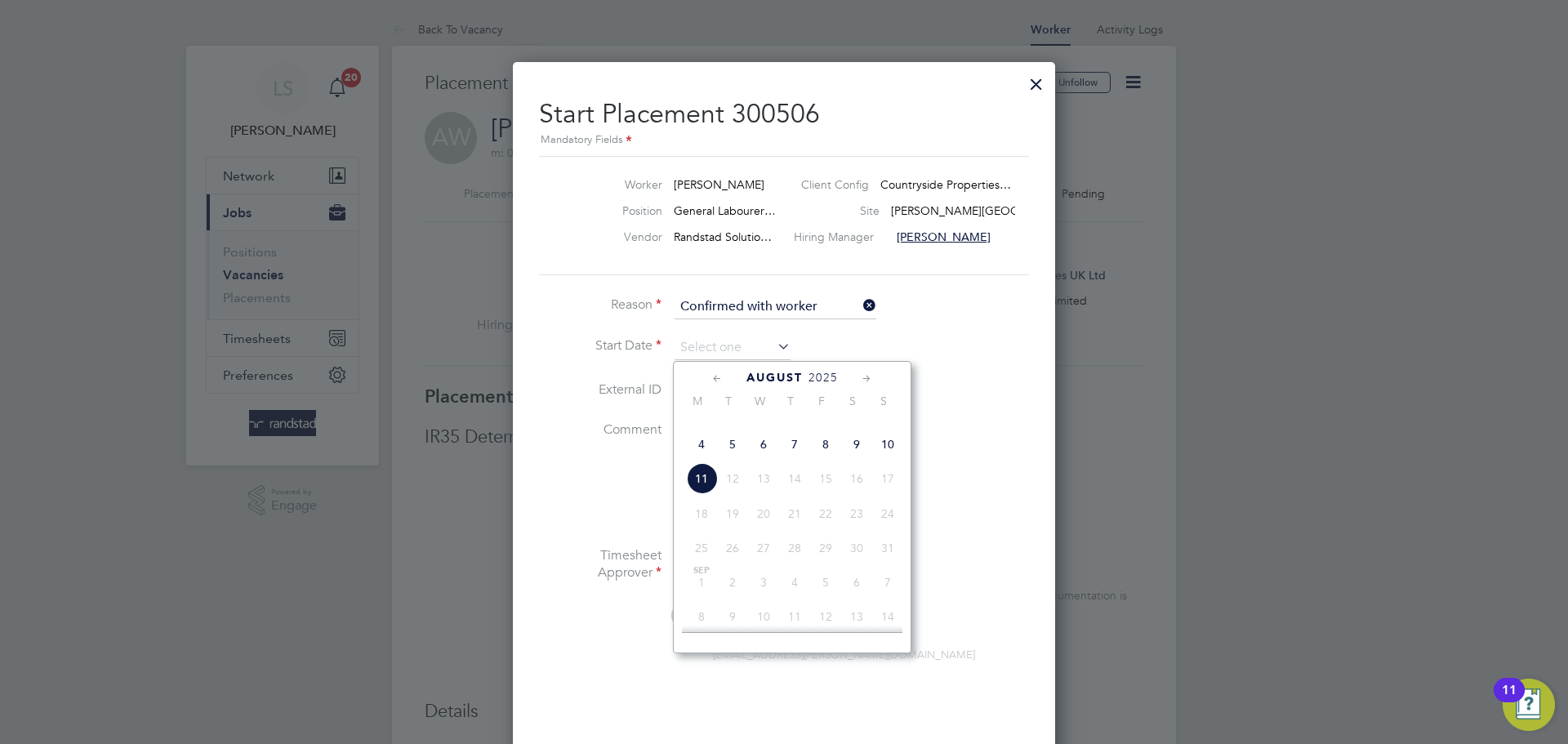
click at [770, 459] on span "6" at bounding box center [763, 444] width 31 height 31
type input "[DATE]"
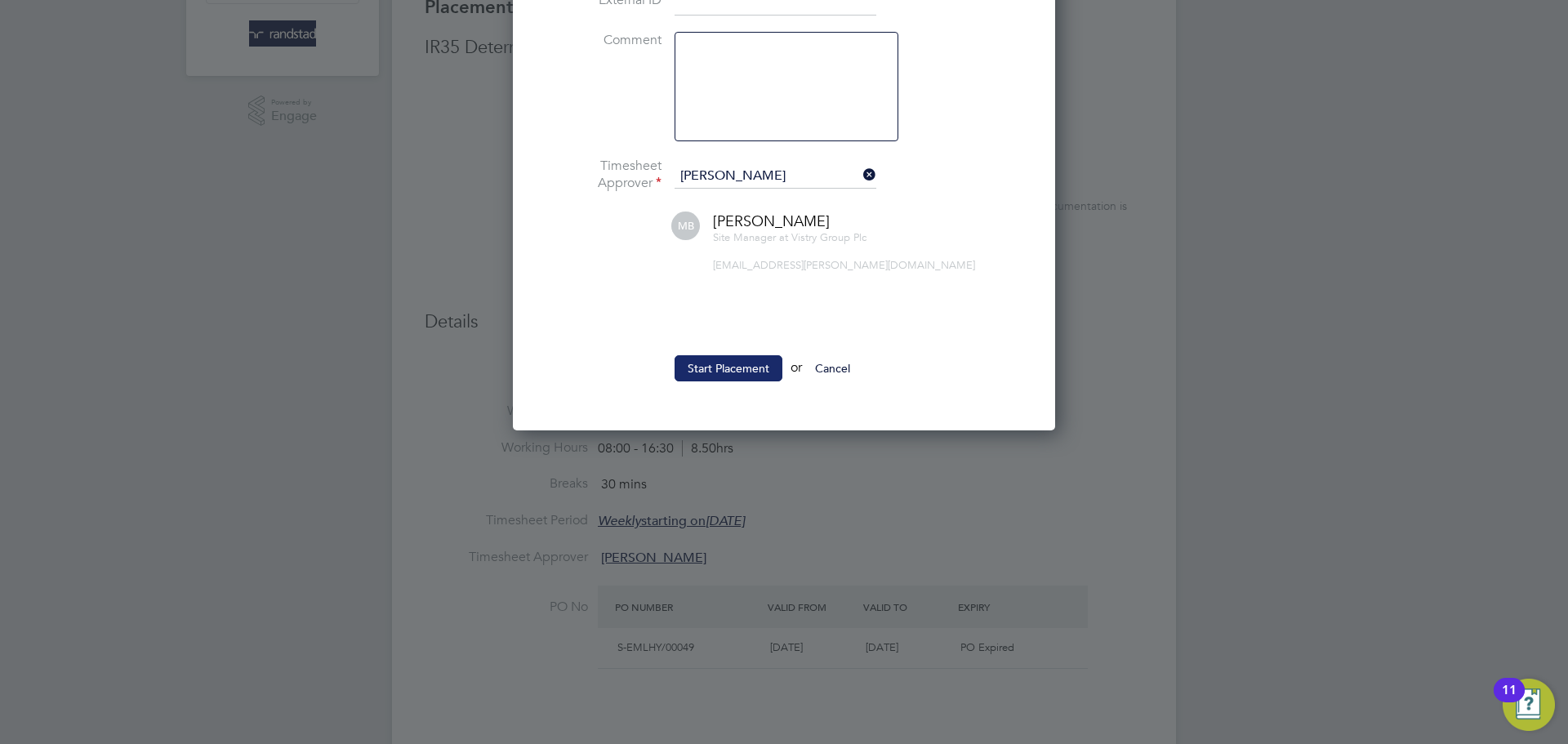
click at [730, 377] on button "Start Placement" at bounding box center [728, 367] width 107 height 26
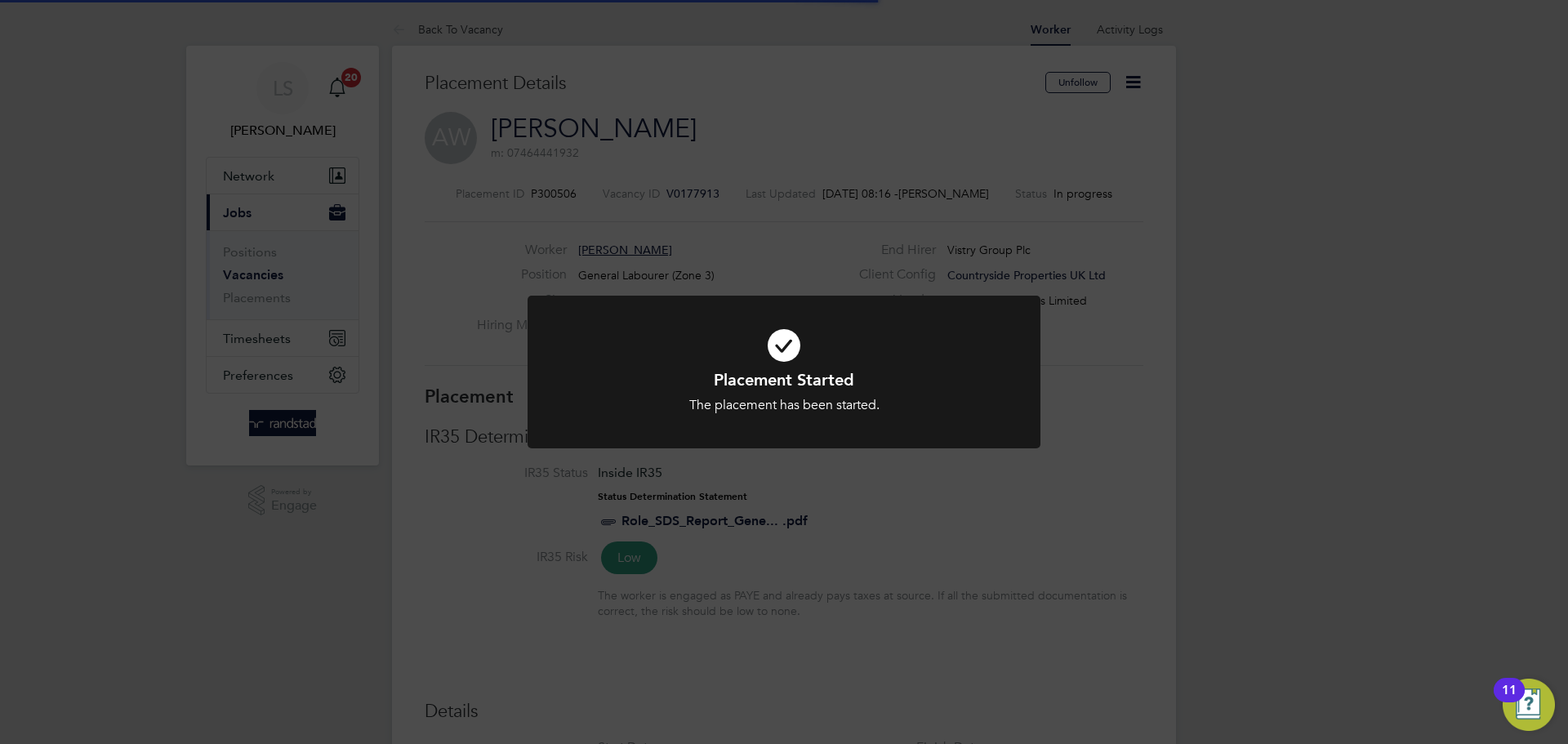
click at [716, 360] on icon at bounding box center [784, 345] width 425 height 63
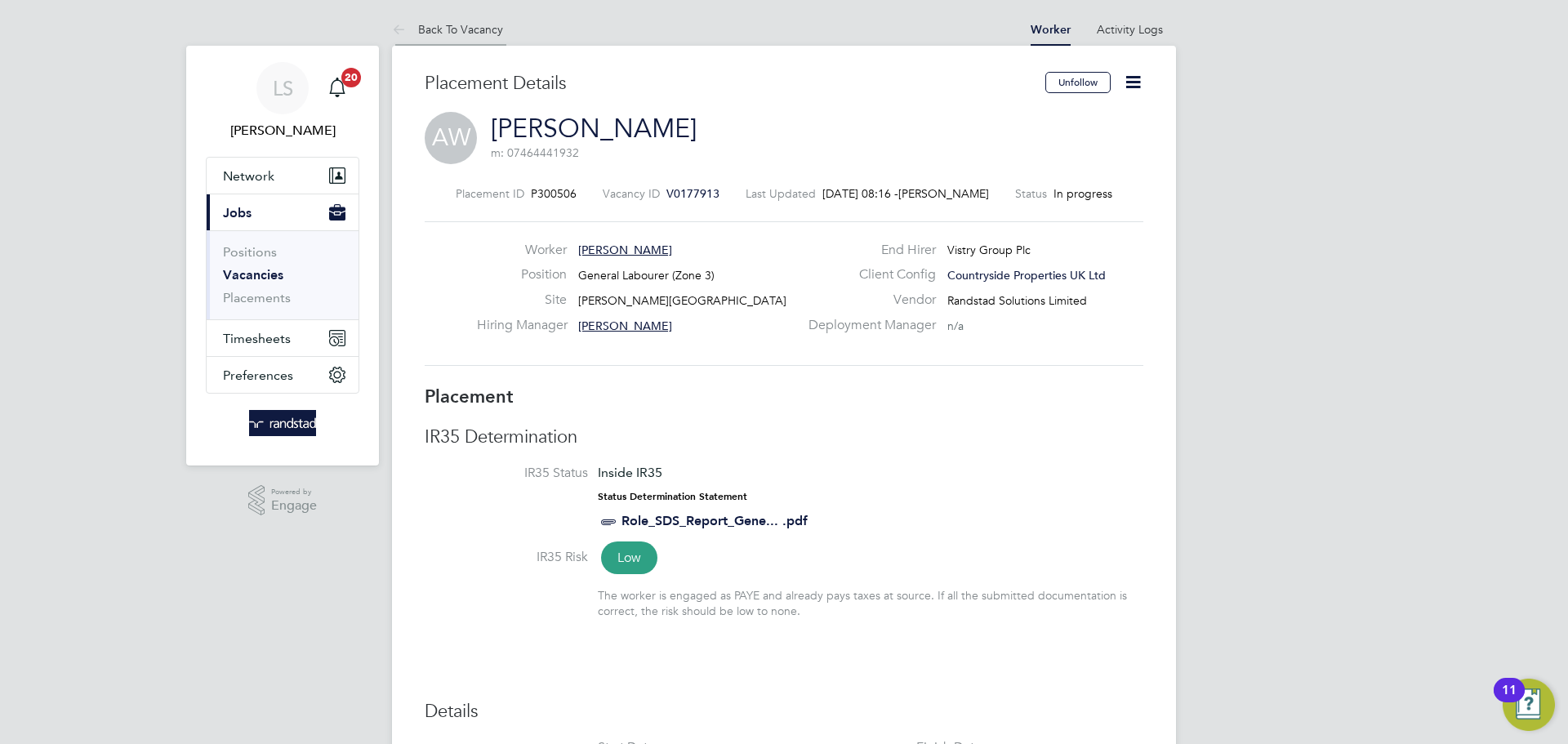
click at [400, 20] on icon at bounding box center [402, 30] width 20 height 20
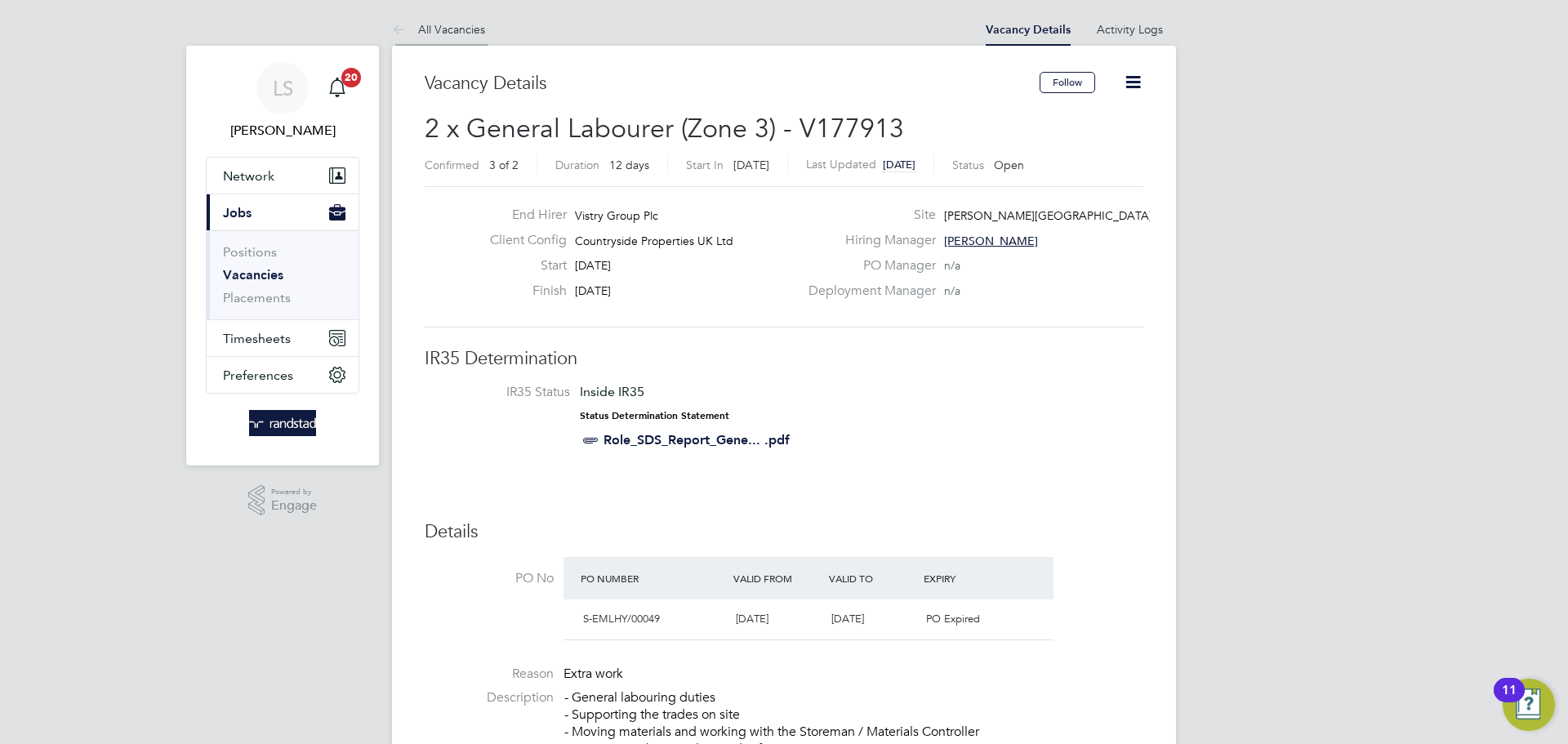
click at [416, 26] on link "All Vacancies" at bounding box center [438, 29] width 93 height 14
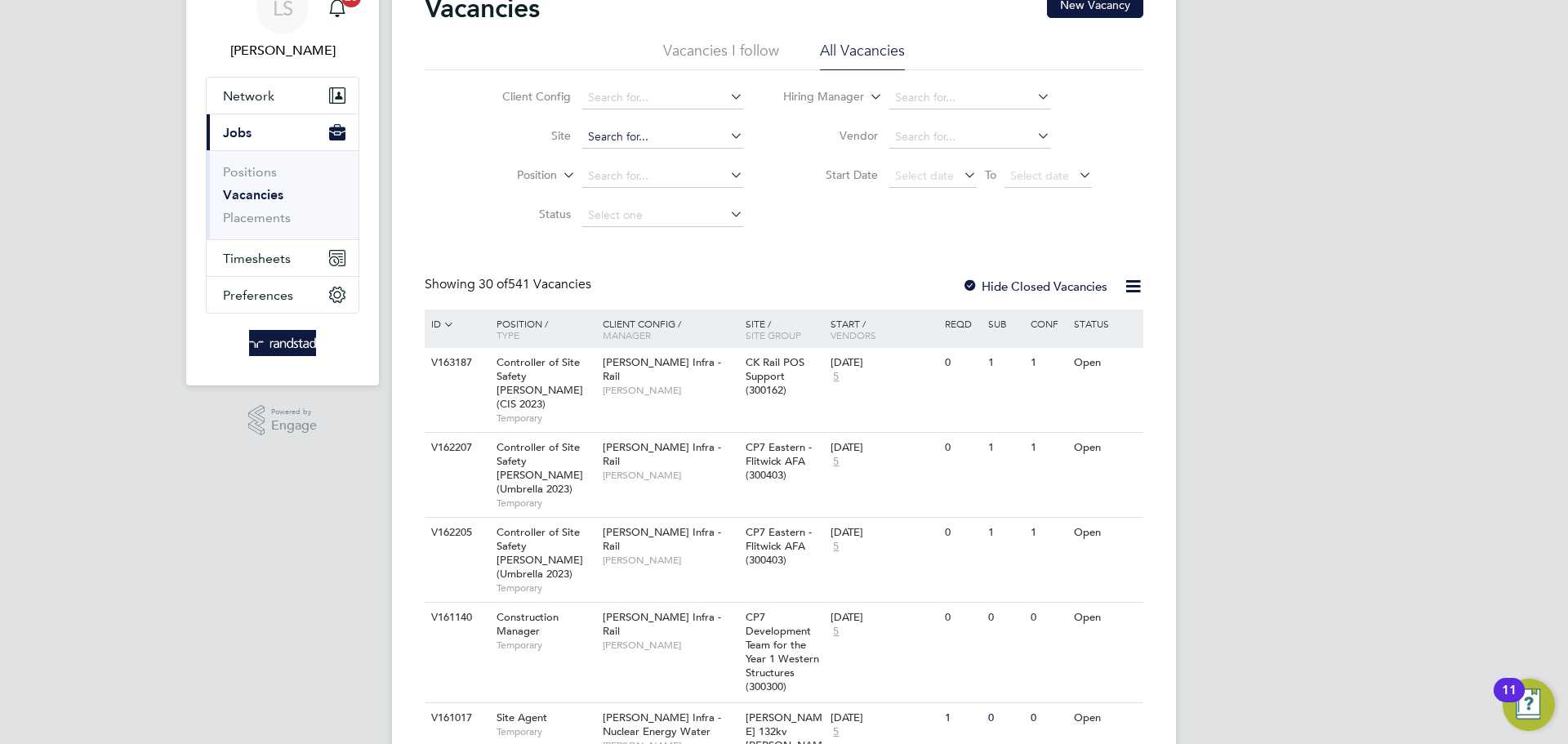
click at [603, 142] on input at bounding box center [663, 137] width 161 height 23
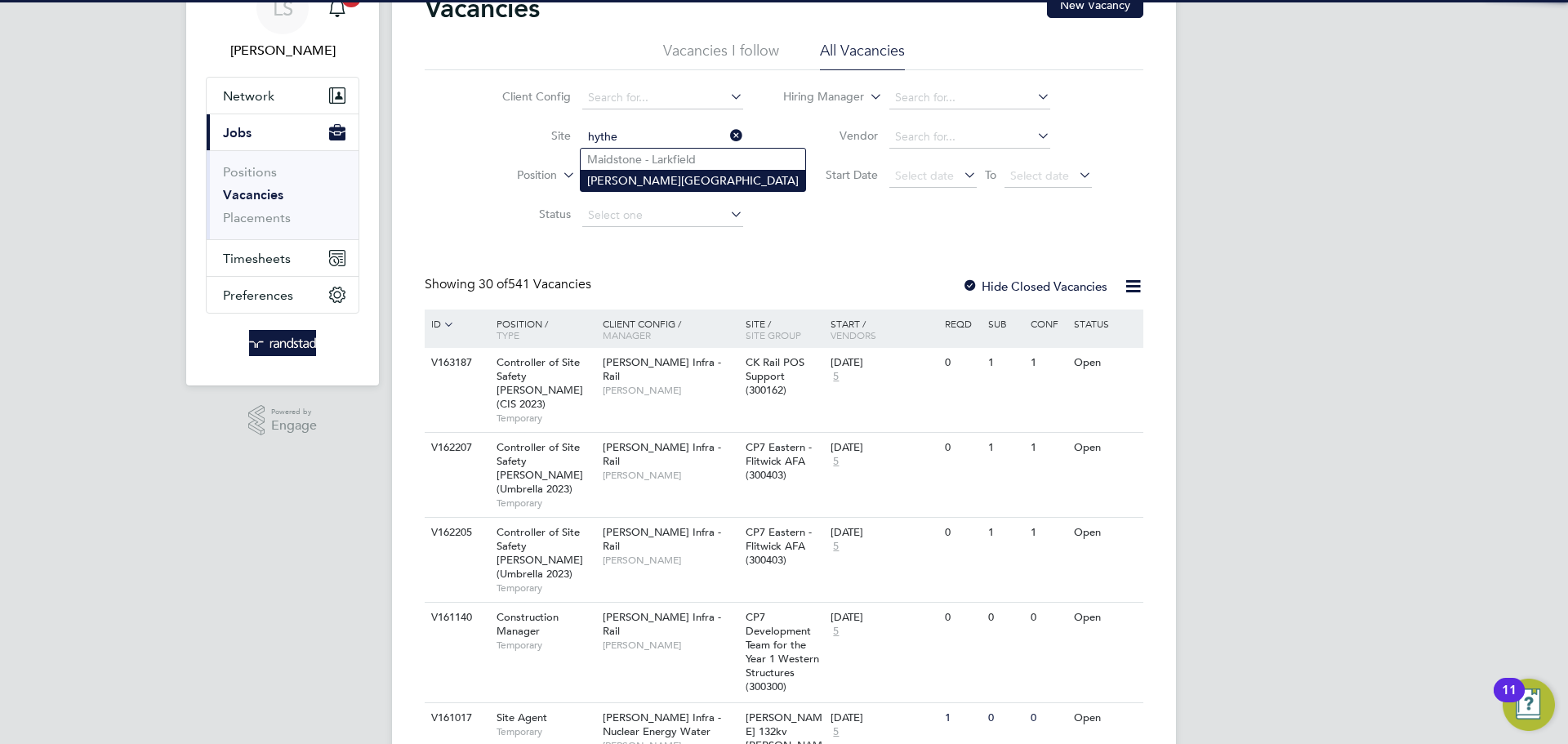
click at [586, 182] on li "[PERSON_NAME][GEOGRAPHIC_DATA]" at bounding box center [693, 180] width 224 height 21
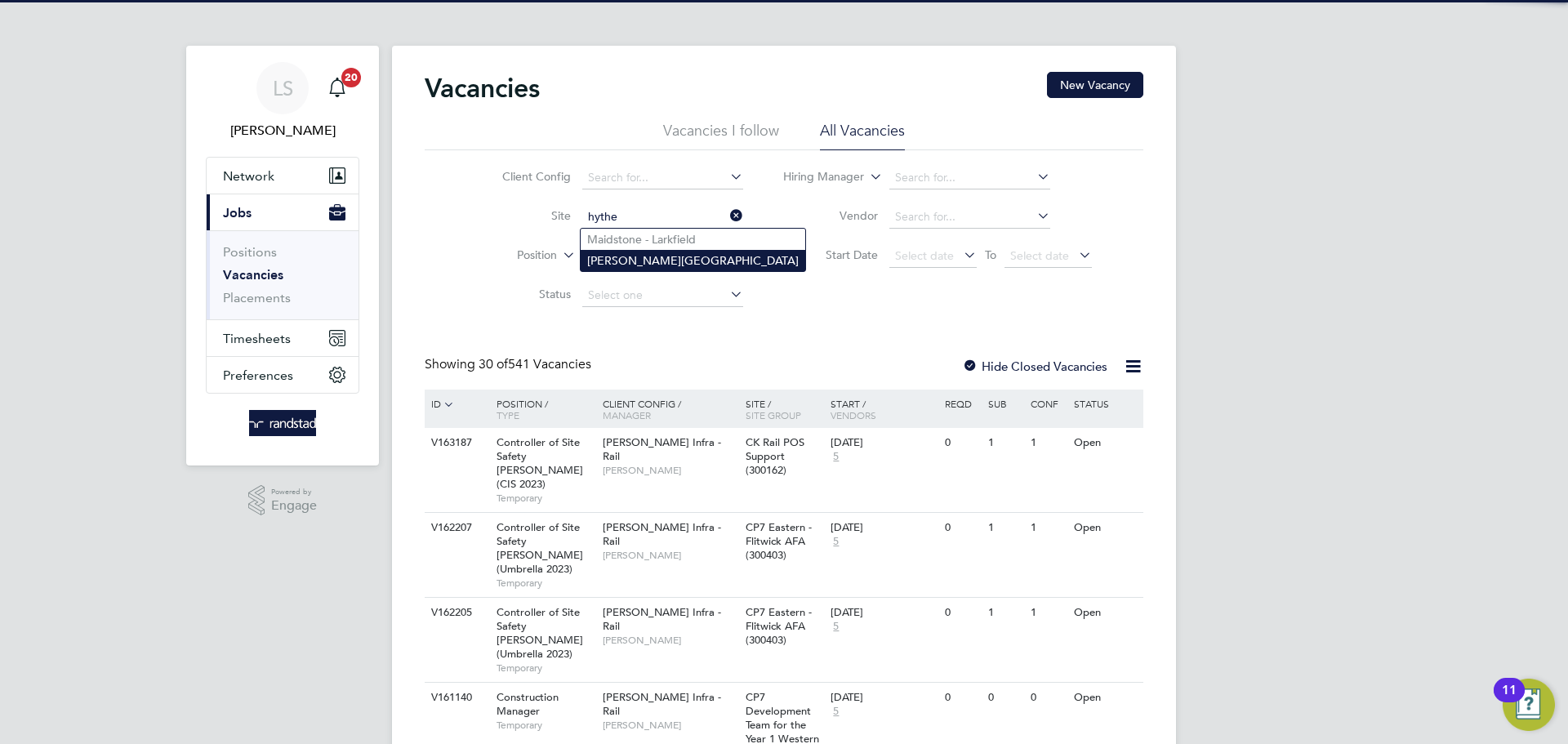
type input "[PERSON_NAME][GEOGRAPHIC_DATA]"
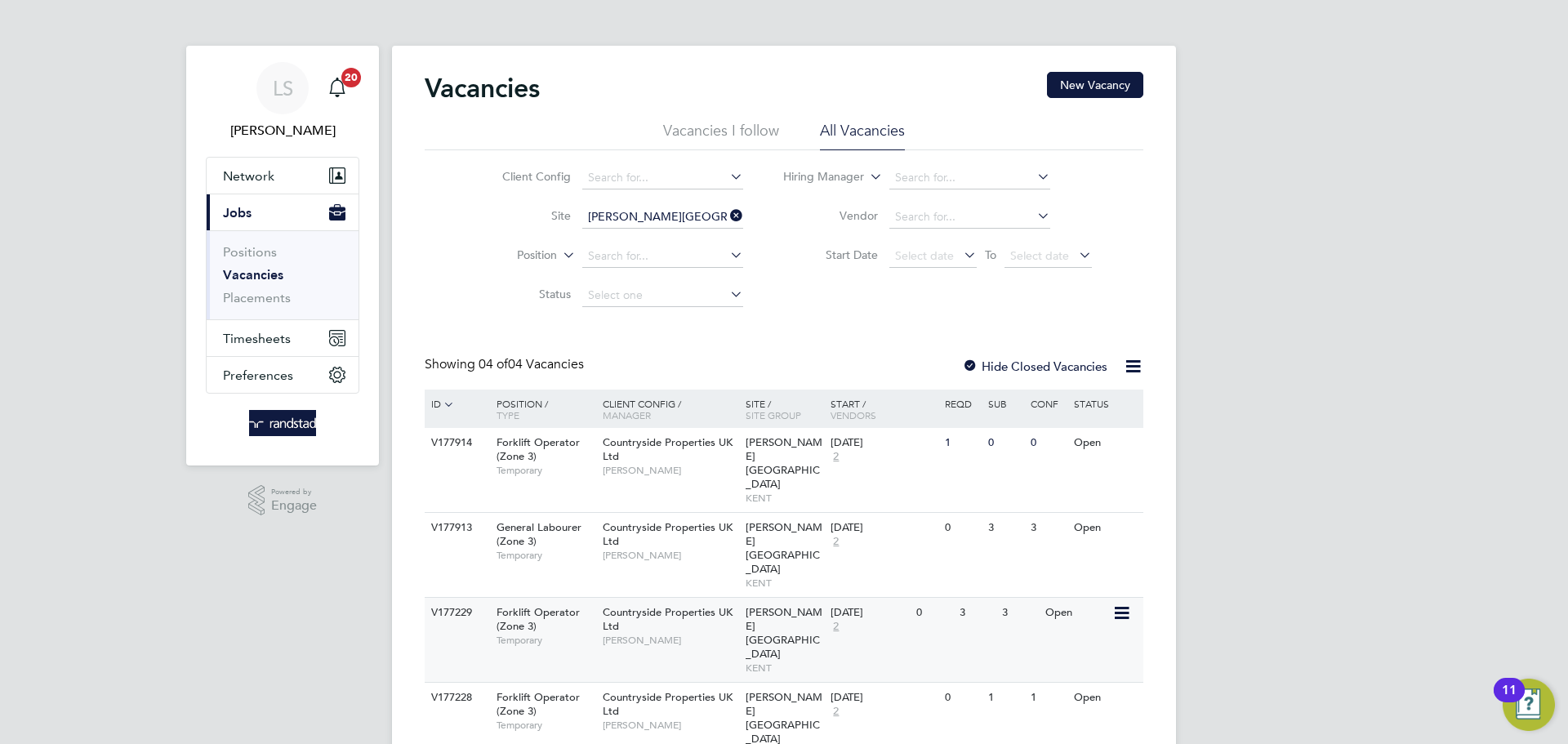
click at [666, 634] on span "[PERSON_NAME]" at bounding box center [670, 640] width 135 height 13
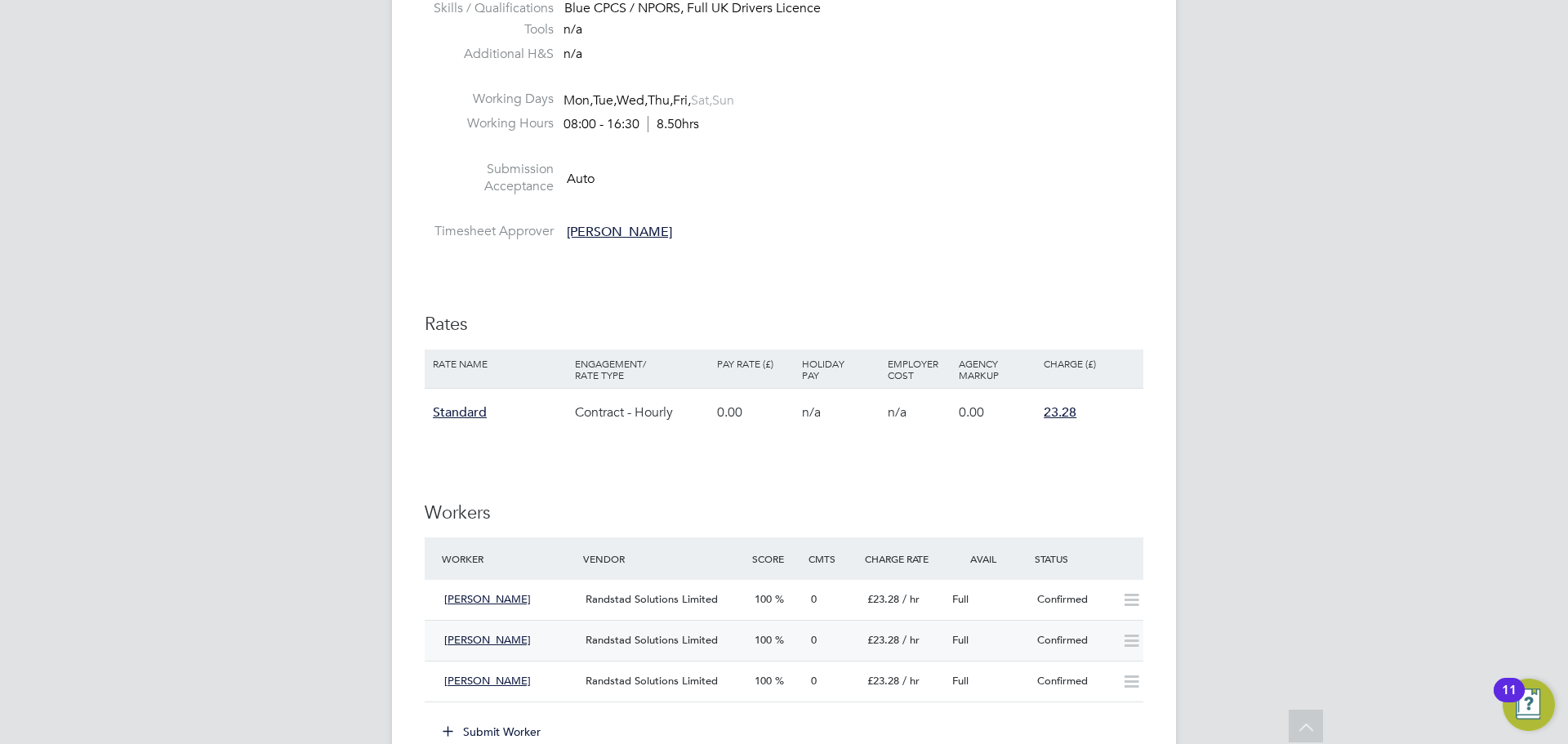
click at [1127, 647] on icon at bounding box center [1131, 641] width 20 height 13
click at [539, 642] on div "[PERSON_NAME]" at bounding box center [507, 640] width 141 height 27
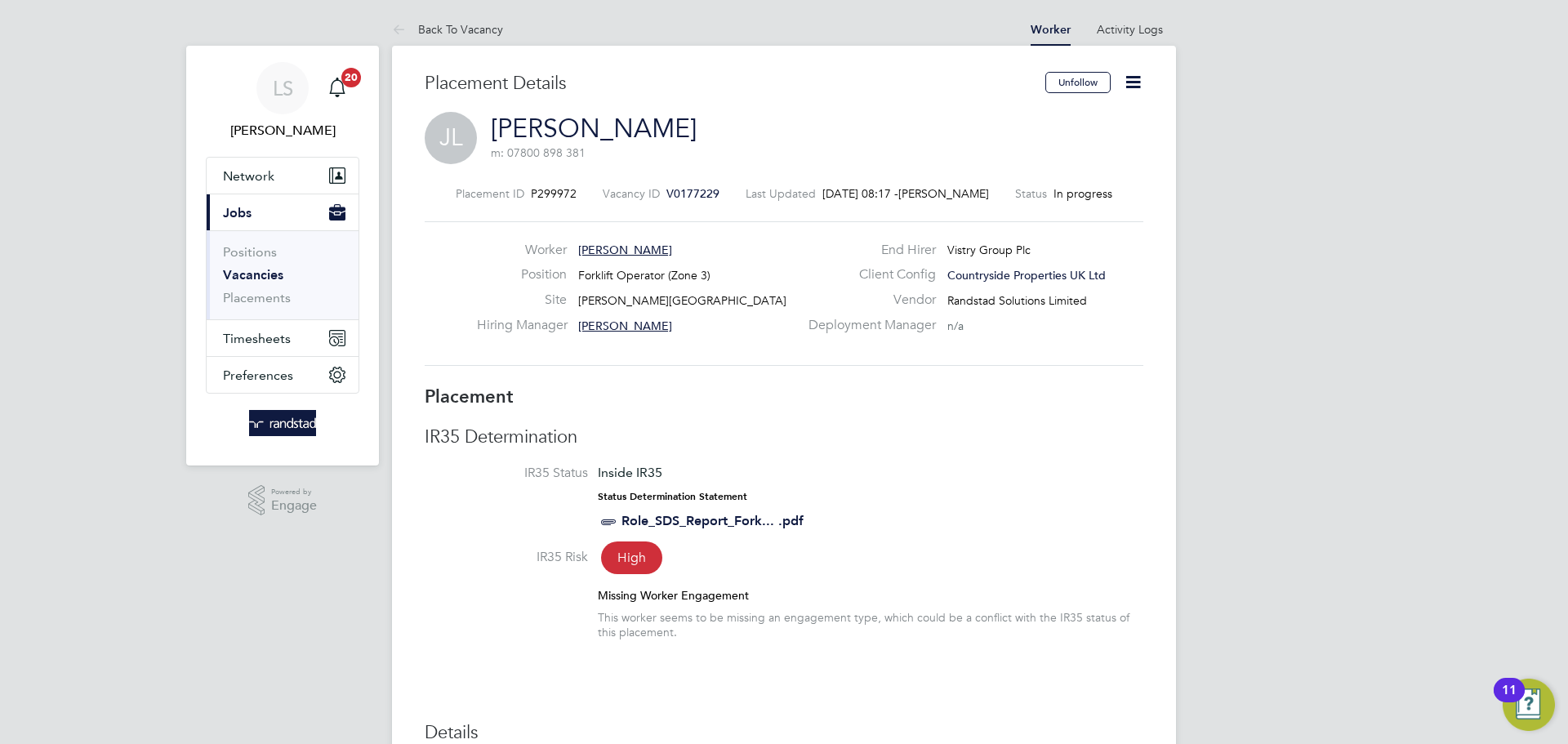
click at [1126, 92] on icon at bounding box center [1133, 81] width 20 height 20
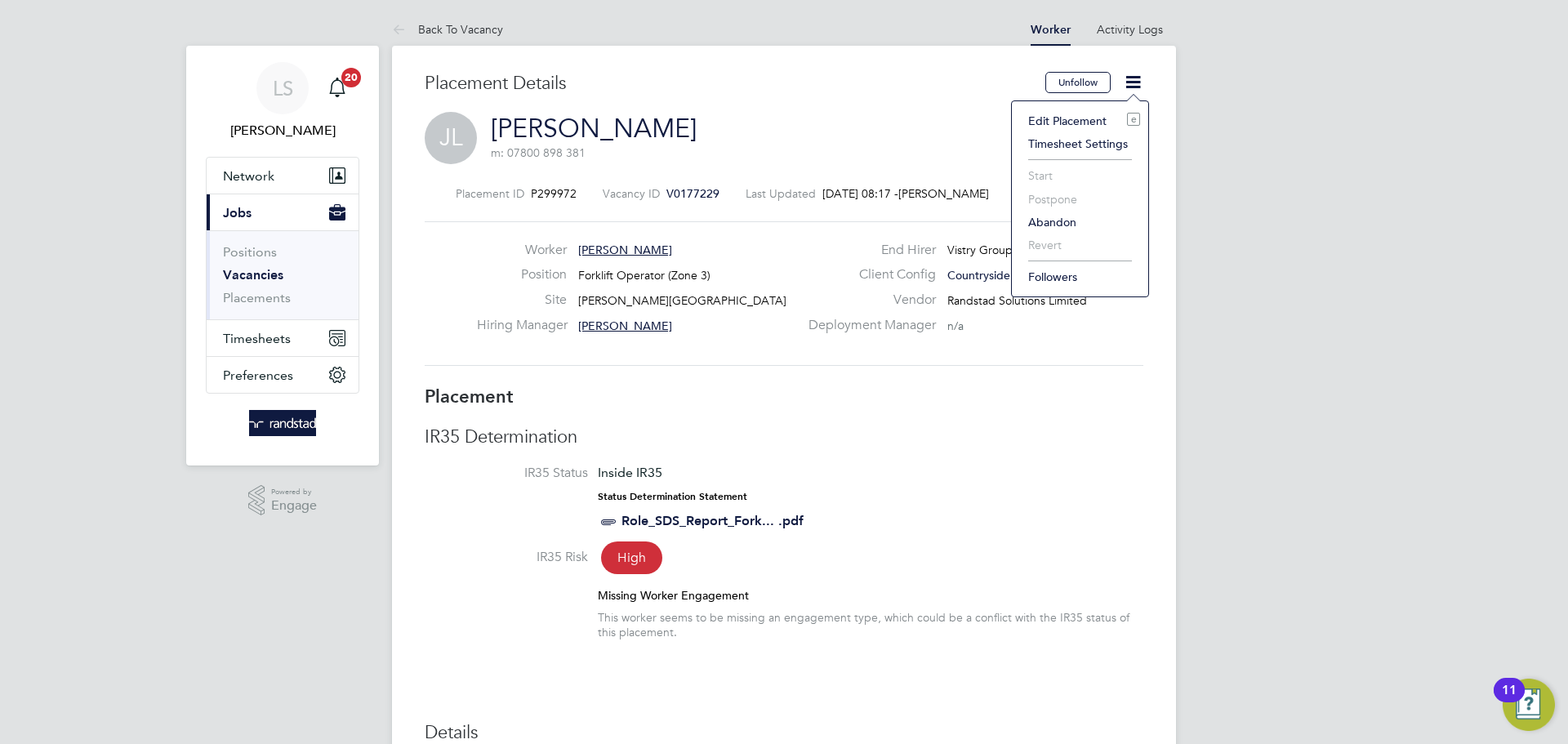
click at [1054, 119] on li "Edit Placement e" at bounding box center [1080, 121] width 120 height 23
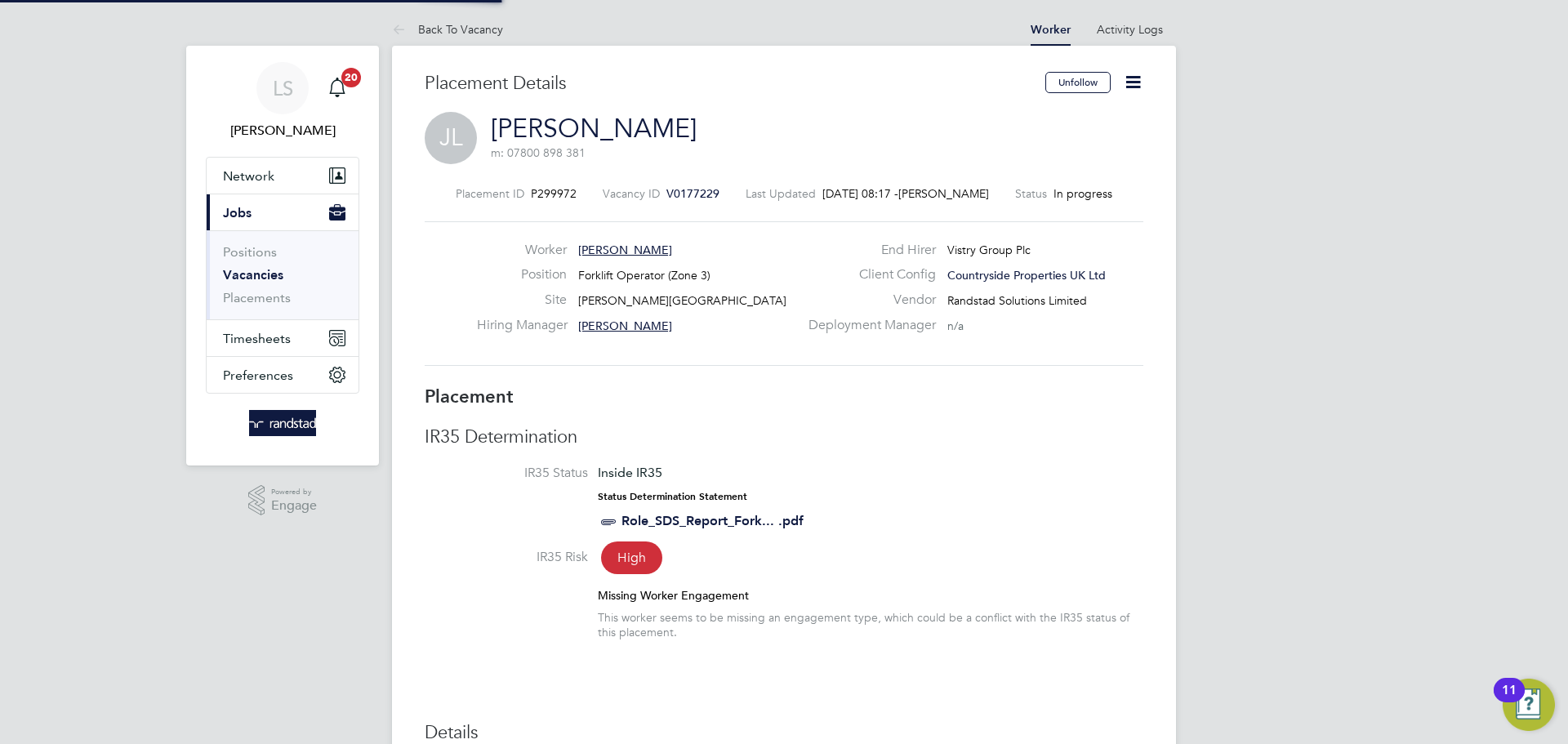
type input "[PERSON_NAME]"
type input "[DATE]"
type input "24 Oct 2025"
type input "08:00"
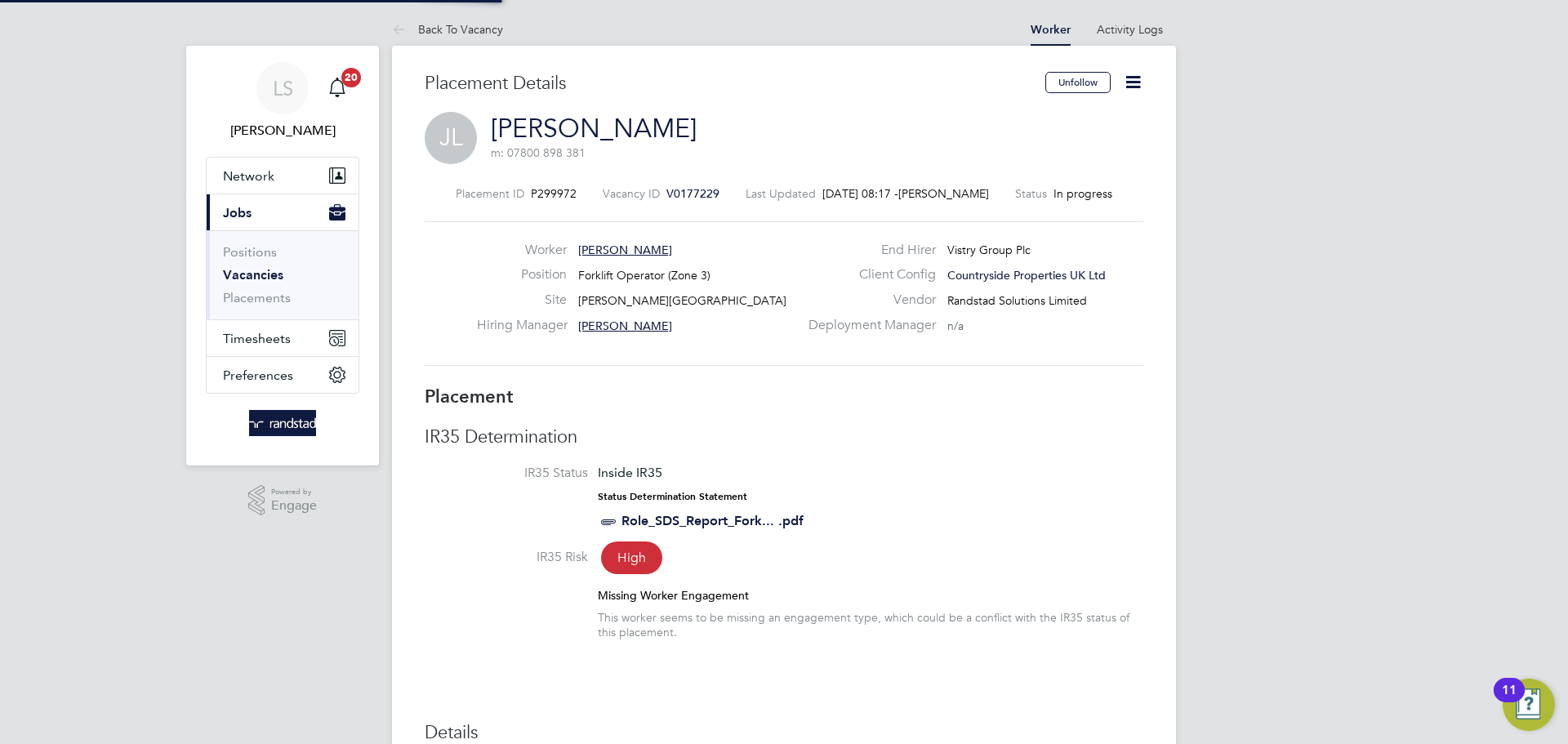
type input "16:30"
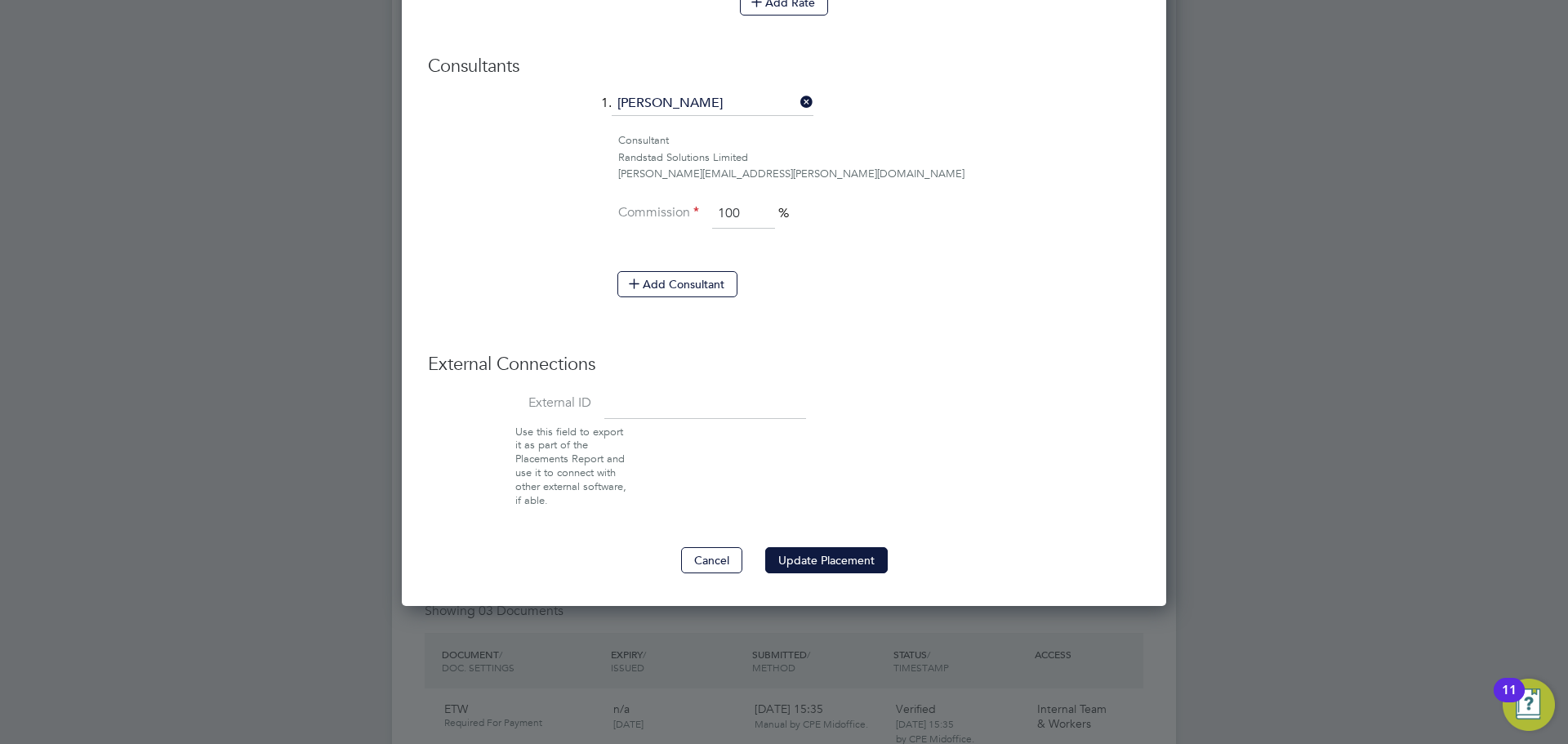
click at [887, 552] on div "Cancel Update Placement" at bounding box center [784, 560] width 713 height 26
click at [867, 555] on button "Update Placement" at bounding box center [827, 560] width 123 height 26
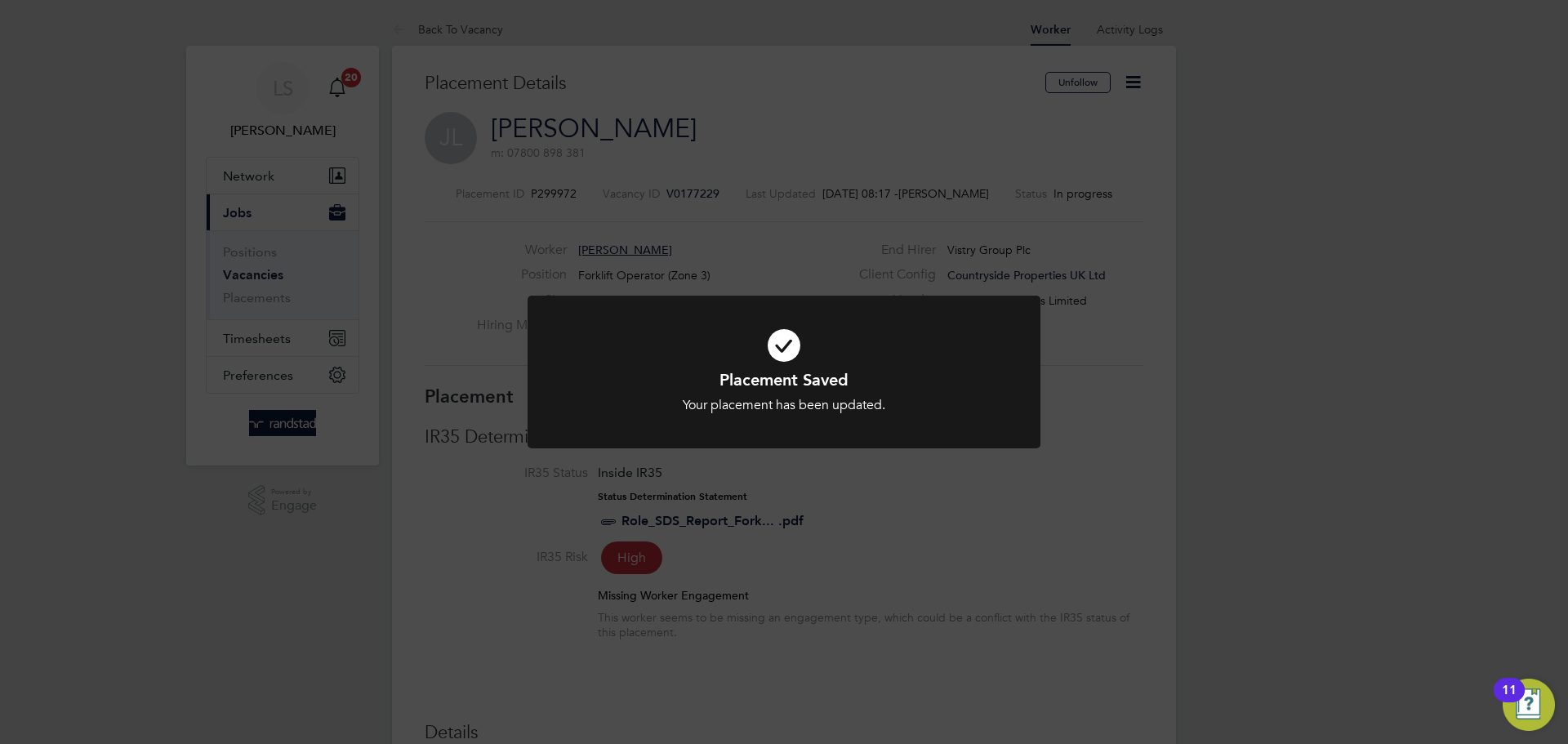
click at [339, 401] on div "Placement Saved Your placement has been updated. Cancel Okay" at bounding box center [784, 372] width 1568 height 744
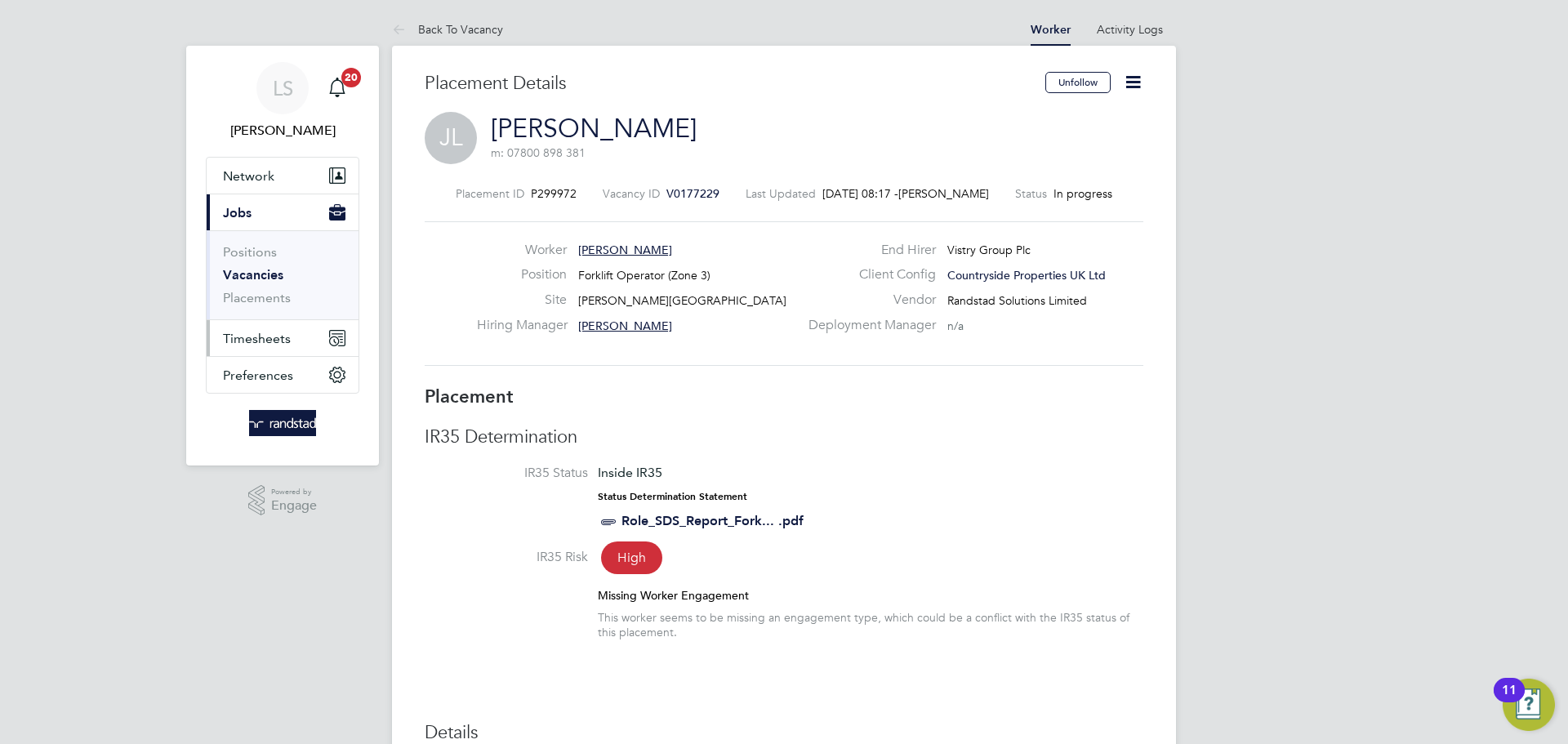
click at [274, 341] on span "Timesheets" at bounding box center [257, 338] width 68 height 15
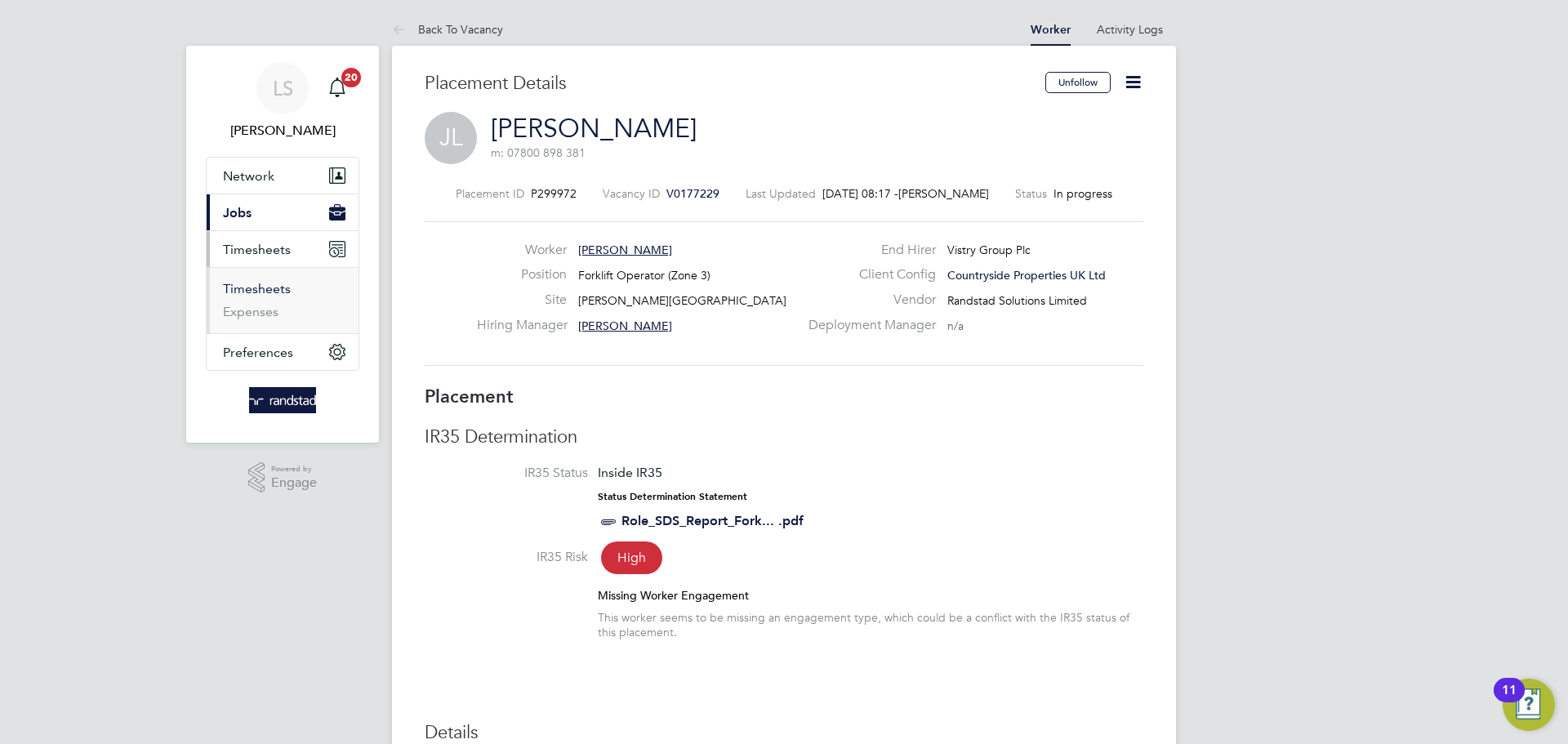
click at [258, 295] on link "Timesheets" at bounding box center [257, 289] width 68 height 15
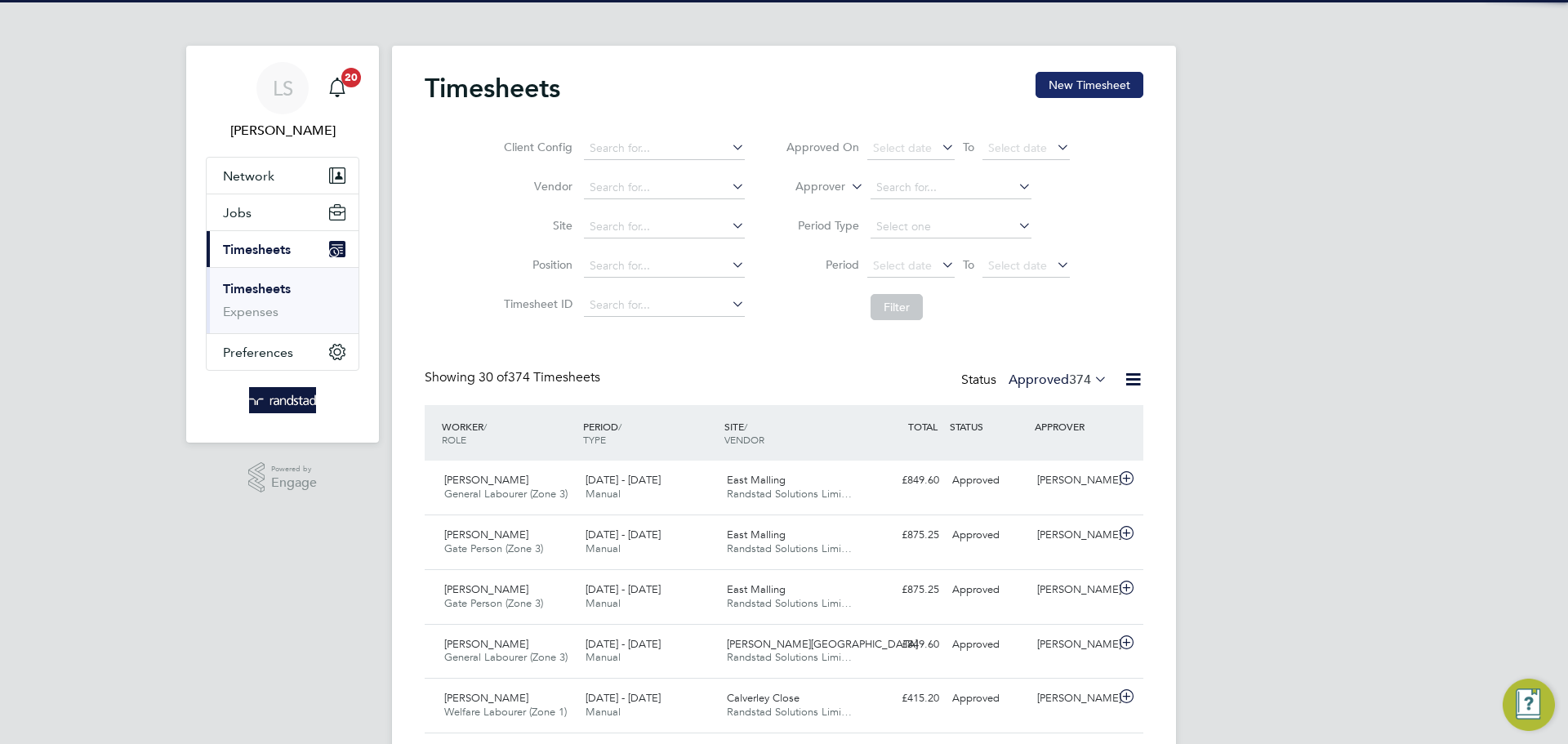
click at [1107, 91] on button "New Timesheet" at bounding box center [1089, 84] width 107 height 26
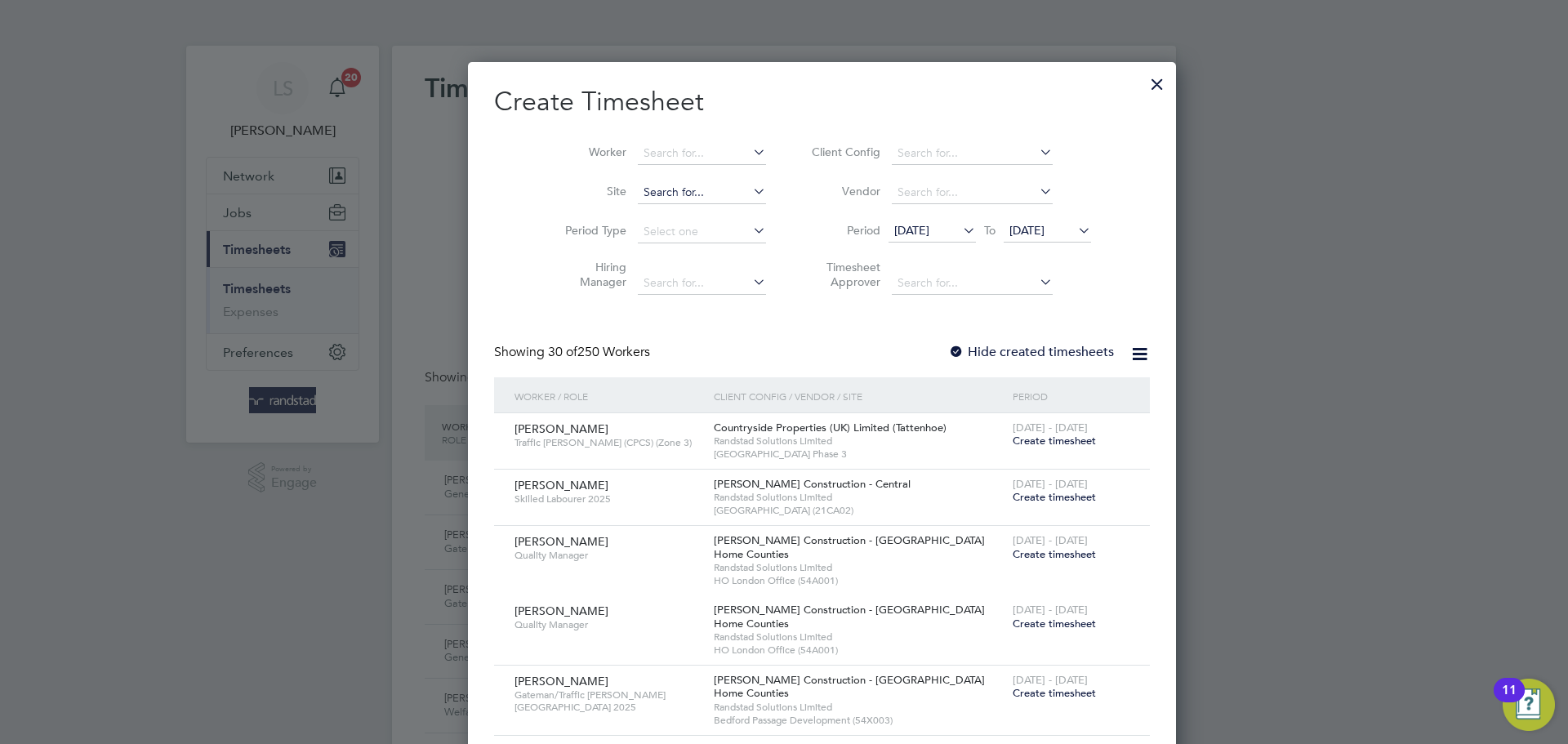
click at [649, 196] on input at bounding box center [702, 193] width 129 height 23
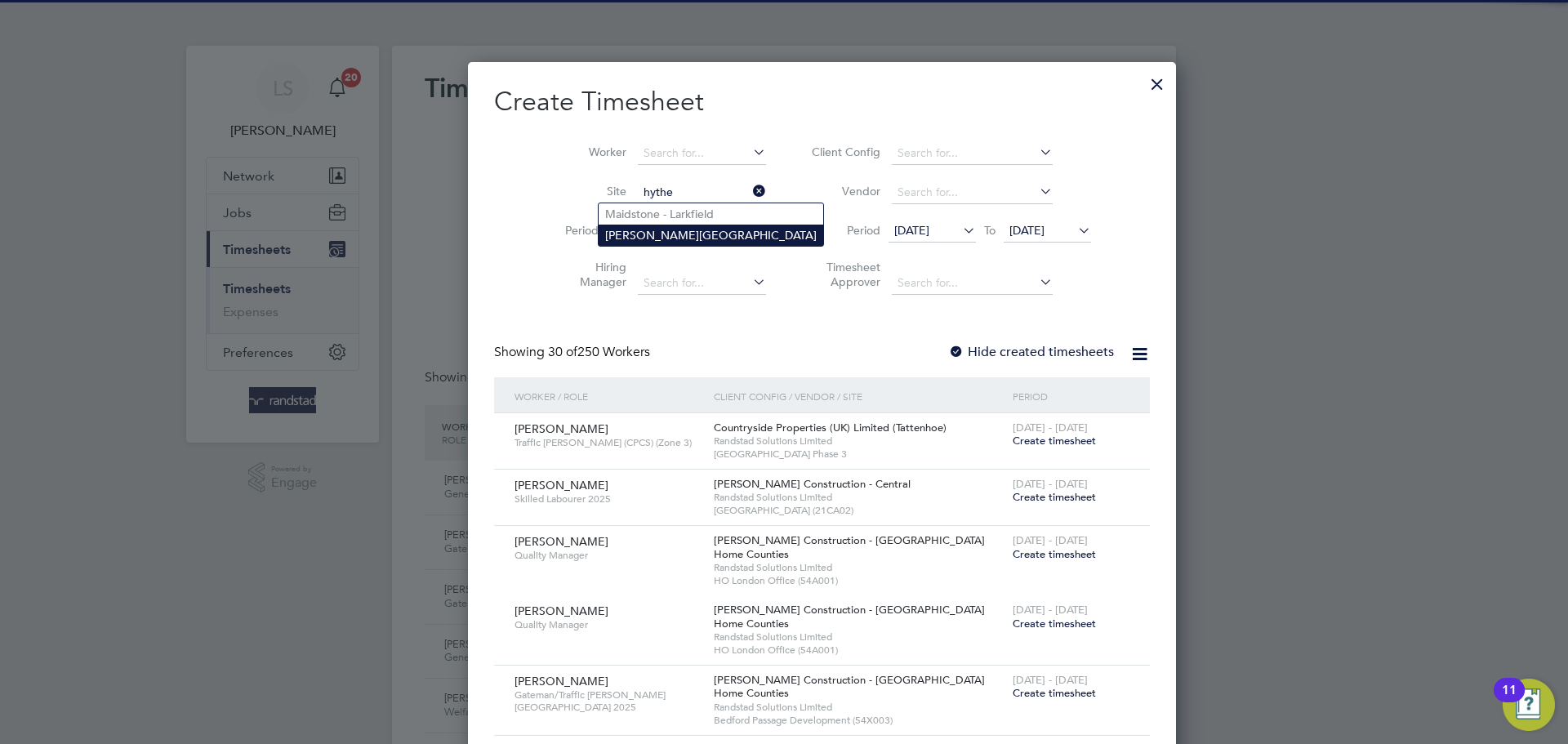
click at [630, 240] on li "[PERSON_NAME][GEOGRAPHIC_DATA]" at bounding box center [711, 235] width 224 height 21
type input "[PERSON_NAME][GEOGRAPHIC_DATA]"
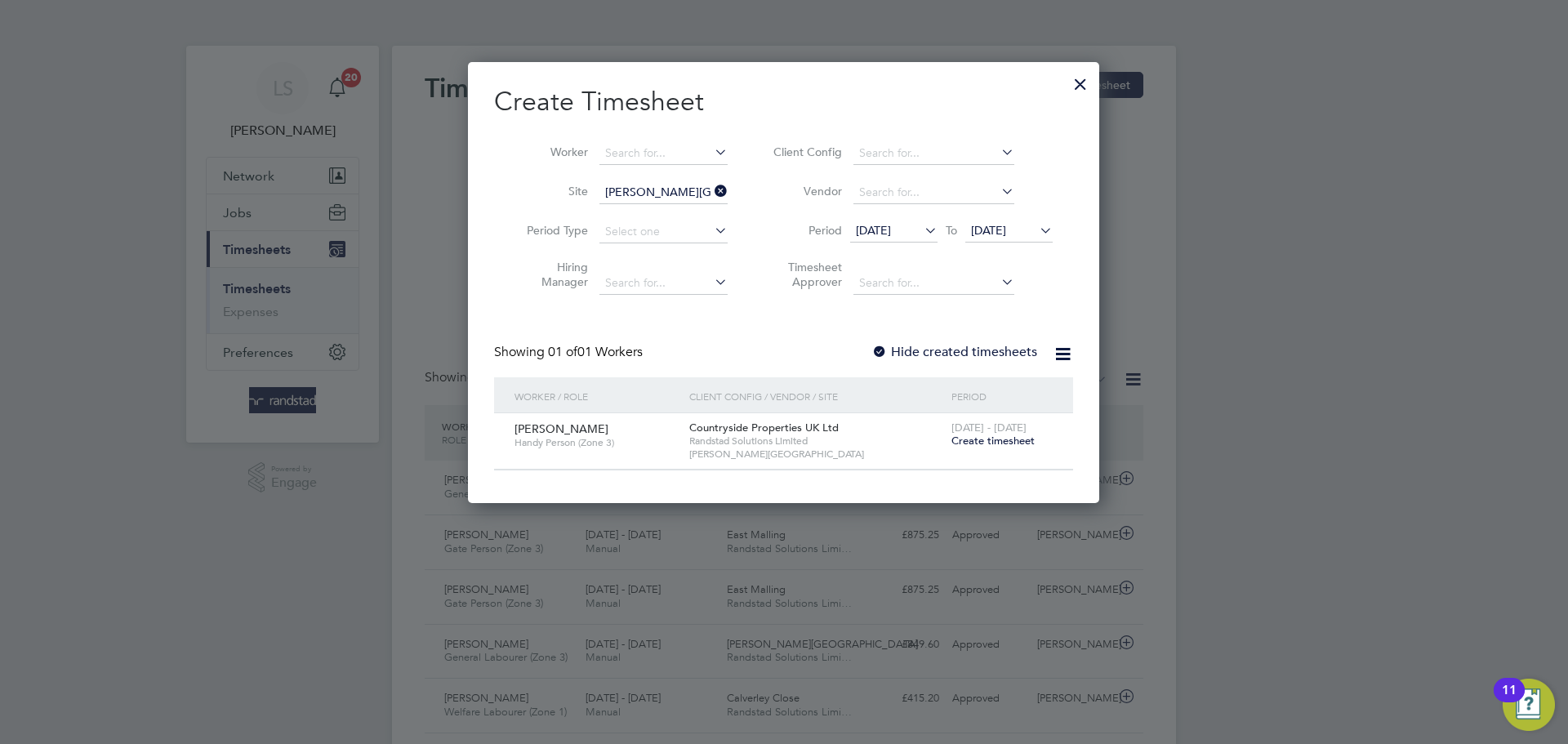
click at [894, 346] on label "Hide created timesheets" at bounding box center [954, 352] width 166 height 16
click at [998, 218] on li "Period 28 Jul 2025 To 04 Aug 2025" at bounding box center [910, 231] width 325 height 39
click at [998, 223] on span "[DATE]" at bounding box center [989, 230] width 35 height 14
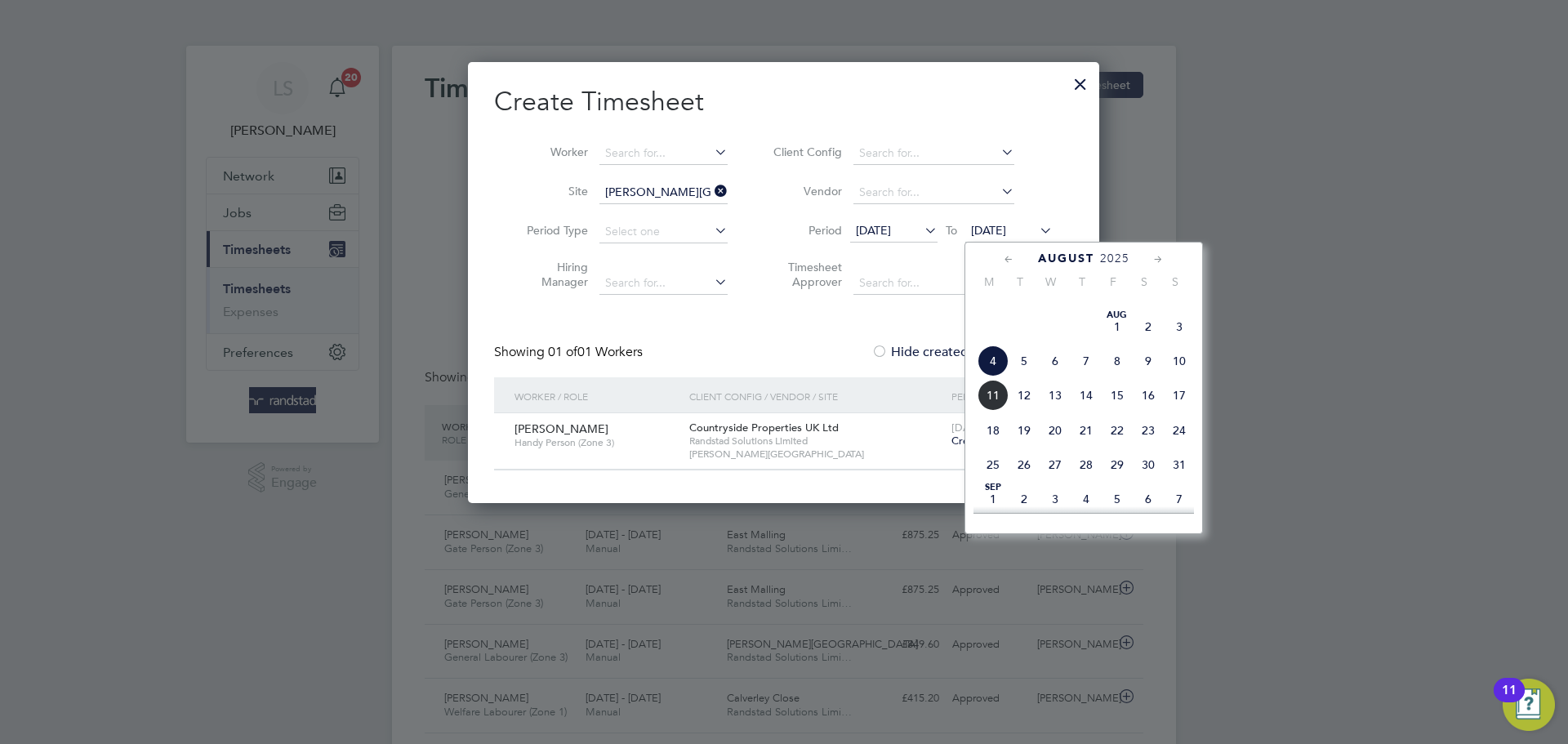
click at [985, 410] on span "11" at bounding box center [993, 395] width 31 height 31
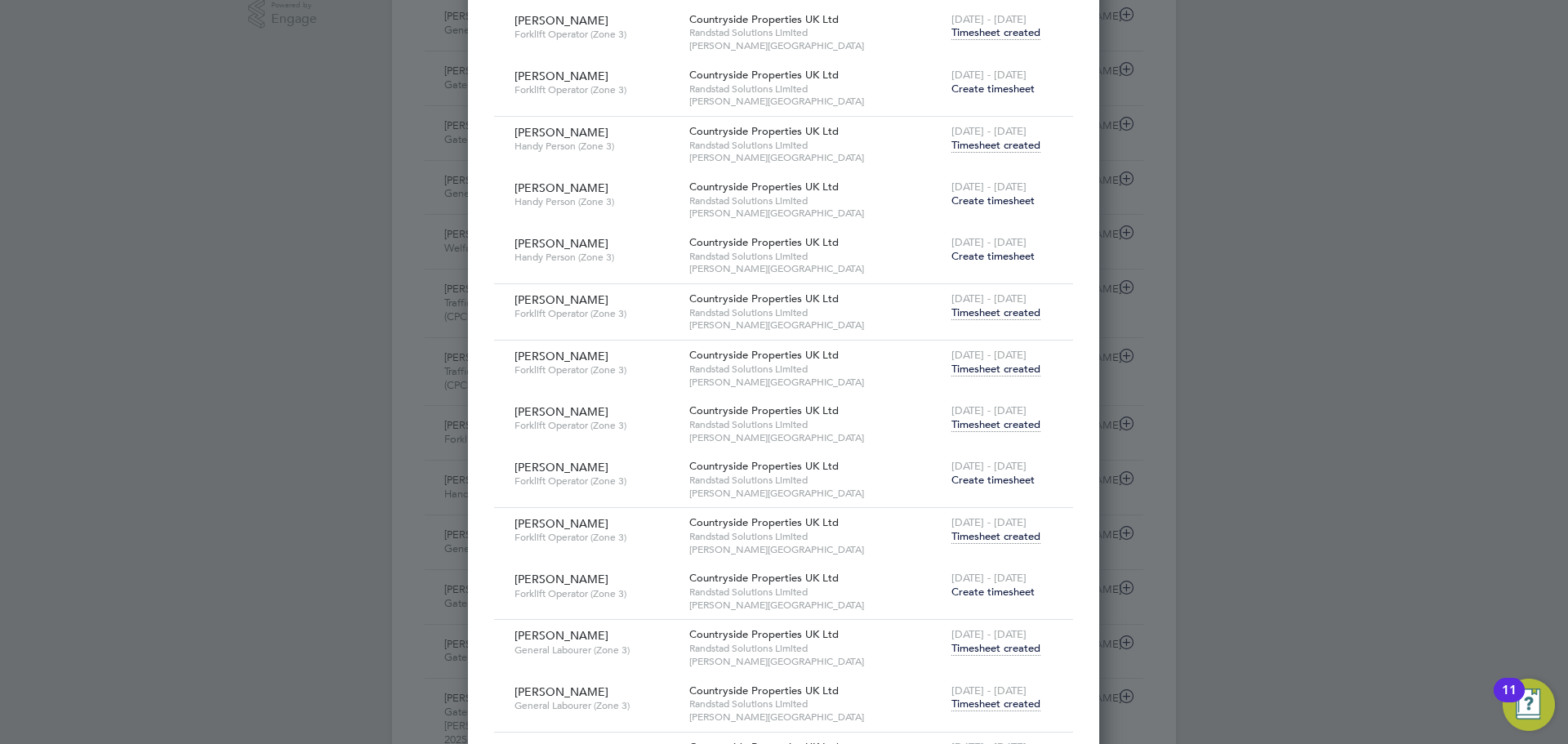
click at [991, 538] on span "Timesheet created" at bounding box center [995, 536] width 89 height 14
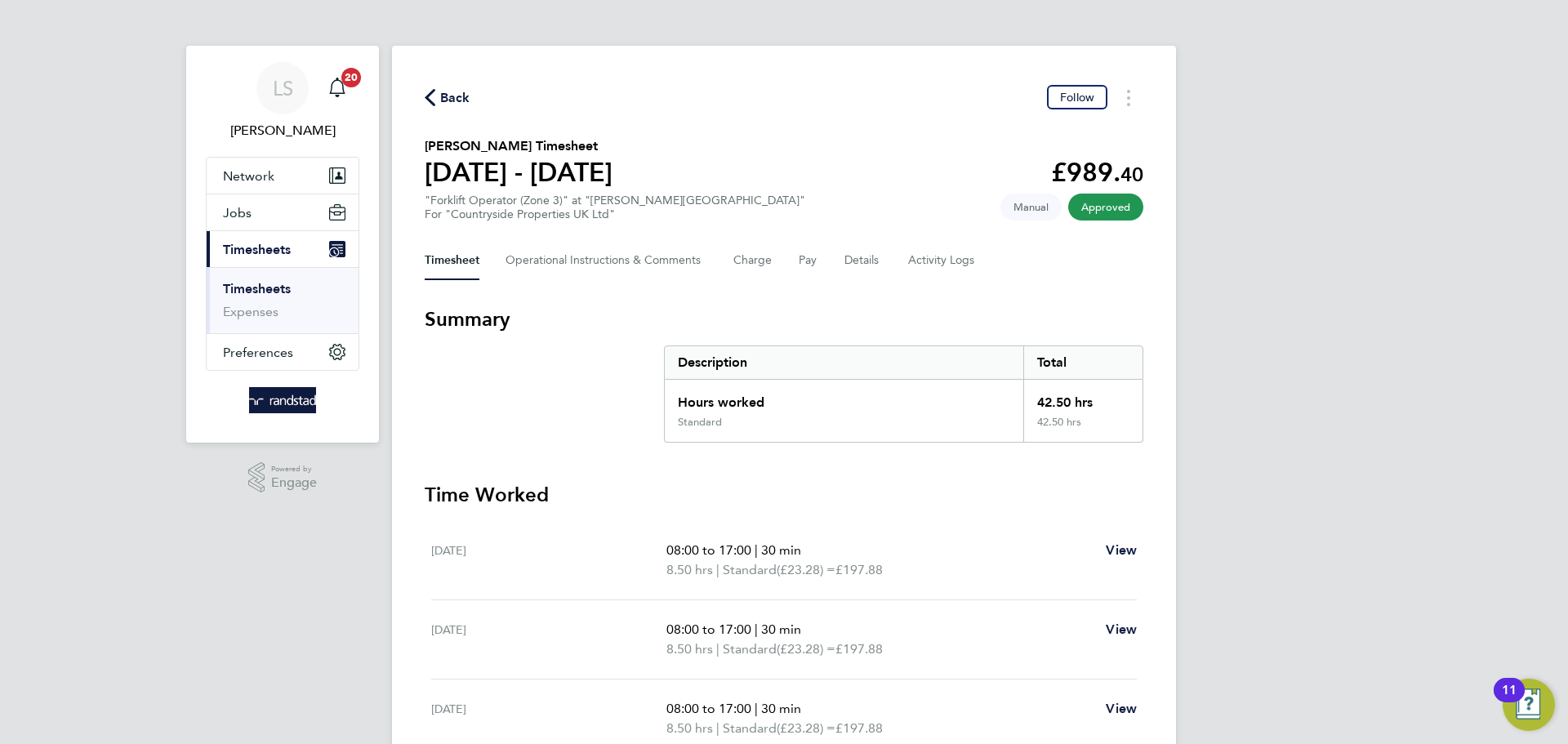
click at [459, 100] on span "Back" at bounding box center [456, 98] width 31 height 19
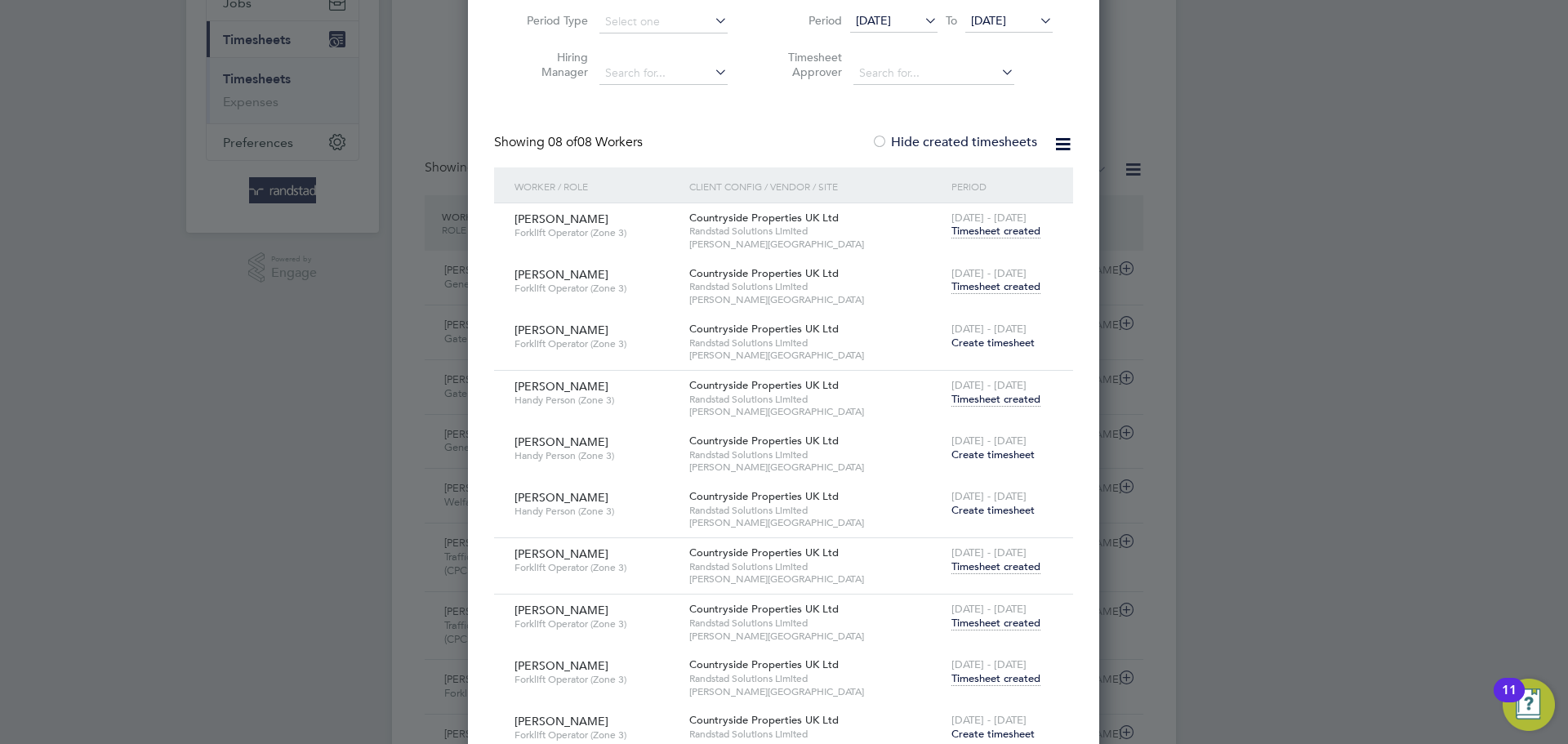
click at [981, 290] on span "Timesheet created" at bounding box center [995, 286] width 89 height 14
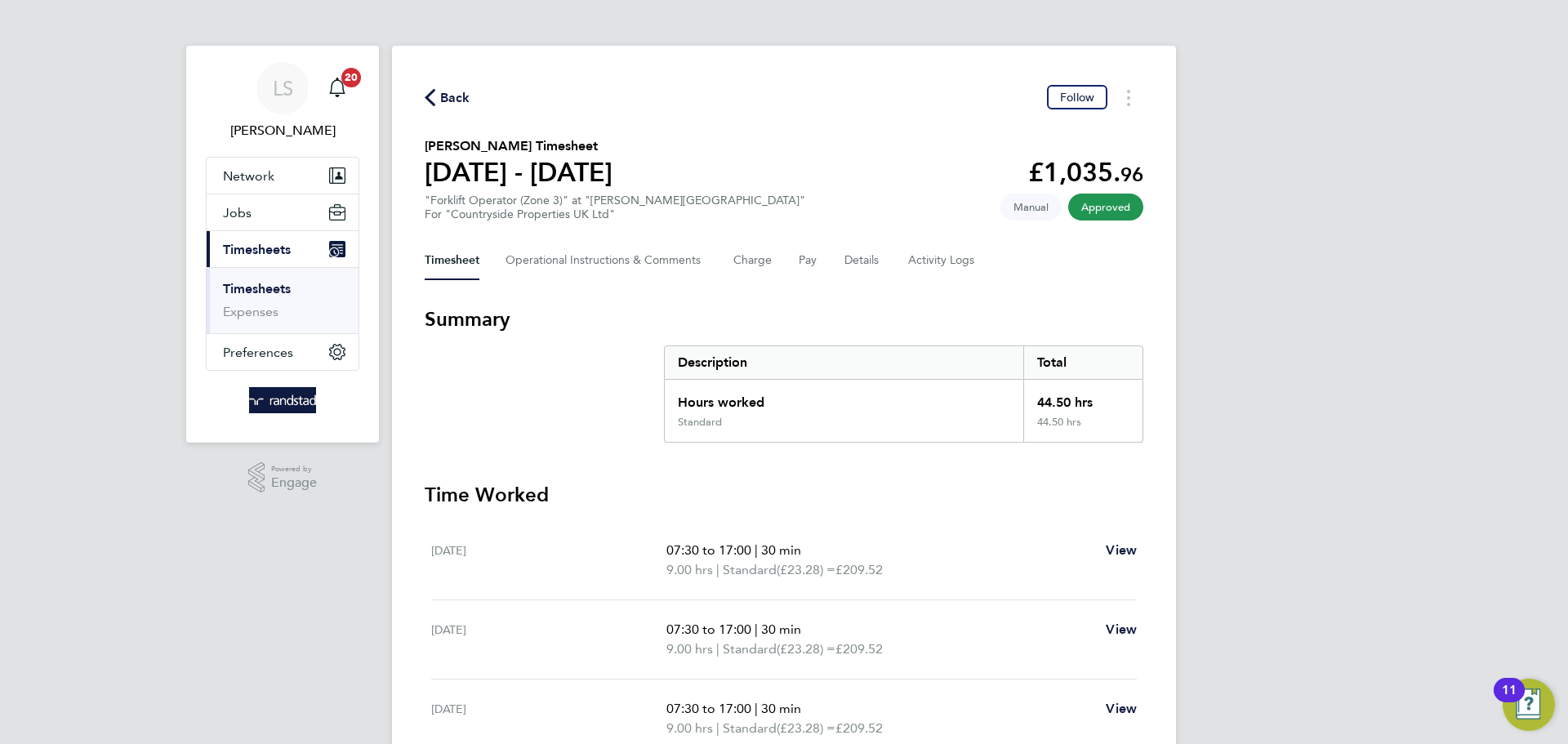
click at [442, 103] on span "Back" at bounding box center [456, 98] width 31 height 19
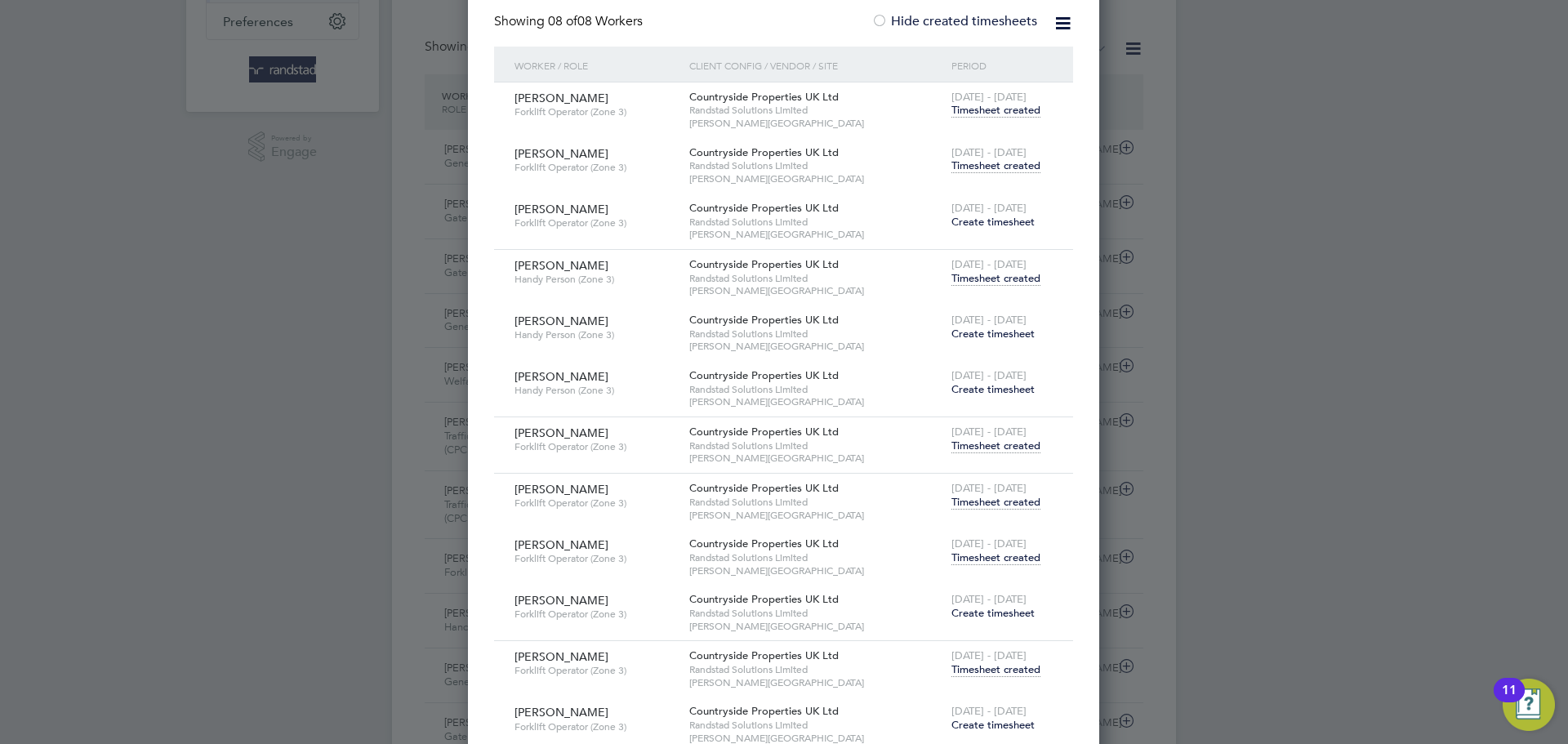
click at [994, 553] on span "Timesheet created" at bounding box center [995, 557] width 89 height 14
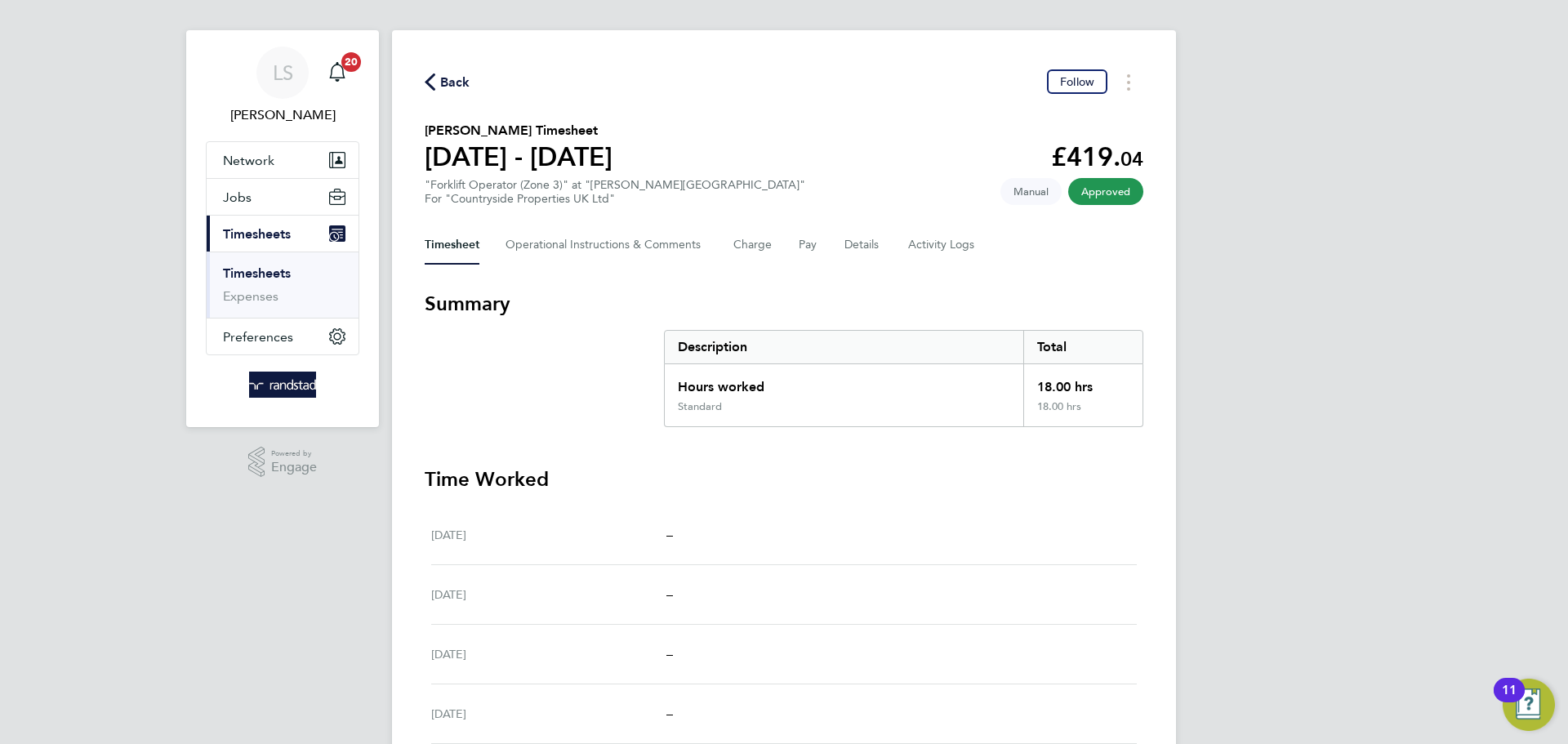
click at [468, 80] on span "Back" at bounding box center [456, 82] width 31 height 19
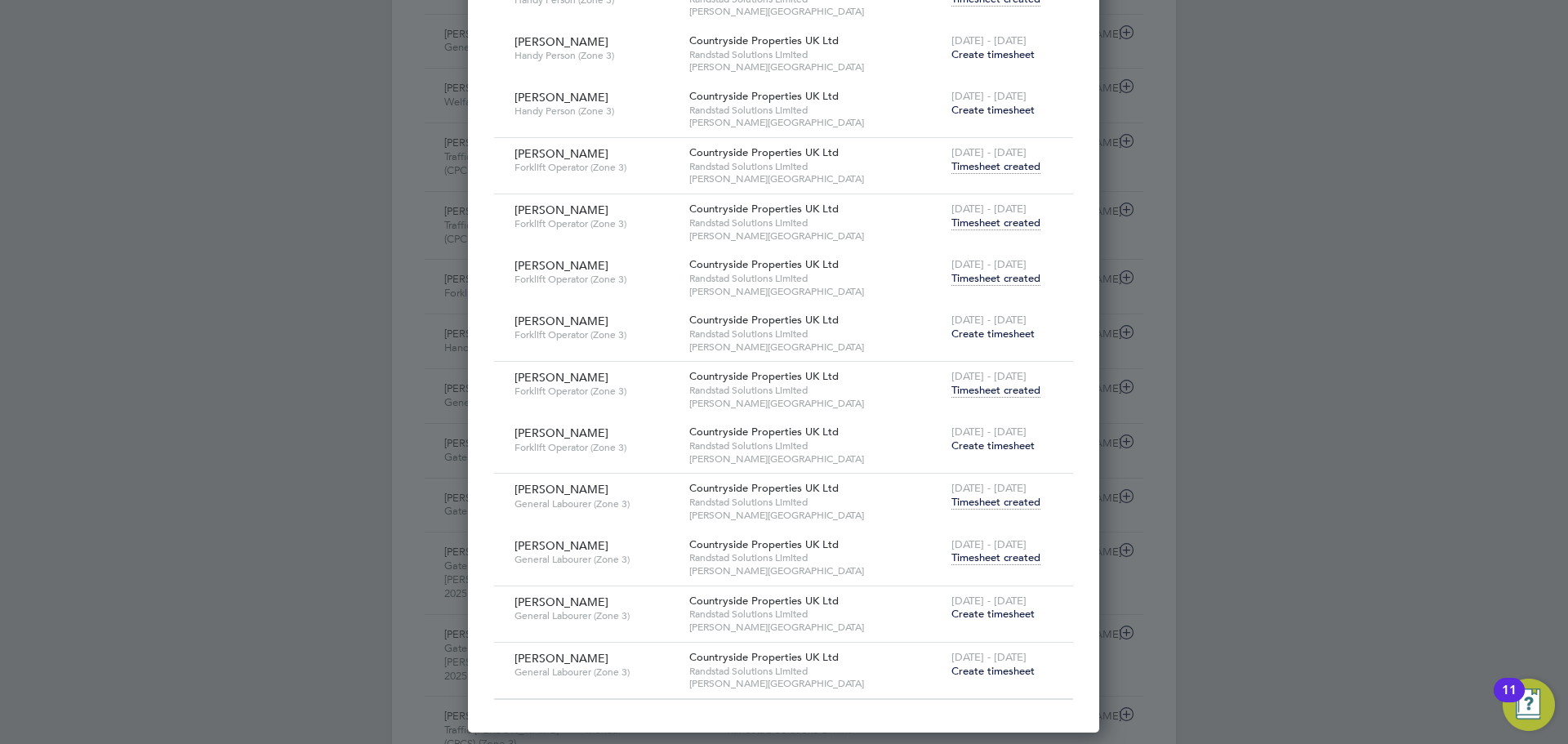
click at [992, 556] on span "Timesheet created" at bounding box center [995, 557] width 89 height 14
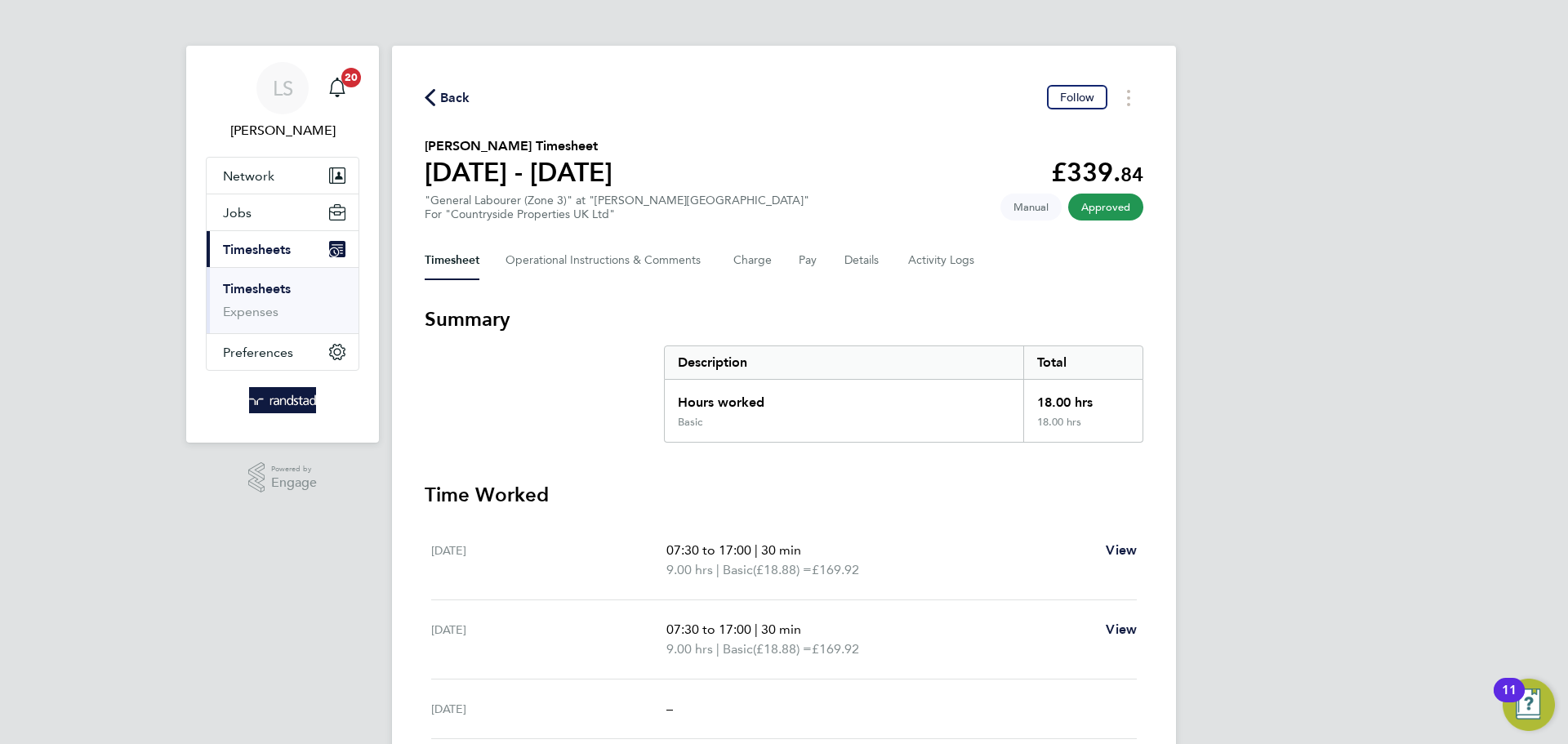
click at [455, 96] on span "Back" at bounding box center [456, 98] width 31 height 19
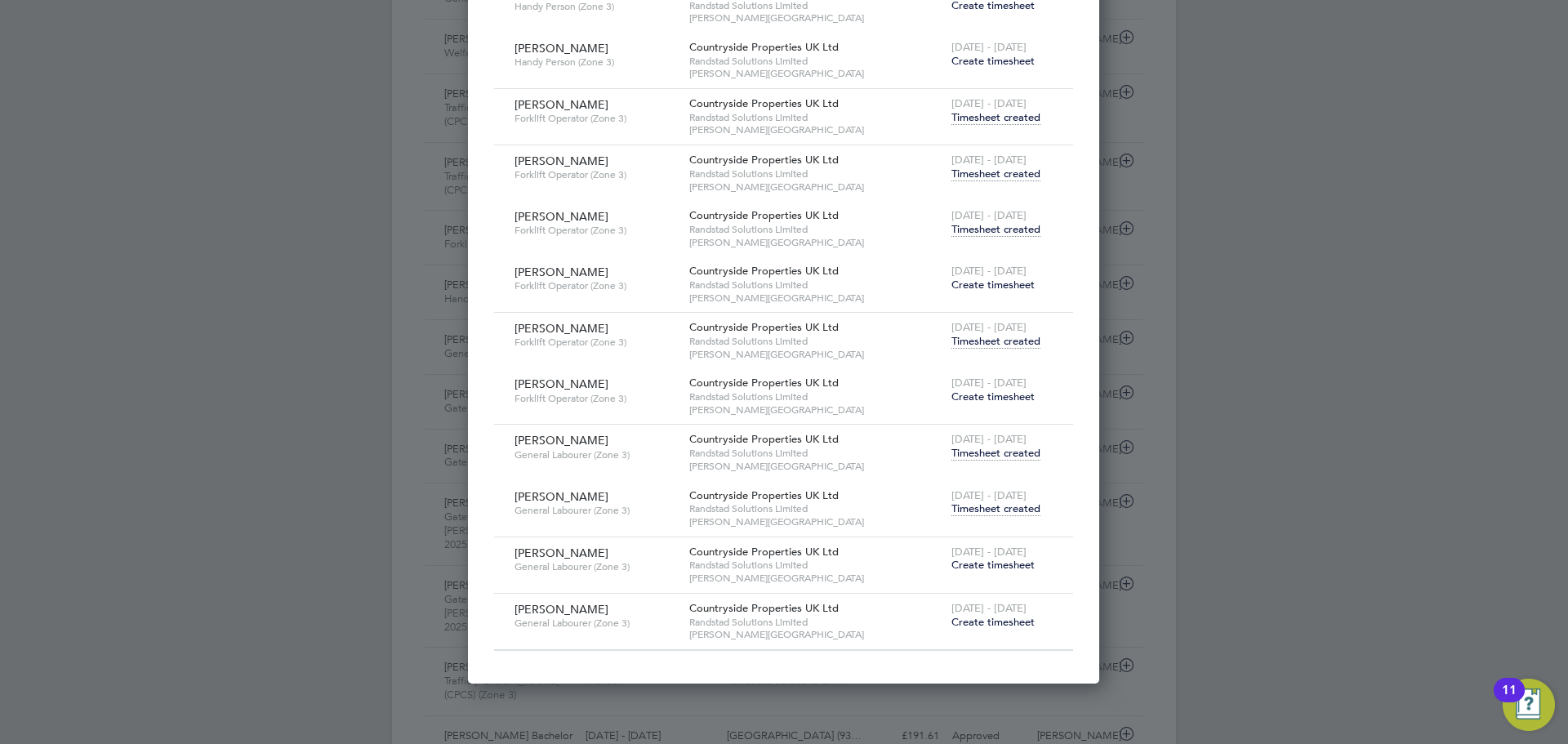
click at [971, 565] on span "Create timesheet" at bounding box center [993, 565] width 83 height 13
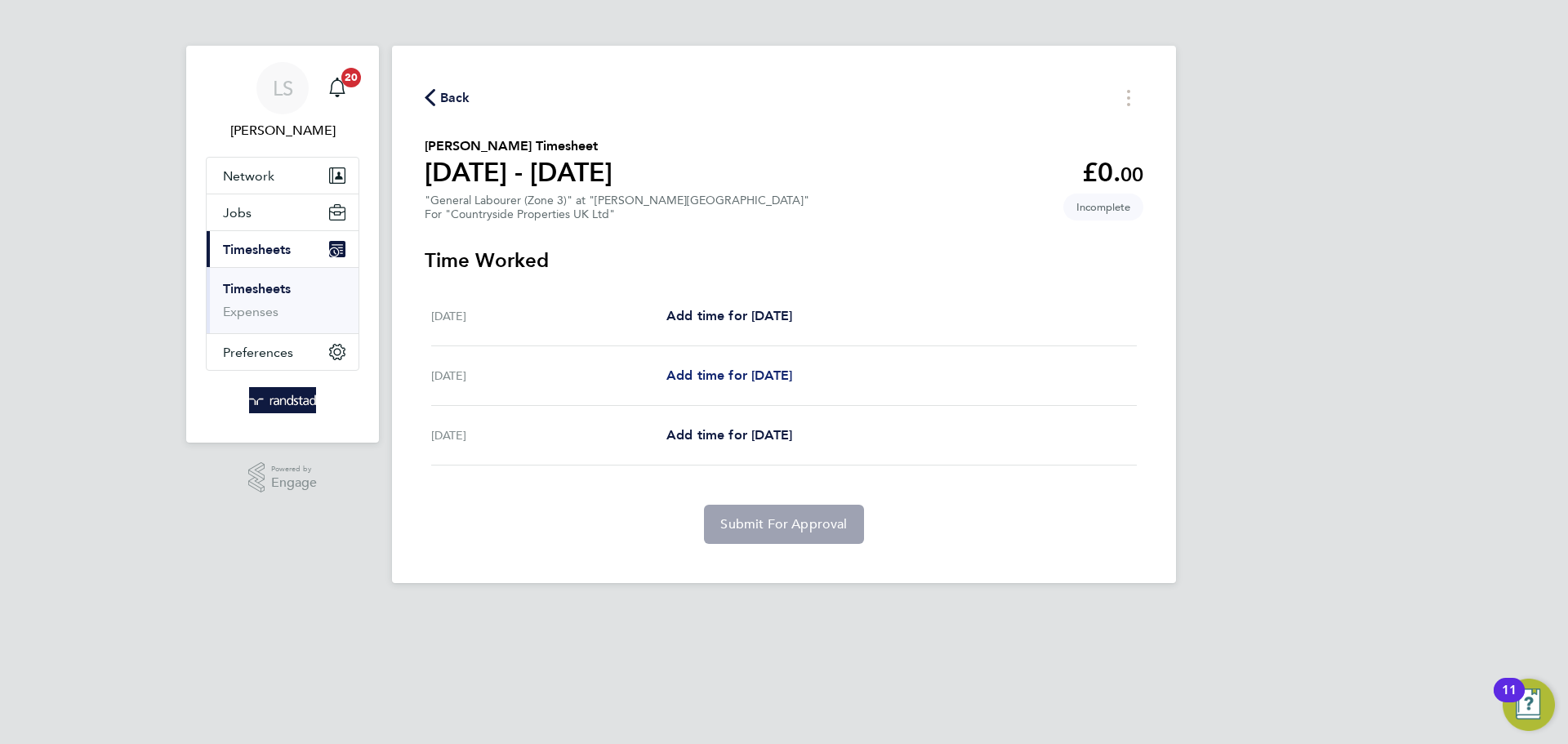
click at [699, 367] on span "Add time for [DATE]" at bounding box center [729, 375] width 126 height 15
select select "30"
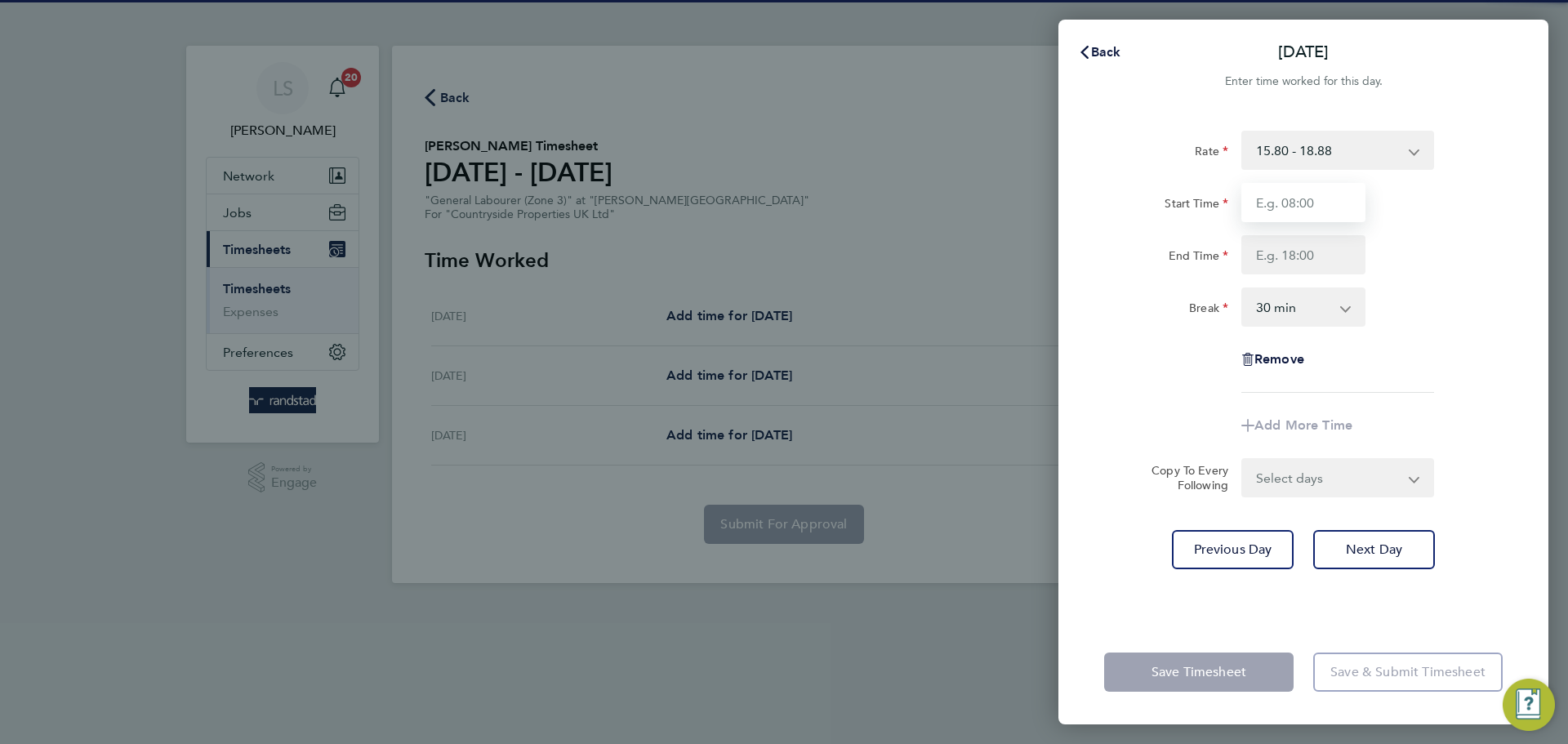
click at [1301, 213] on input "Start Time" at bounding box center [1303, 202] width 124 height 39
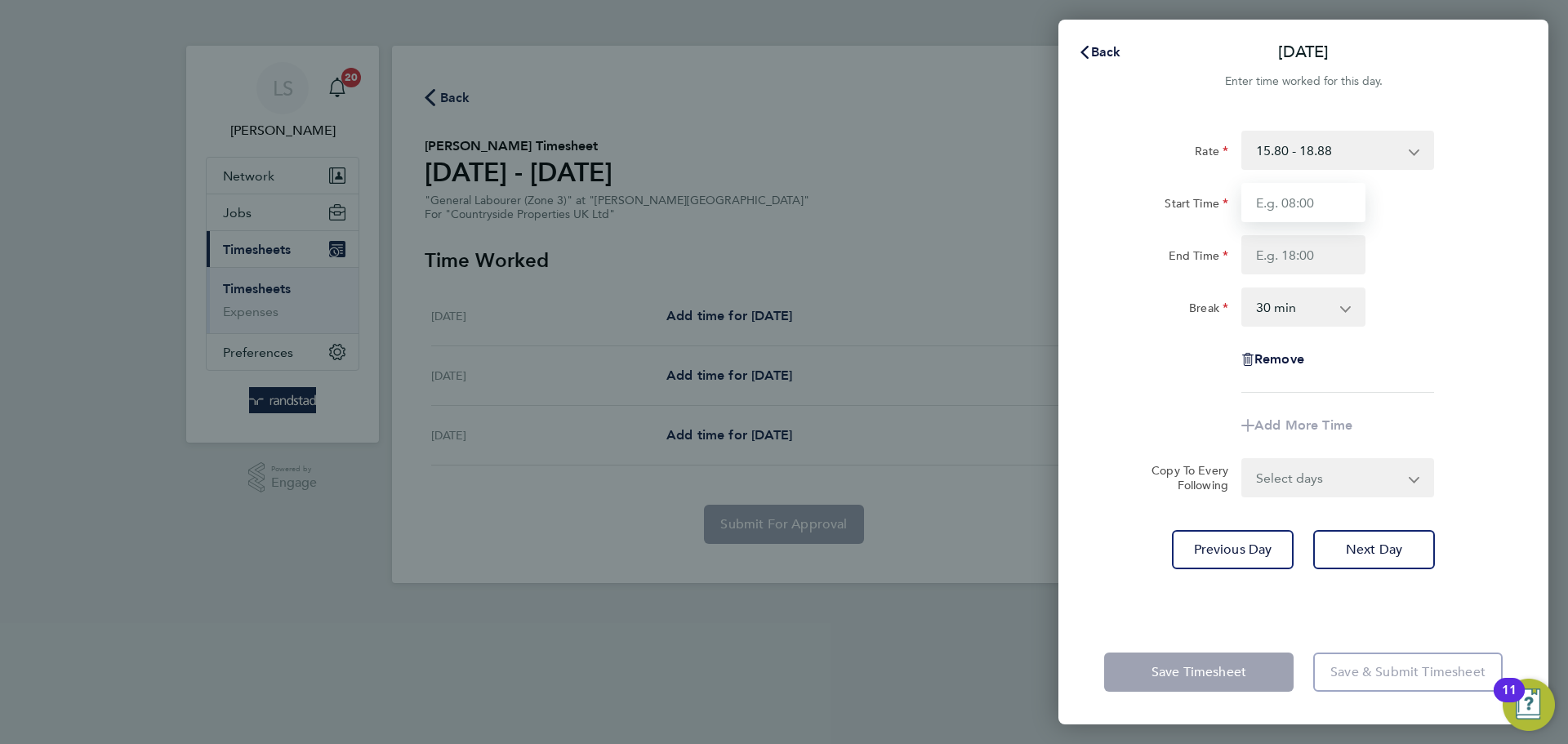
type input "07:30"
click at [1299, 250] on input "End Time" at bounding box center [1303, 254] width 124 height 39
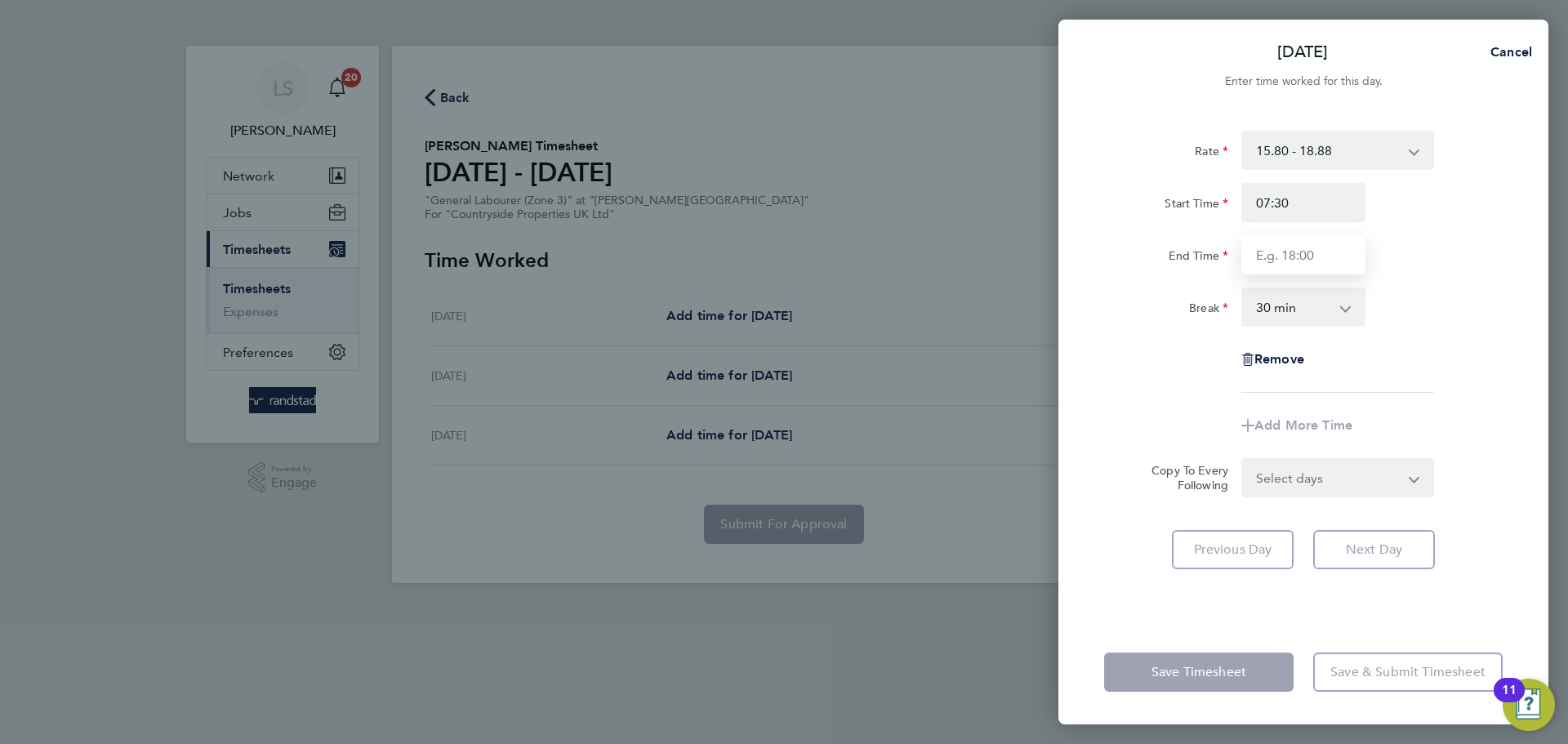
type input "16:30"
click at [1295, 303] on select "0 min 15 min 30 min 45 min 60 min 75 min 90 min" at bounding box center [1294, 306] width 102 height 35
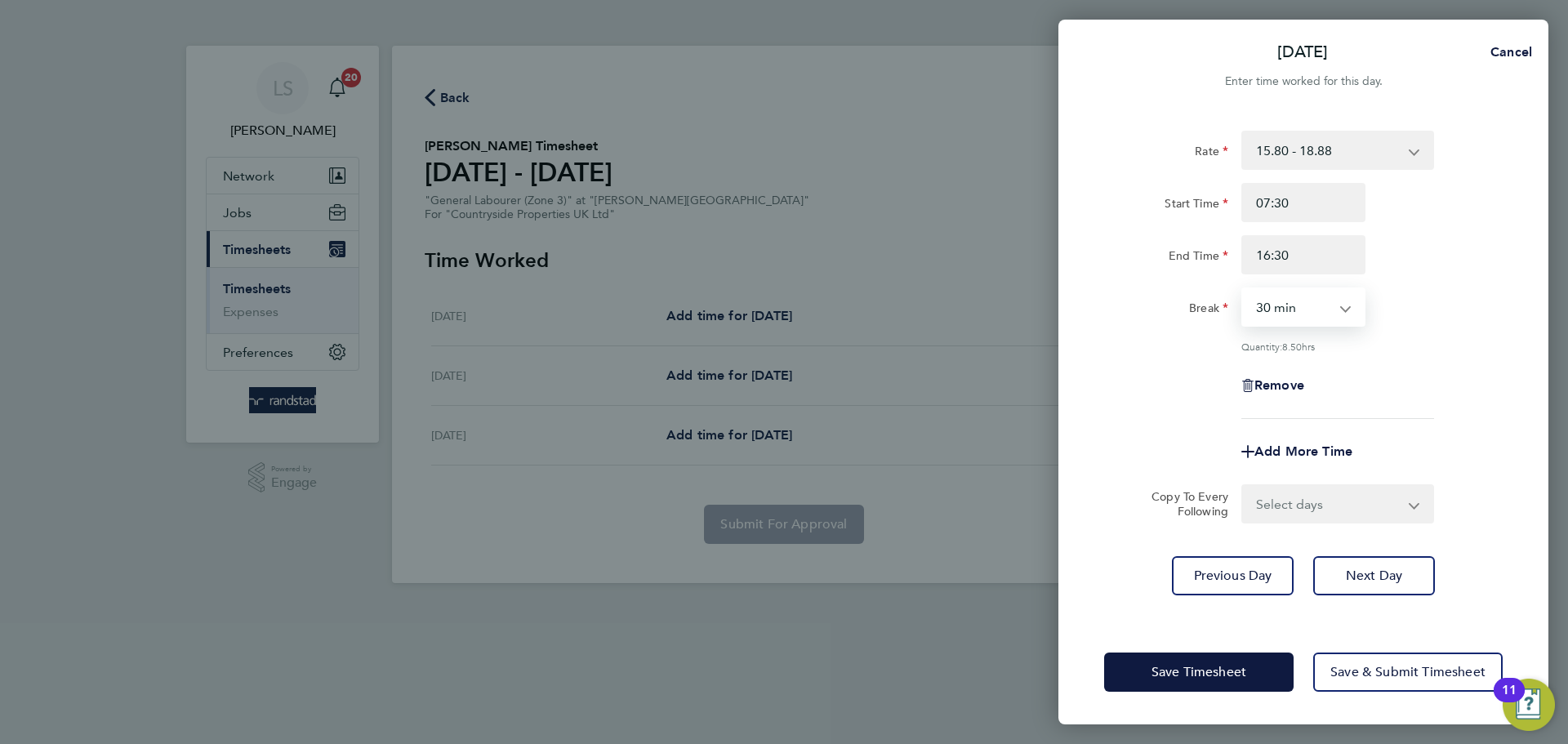
drag, startPoint x: 1291, startPoint y: 324, endPoint x: 1288, endPoint y: 333, distance: 9.5
click at [1288, 333] on div "Rate 15.80 - 18.88 Start Time 07:30 End Time 16:30 Break 0 min 15 min 30 min 45…" at bounding box center [1303, 274] width 399 height 289
click at [1279, 315] on select "0 min 15 min 30 min 45 min 60 min 75 min 90 min" at bounding box center [1294, 306] width 102 height 35
select select "0"
click at [1243, 289] on select "0 min 15 min 30 min 45 min 60 min 75 min 90 min" at bounding box center [1294, 306] width 102 height 35
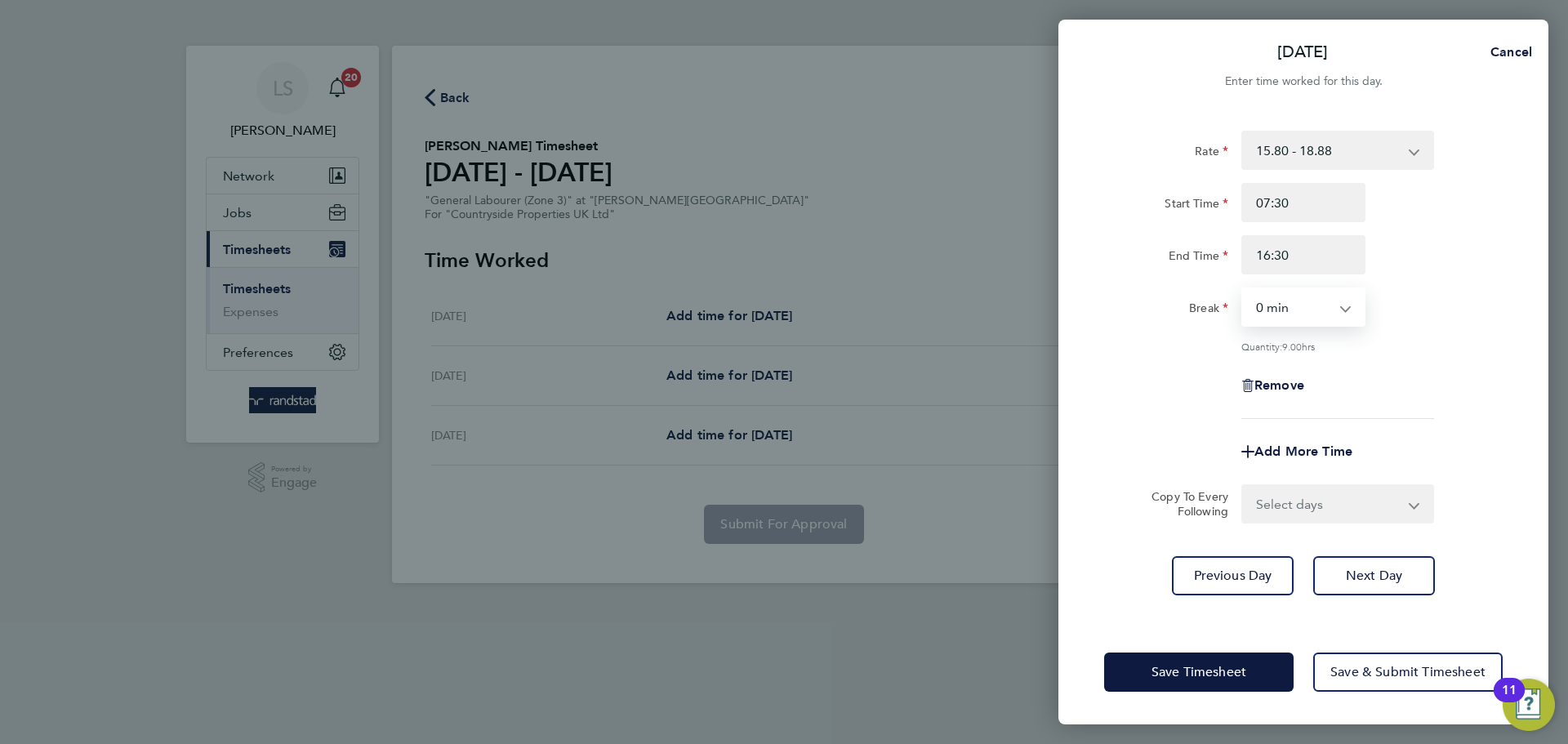
click at [1290, 509] on select "Select days Friday" at bounding box center [1328, 503] width 172 height 35
select select "FRI"
click at [1243, 486] on select "Select days Friday" at bounding box center [1328, 503] width 172 height 35
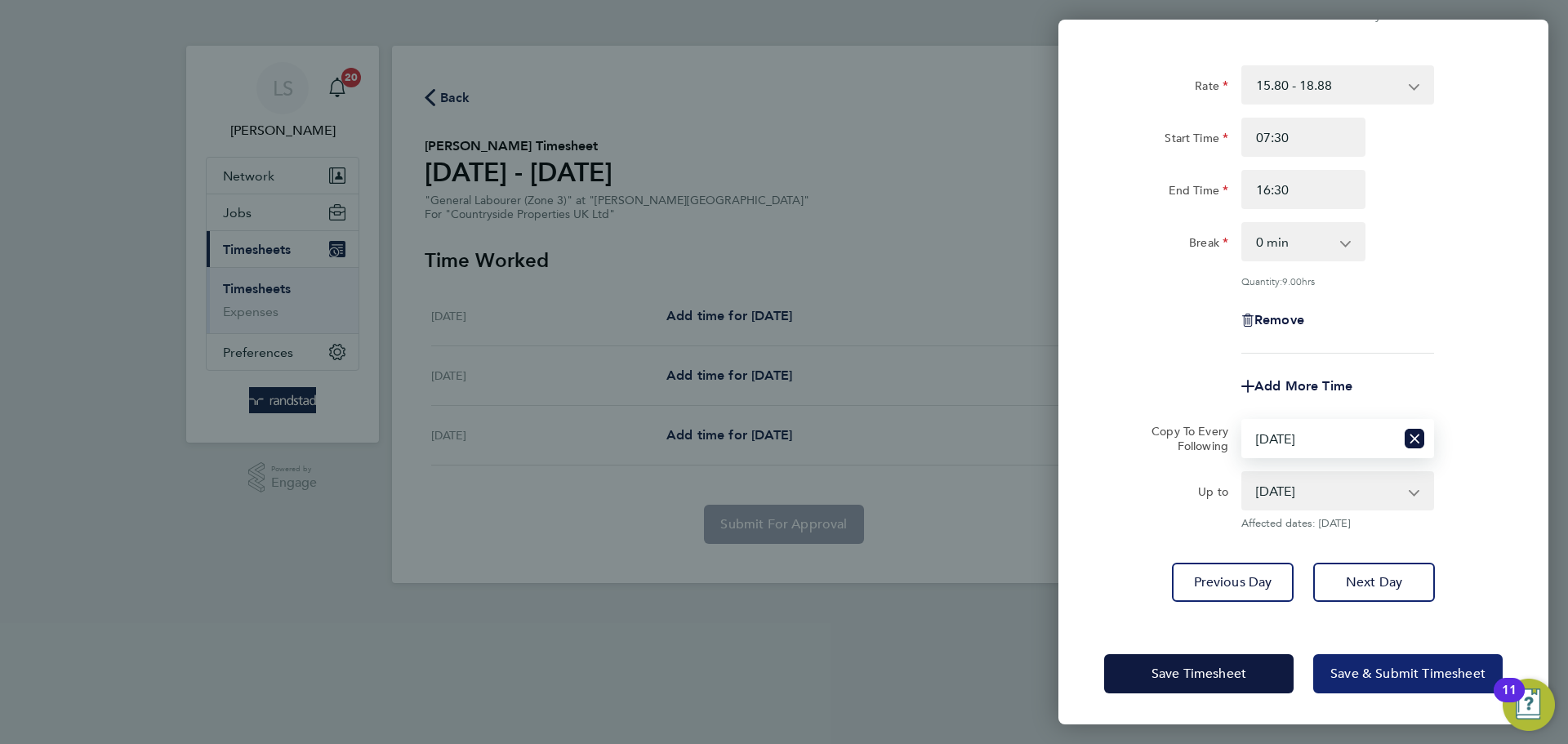
click at [1339, 680] on button "Save & Submit Timesheet" at bounding box center [1408, 673] width 190 height 39
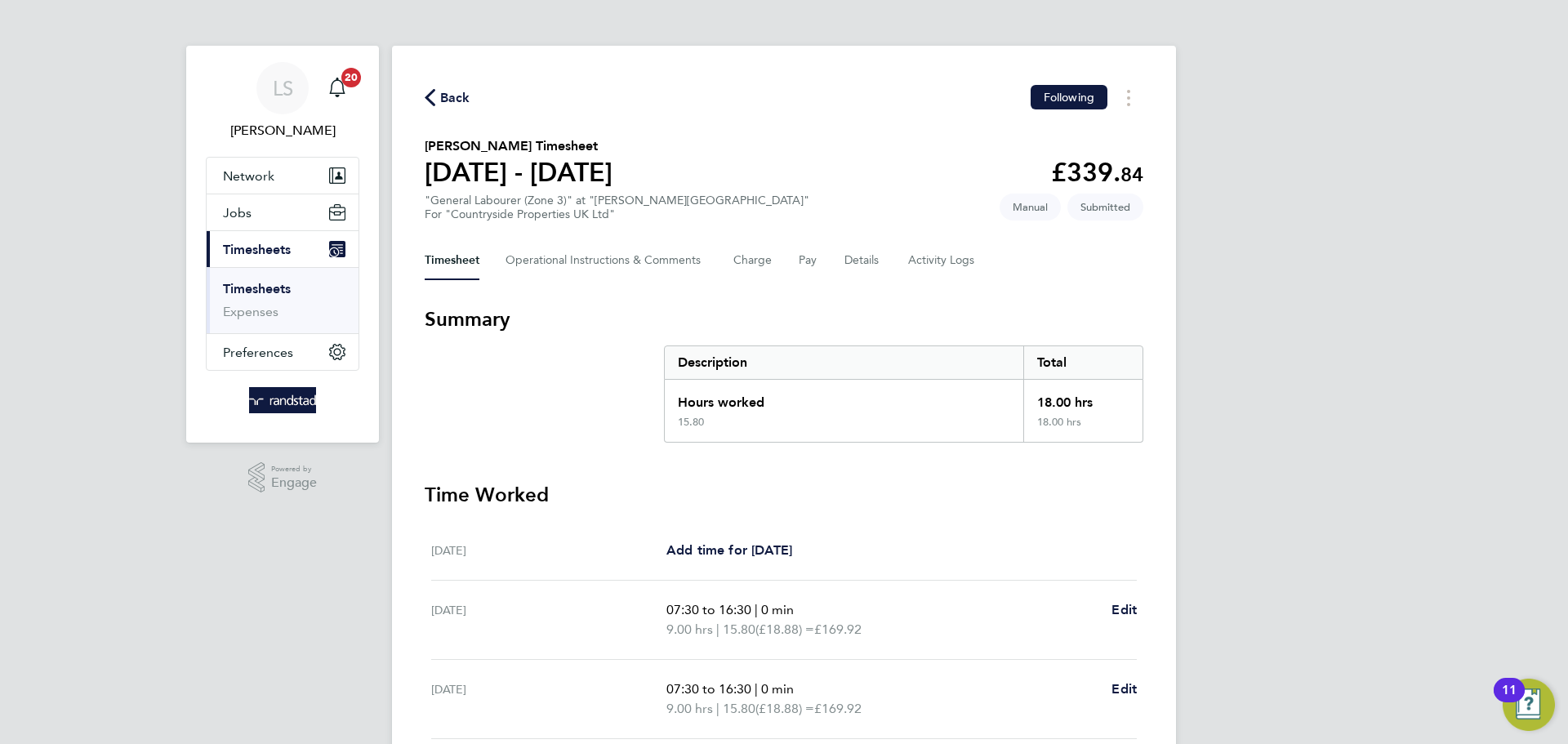
click at [440, 90] on span "Back" at bounding box center [456, 98] width 31 height 19
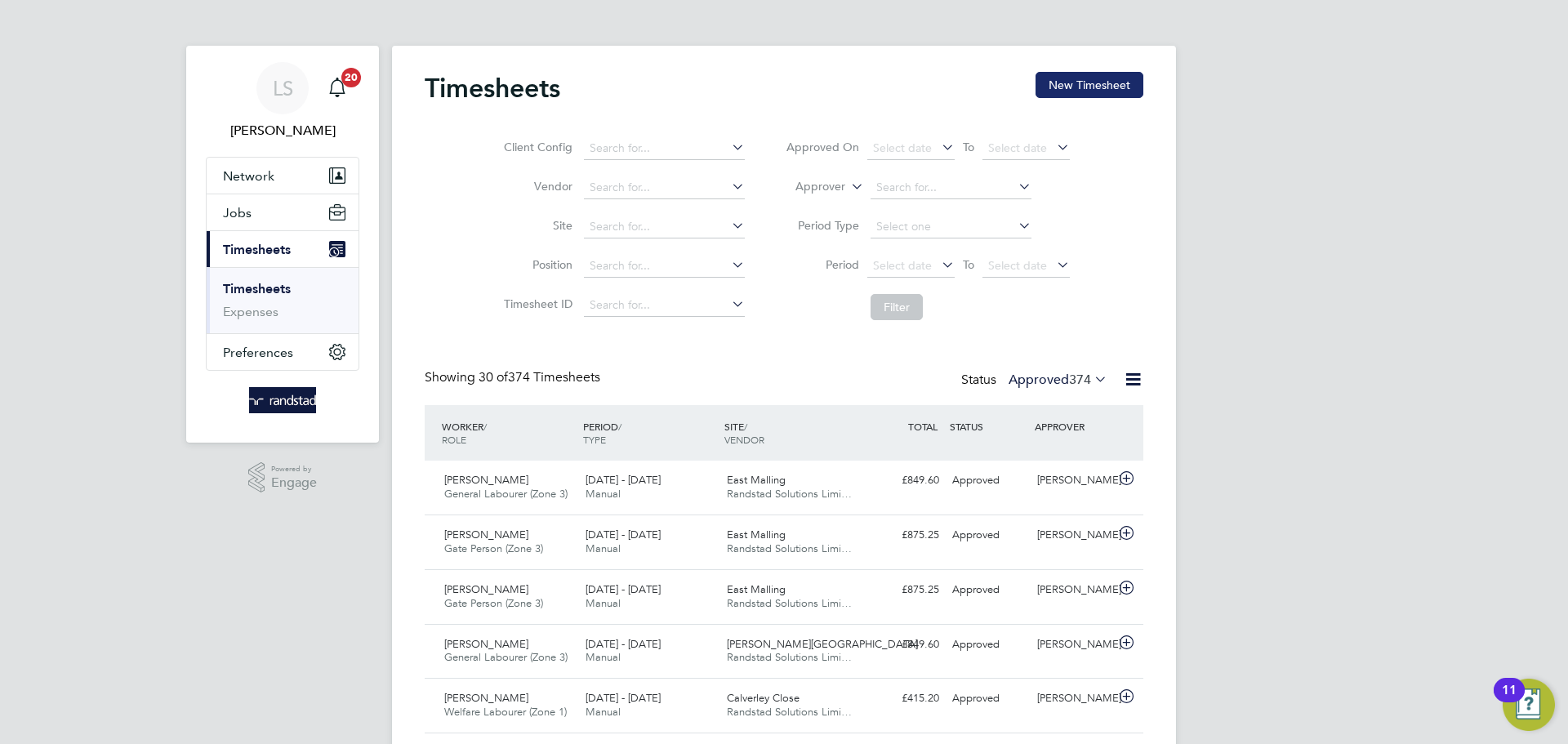
click at [1103, 91] on button "New Timesheet" at bounding box center [1089, 84] width 107 height 26
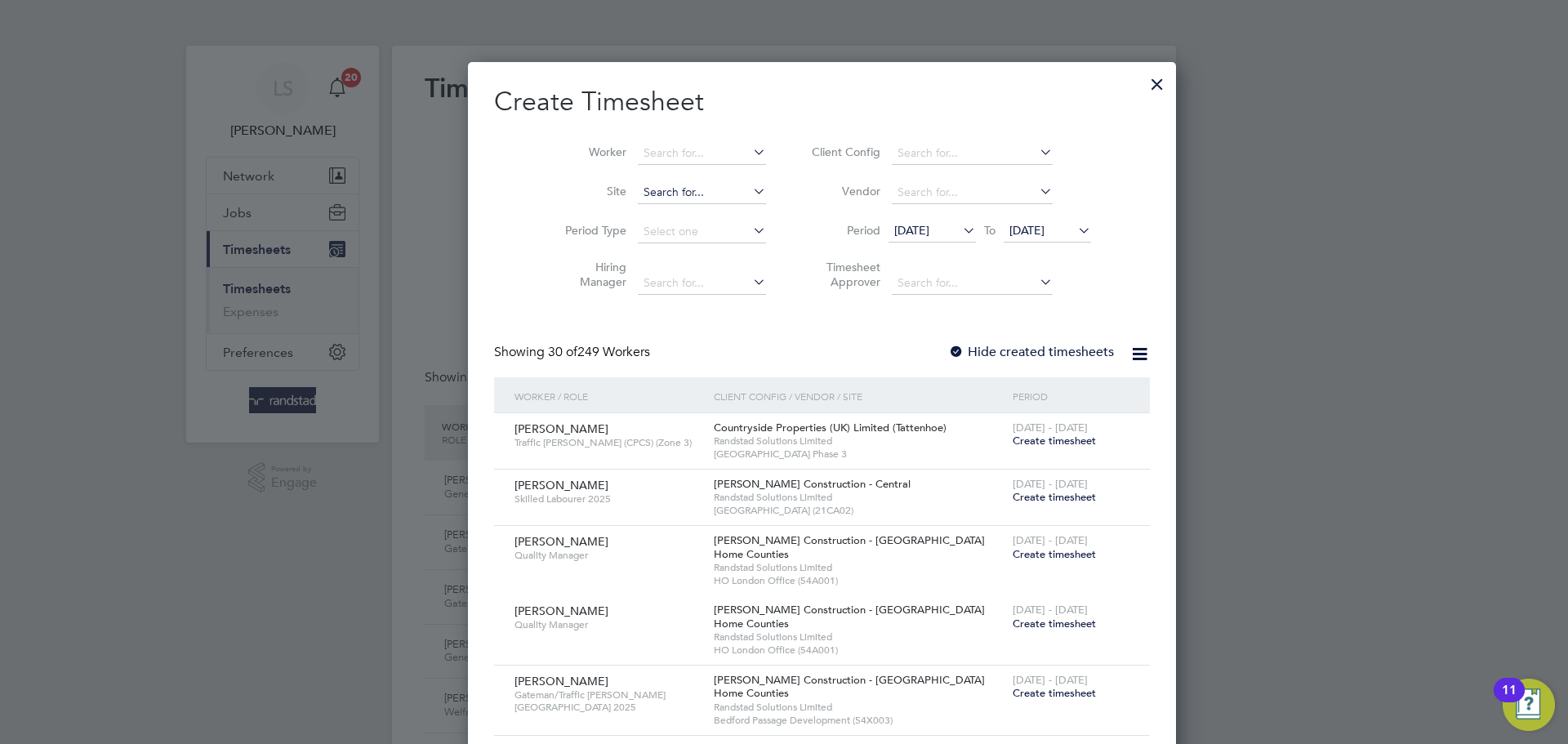
click at [638, 200] on input at bounding box center [702, 193] width 129 height 23
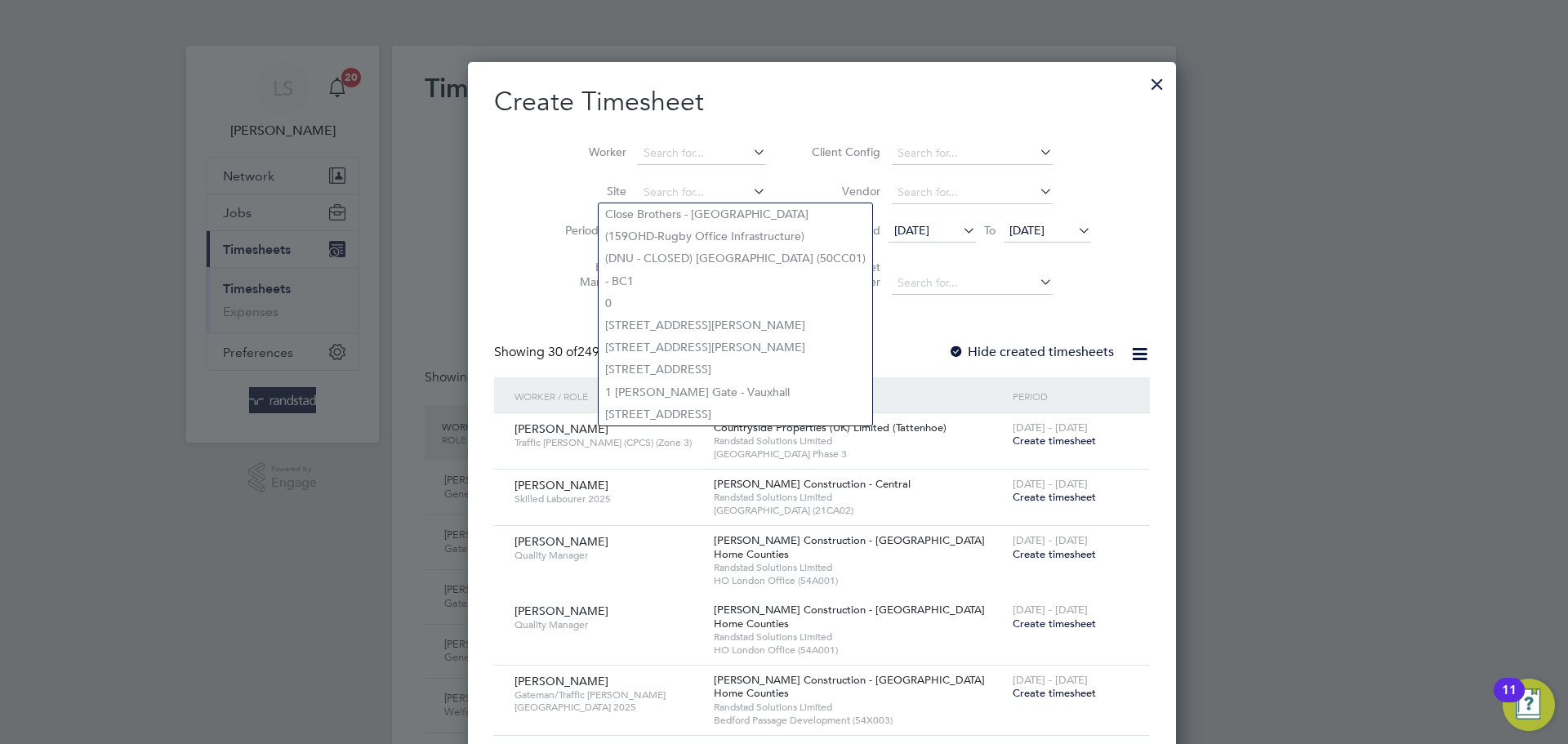
click at [616, 140] on li "Worker" at bounding box center [659, 153] width 254 height 39
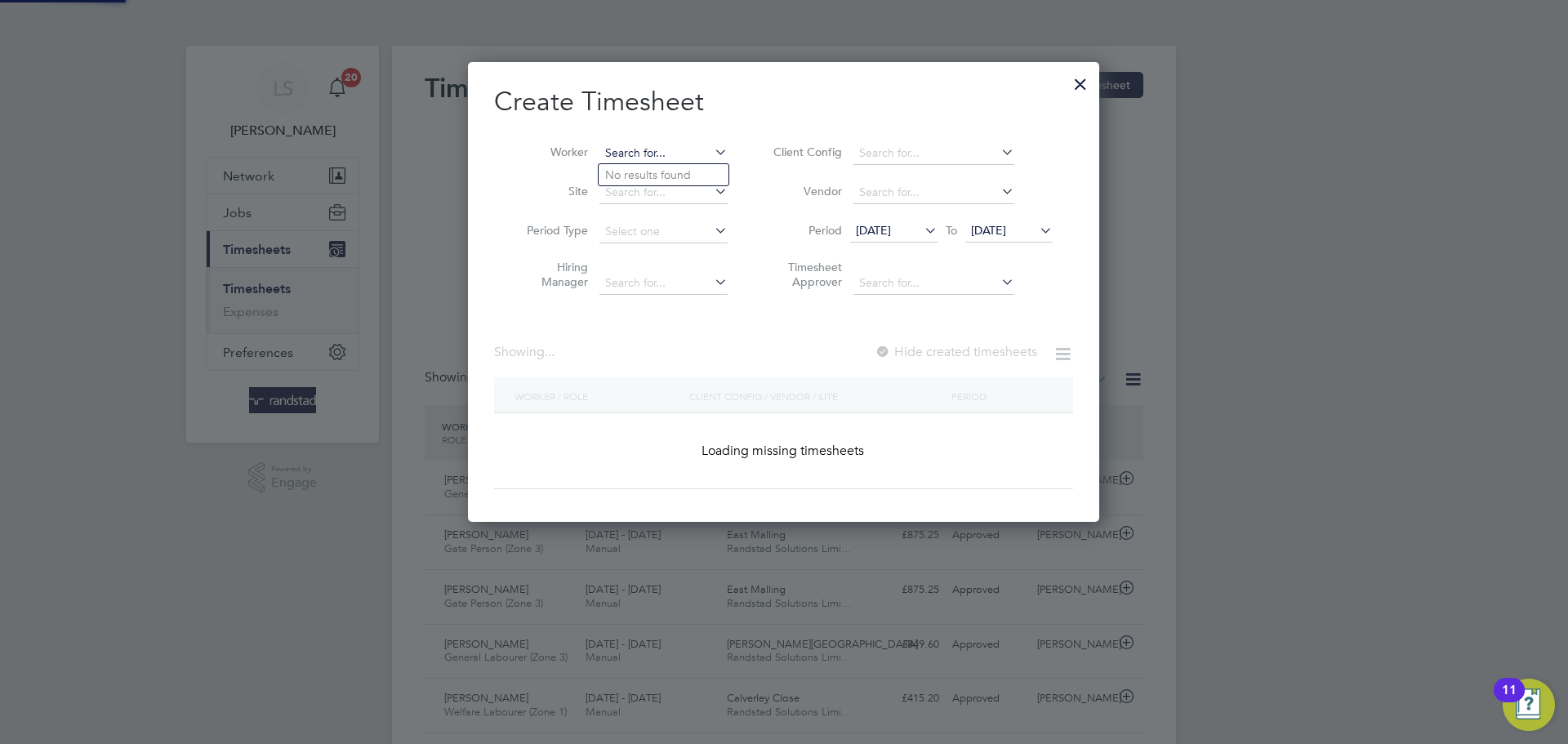
click at [614, 149] on input at bounding box center [664, 153] width 129 height 23
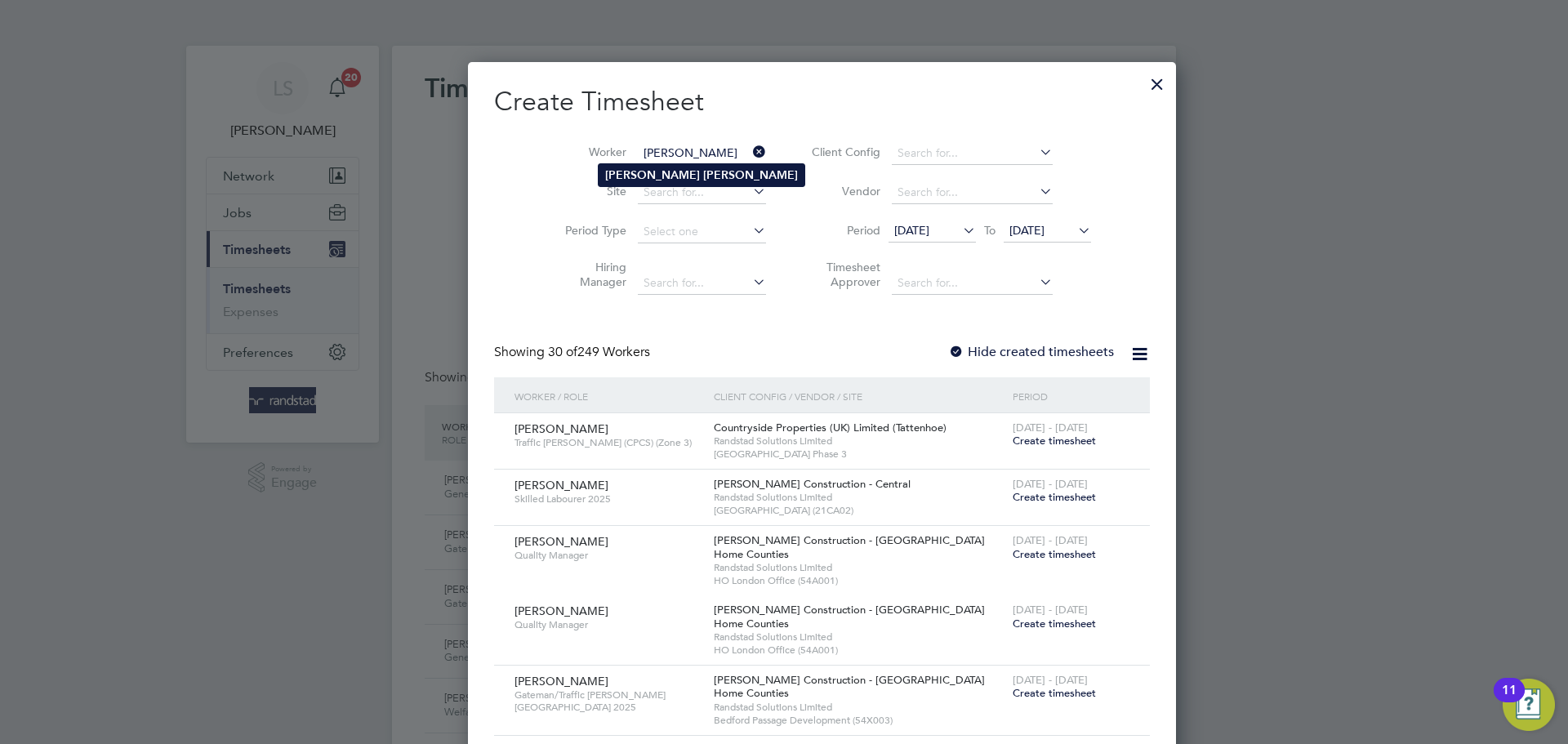
click at [703, 177] on b "Wilson" at bounding box center [750, 174] width 95 height 13
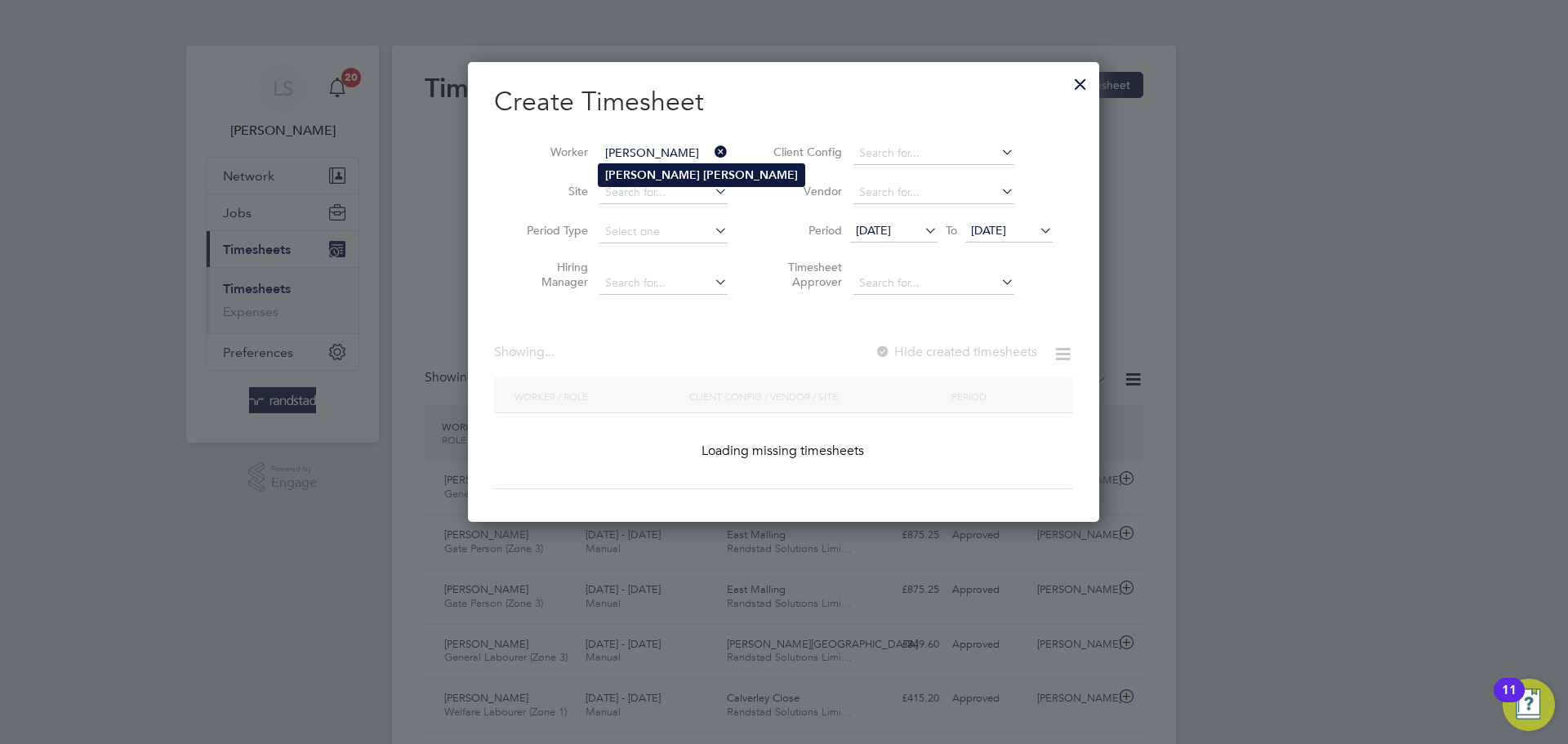
type input "Archie Wilson"
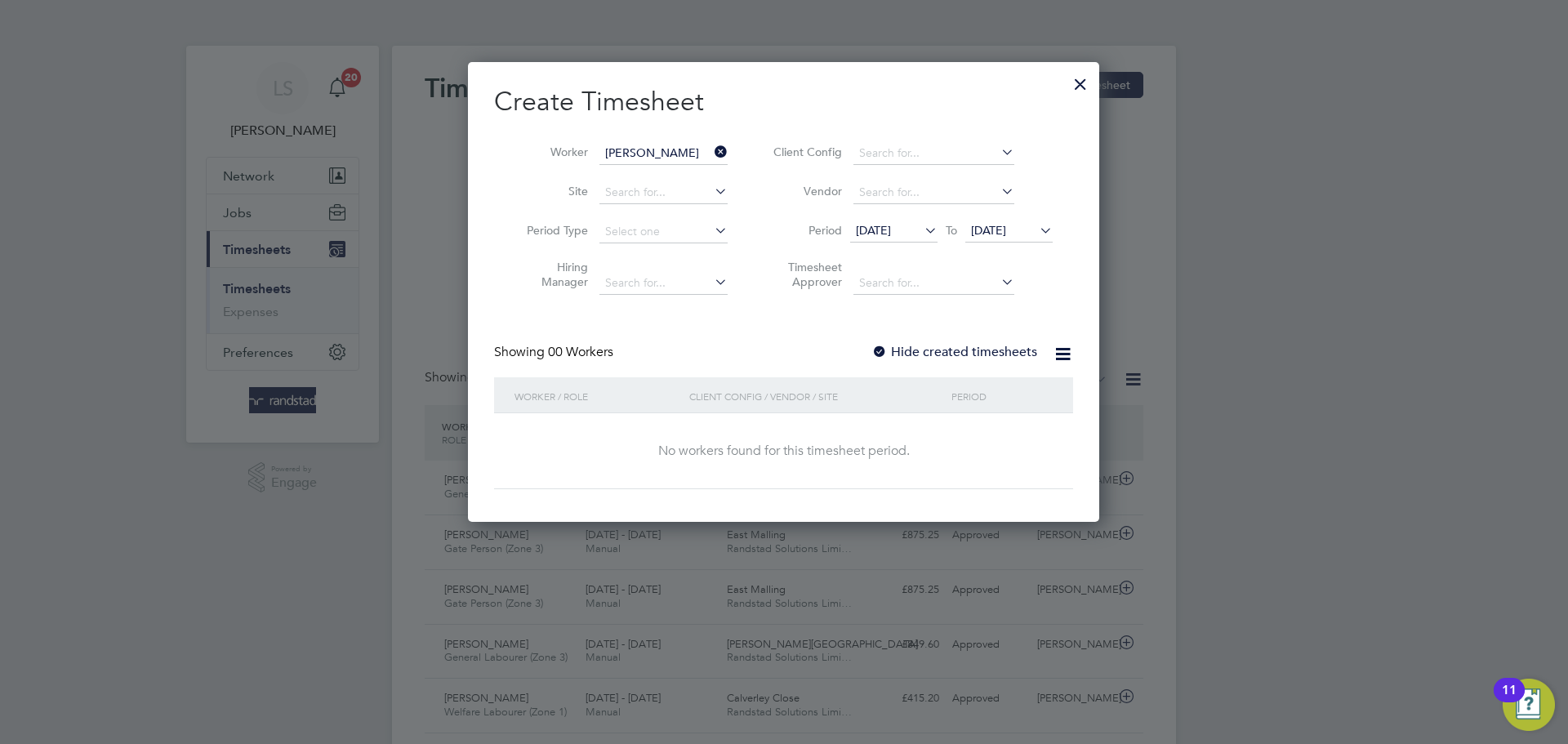
click at [878, 347] on div at bounding box center [879, 352] width 16 height 16
click at [999, 223] on span "[DATE]" at bounding box center [989, 230] width 35 height 14
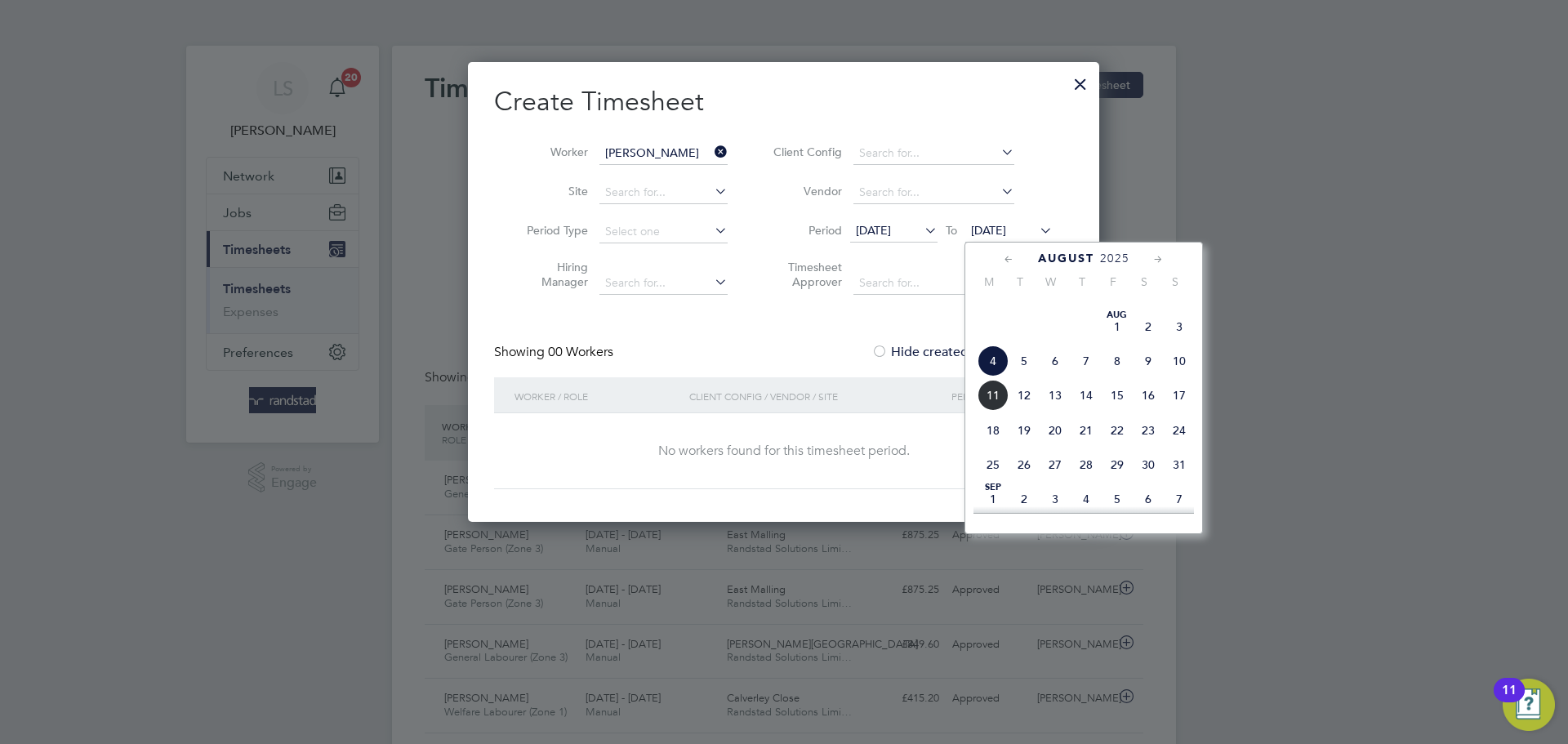
click at [1082, 410] on span "14" at bounding box center [1087, 395] width 31 height 31
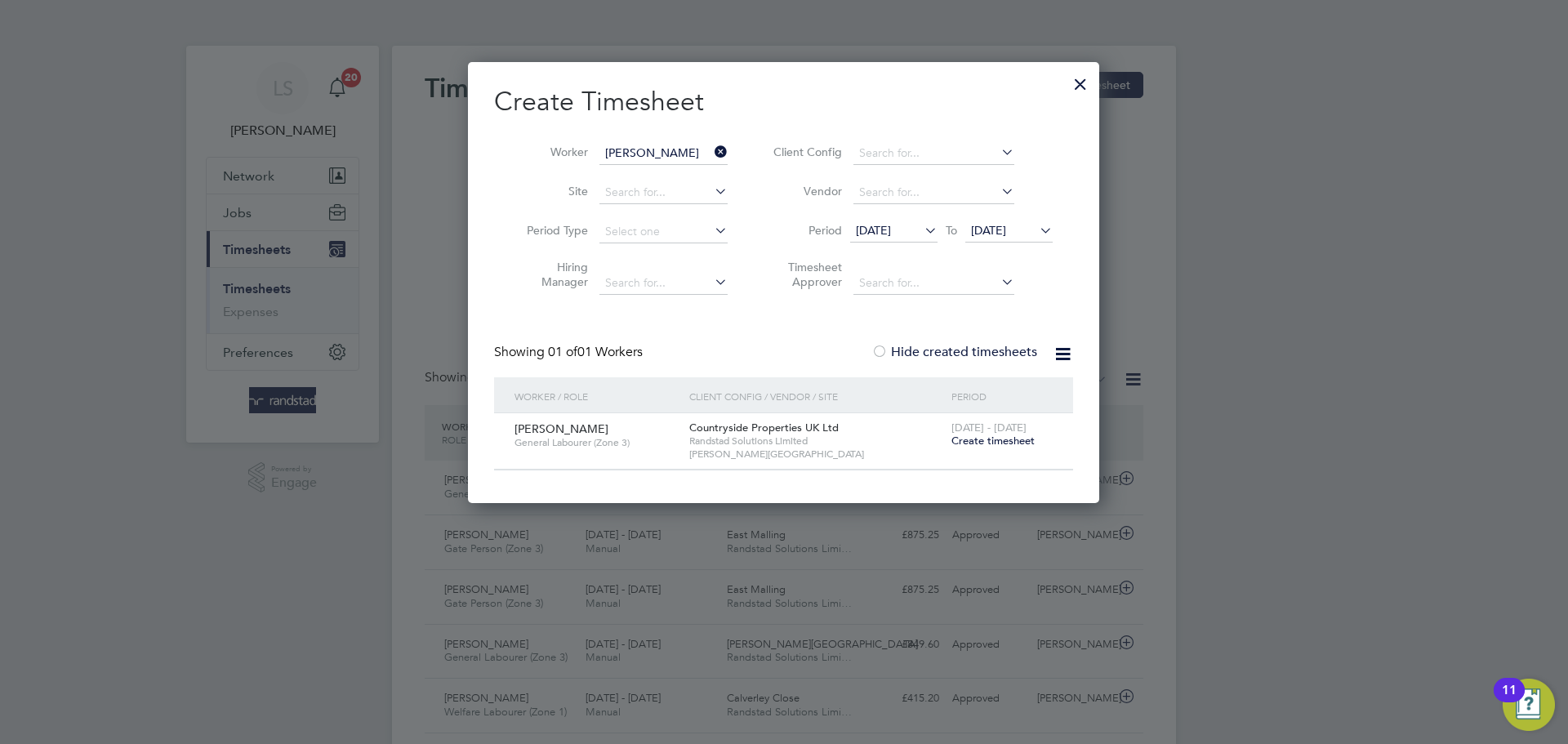
click at [967, 445] on span "Create timesheet" at bounding box center [993, 440] width 83 height 13
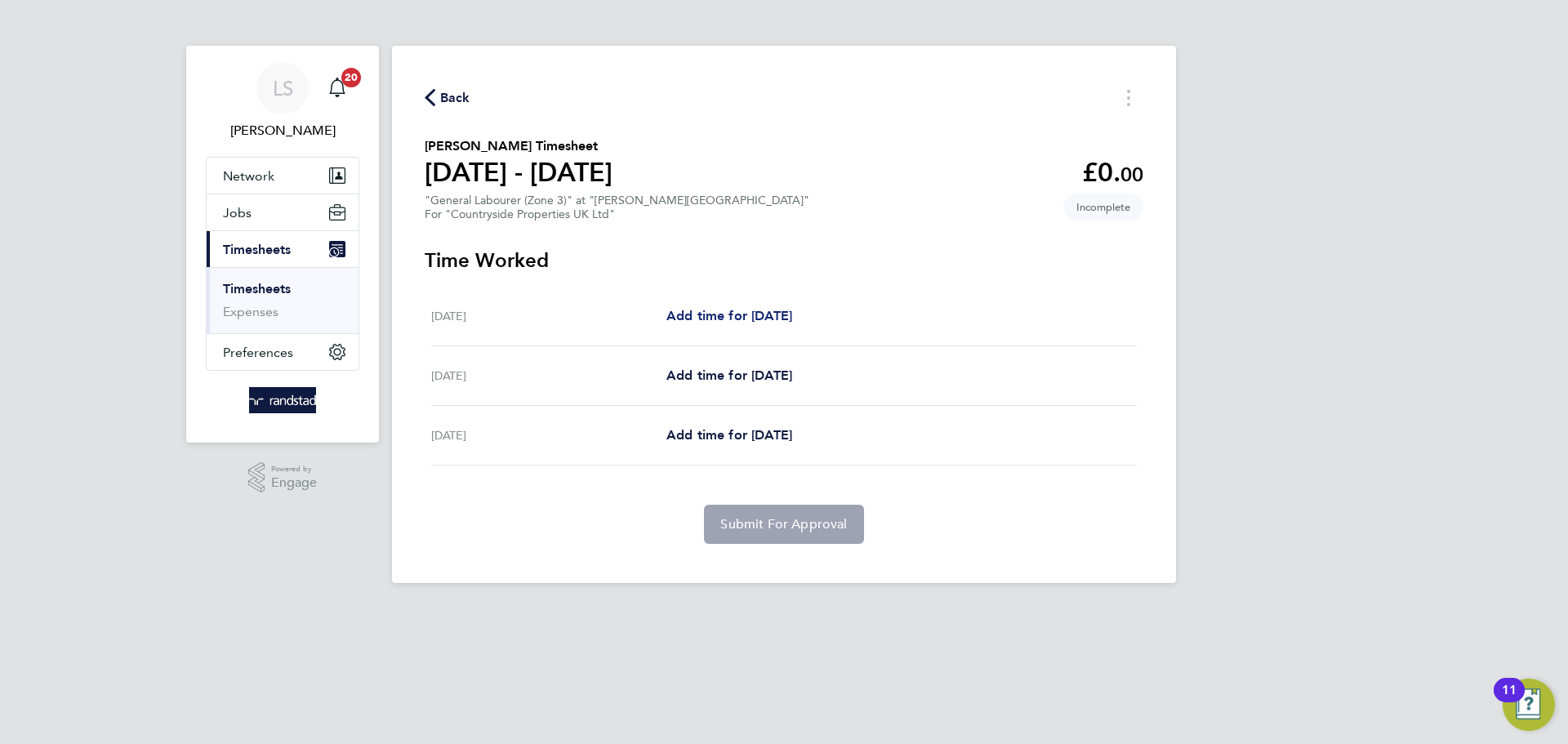
click at [718, 315] on span "Add time for [DATE]" at bounding box center [729, 315] width 126 height 15
select select "30"
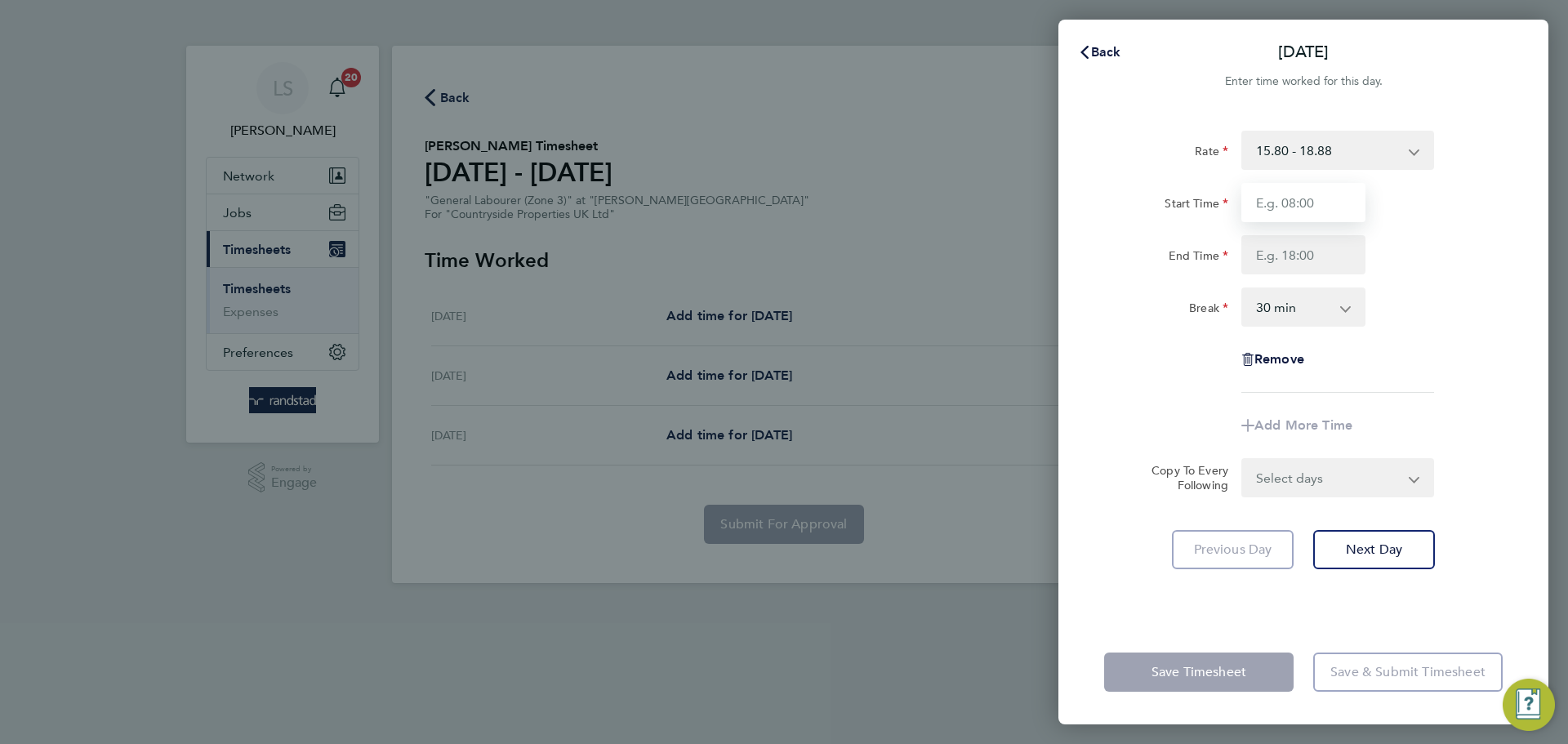
click at [1300, 212] on input "Start Time" at bounding box center [1303, 202] width 124 height 39
type input "07:30"
click at [1302, 249] on input "End Time" at bounding box center [1303, 254] width 124 height 39
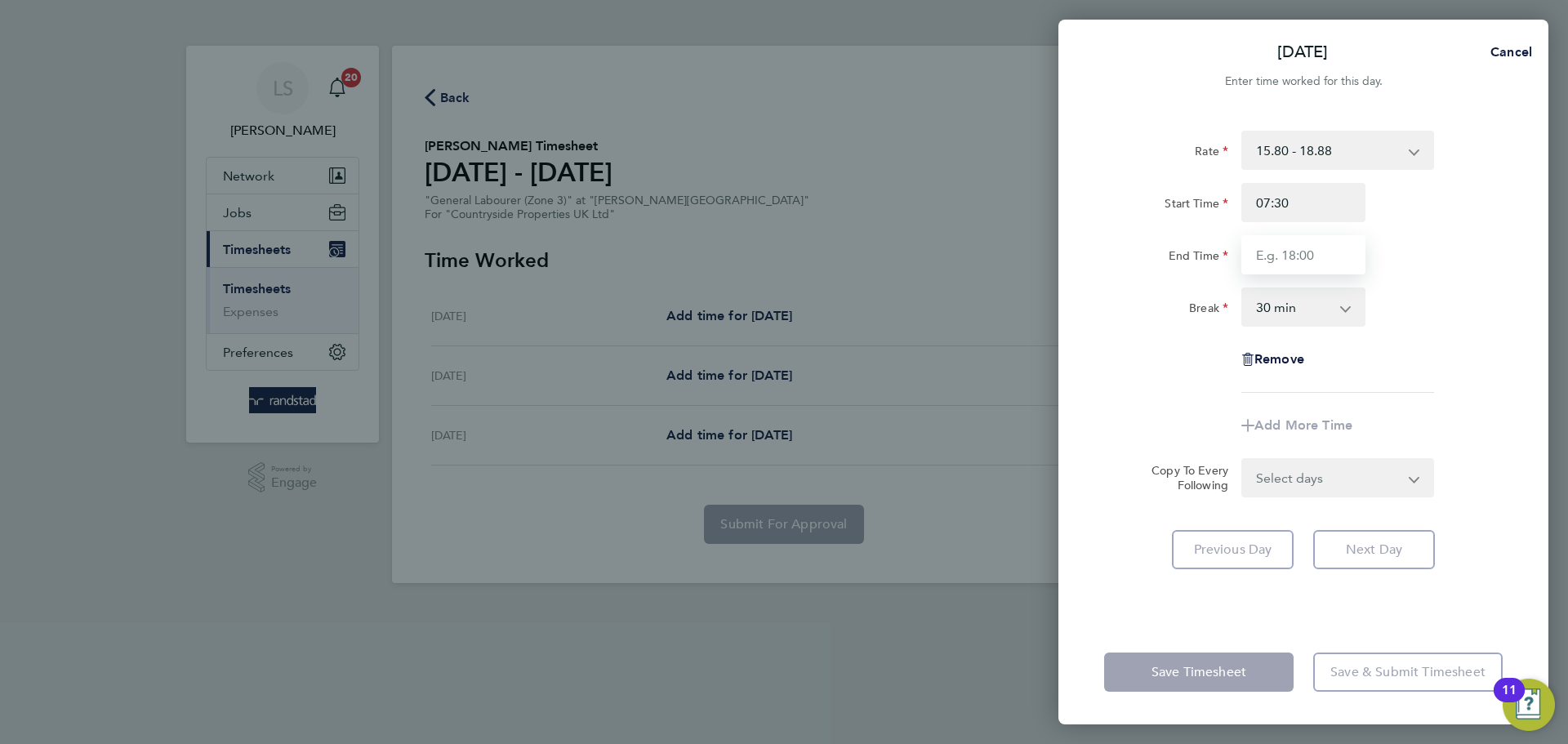
type input "16:30"
click at [1299, 316] on select "0 min 15 min 30 min 45 min 60 min 75 min 90 min" at bounding box center [1294, 306] width 102 height 35
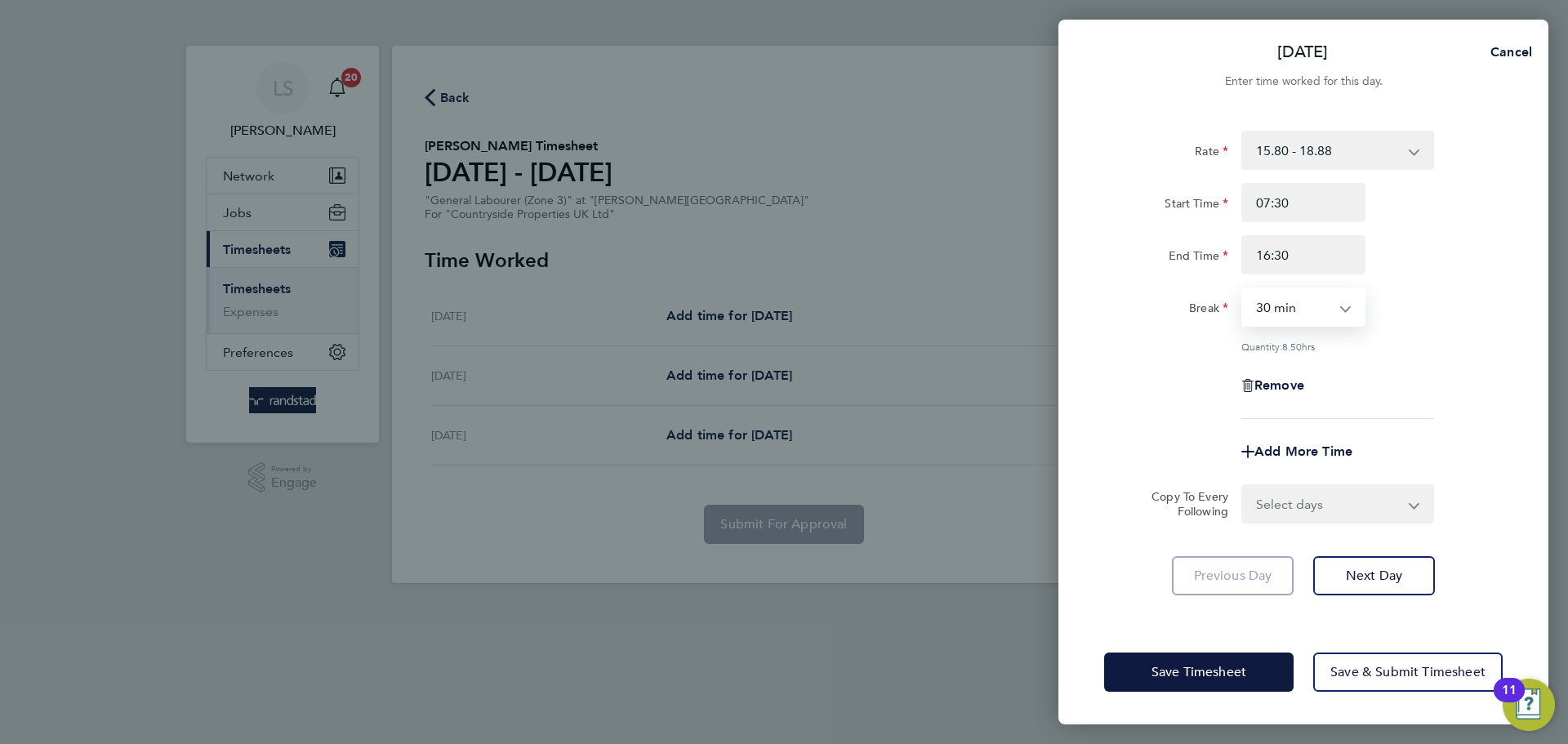
select select "0"
click at [1243, 289] on select "0 min 15 min 30 min 45 min 60 min 75 min 90 min" at bounding box center [1294, 306] width 102 height 35
click at [1299, 504] on select "Select days Day Thursday Friday" at bounding box center [1328, 503] width 172 height 35
select select "DAY"
click at [1243, 486] on select "Select days Day Thursday Friday" at bounding box center [1328, 503] width 172 height 35
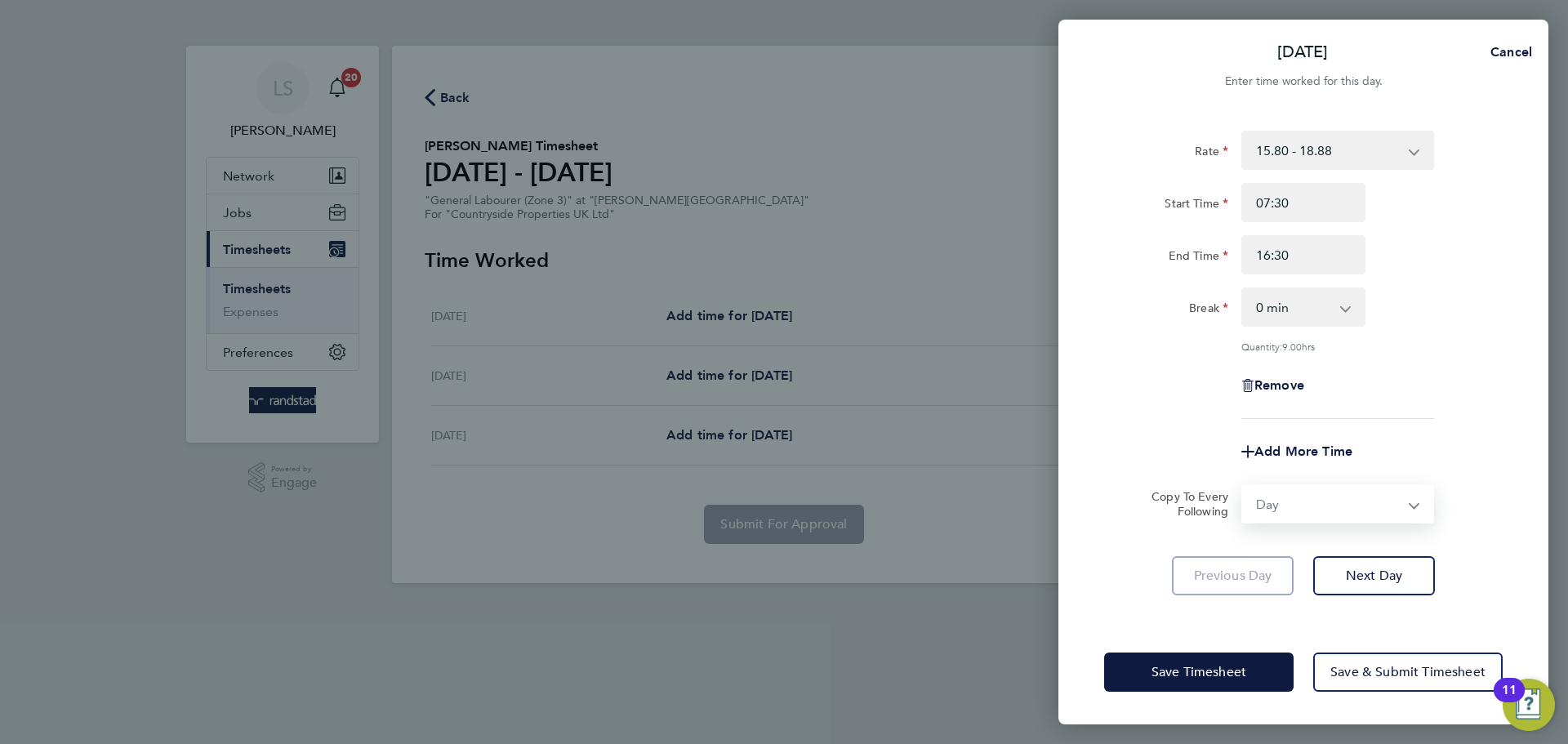
select select "2025-08-08"
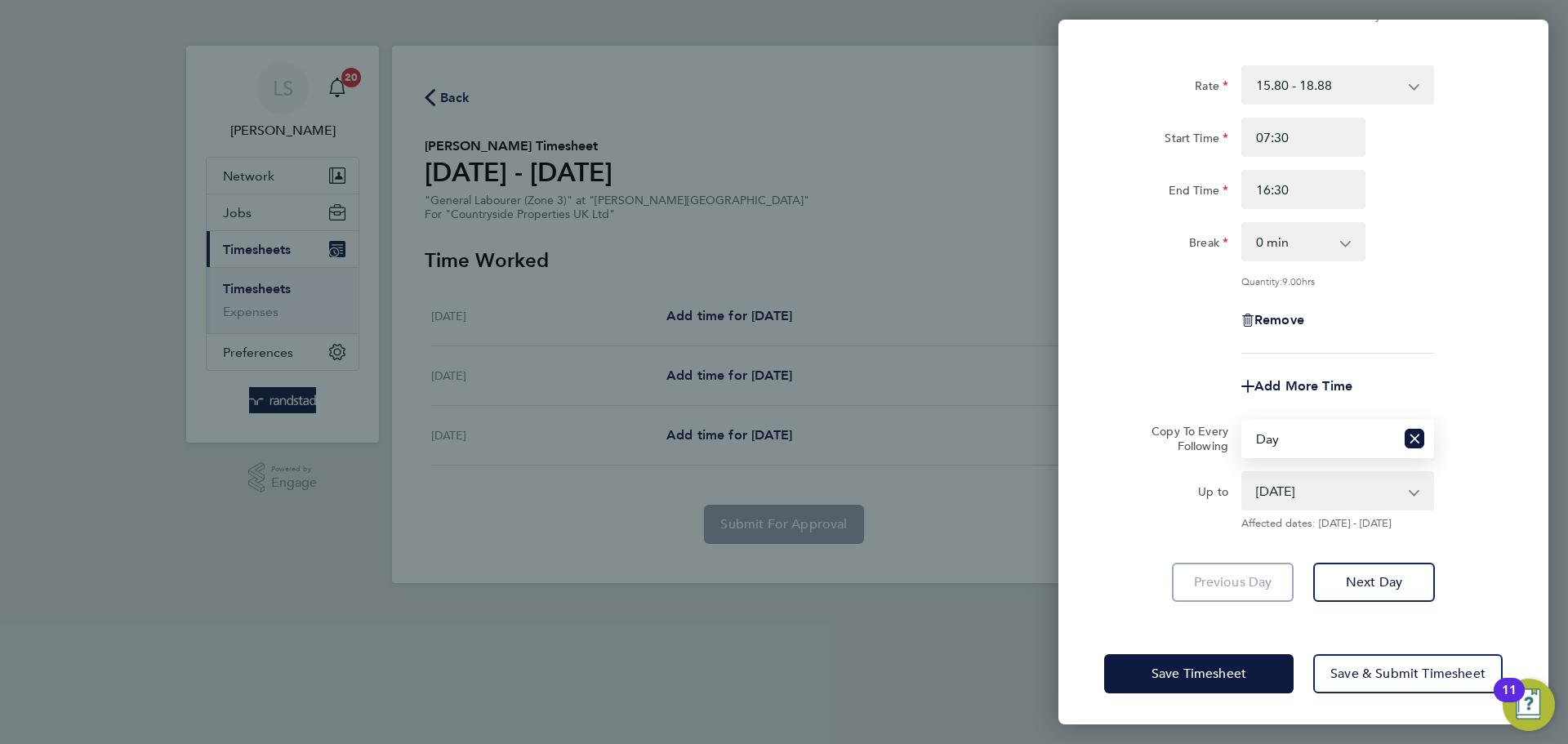
click at [1317, 492] on select "07 Aug 2025 08 Aug 2025" at bounding box center [1327, 490] width 170 height 35
click at [1243, 473] on select "07 Aug 2025 08 Aug 2025" at bounding box center [1327, 490] width 170 height 35
click at [1340, 666] on span "Save & Submit Timesheet" at bounding box center [1408, 673] width 155 height 16
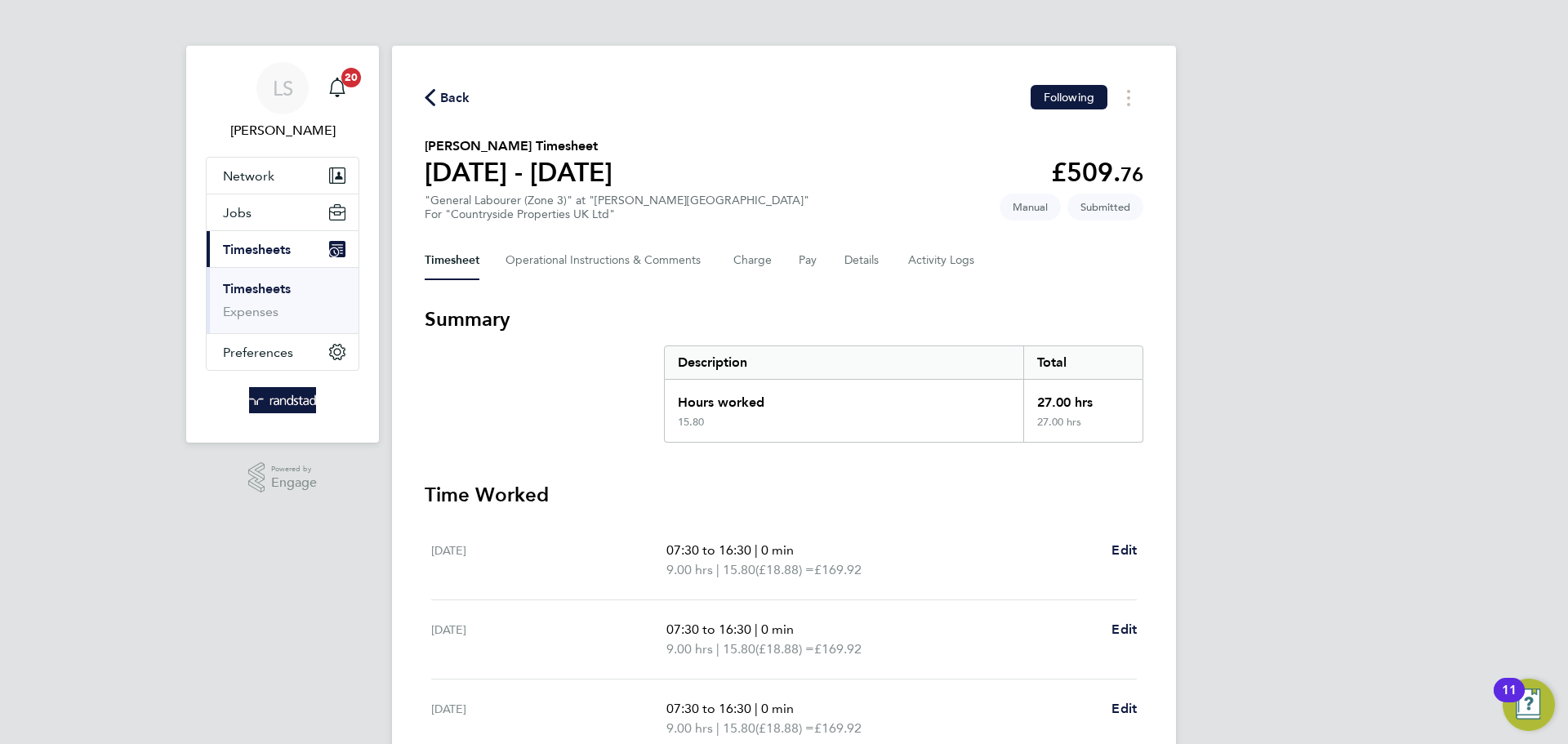
click at [452, 93] on span "Back" at bounding box center [456, 98] width 31 height 19
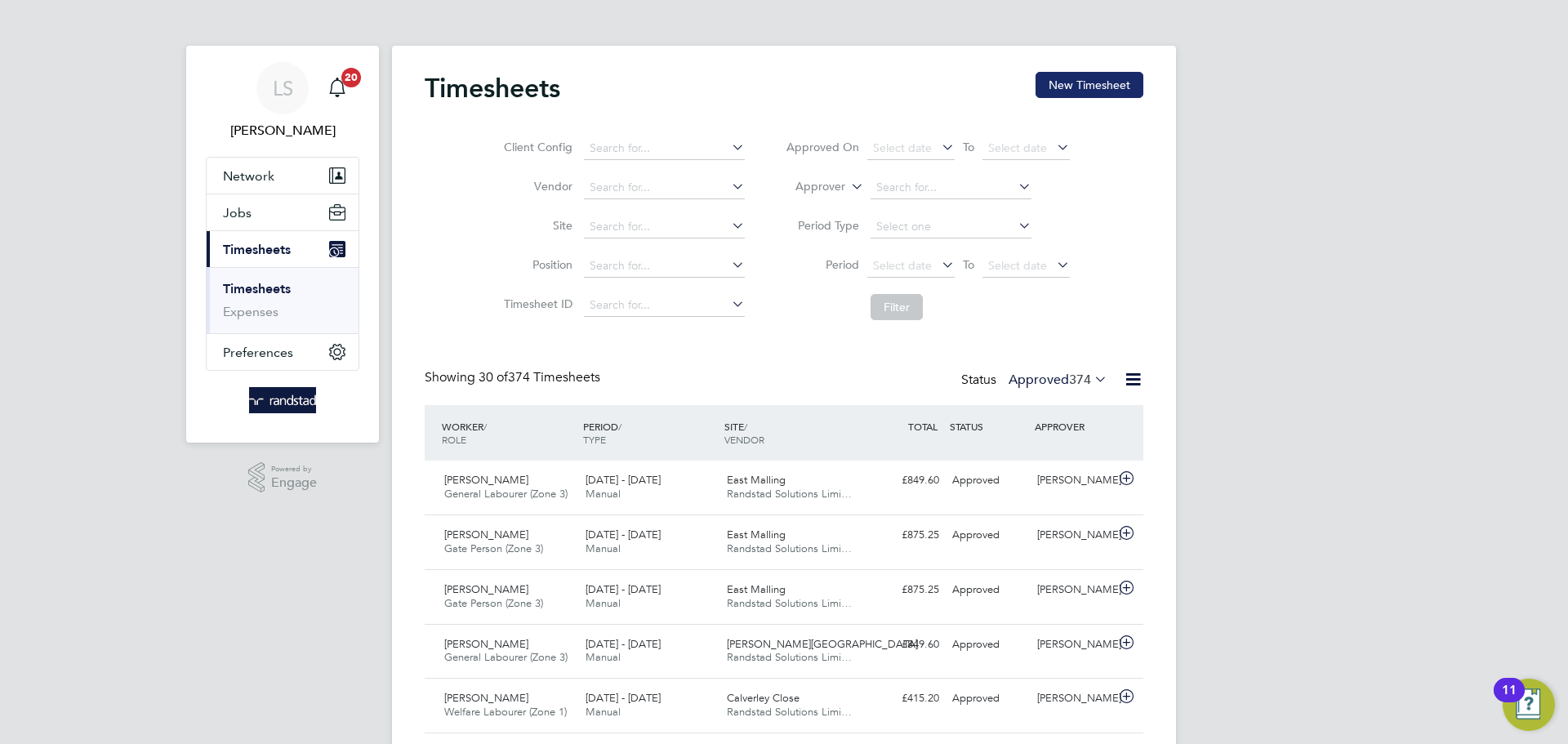
click at [1100, 72] on button "New Timesheet" at bounding box center [1089, 84] width 107 height 26
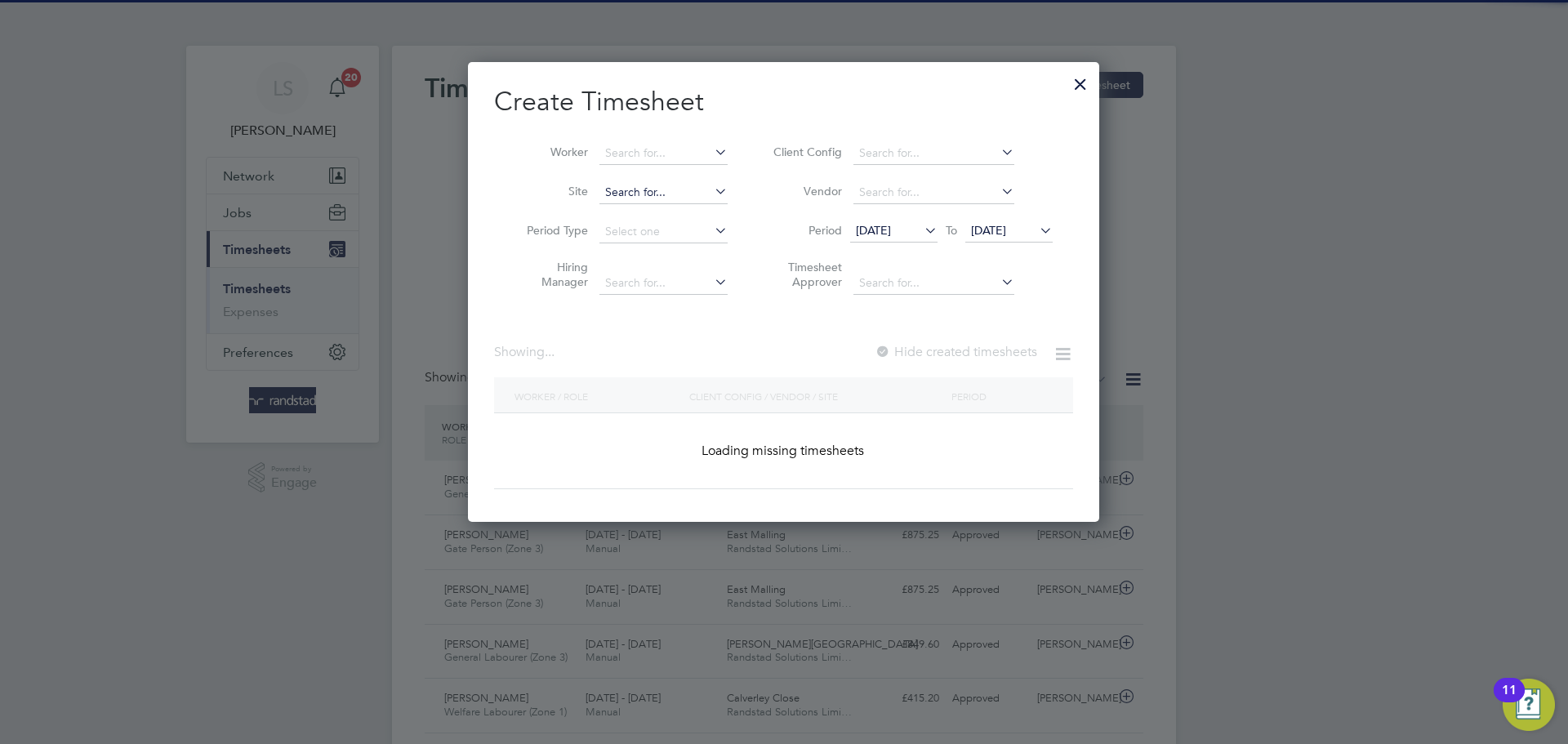
click at [655, 186] on input at bounding box center [664, 193] width 129 height 23
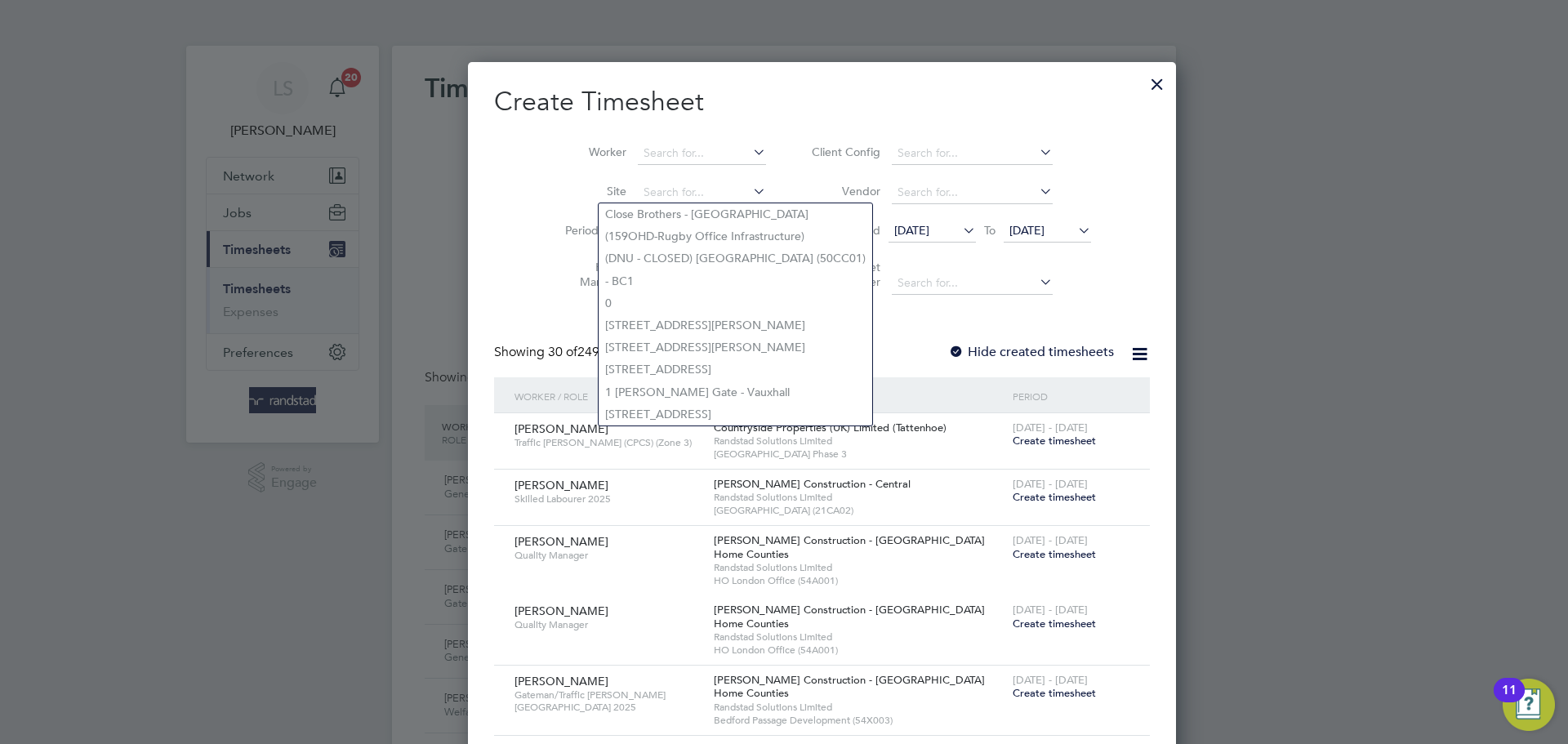
click at [664, 138] on li "Worker" at bounding box center [659, 153] width 254 height 39
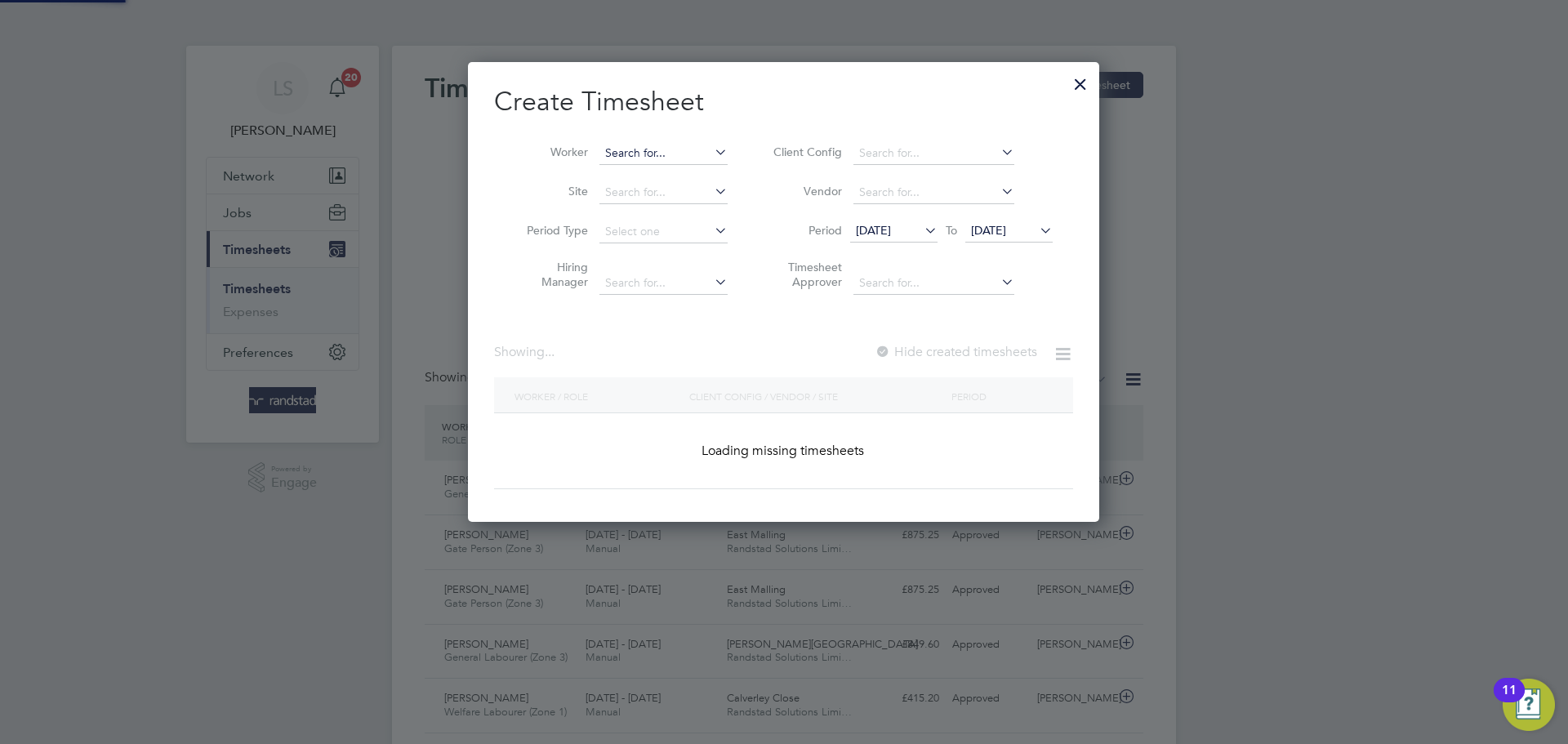
click at [658, 149] on input at bounding box center [664, 153] width 129 height 23
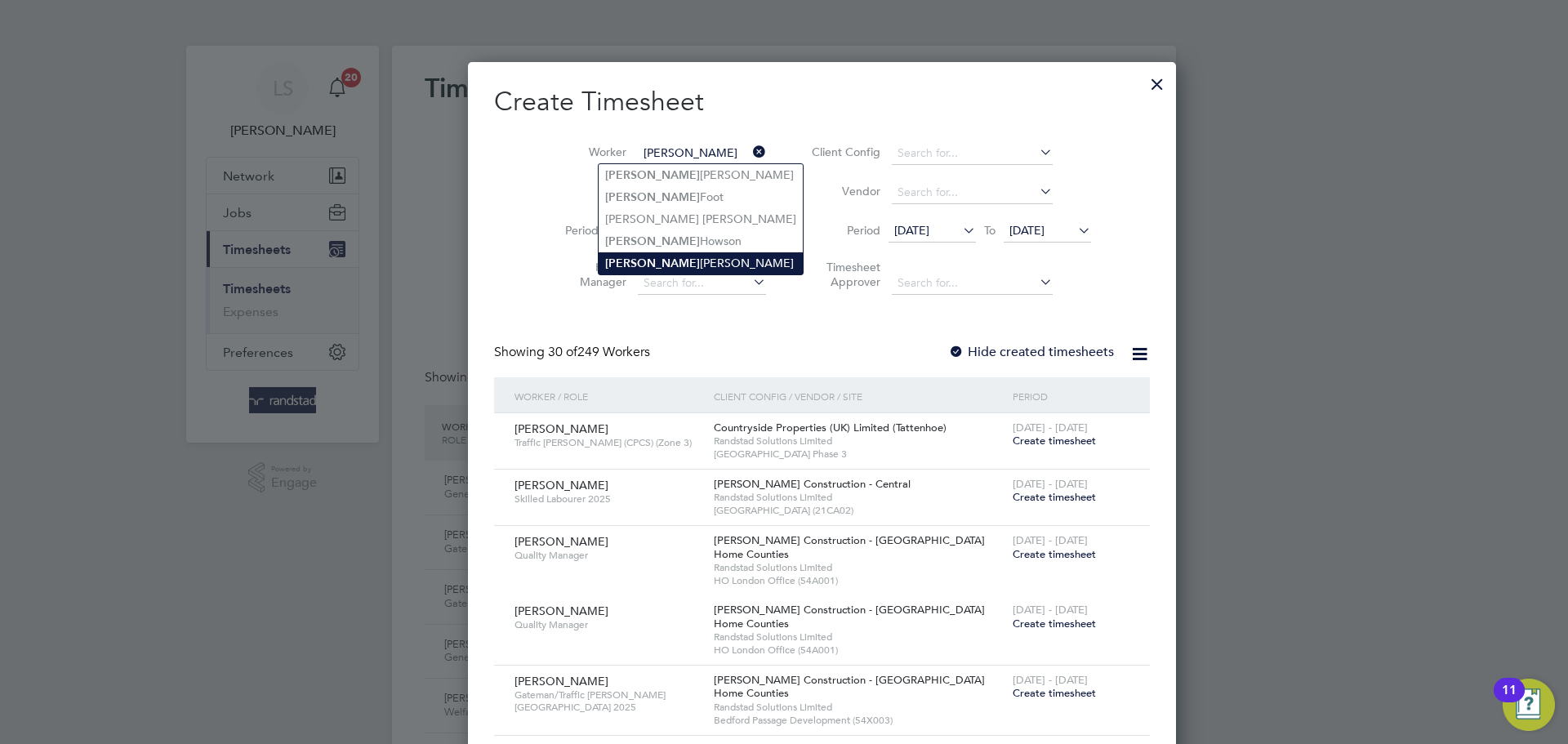
click at [652, 257] on li "Freddie Morley" at bounding box center [700, 263] width 204 height 22
type input "[PERSON_NAME]"
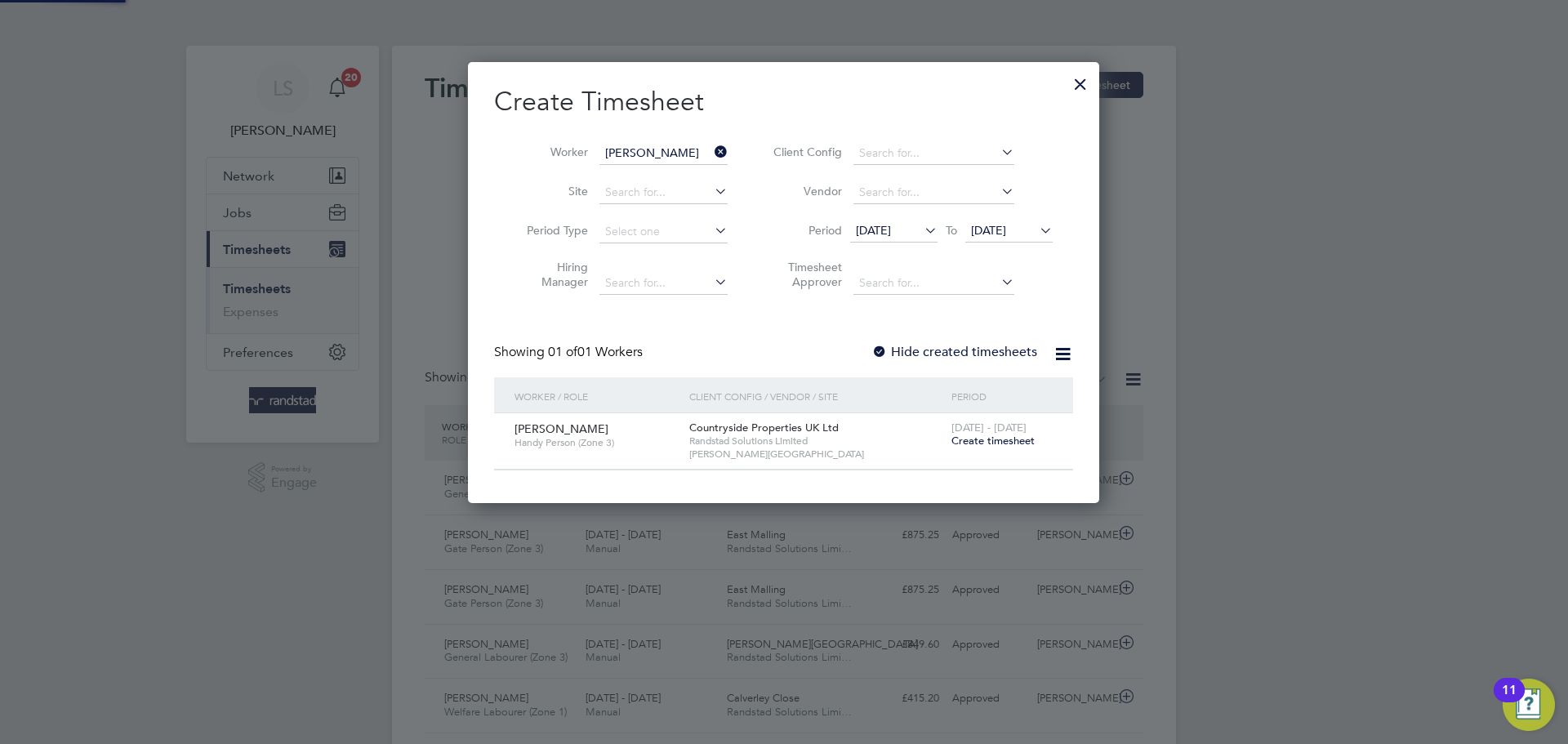
click at [893, 358] on label "Hide created timesheets" at bounding box center [954, 352] width 166 height 16
click at [971, 446] on span "Create timesheet" at bounding box center [993, 440] width 83 height 13
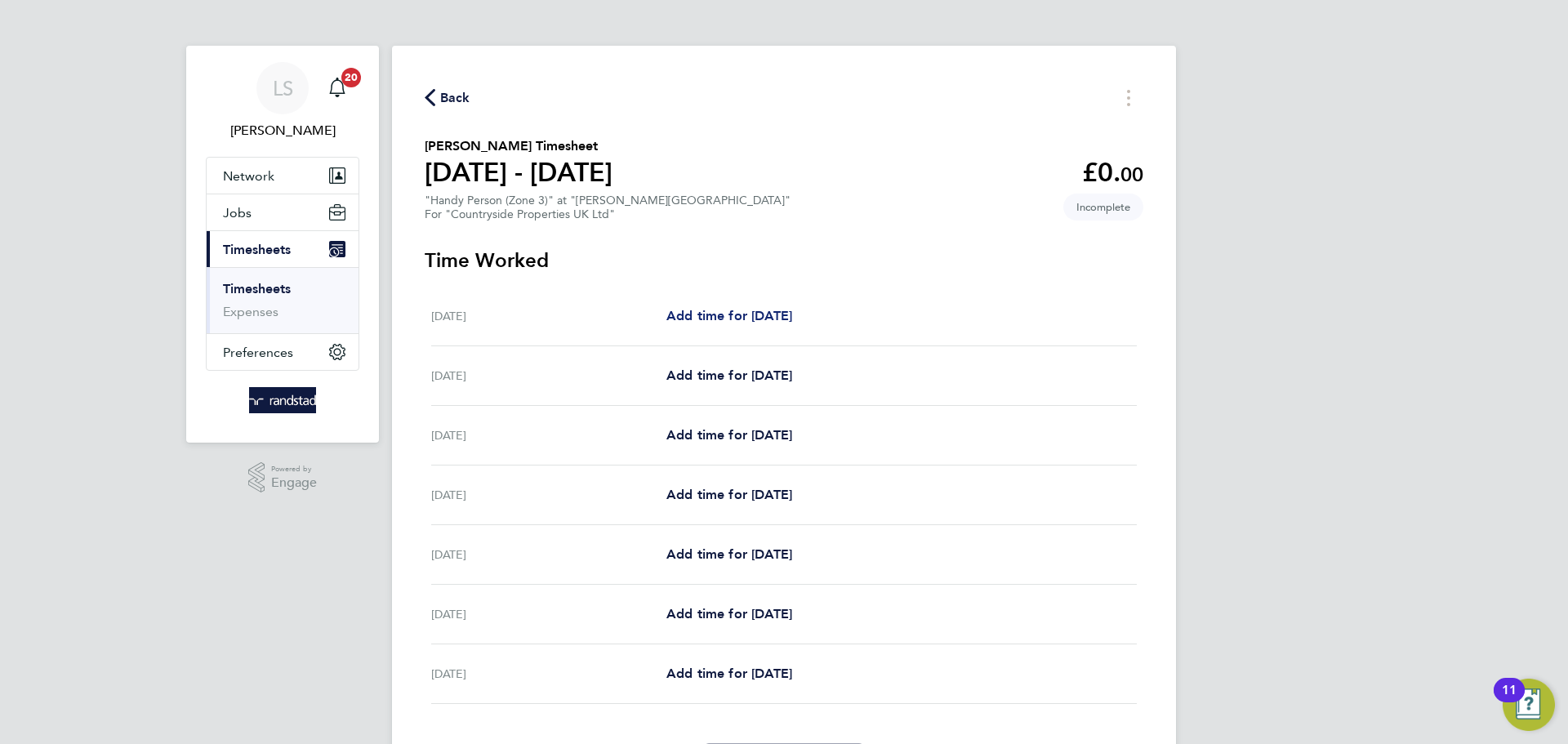
click at [768, 314] on span "Add time for [DATE]" at bounding box center [729, 315] width 126 height 15
select select "30"
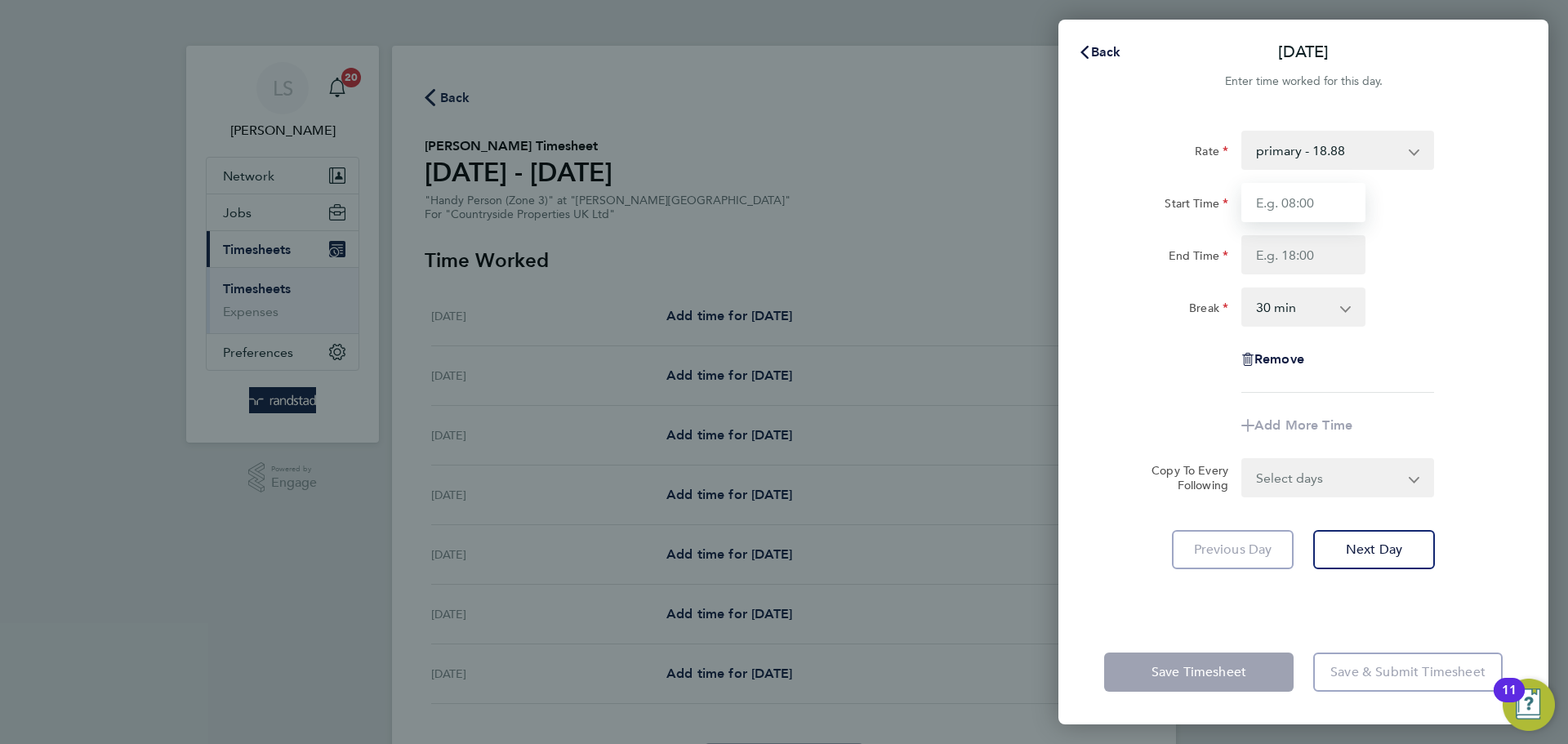
click at [1274, 207] on input "Start Time" at bounding box center [1303, 202] width 124 height 39
type input "07:30"
click at [1290, 249] on input "End Time" at bounding box center [1303, 254] width 124 height 39
type input "16:30"
click at [1300, 308] on select "0 min 15 min 30 min 45 min 60 min 75 min 90 min" at bounding box center [1294, 306] width 102 height 35
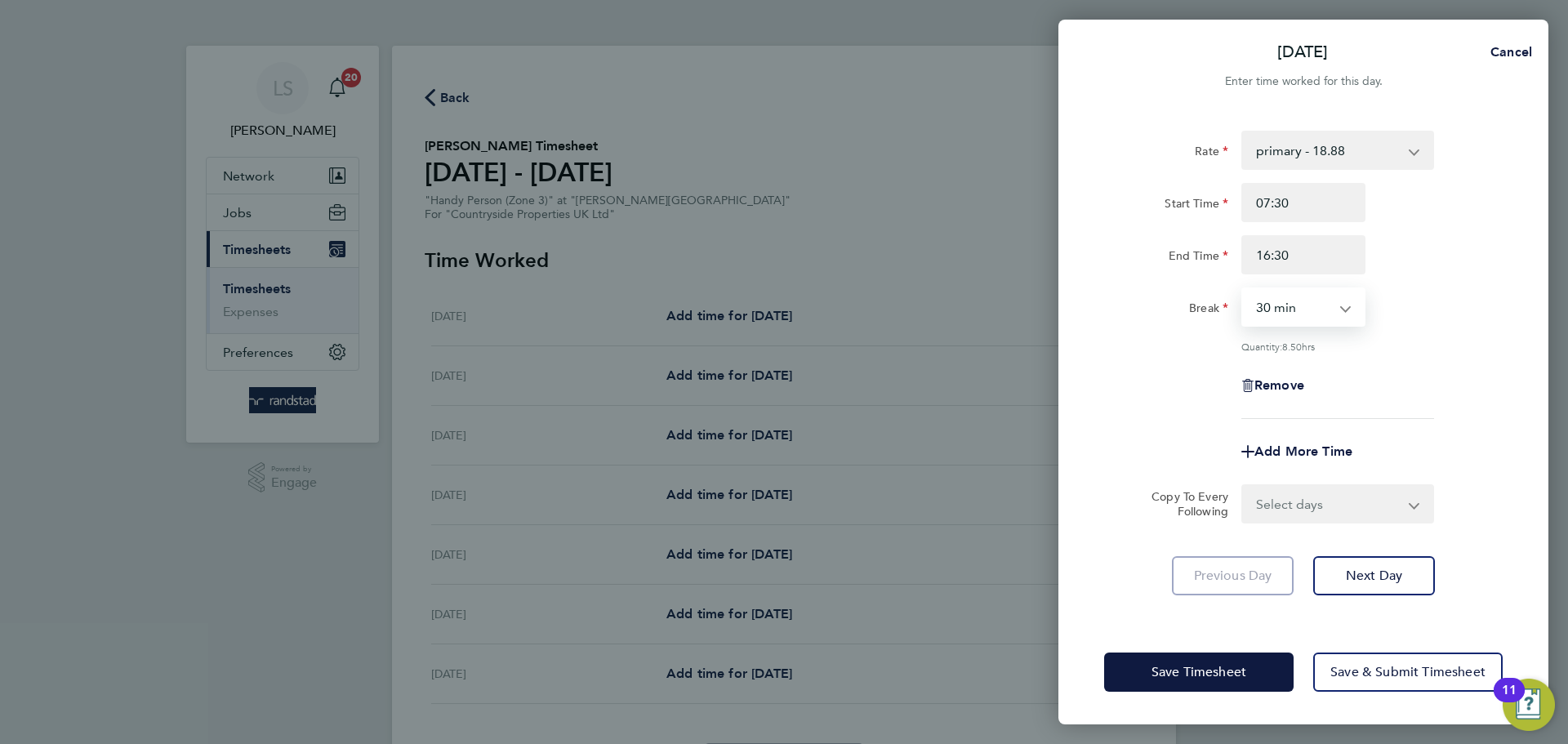
select select "0"
click at [1243, 289] on select "0 min 15 min 30 min 45 min 60 min 75 min 90 min" at bounding box center [1294, 306] width 102 height 35
click at [1280, 489] on select "Select days Day Weekday (Mon-Fri) Weekend (Sat-Sun) [DATE] [DATE] [DATE] [DATE]…" at bounding box center [1328, 503] width 172 height 35
select select "WEEKDAY"
click at [1243, 486] on select "Select days Day Weekday (Mon-Fri) Weekend (Sat-Sun) [DATE] [DATE] [DATE] [DATE]…" at bounding box center [1328, 503] width 172 height 35
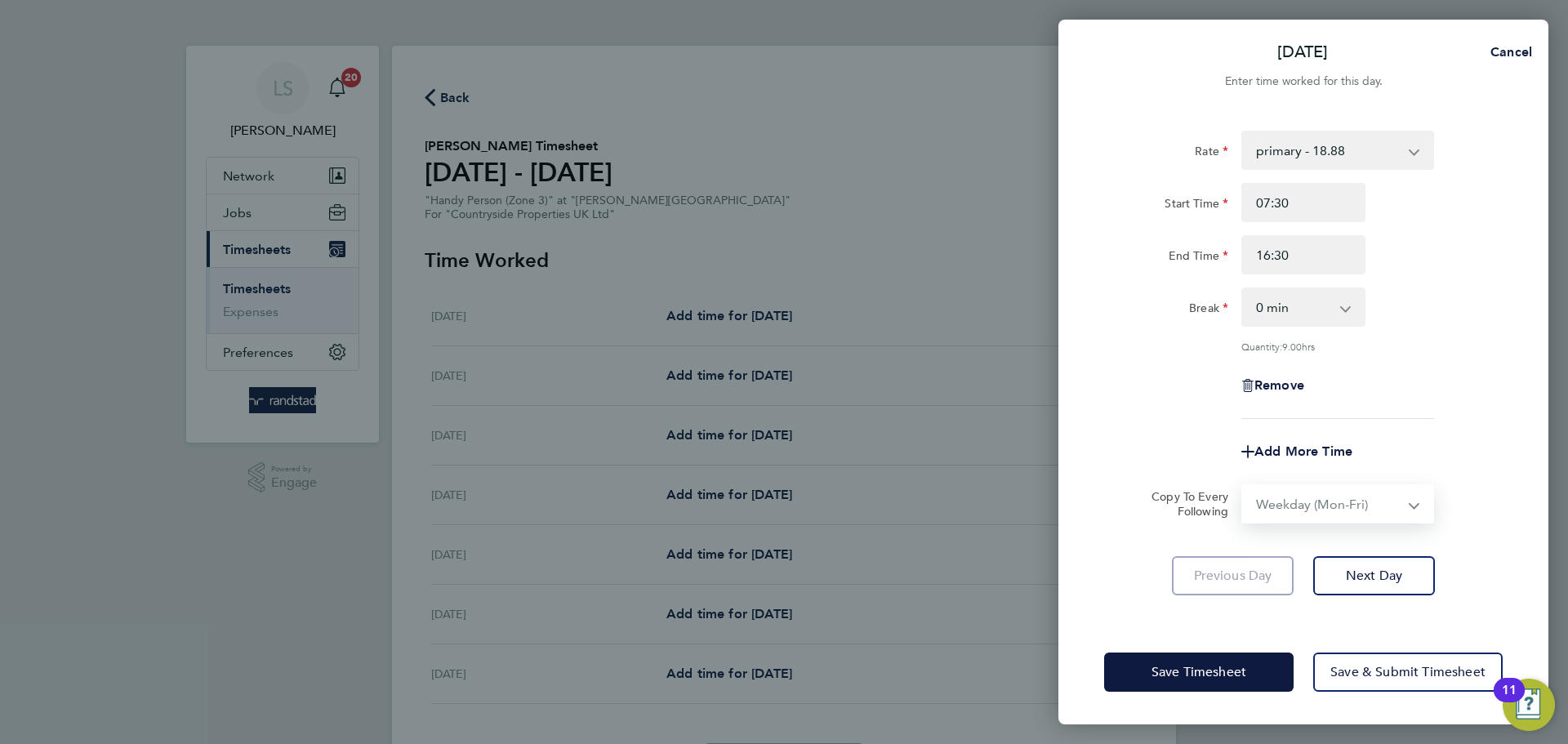
select select "[DATE]"
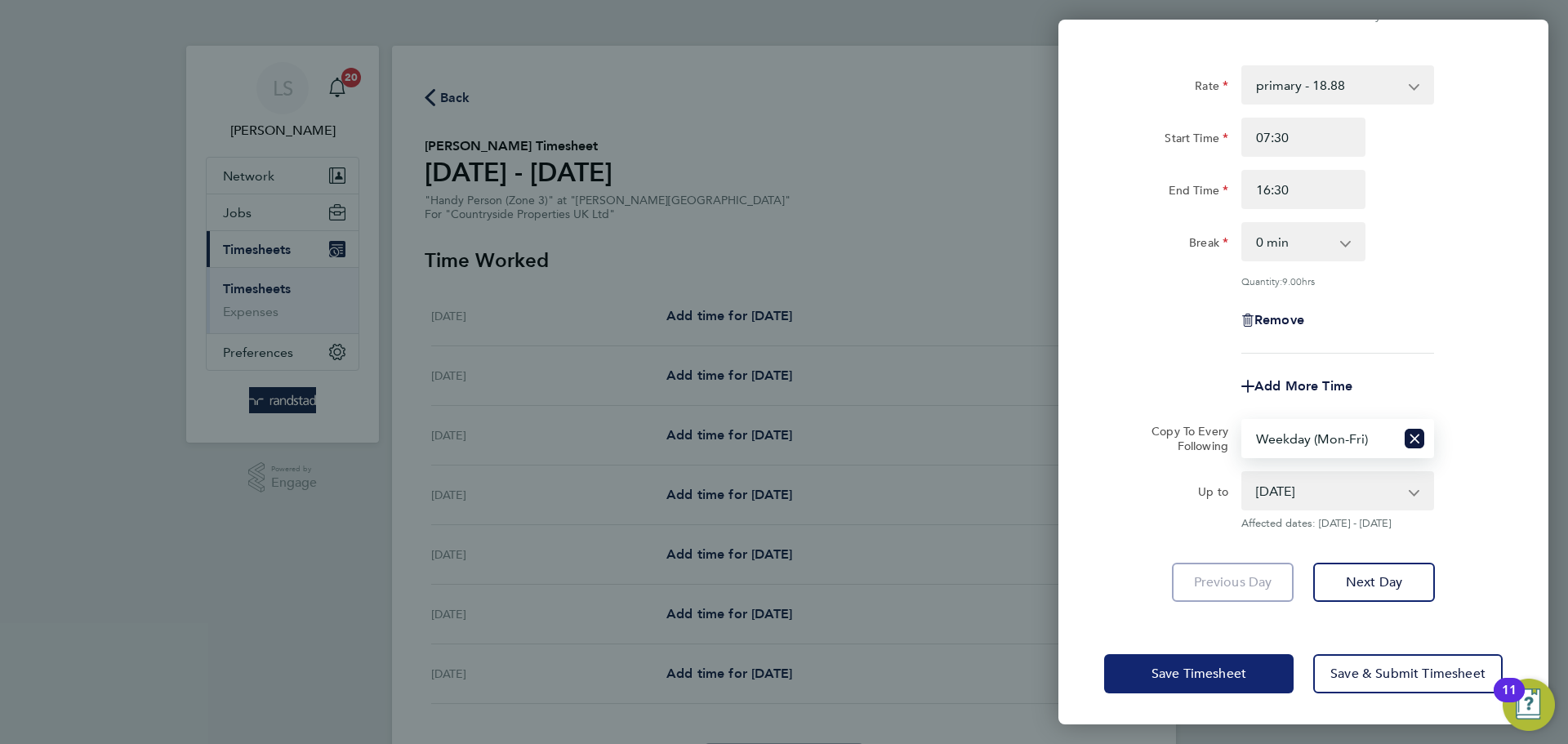
click at [1278, 685] on button "Save Timesheet" at bounding box center [1199, 673] width 190 height 39
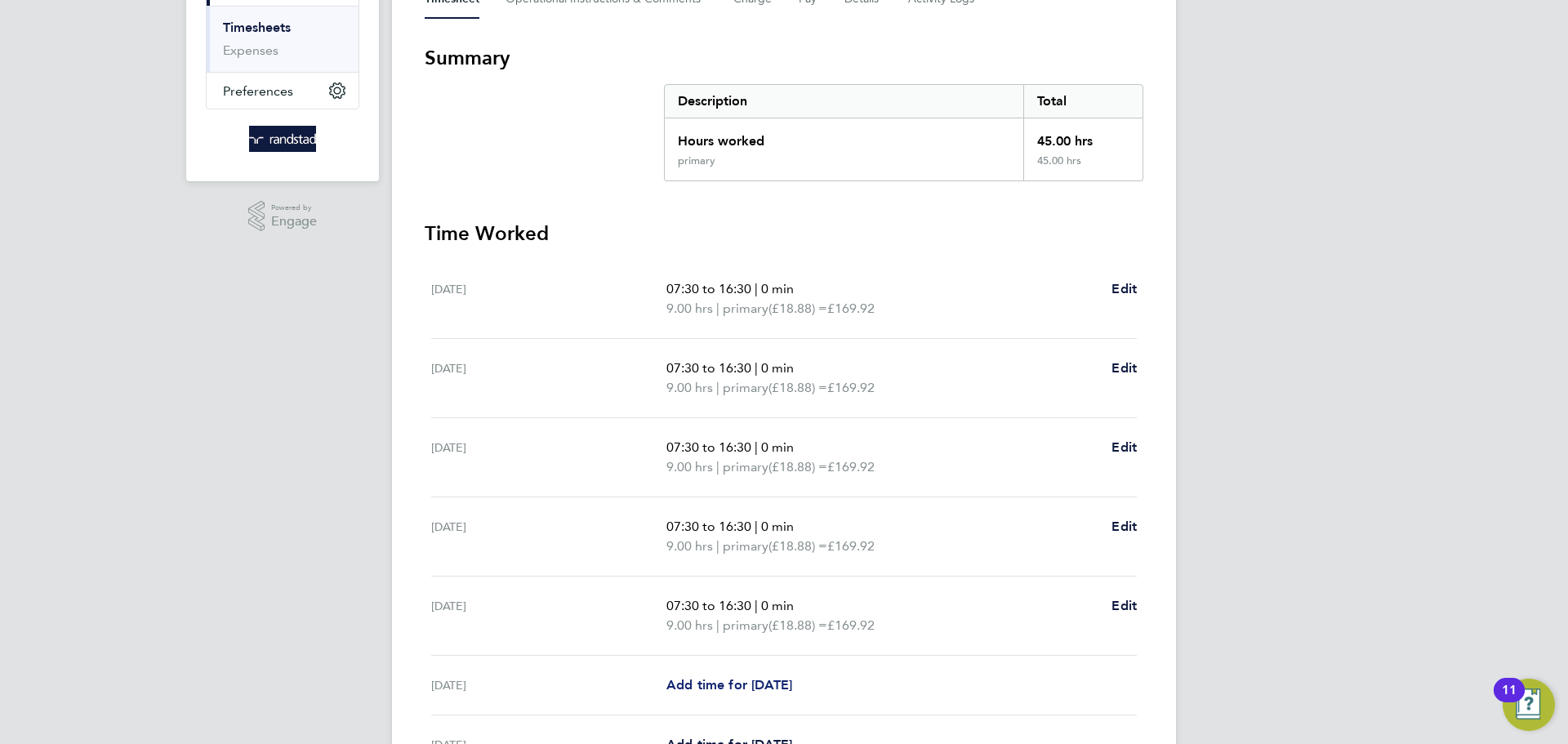
click at [714, 677] on span "Add time for [DATE]" at bounding box center [729, 685] width 126 height 15
select select "30"
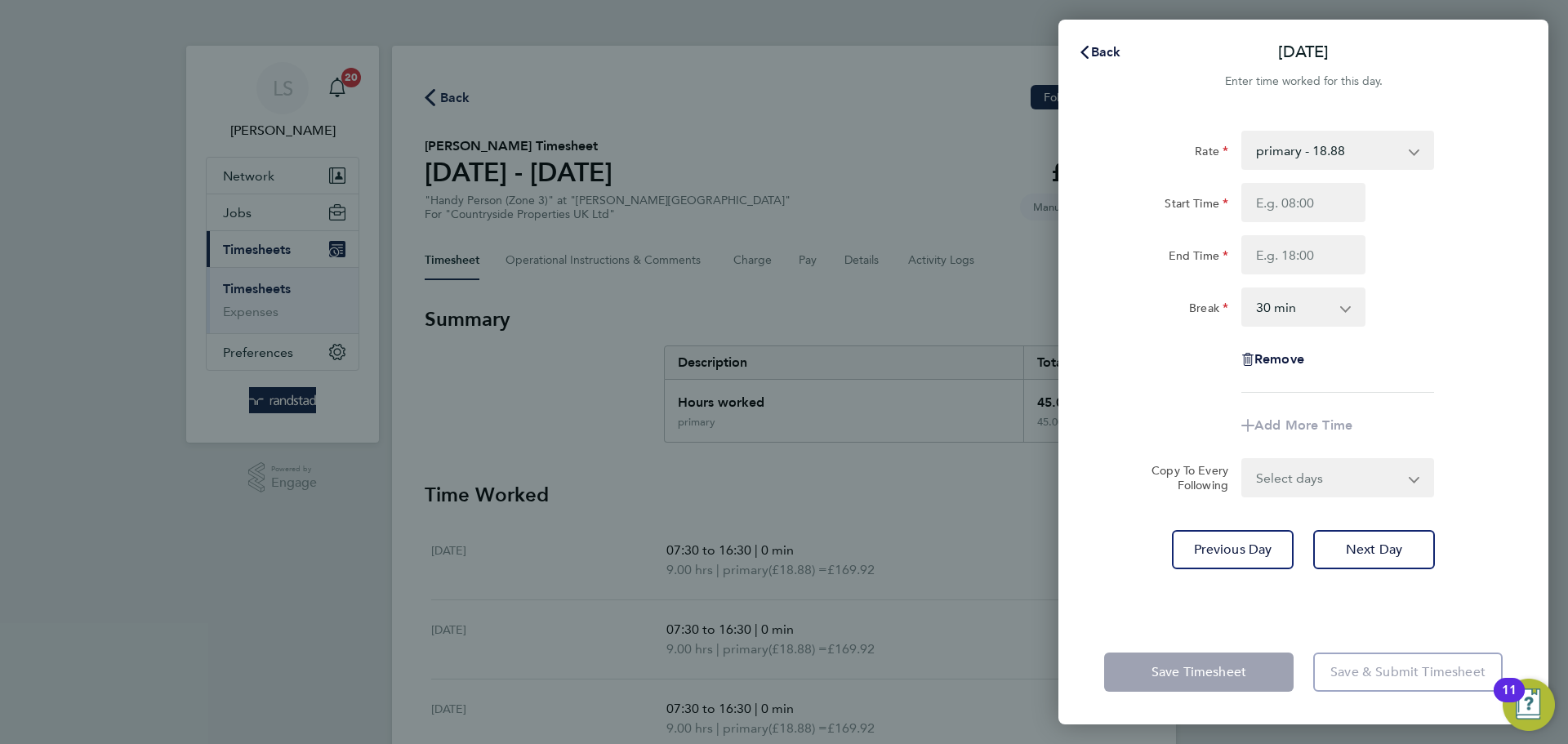
click at [1252, 174] on div "Rate primary - 18.88 Start Time End Time Break 0 min 15 min 30 min 45 min 60 mi…" at bounding box center [1303, 261] width 399 height 262
click at [1268, 198] on input "Start Time" at bounding box center [1303, 202] width 124 height 39
type input "07:30"
click at [1331, 258] on input "End Time" at bounding box center [1303, 254] width 124 height 39
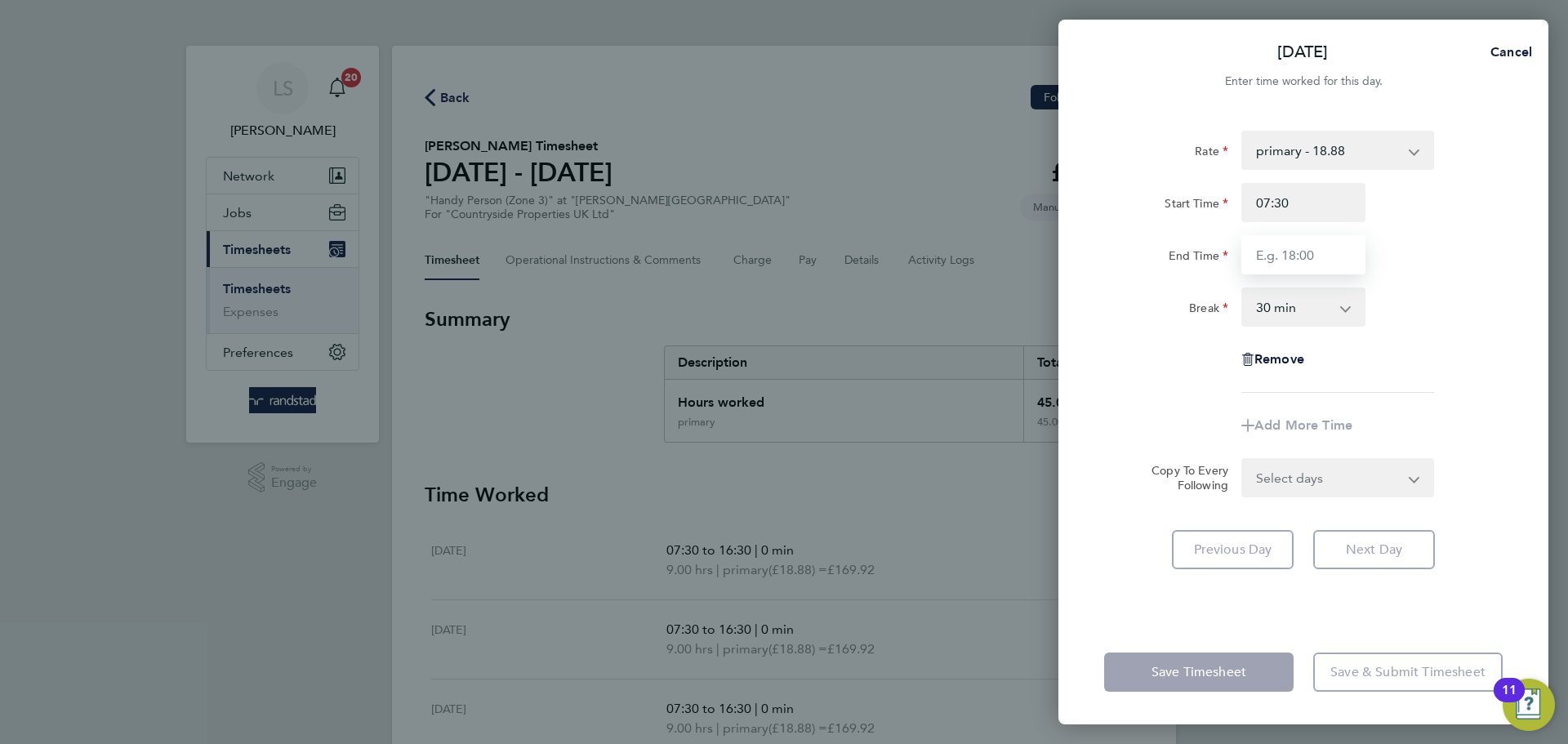
type input "15:30"
click at [1266, 311] on select "0 min 15 min 30 min 45 min 60 min 75 min 90 min" at bounding box center [1294, 306] width 102 height 35
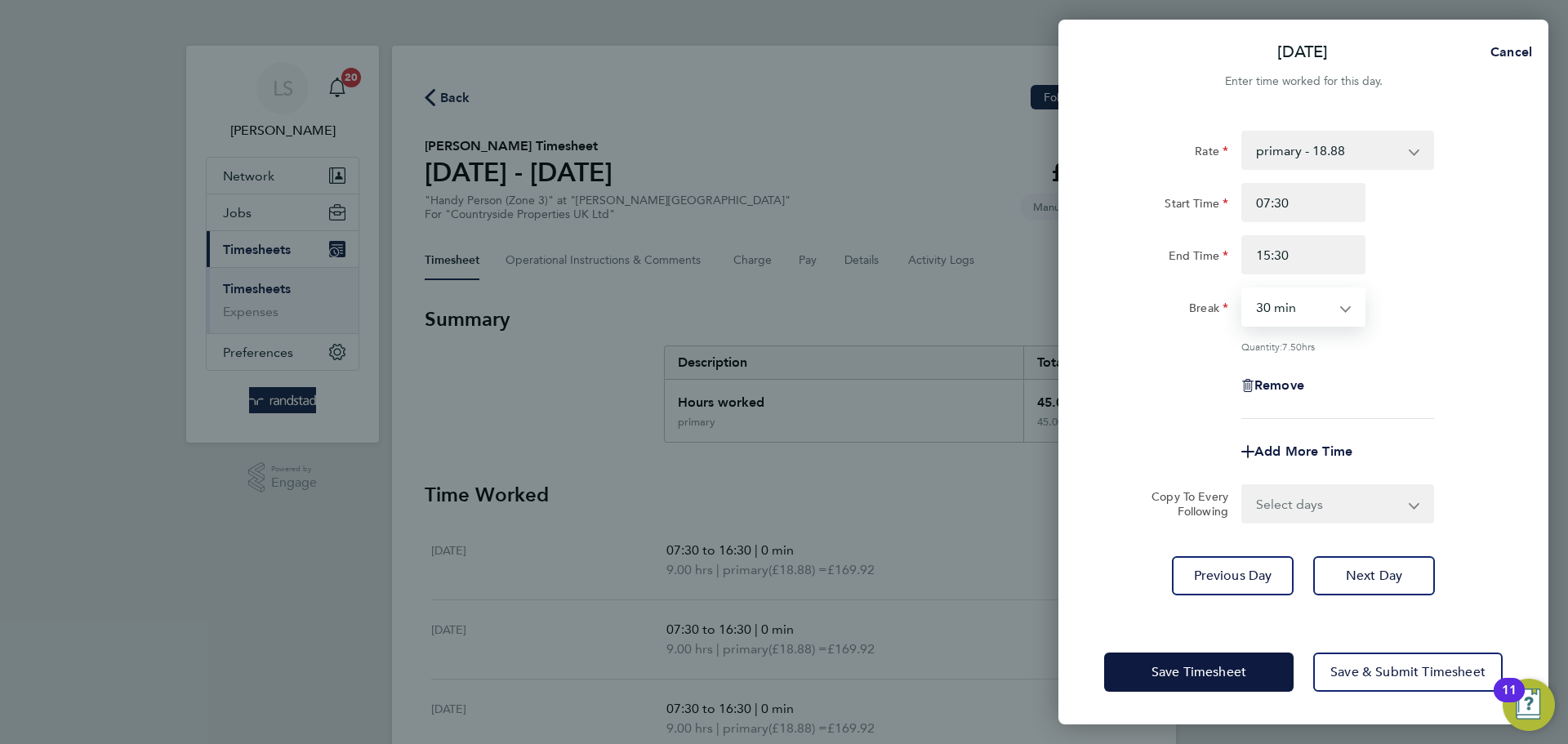
select select "0"
click at [1243, 289] on select "0 min 15 min 30 min 45 min 60 min 75 min 90 min" at bounding box center [1294, 306] width 102 height 35
click at [1261, 671] on button "Save Timesheet" at bounding box center [1199, 671] width 190 height 39
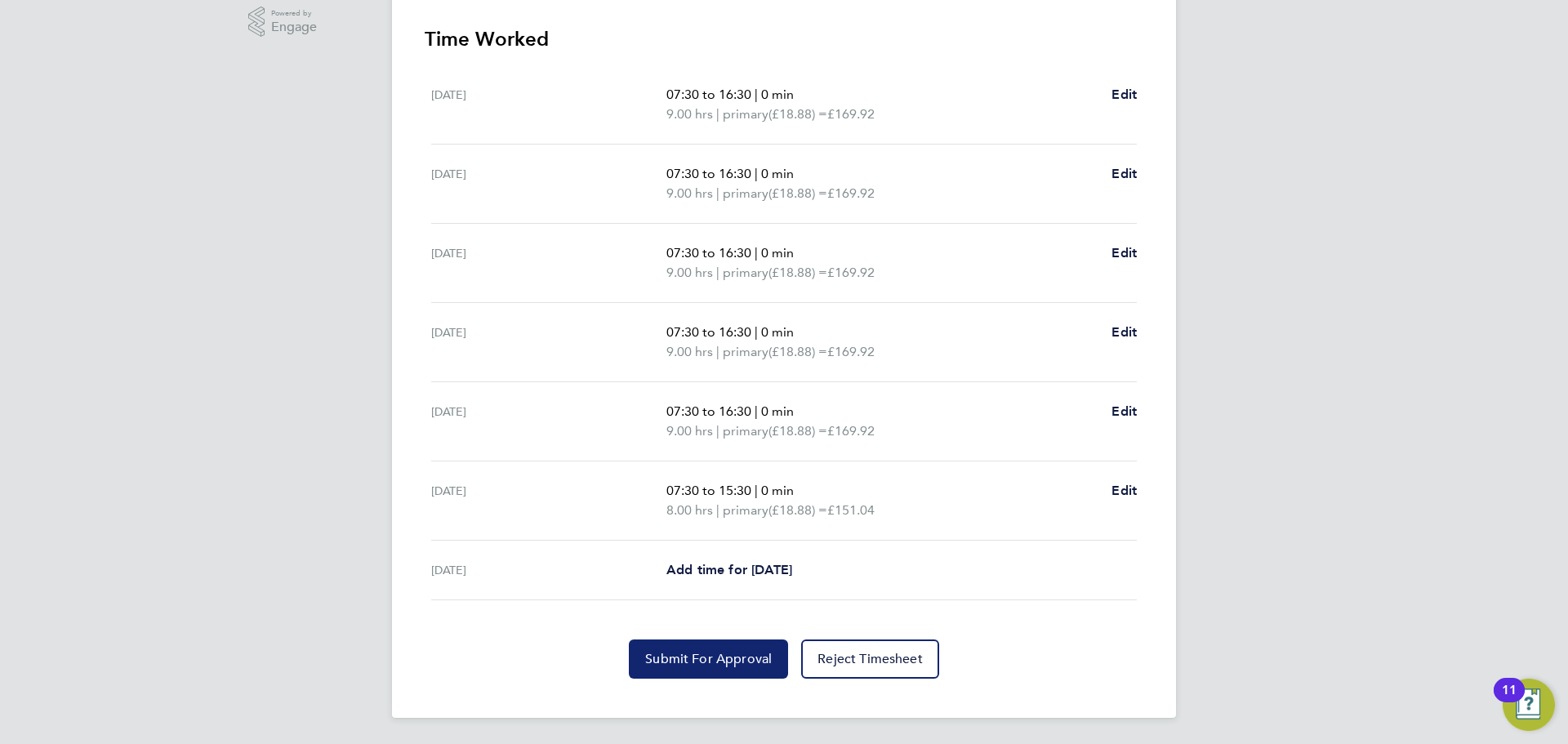
click at [746, 661] on span "Submit For Approval" at bounding box center [709, 659] width 127 height 16
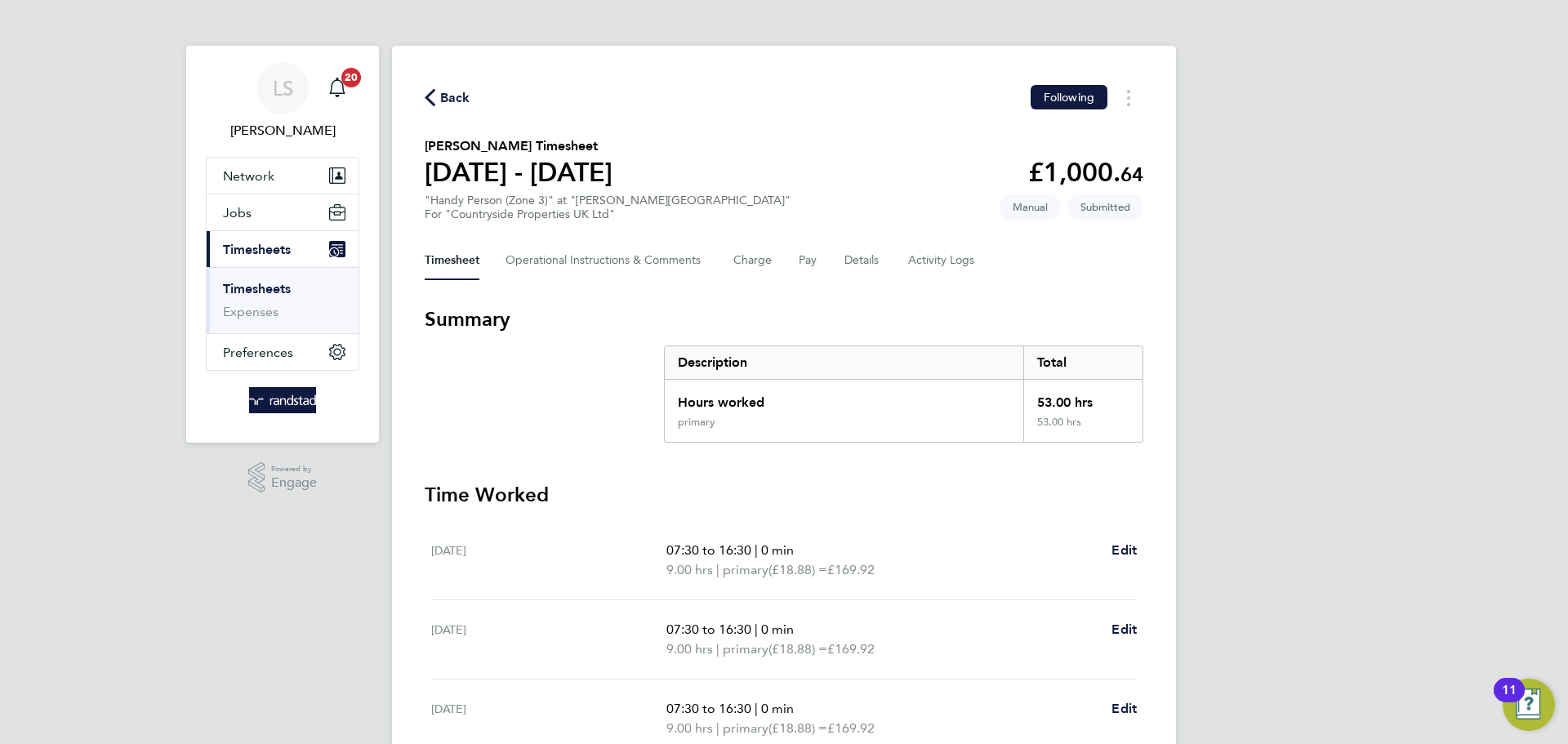
click at [449, 97] on span "Back" at bounding box center [456, 98] width 31 height 19
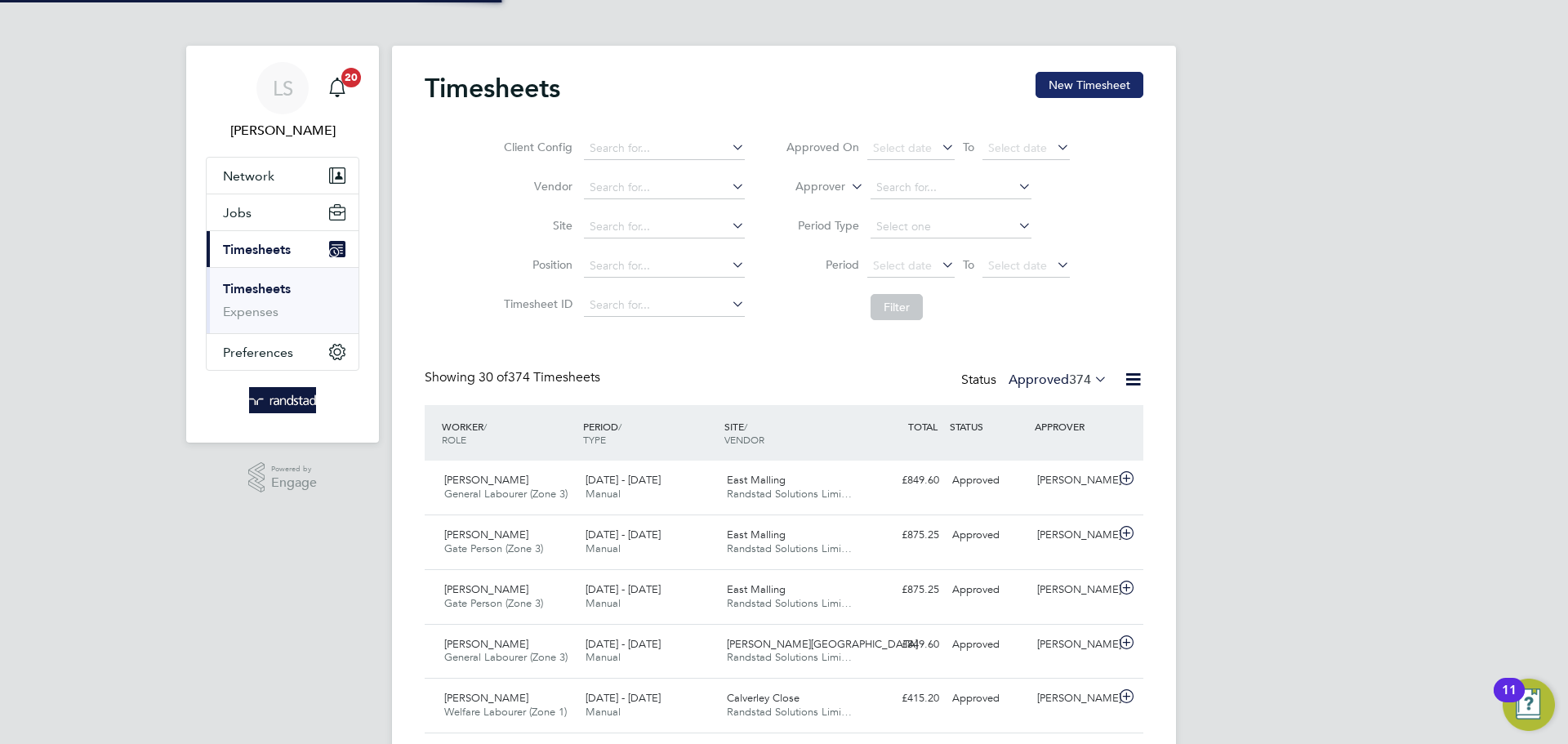
click at [1055, 91] on button "New Timesheet" at bounding box center [1089, 84] width 107 height 26
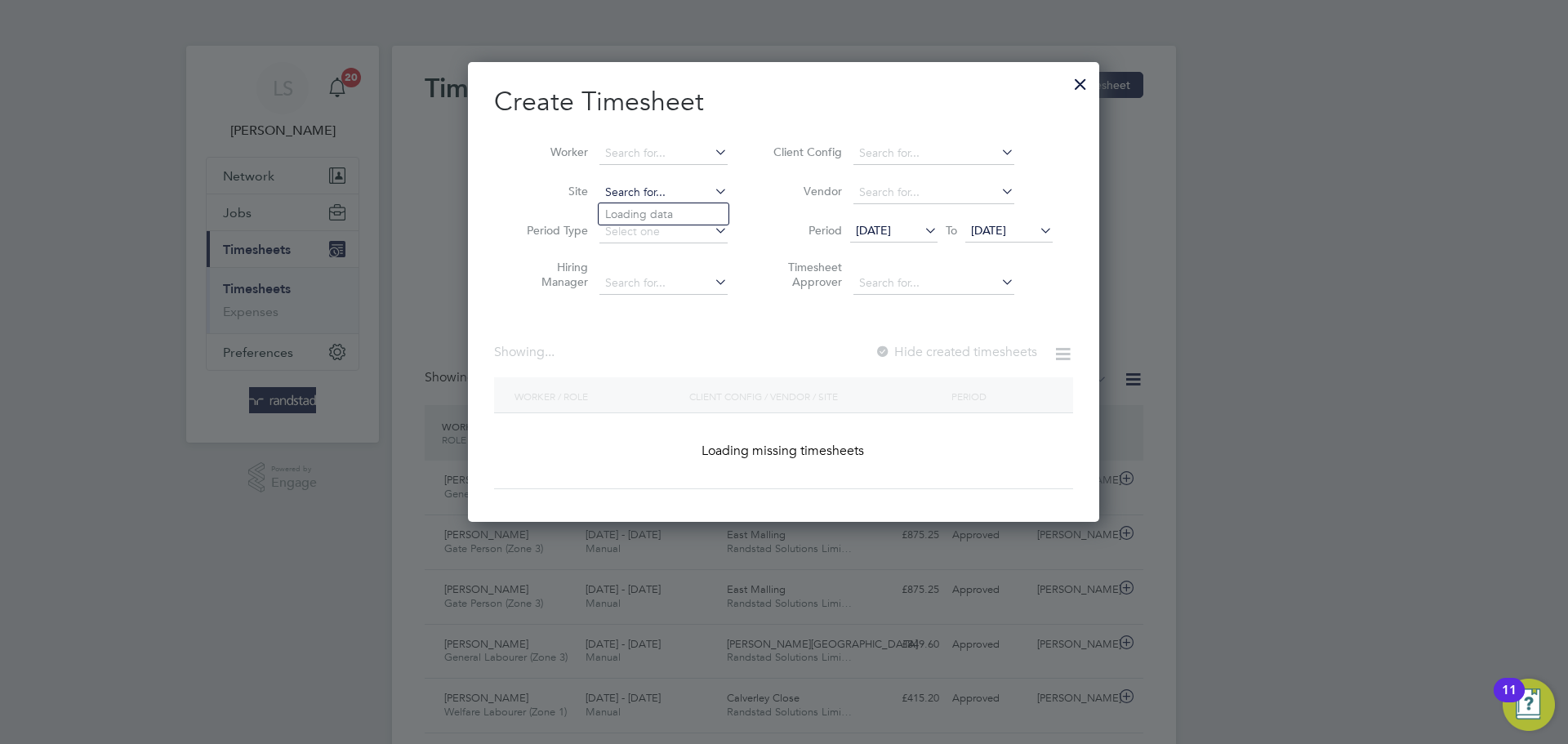
click at [644, 190] on input at bounding box center [664, 193] width 129 height 23
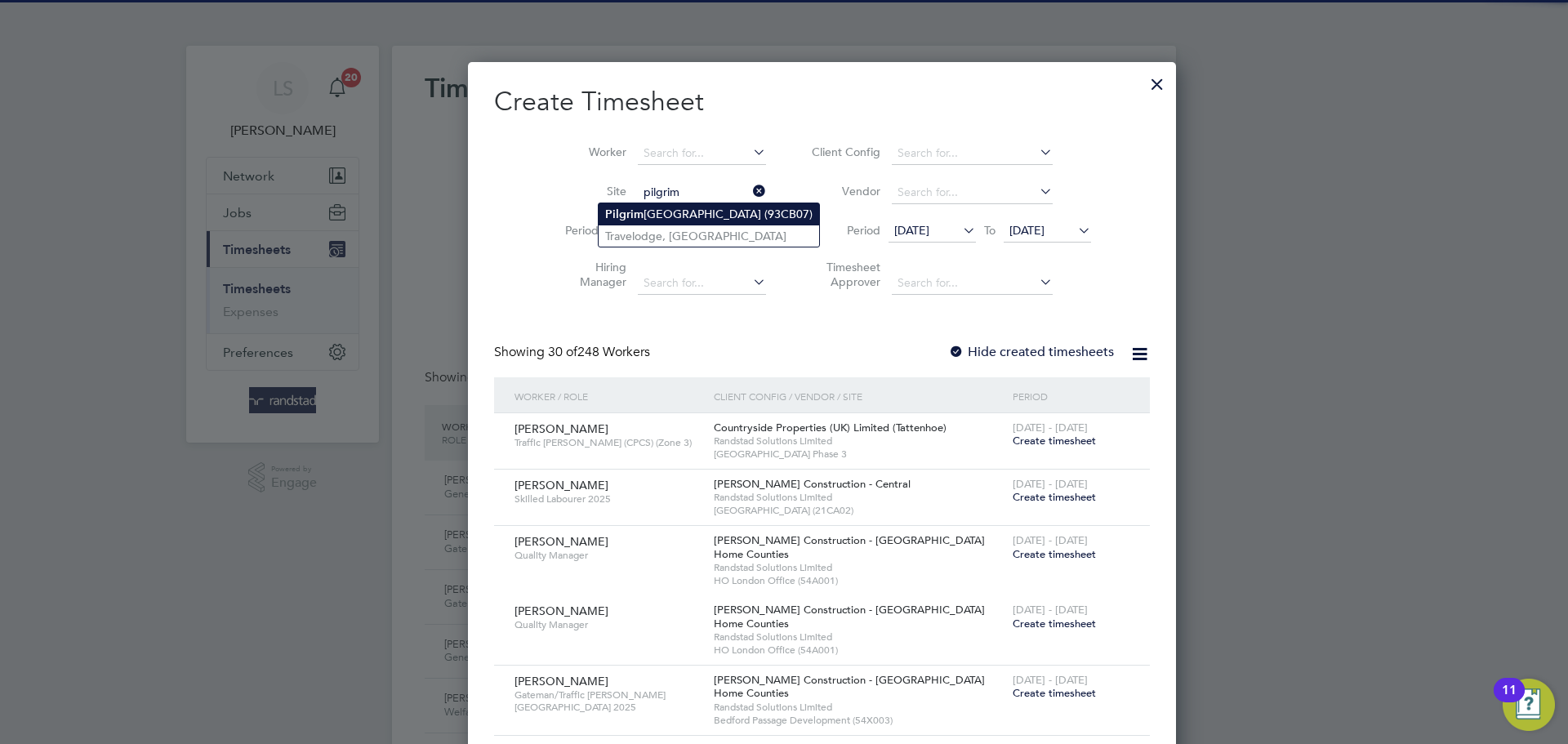
click at [626, 218] on b "Pilgrim" at bounding box center [624, 214] width 38 height 13
type input "[GEOGRAPHIC_DATA] (93CB07)"
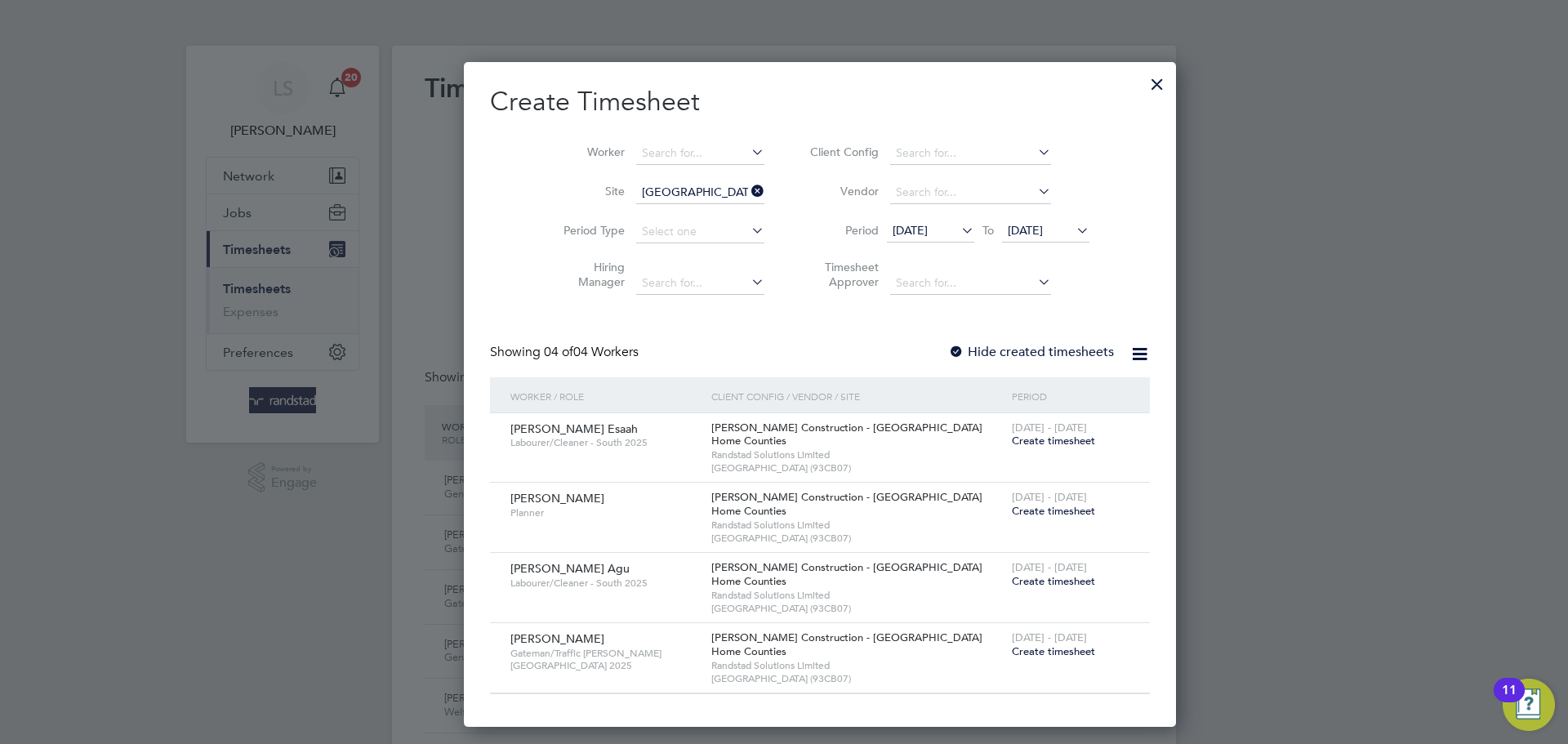
click at [948, 351] on label "Hide created timesheets" at bounding box center [1031, 352] width 166 height 16
click at [1008, 230] on span "[DATE]" at bounding box center [1025, 230] width 35 height 14
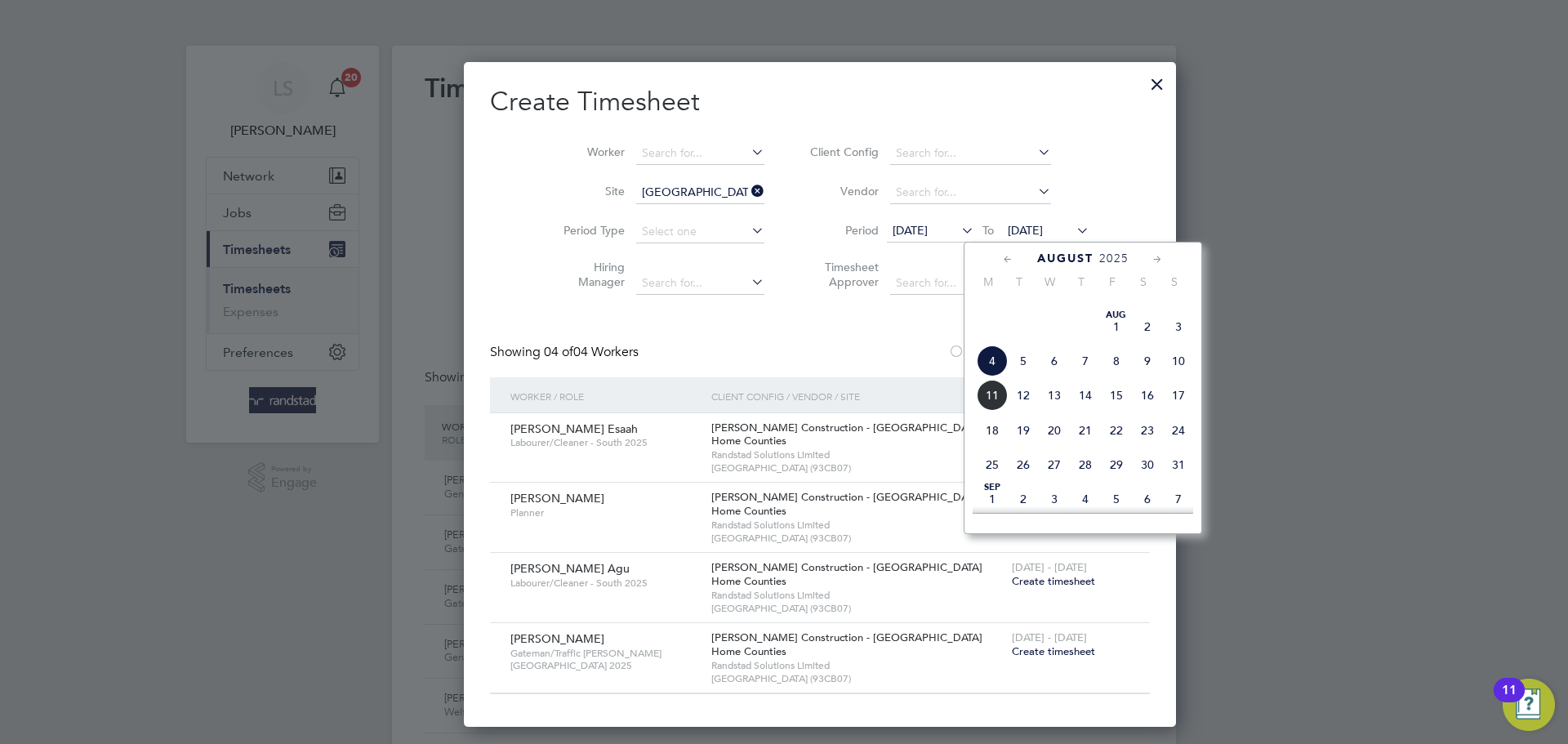
click at [998, 410] on span "11" at bounding box center [993, 395] width 31 height 31
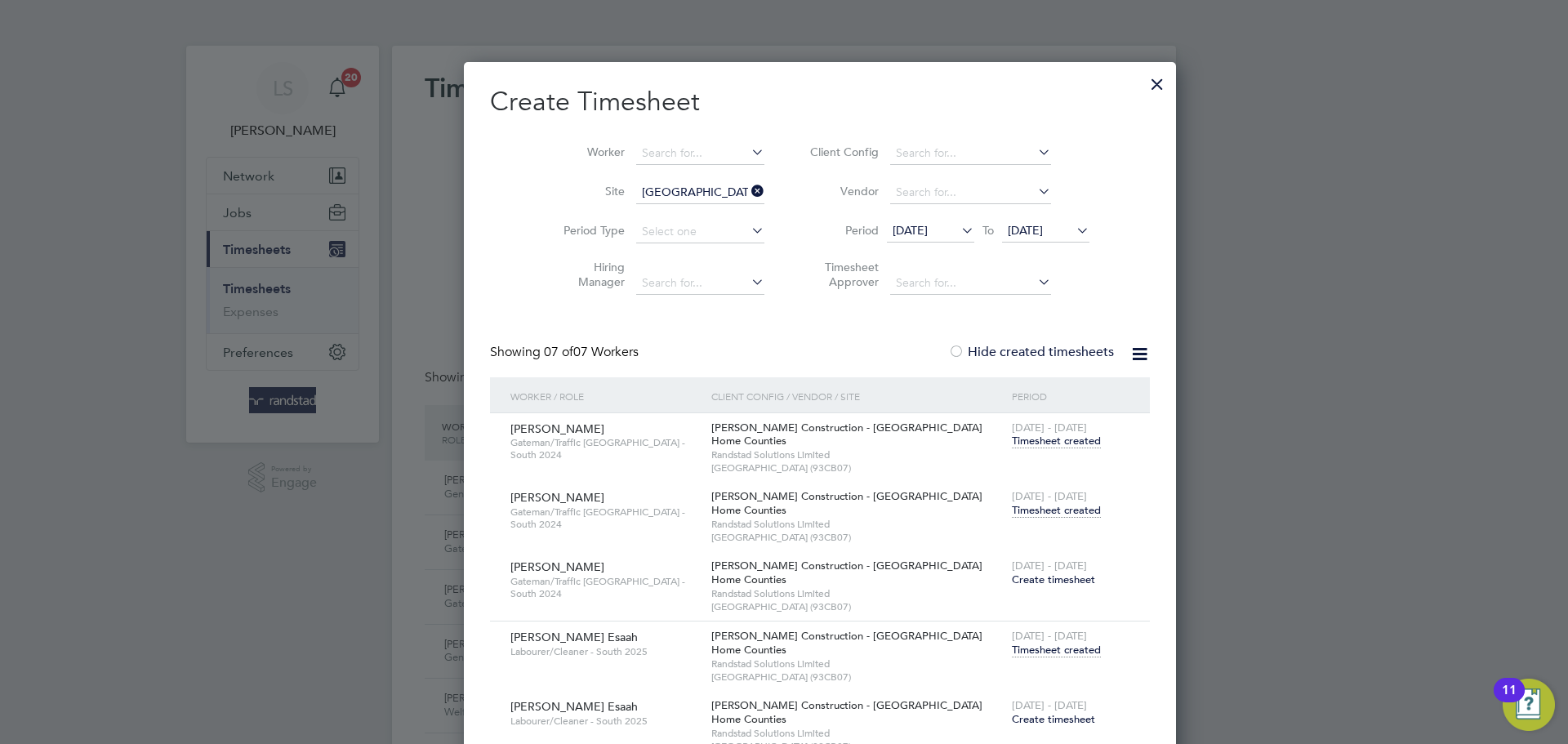
click at [1029, 507] on span "Timesheet created" at bounding box center [1056, 510] width 89 height 14
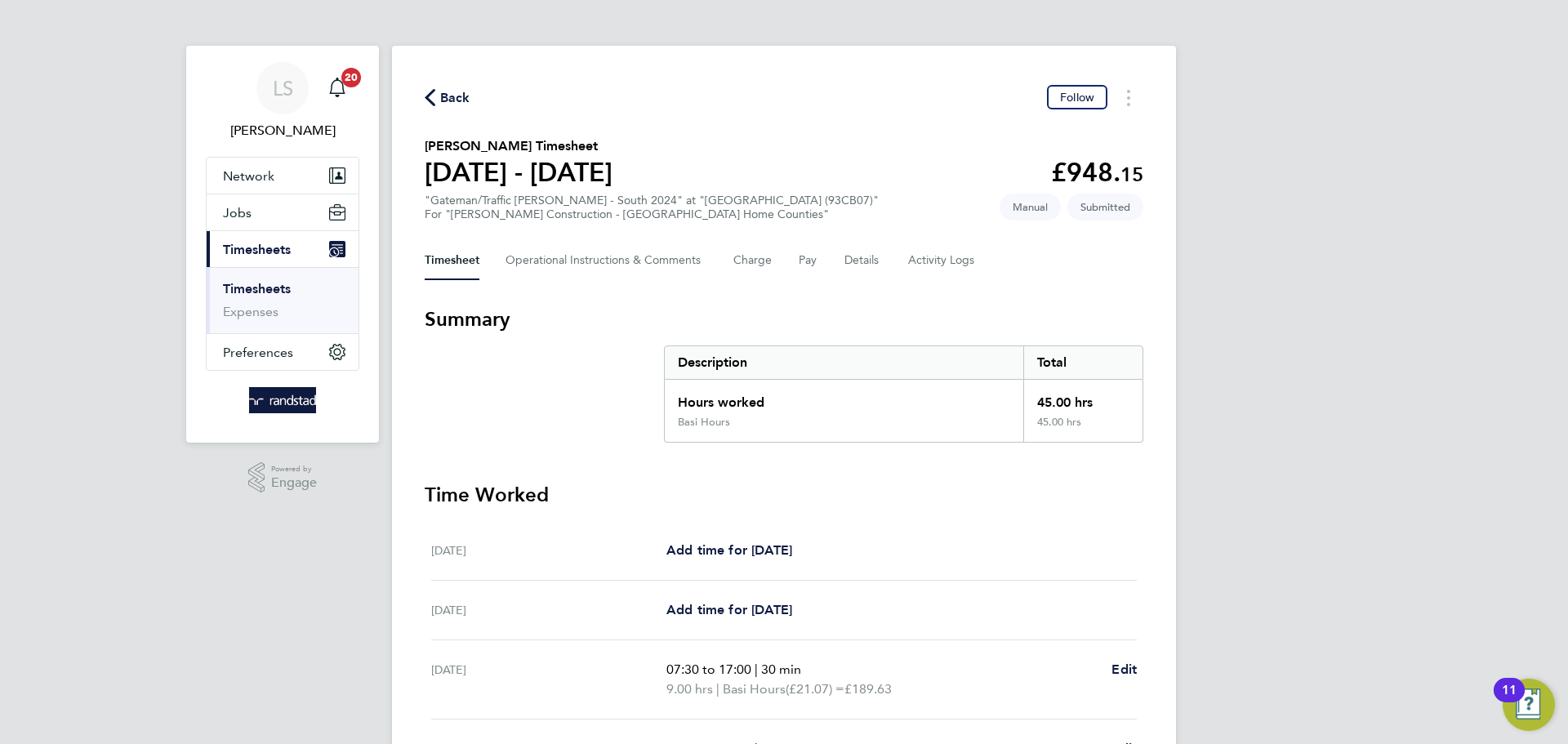
click at [448, 103] on span "Back" at bounding box center [456, 98] width 31 height 19
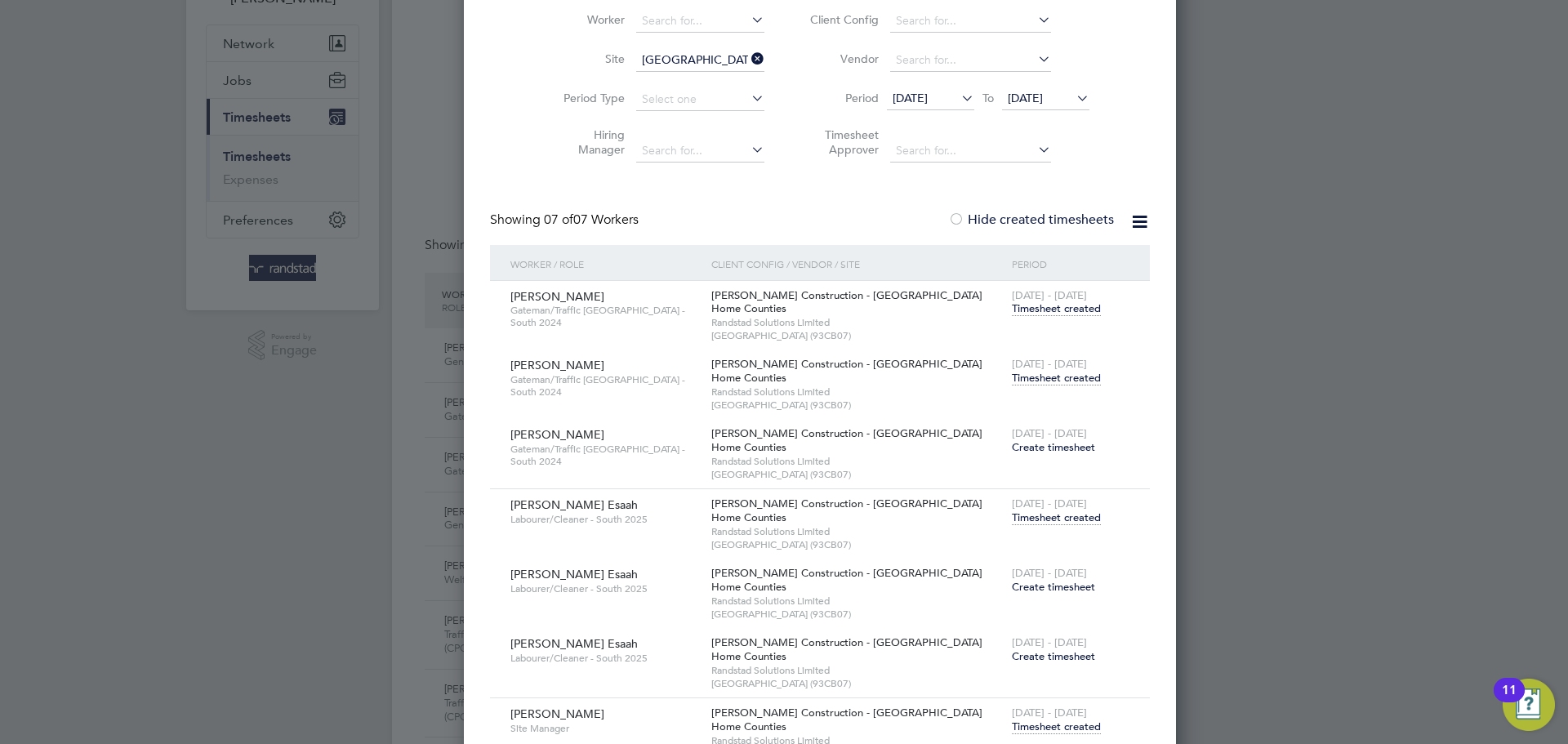
click at [1012, 377] on span "Timesheet created" at bounding box center [1056, 378] width 89 height 14
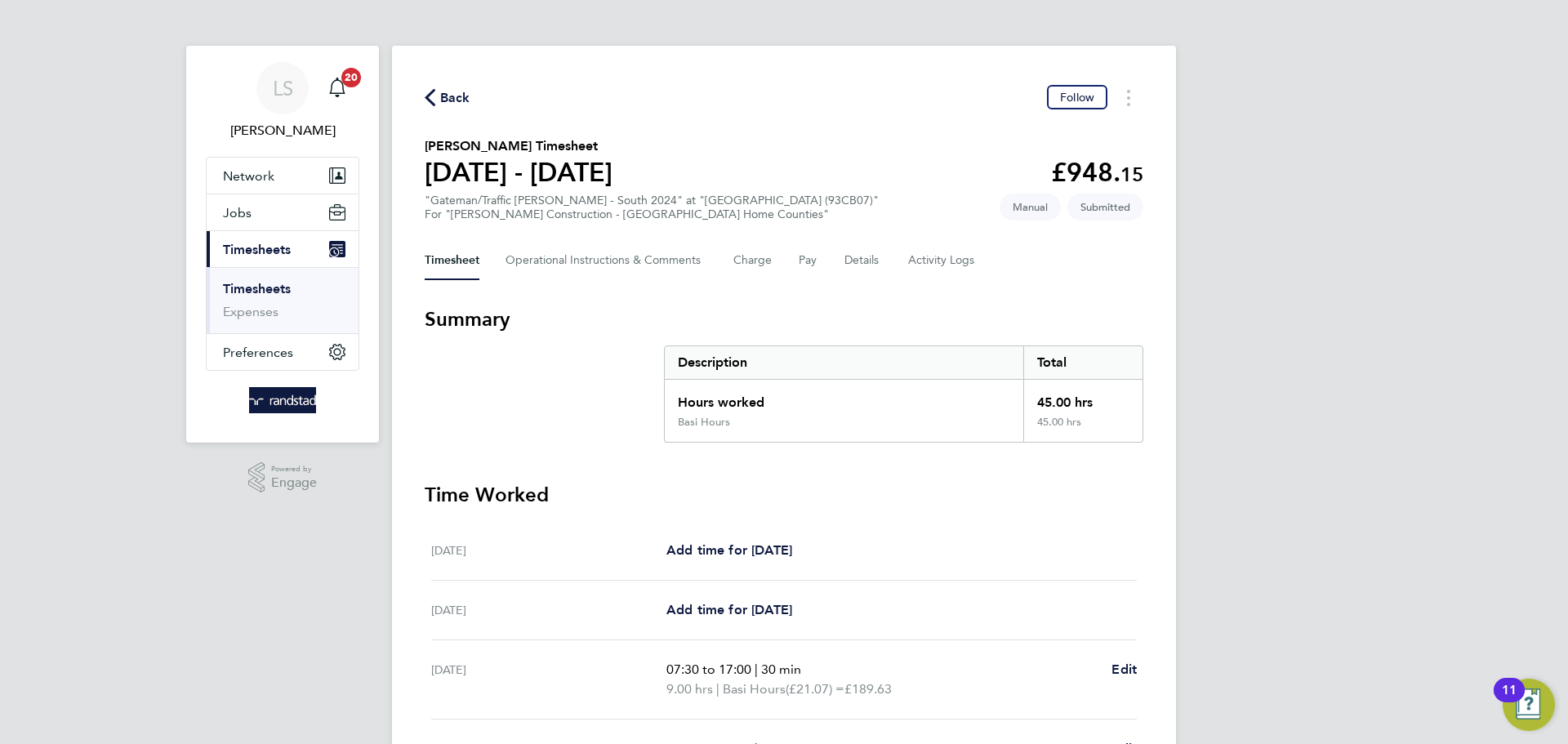
click at [452, 104] on span "Back" at bounding box center [456, 98] width 31 height 19
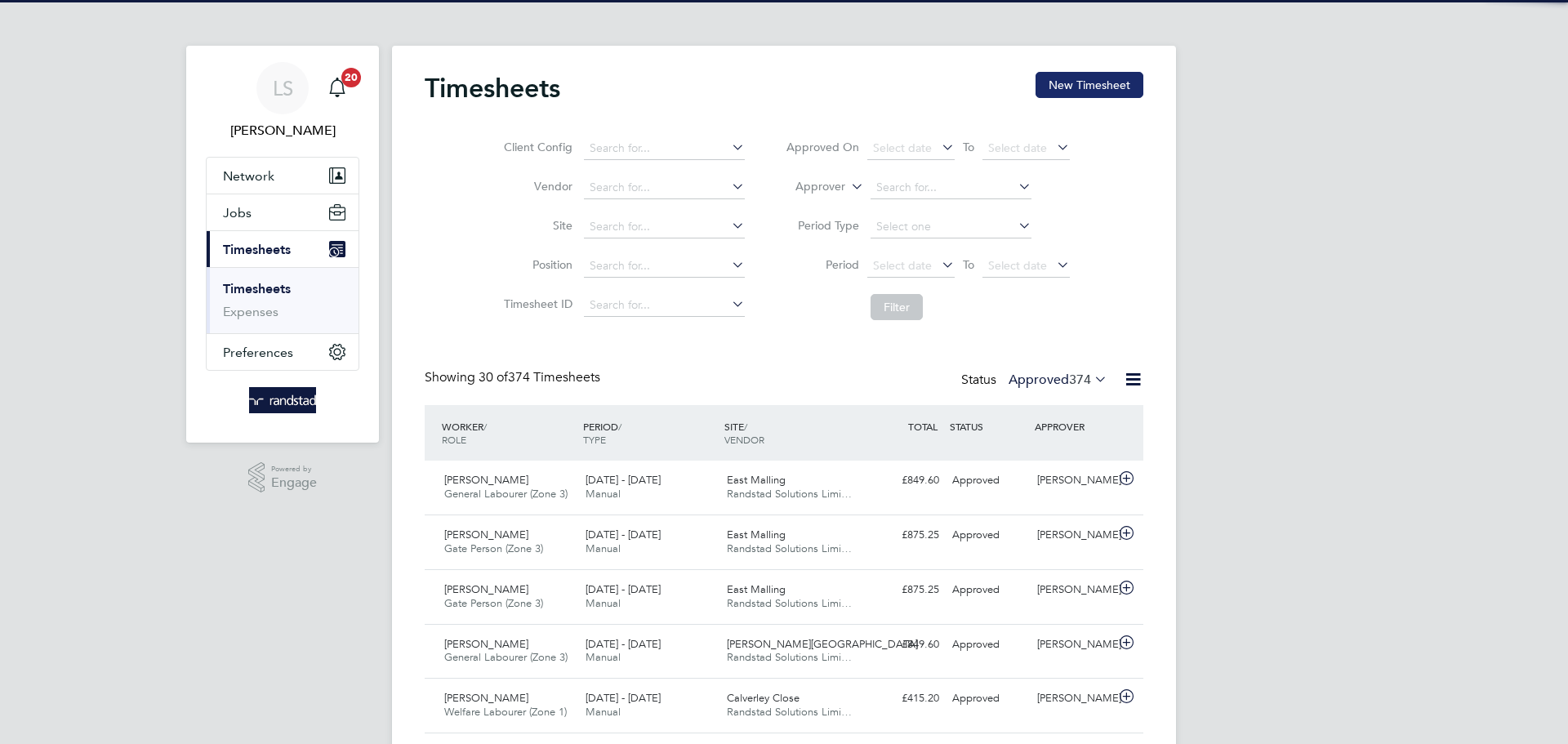
click at [1091, 75] on button "New Timesheet" at bounding box center [1089, 84] width 107 height 26
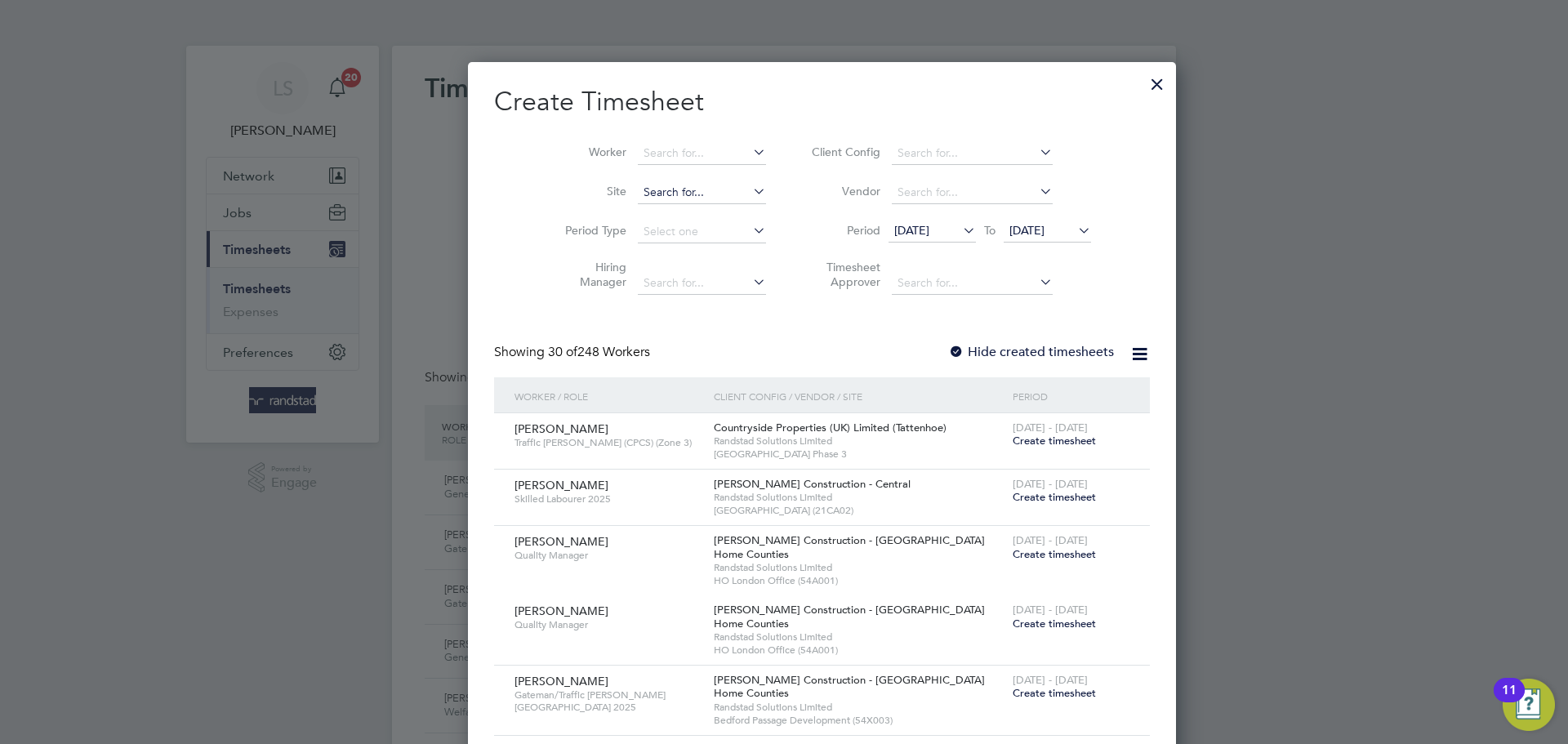
click at [656, 192] on input at bounding box center [702, 193] width 129 height 23
click at [634, 207] on b "Calver" at bounding box center [622, 214] width 35 height 13
type input "Calverley Close"
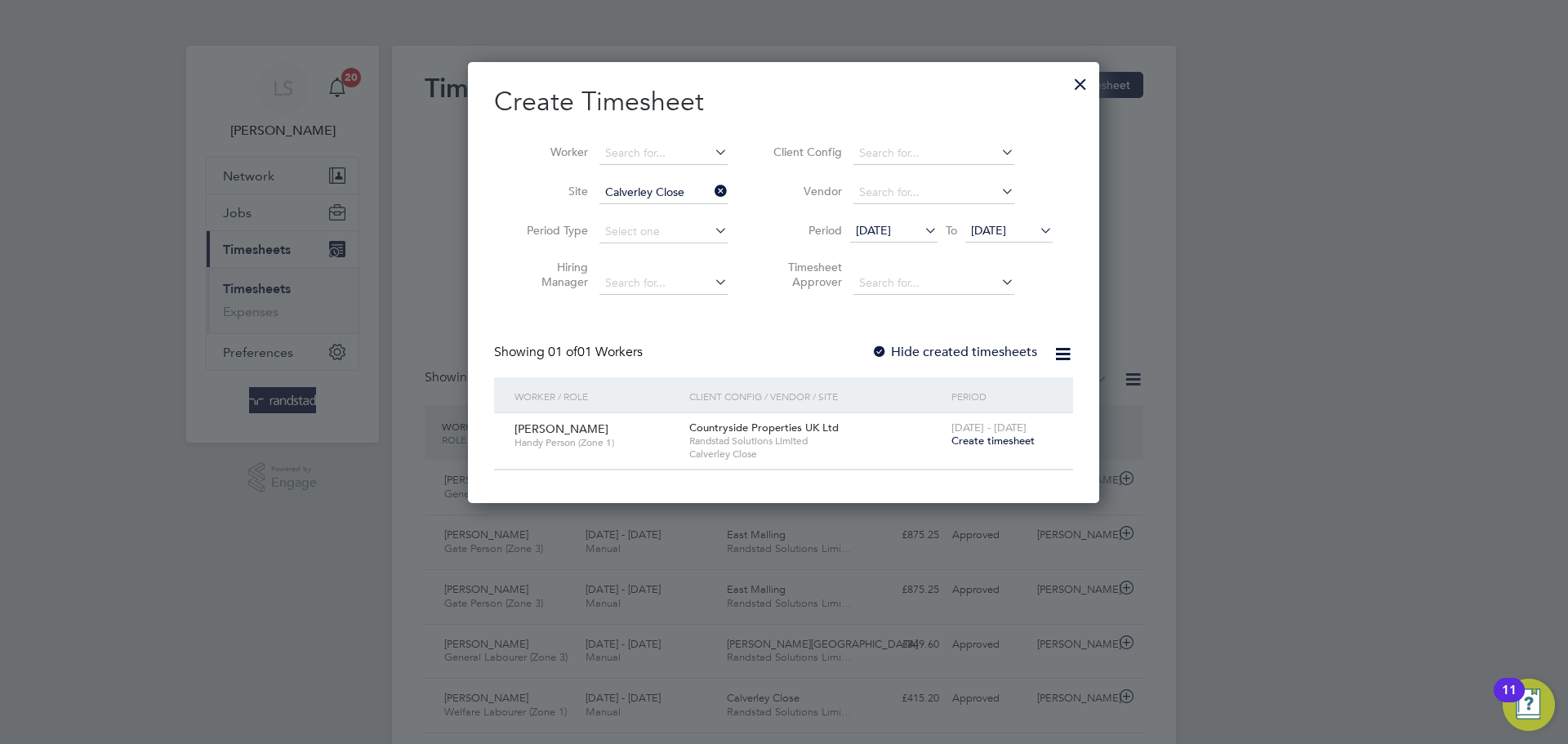
click at [887, 347] on div at bounding box center [879, 352] width 16 height 16
click at [969, 234] on span "[DATE]" at bounding box center [1009, 231] width 87 height 22
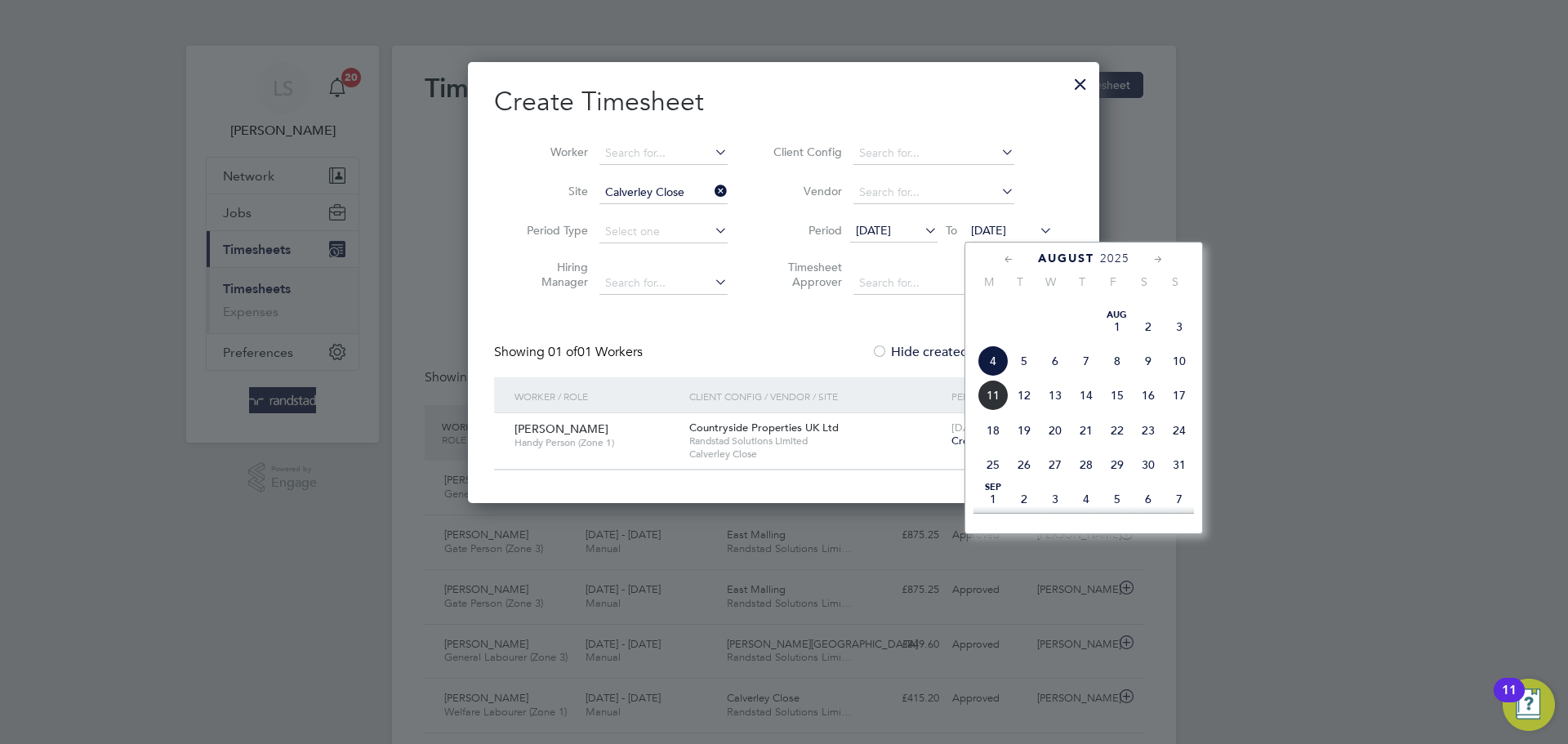
click at [1003, 410] on span "11" at bounding box center [993, 395] width 31 height 31
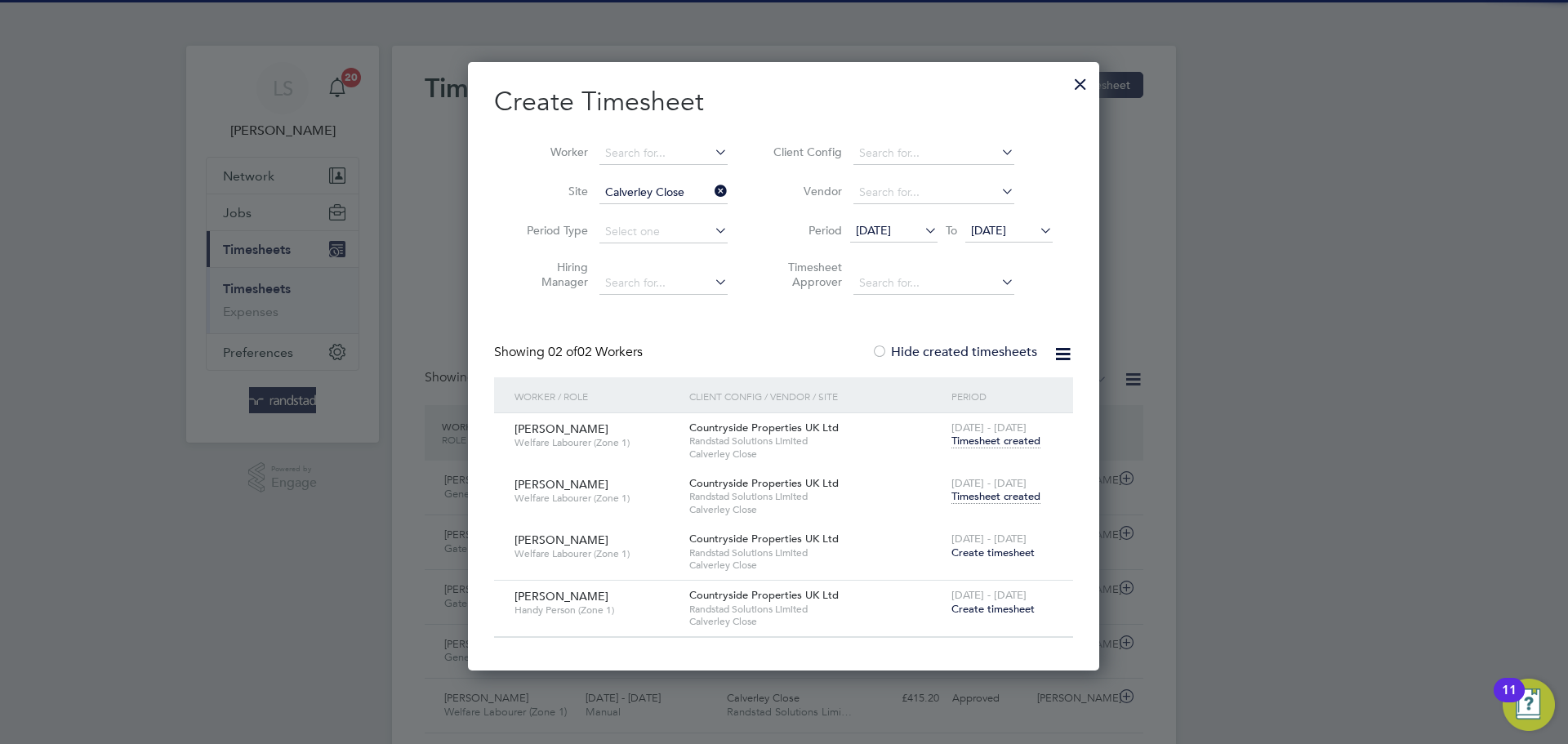
click at [962, 491] on span "Timesheet created" at bounding box center [995, 496] width 89 height 14
